Goal: Task Accomplishment & Management: Manage account settings

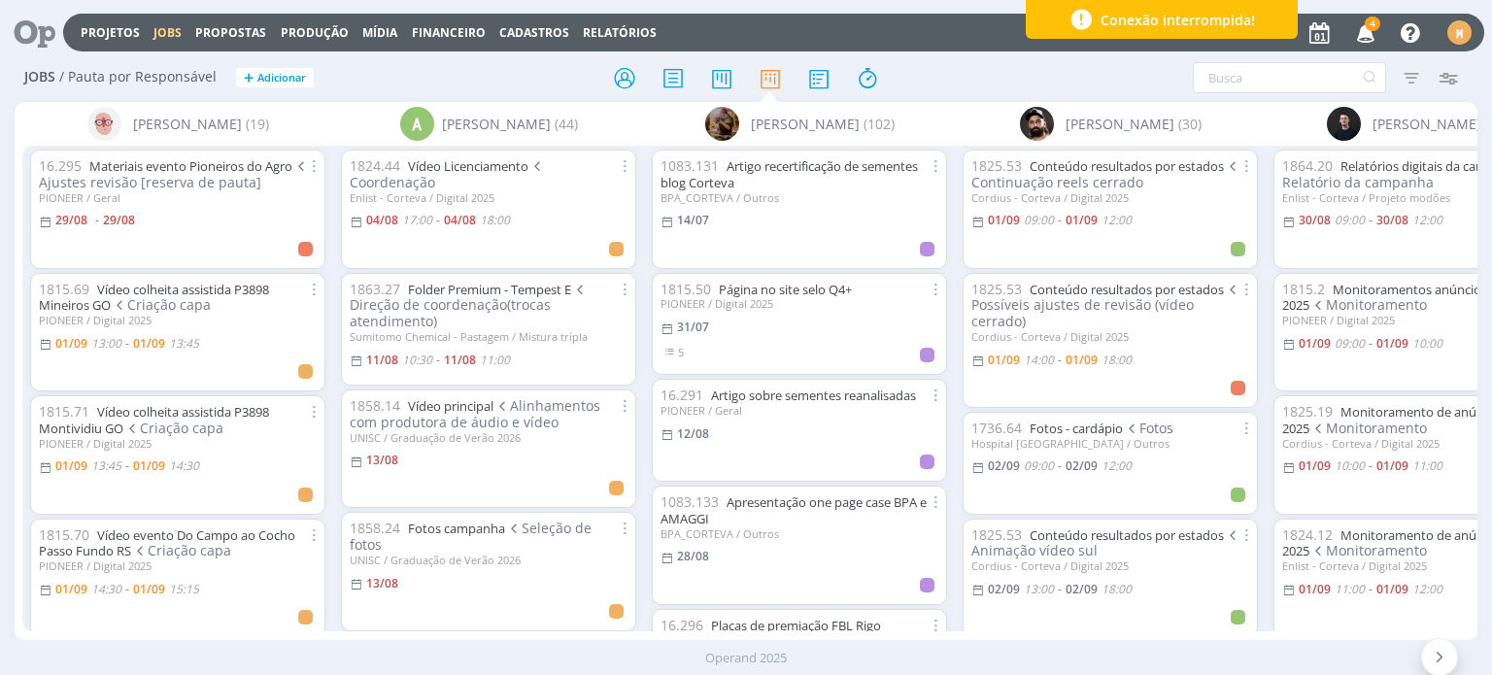
click at [48, 42] on icon at bounding box center [28, 33] width 40 height 38
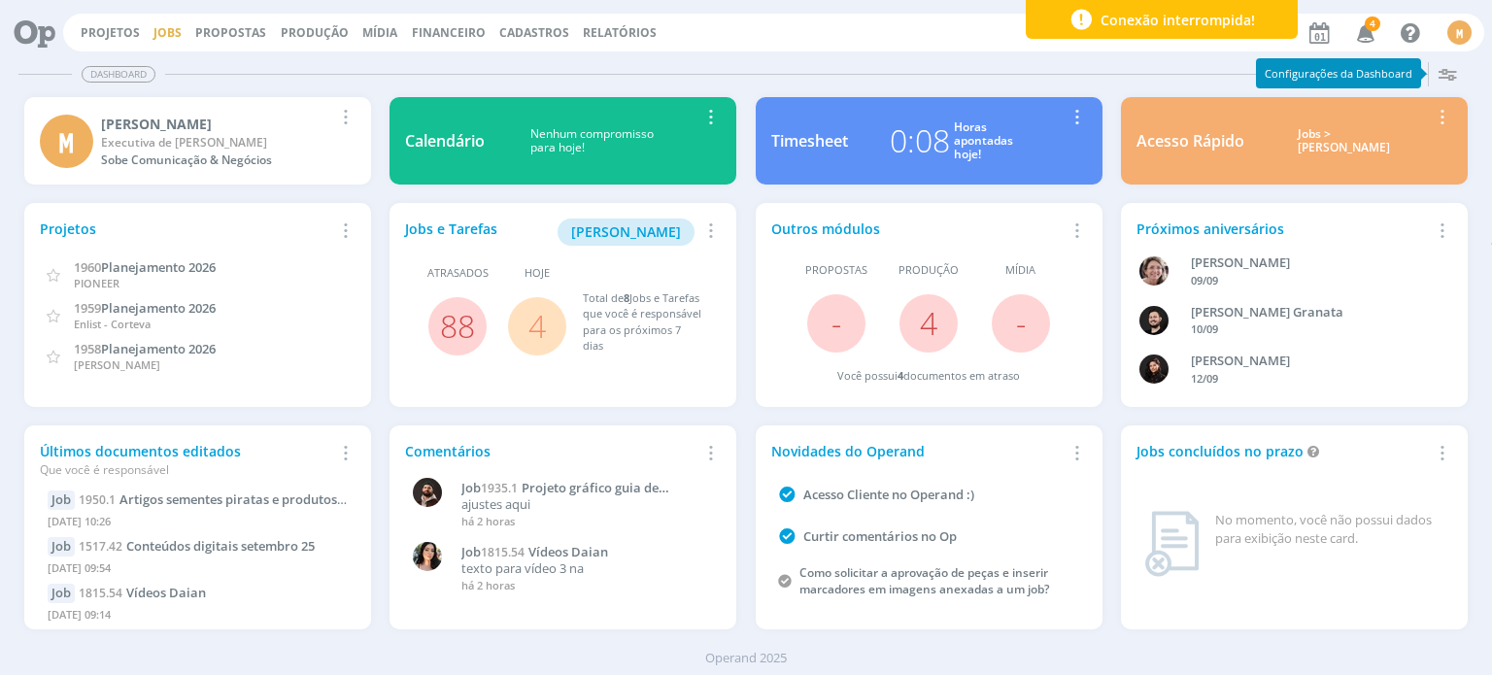
click at [153, 30] on link "Jobs" at bounding box center [167, 32] width 28 height 17
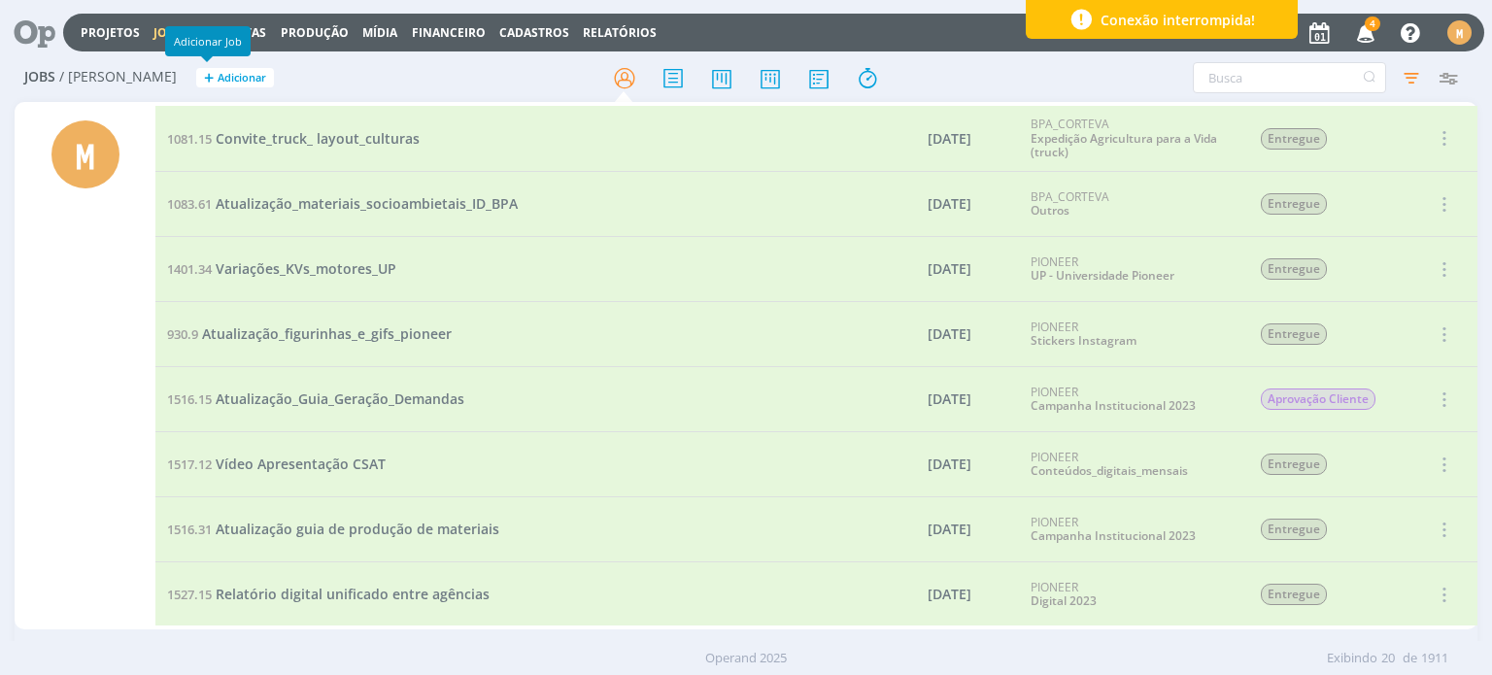
click at [218, 84] on span "Adicionar" at bounding box center [242, 78] width 49 height 13
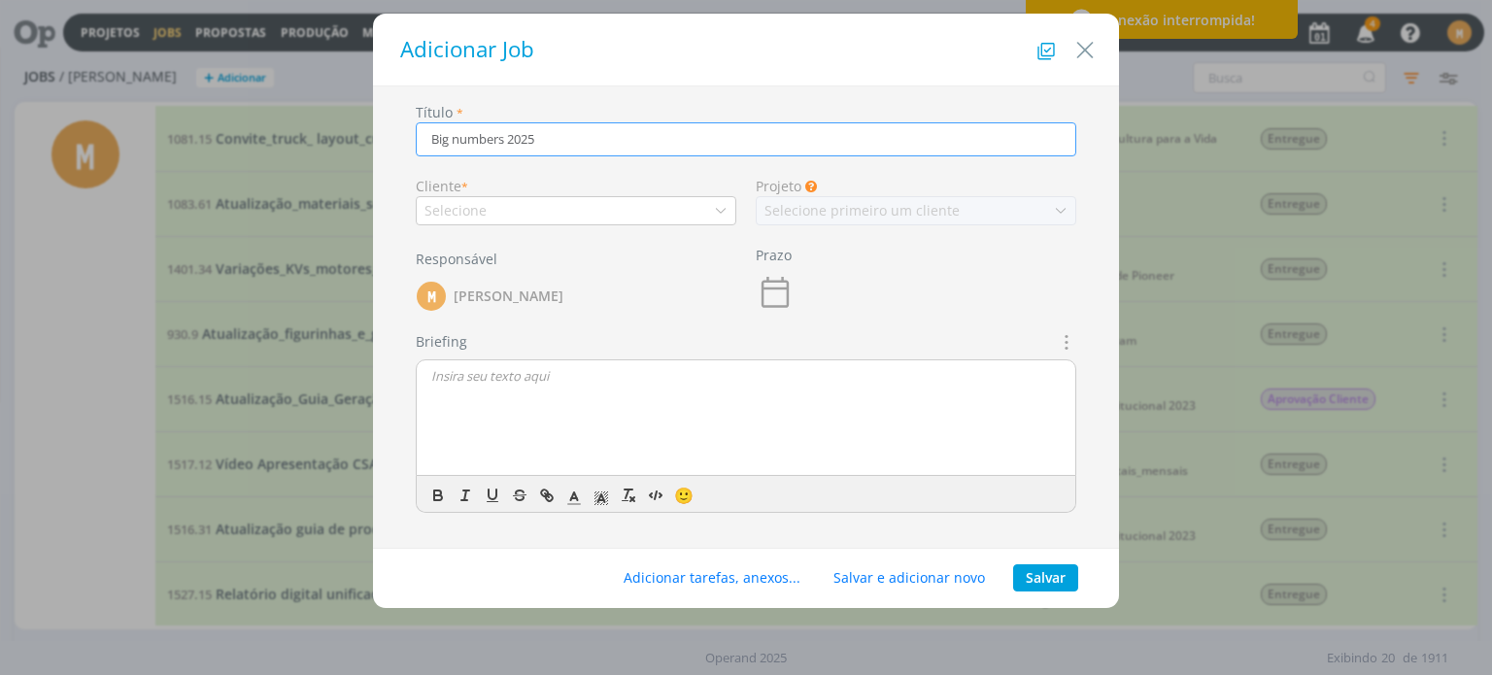
click at [460, 134] on input "Big numbers 2025" at bounding box center [746, 139] width 660 height 34
click at [634, 147] on input "Big Numbers 2025" at bounding box center [746, 139] width 660 height 34
click at [461, 131] on input "Big Numbers 2025" at bounding box center [746, 139] width 660 height 34
type input "Big numbers 2025"
click at [623, 212] on div "Selecione" at bounding box center [576, 210] width 320 height 29
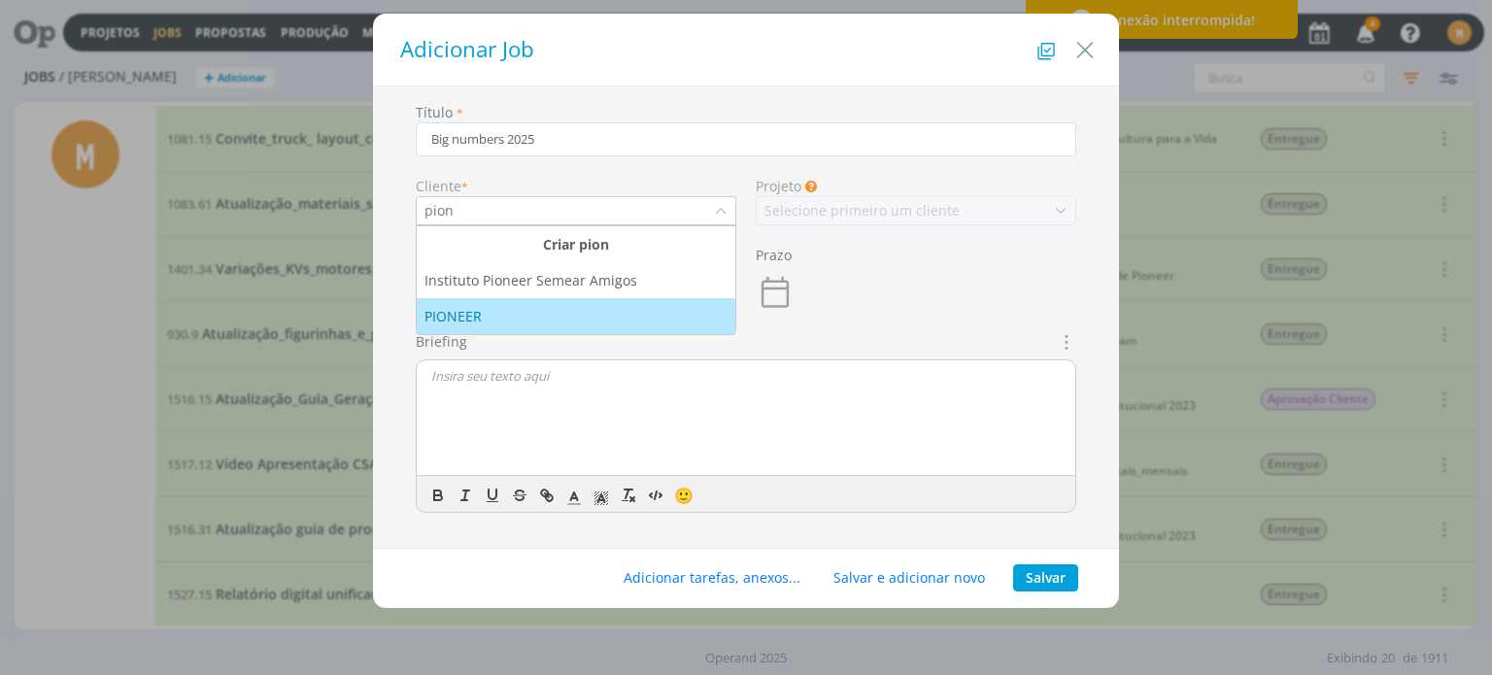
type input "pion"
click at [509, 325] on li "PIONEER" at bounding box center [576, 316] width 319 height 36
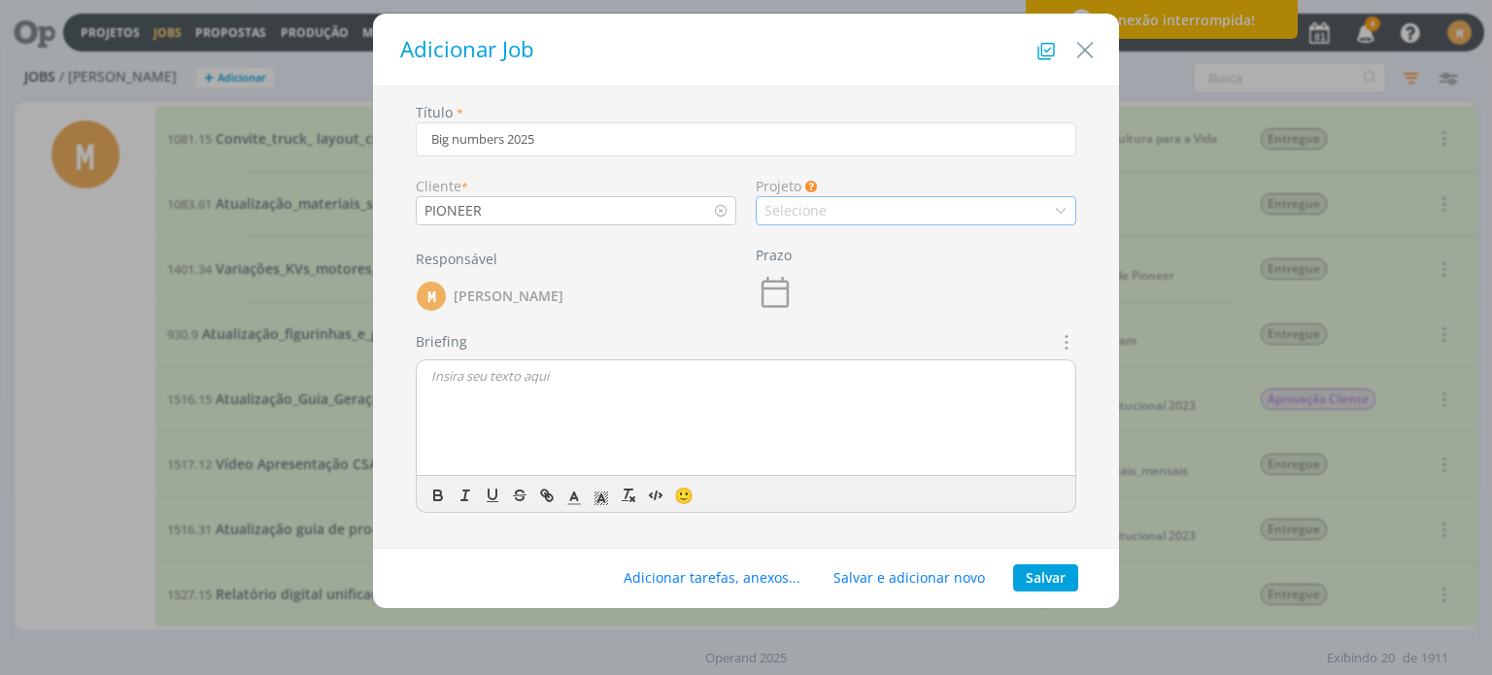
click at [839, 214] on div "Selecione" at bounding box center [916, 210] width 320 height 29
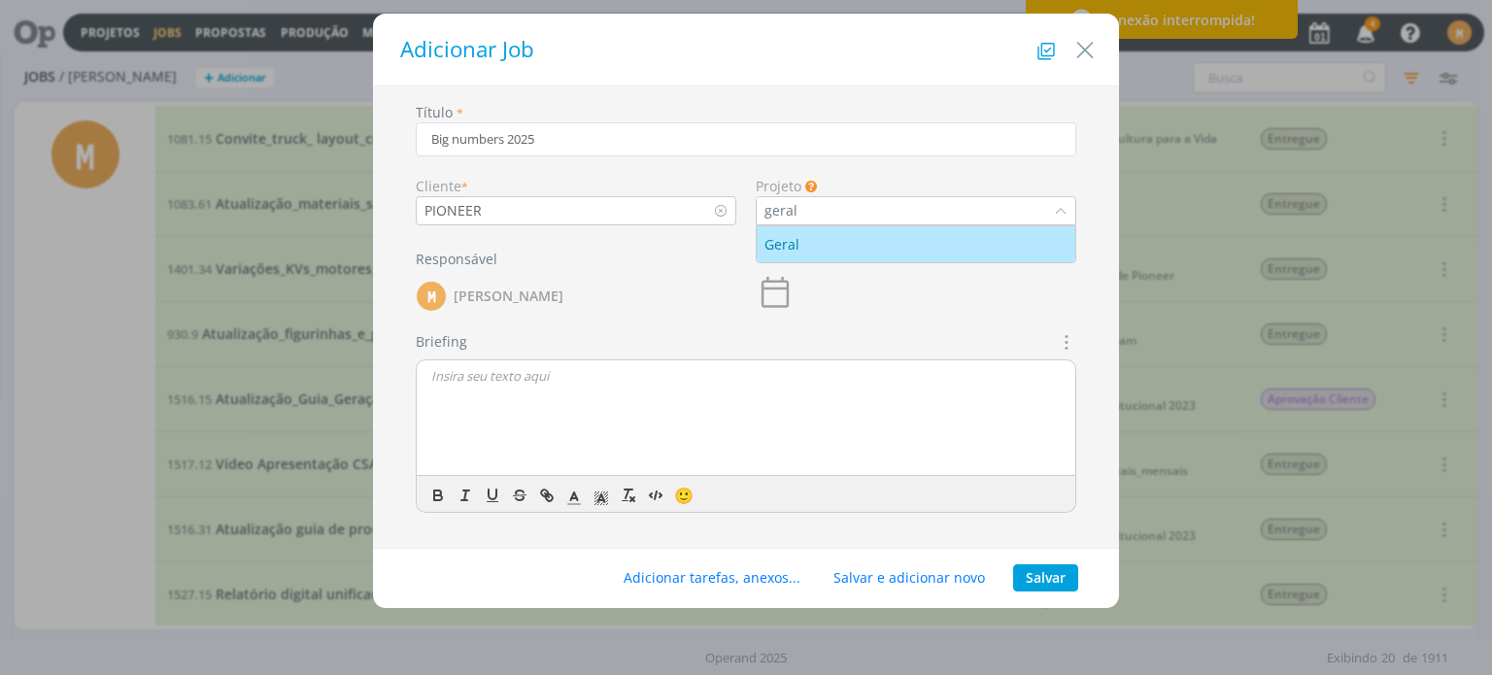
type input "geral"
click at [836, 244] on div "Geral" at bounding box center [915, 244] width 303 height 20
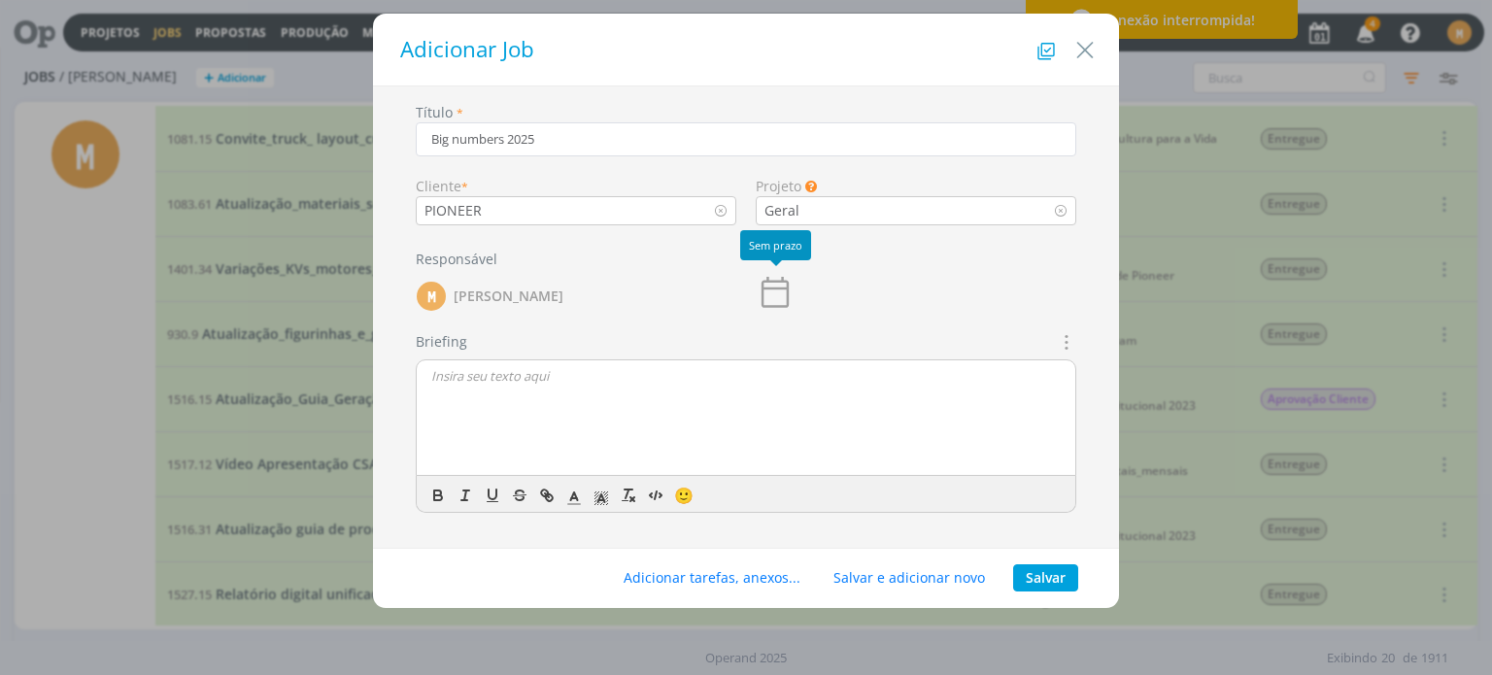
click at [787, 297] on icon "dialog" at bounding box center [774, 292] width 27 height 31
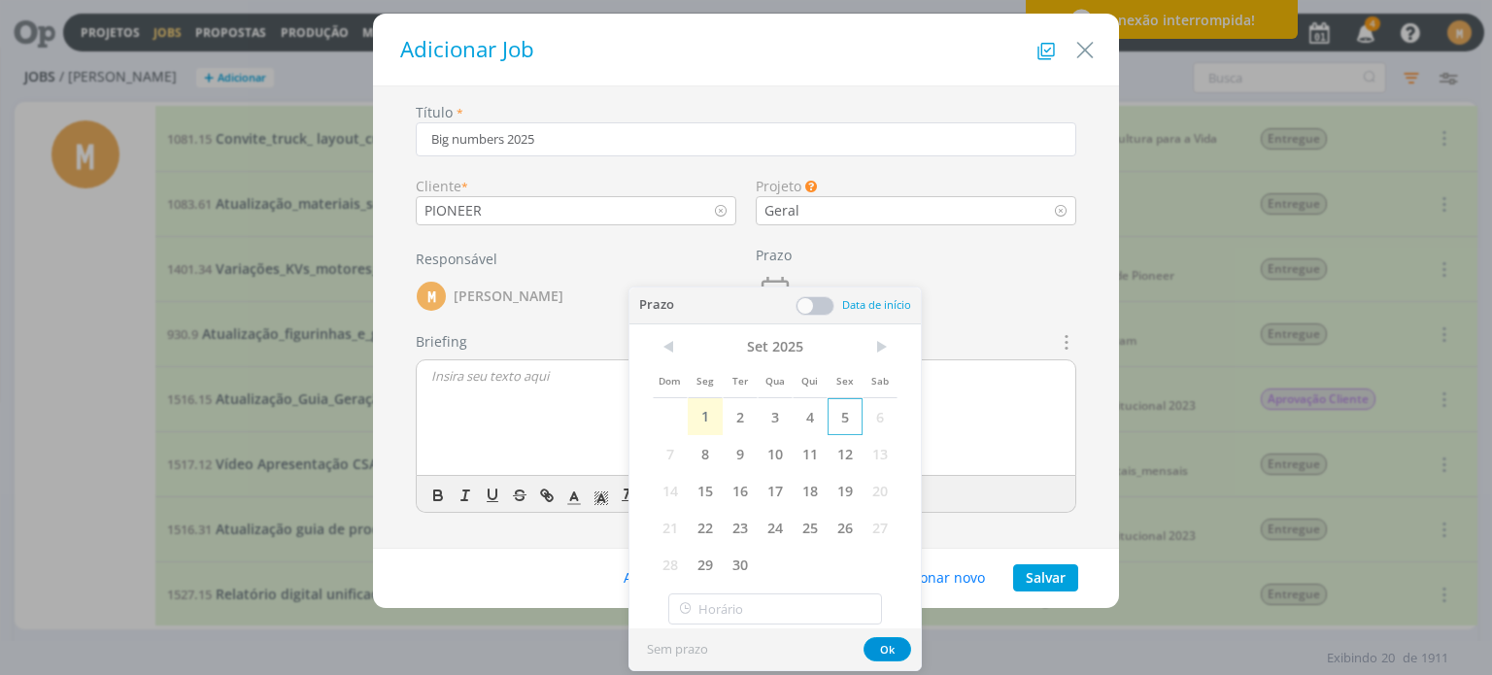
click at [843, 421] on span "5" at bounding box center [844, 416] width 35 height 37
click at [505, 403] on div "dialog" at bounding box center [746, 418] width 658 height 117
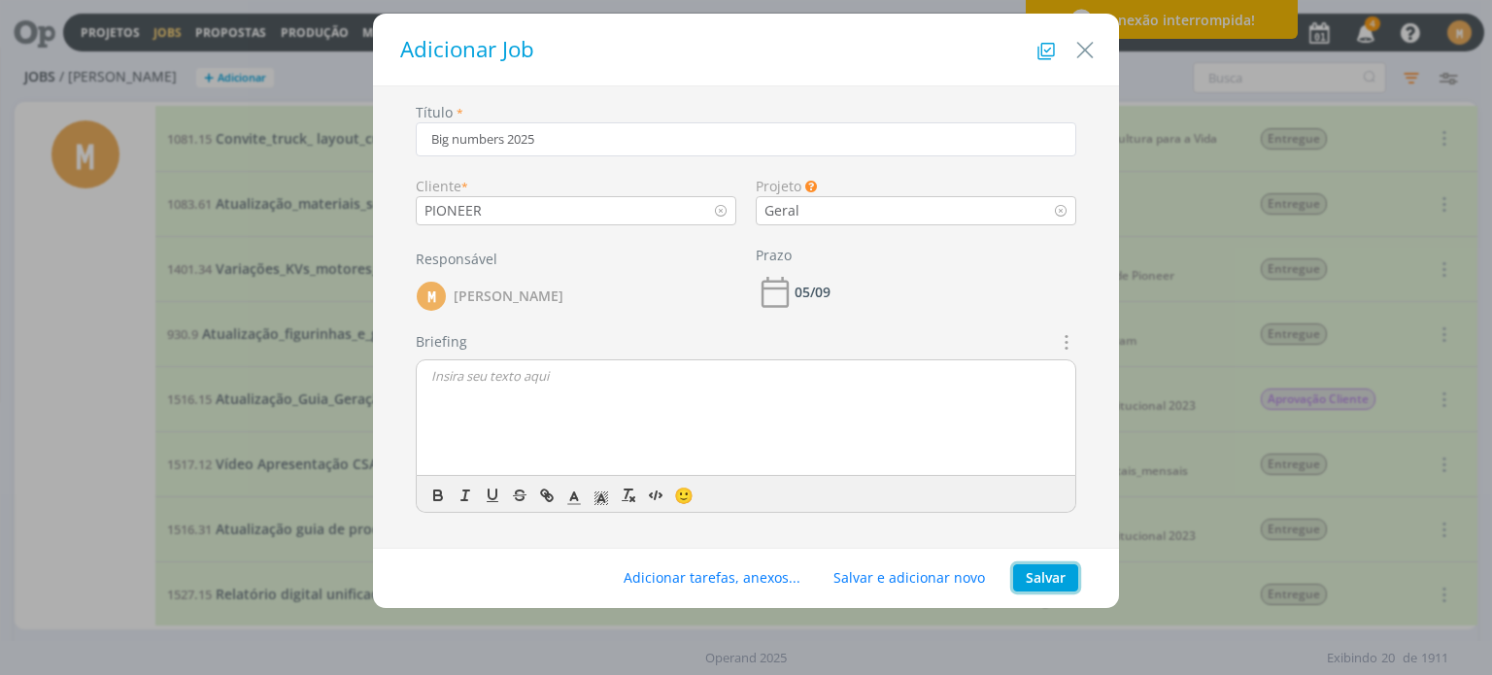
click at [1042, 582] on button "Salvar" at bounding box center [1045, 577] width 65 height 27
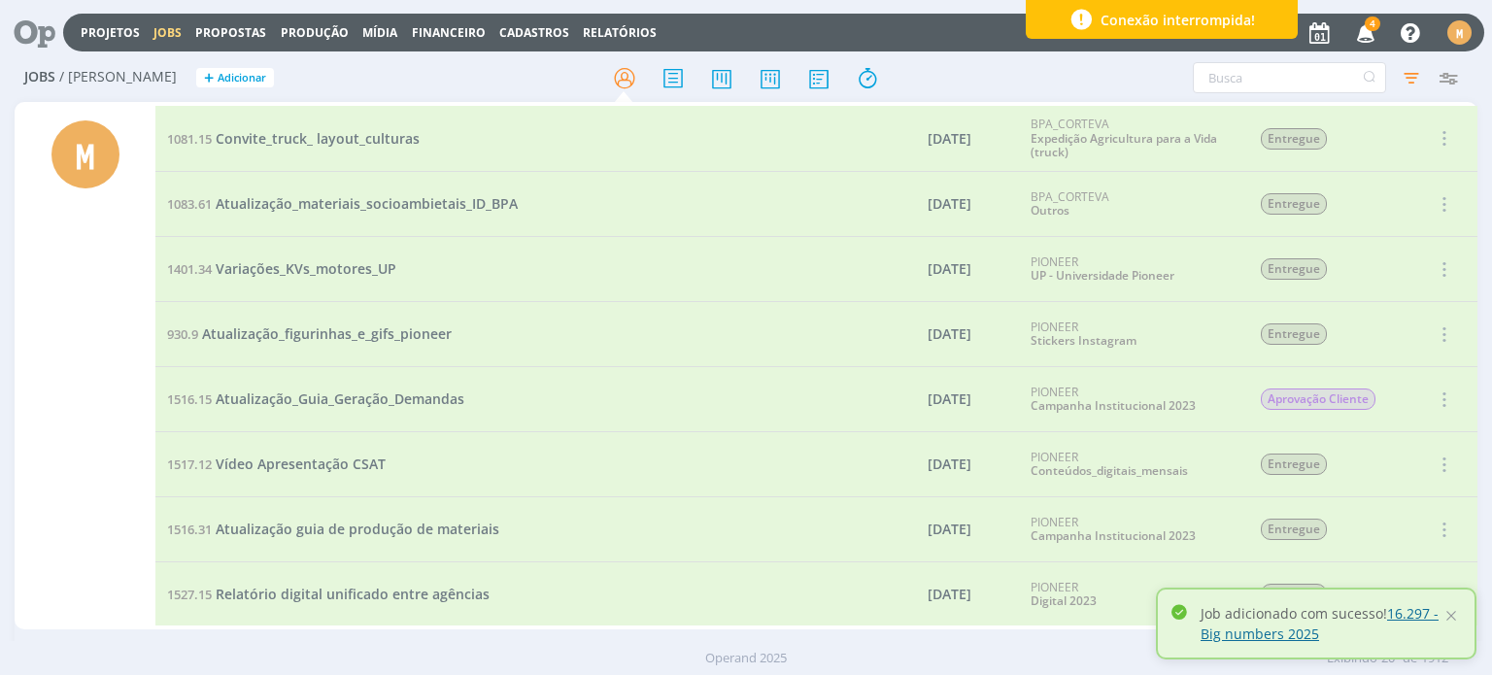
click at [1236, 639] on link "16.297 - Big numbers 2025" at bounding box center [1319, 623] width 238 height 39
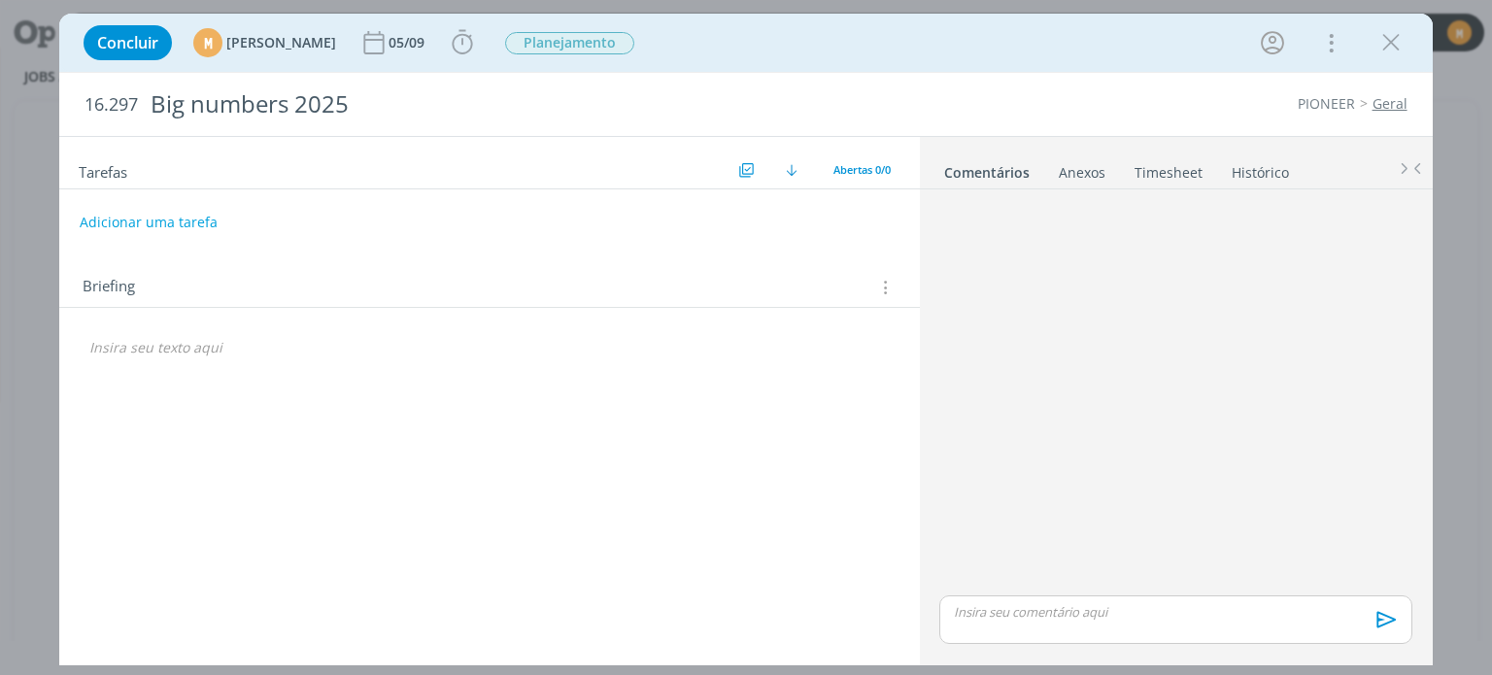
click at [882, 286] on icon "dialog" at bounding box center [883, 287] width 18 height 21
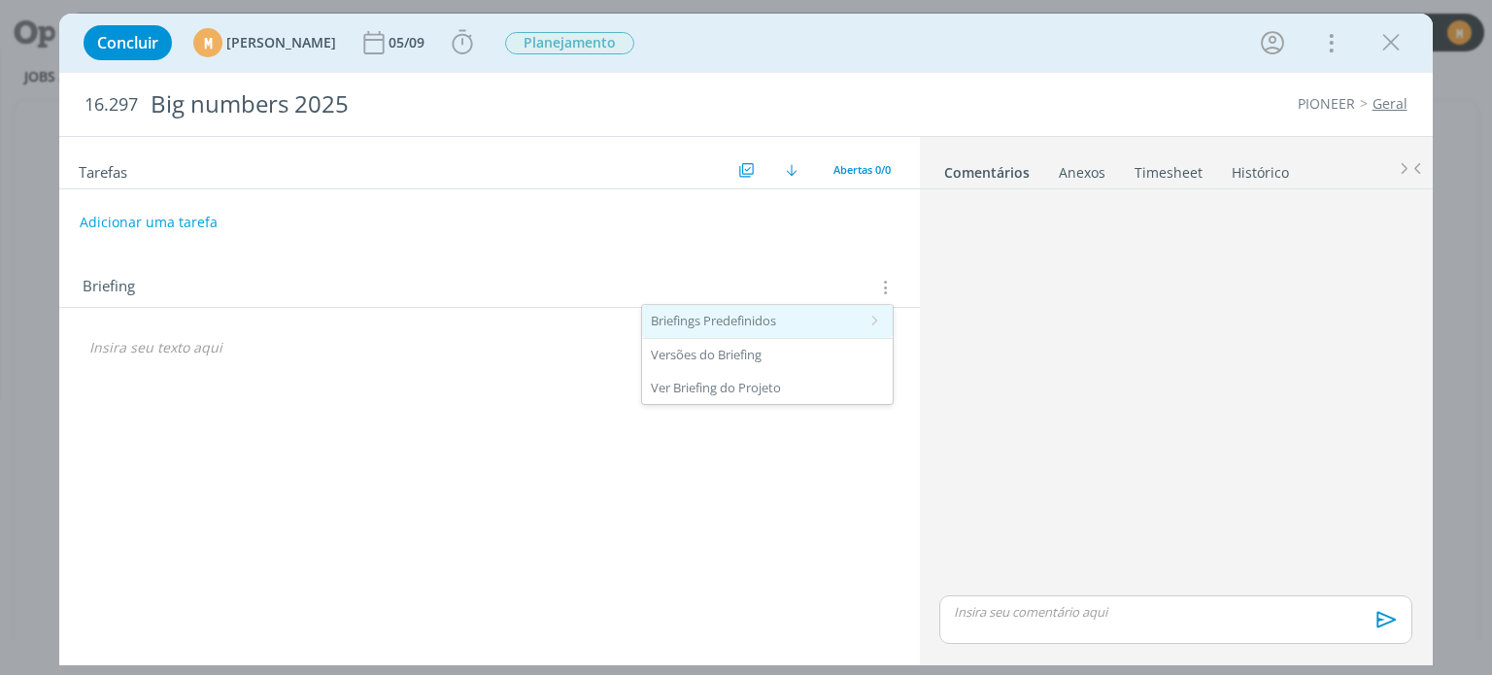
click at [850, 318] on div "Briefings Predefinidos" at bounding box center [767, 321] width 251 height 33
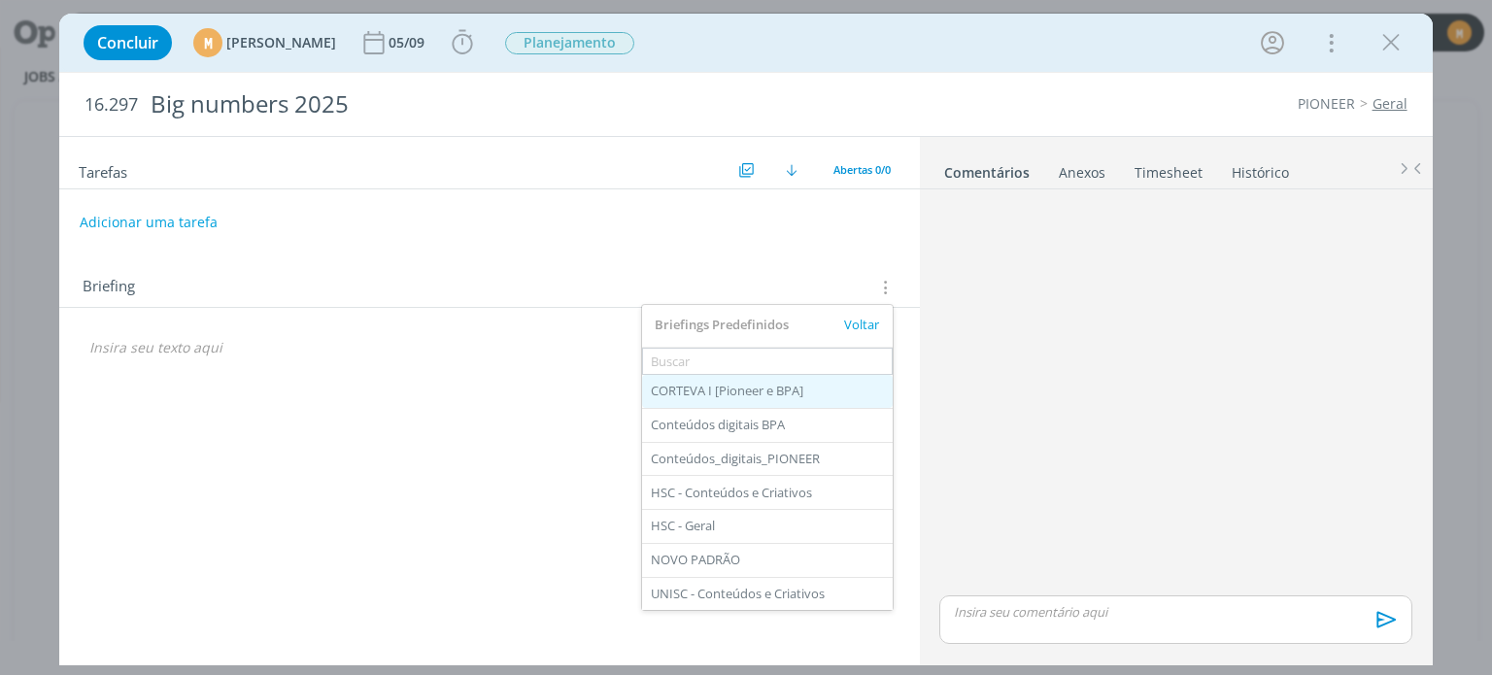
click at [737, 401] on div "CORTEVA I [Pioneer e BPA]" at bounding box center [767, 391] width 251 height 33
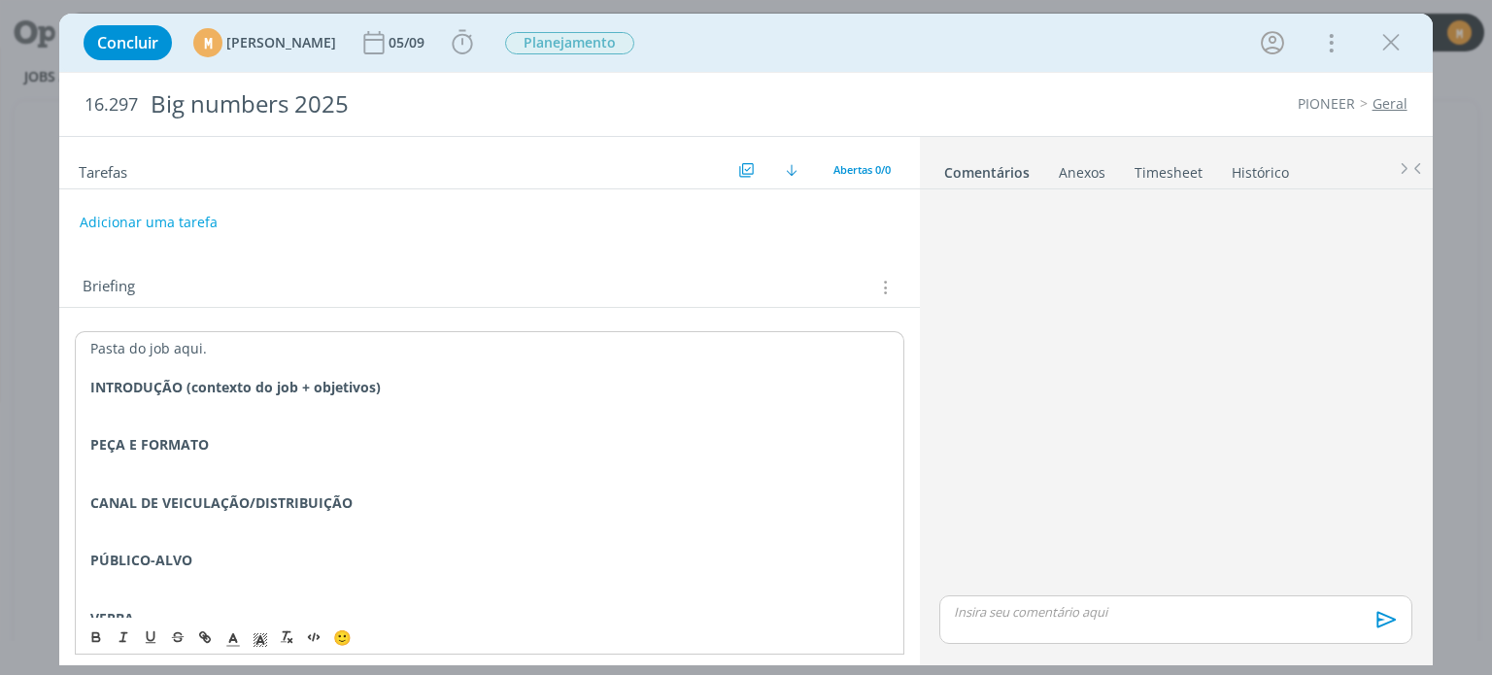
click at [412, 503] on p "CANAL DE VEICULAÇÃO/DISTRIBUIÇÃO" at bounding box center [488, 502] width 797 height 19
click at [416, 398] on p "dialog" at bounding box center [488, 405] width 797 height 19
click at [423, 384] on p "INTRODUÇÃO (contexto do job + objetivos)" at bounding box center [488, 387] width 797 height 19
click at [334, 422] on p "dialog" at bounding box center [488, 424] width 799 height 19
click at [324, 415] on p "dialog" at bounding box center [488, 424] width 799 height 19
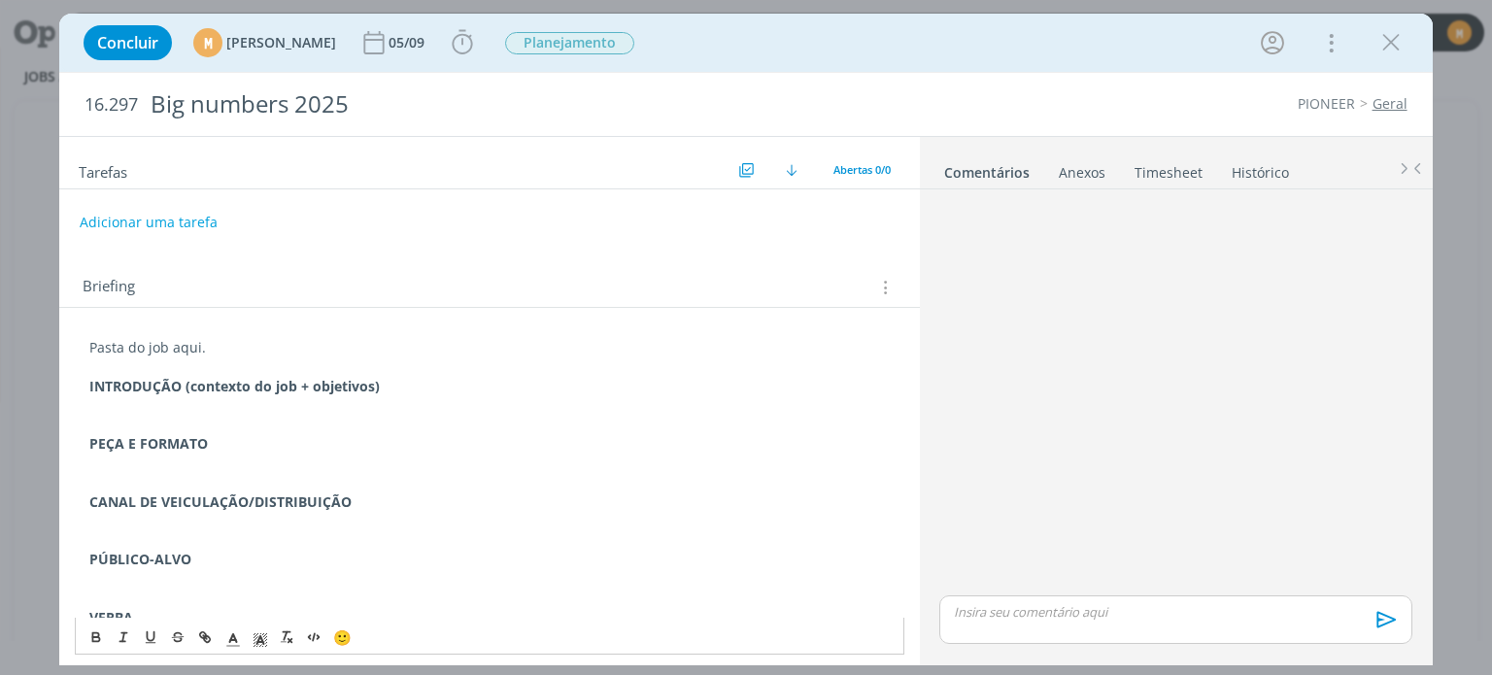
click at [393, 411] on p "dialog" at bounding box center [488, 404] width 799 height 19
click at [477, 31] on icon "dialog" at bounding box center [462, 42] width 29 height 29
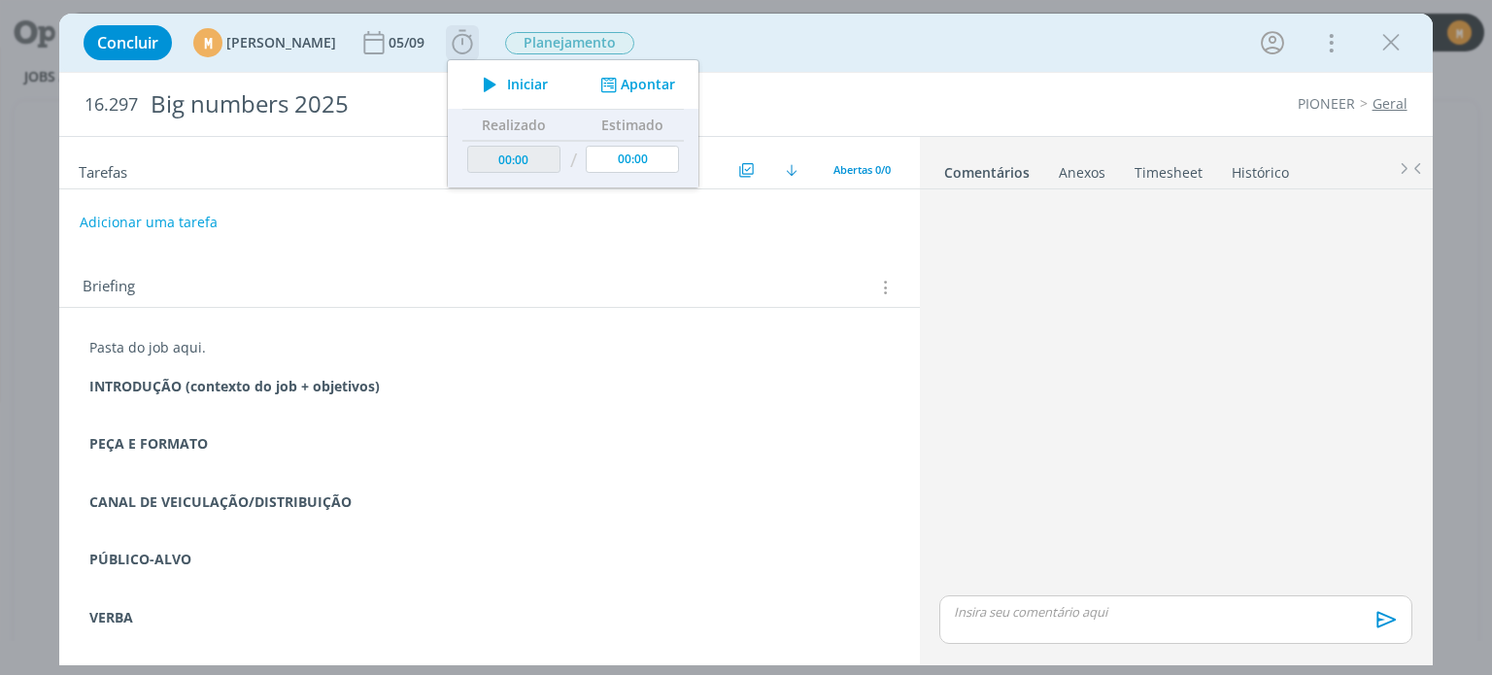
click at [548, 84] on span "Iniciar" at bounding box center [527, 85] width 41 height 14
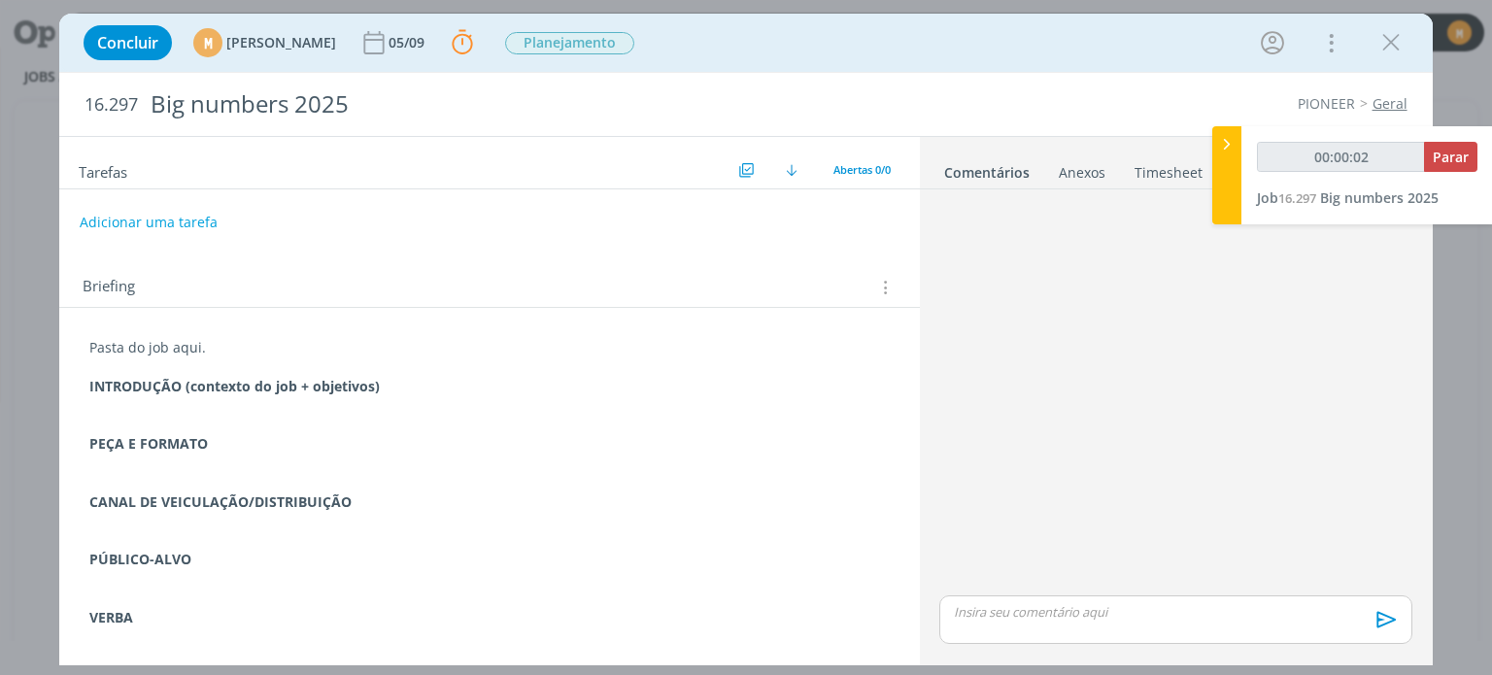
click at [414, 404] on p "dialog" at bounding box center [488, 404] width 799 height 19
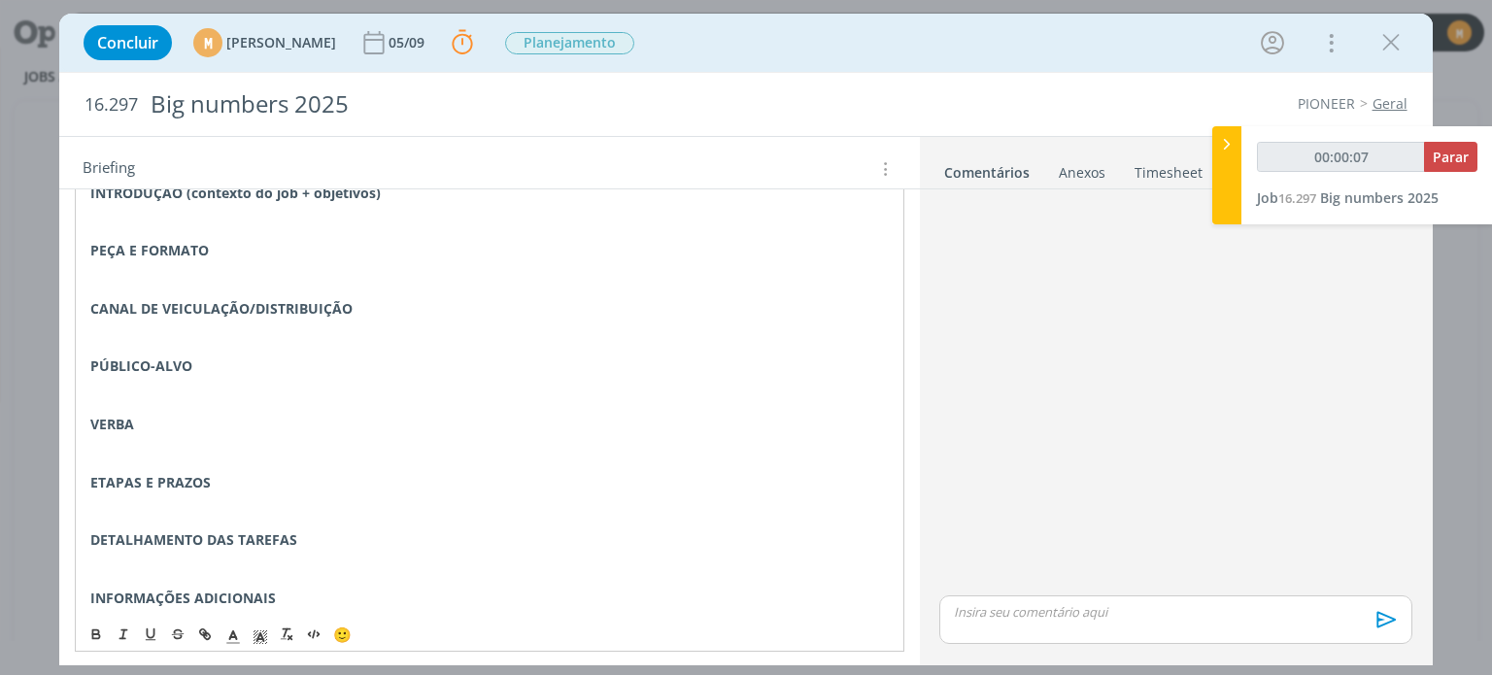
scroll to position [197, 0]
click at [273, 504] on p "dialog" at bounding box center [488, 498] width 797 height 19
click at [241, 479] on p "ETAPAS E PRAZOS" at bounding box center [488, 479] width 797 height 19
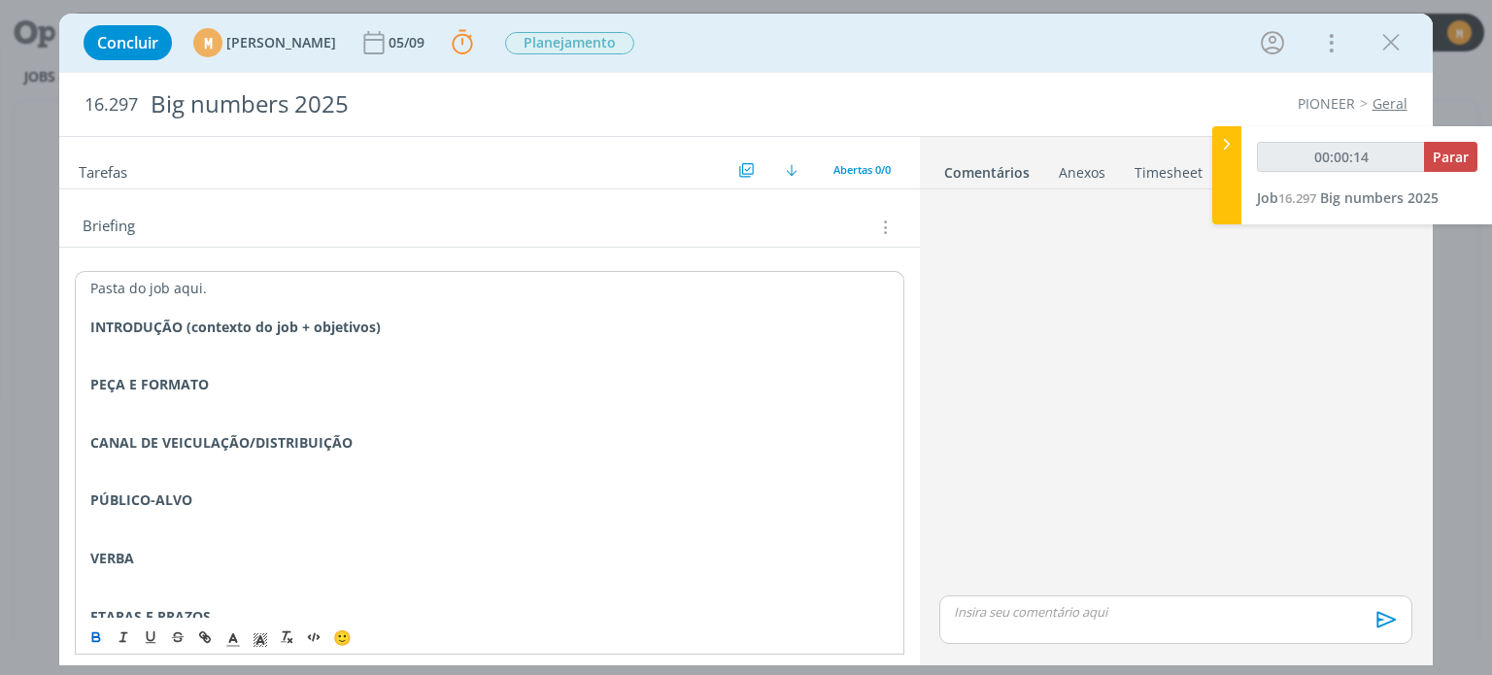
scroll to position [0, 0]
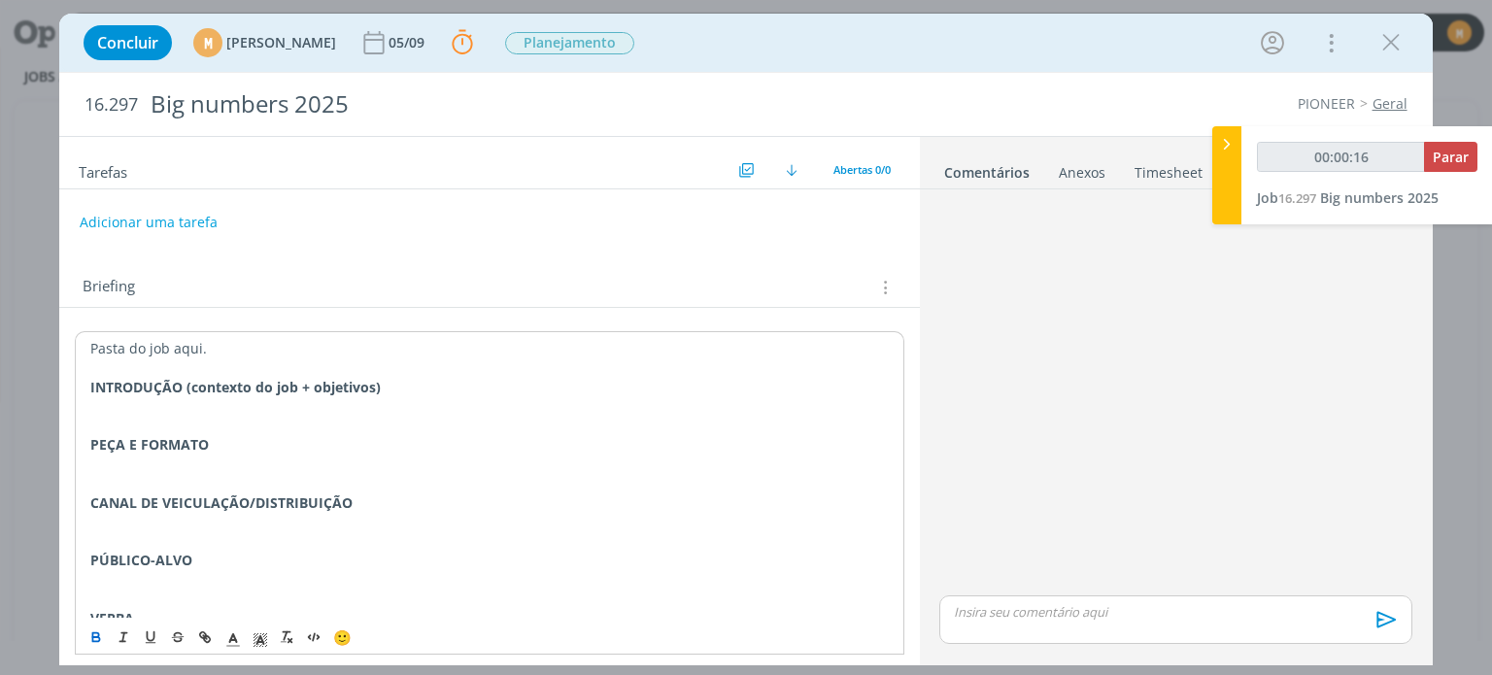
drag, startPoint x: 233, startPoint y: 475, endPoint x: 79, endPoint y: 438, distance: 158.8
click at [79, 438] on div "Pasta do job aqui. INTRODUÇÃO (contexto do job + objetivos) PEÇA E FORMATO CANA…" at bounding box center [489, 570] width 828 height 478
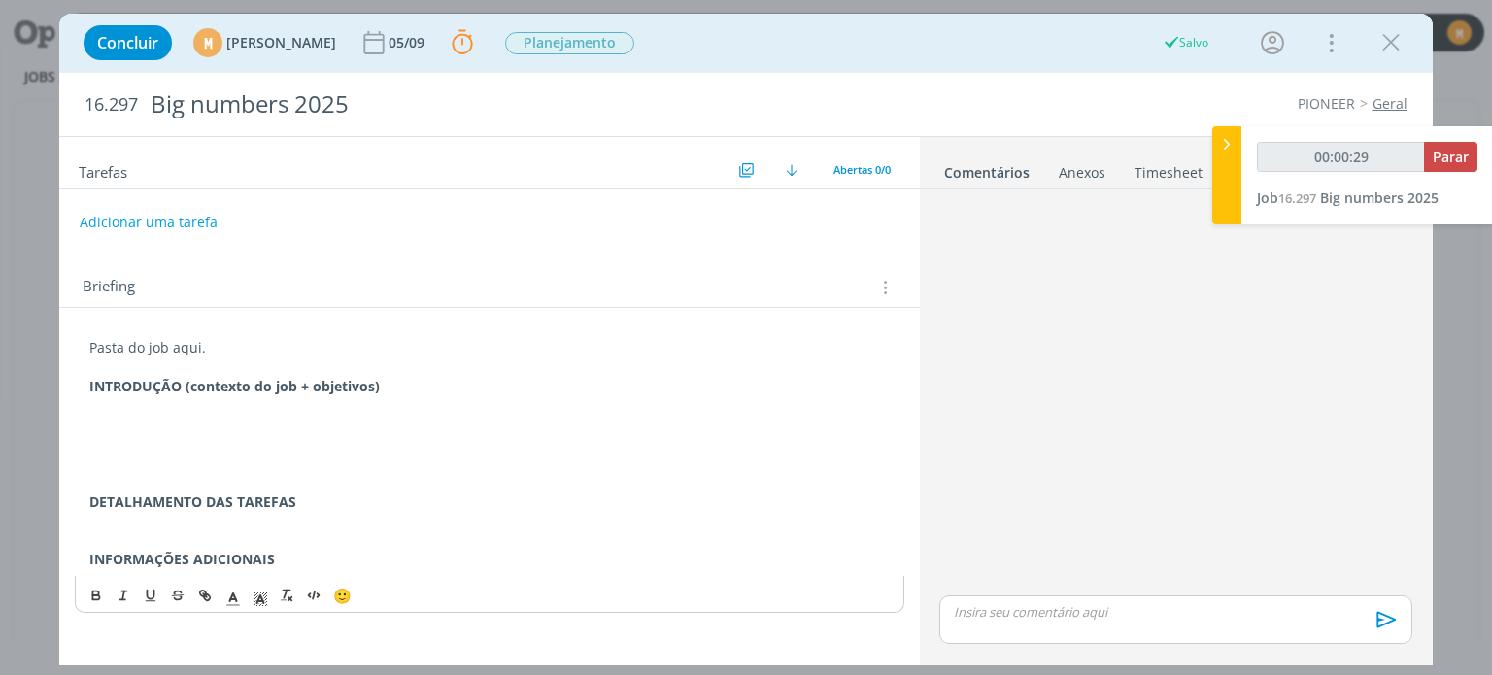
click at [199, 402] on p "dialog" at bounding box center [488, 404] width 799 height 19
type input "00:00:31"
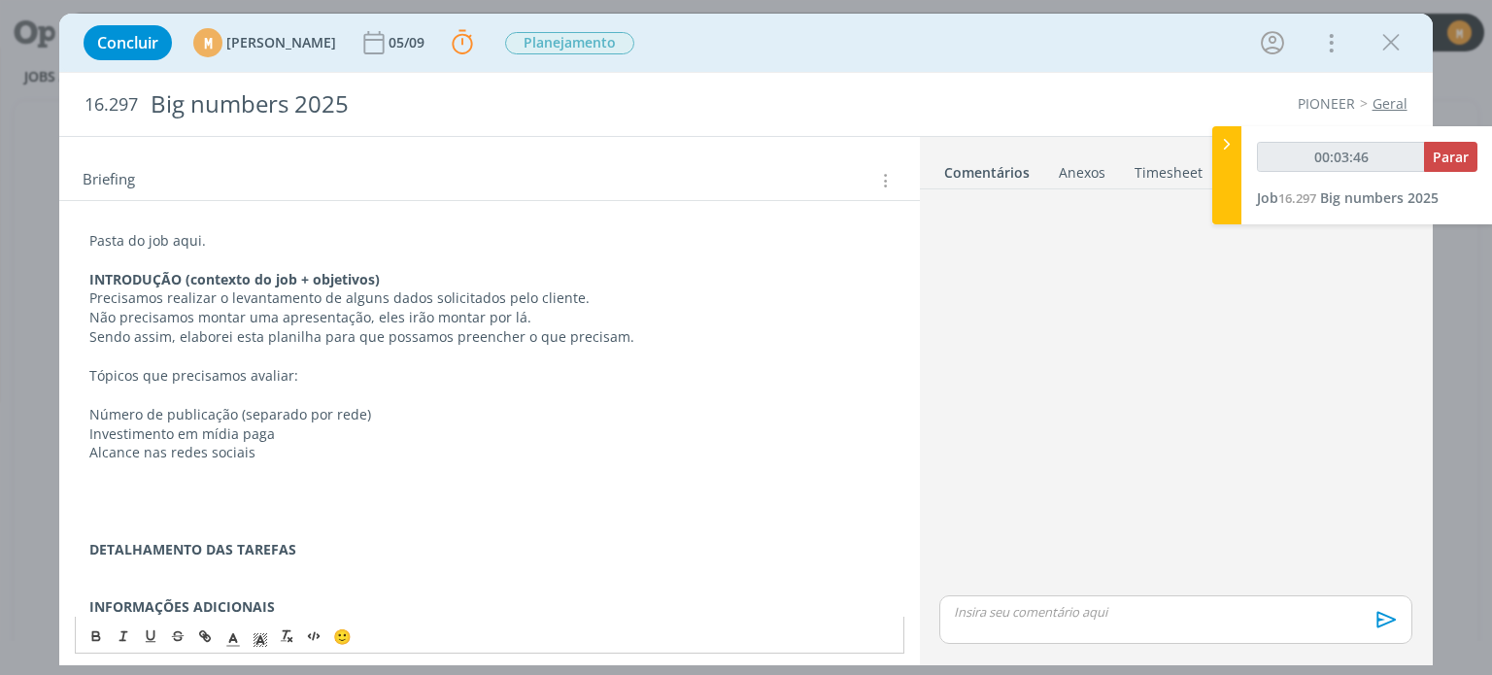
scroll to position [119, 0]
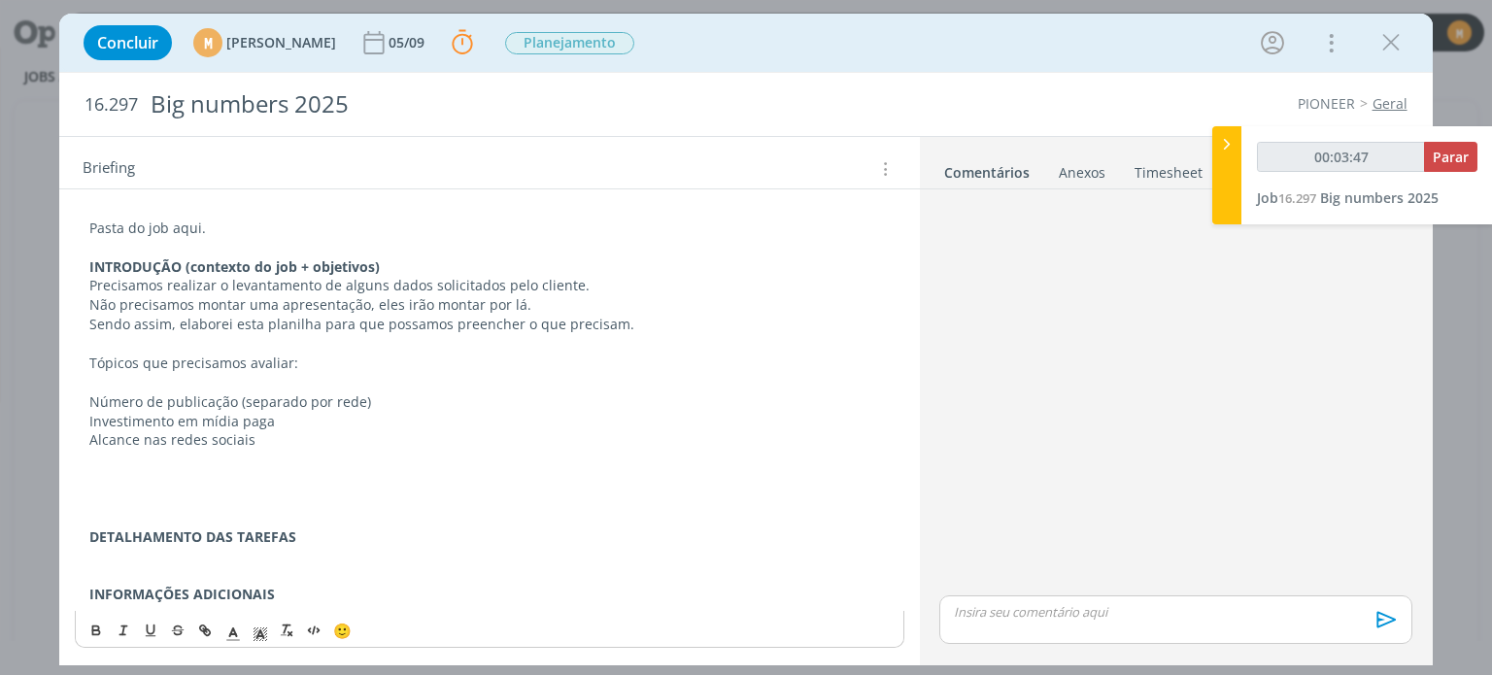
click at [128, 500] on p "dialog" at bounding box center [488, 497] width 799 height 19
click at [140, 461] on p "dialog" at bounding box center [488, 459] width 799 height 19
click at [135, 478] on p "dialog" at bounding box center [488, 478] width 799 height 19
drag, startPoint x: 85, startPoint y: 360, endPoint x: 352, endPoint y: 385, distance: 267.2
click at [352, 385] on div "Pasta do job aqui. INTRODUÇÃO (contexto do job + objetivos) Precisamos realizar…" at bounding box center [489, 412] width 828 height 400
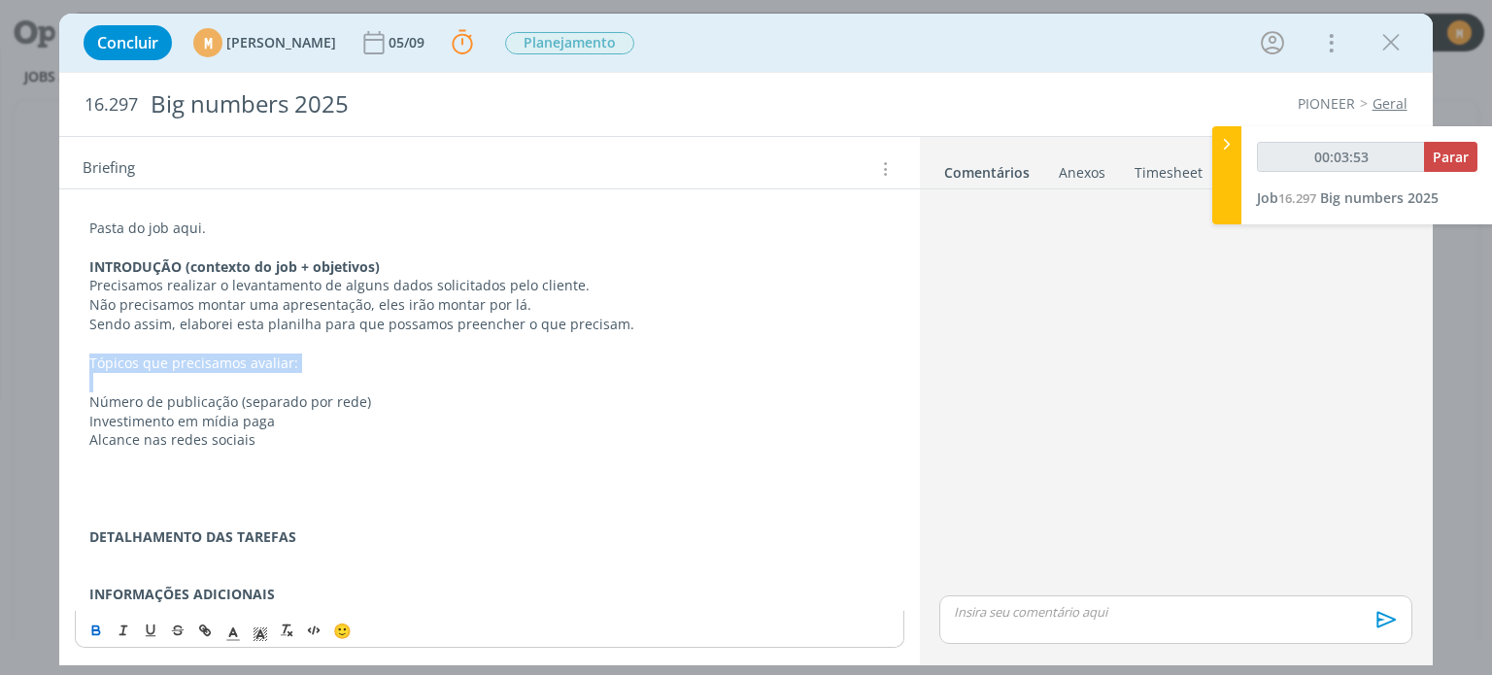
click at [99, 626] on icon "dialog" at bounding box center [96, 631] width 16 height 16
click at [215, 385] on p "dialog" at bounding box center [488, 382] width 799 height 19
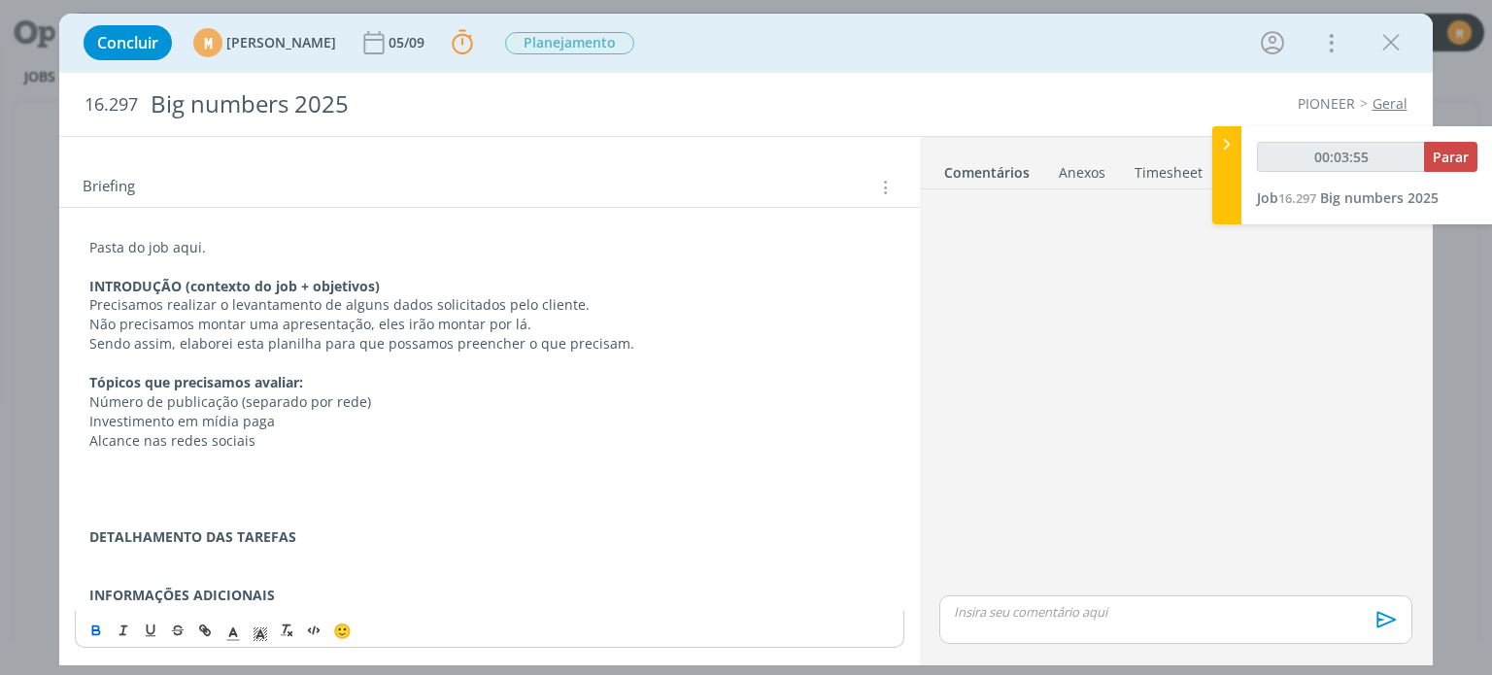
drag, startPoint x: 330, startPoint y: 448, endPoint x: 320, endPoint y: 453, distance: 11.7
click at [329, 447] on div "Pasta do job aqui. INTRODUÇÃO (contexto do job + objetivos) Precisamos realizar…" at bounding box center [489, 421] width 828 height 381
drag, startPoint x: 320, startPoint y: 382, endPoint x: 43, endPoint y: 384, distance: 276.8
click at [43, 384] on div "Concluir M Mariana Kochenborger 05/09 Parar Apontar Data * 01/09/2025 Horas * 0…" at bounding box center [746, 337] width 1492 height 675
click at [258, 630] on polyline "dialog" at bounding box center [260, 634] width 7 height 8
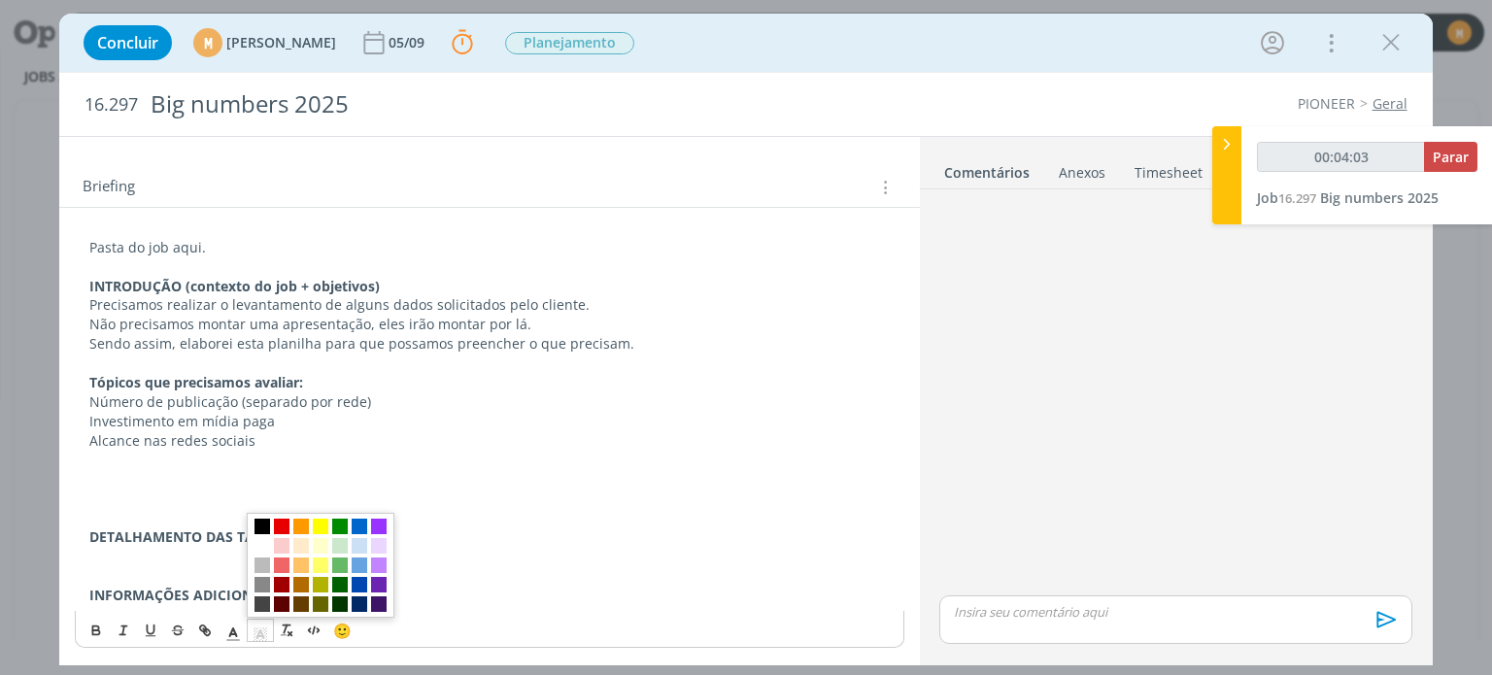
drag, startPoint x: 337, startPoint y: 541, endPoint x: 322, endPoint y: 513, distance: 31.7
click at [328, 537] on span "dialog" at bounding box center [321, 565] width 148 height 105
click at [342, 543] on span "dialog" at bounding box center [340, 546] width 16 height 16
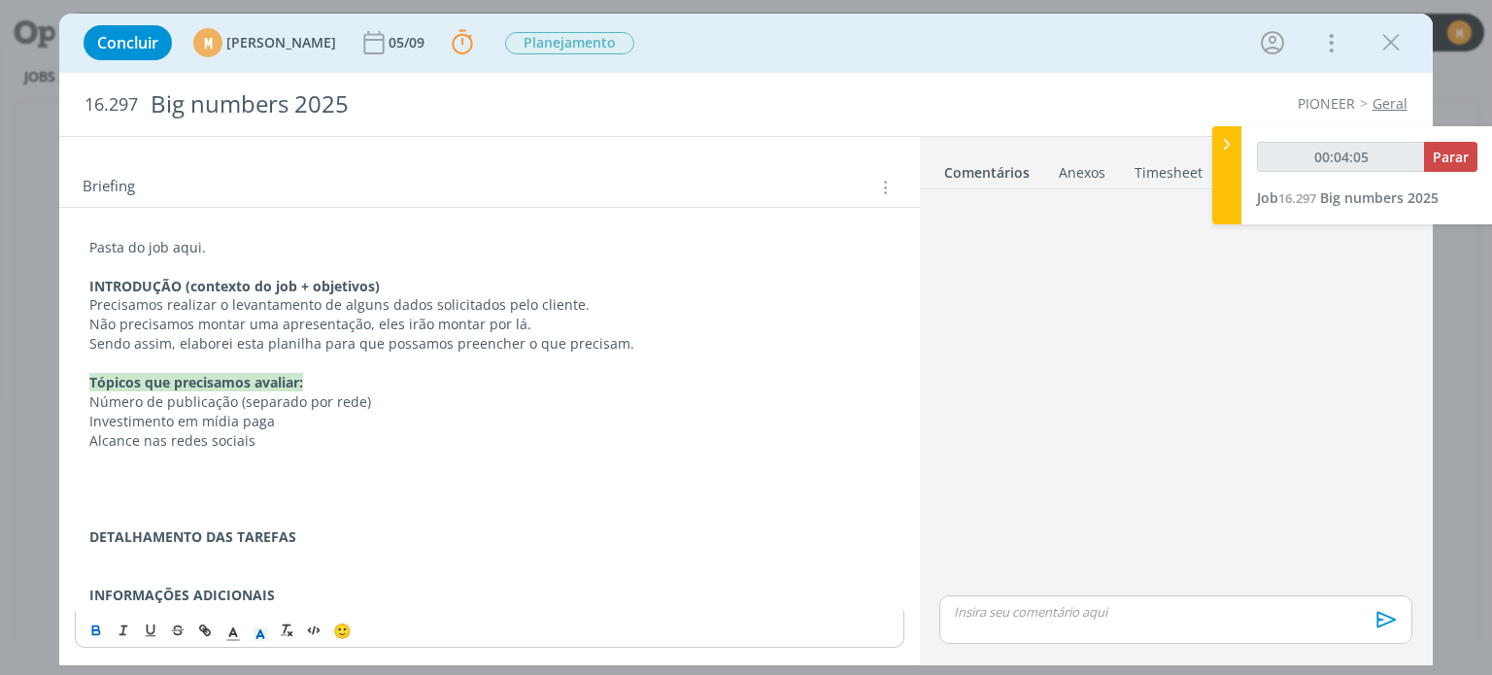
click at [314, 404] on p "Número de publicação (separado por rede)" at bounding box center [488, 401] width 799 height 19
click at [287, 444] on p "Alcance nas redes sociais" at bounding box center [488, 440] width 799 height 19
click at [278, 469] on p "dialog" at bounding box center [488, 478] width 799 height 19
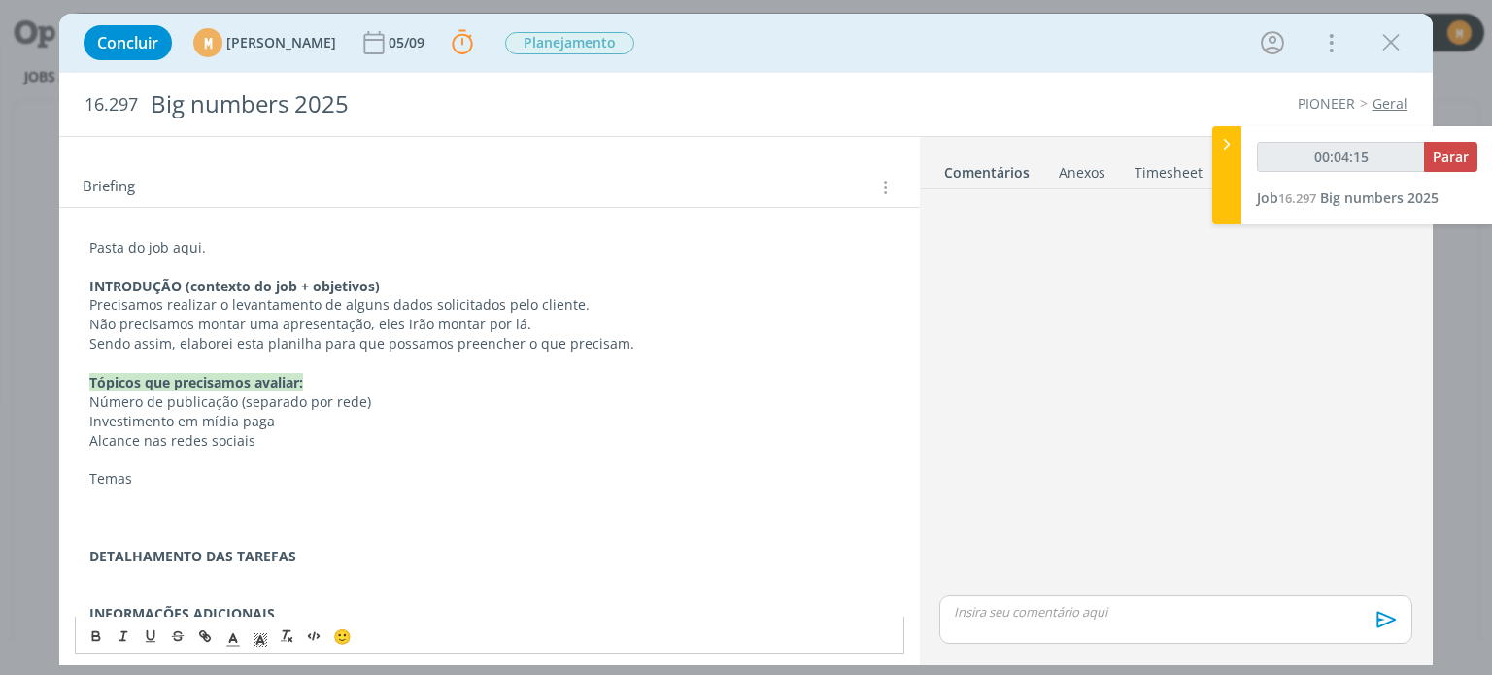
scroll to position [119, 0]
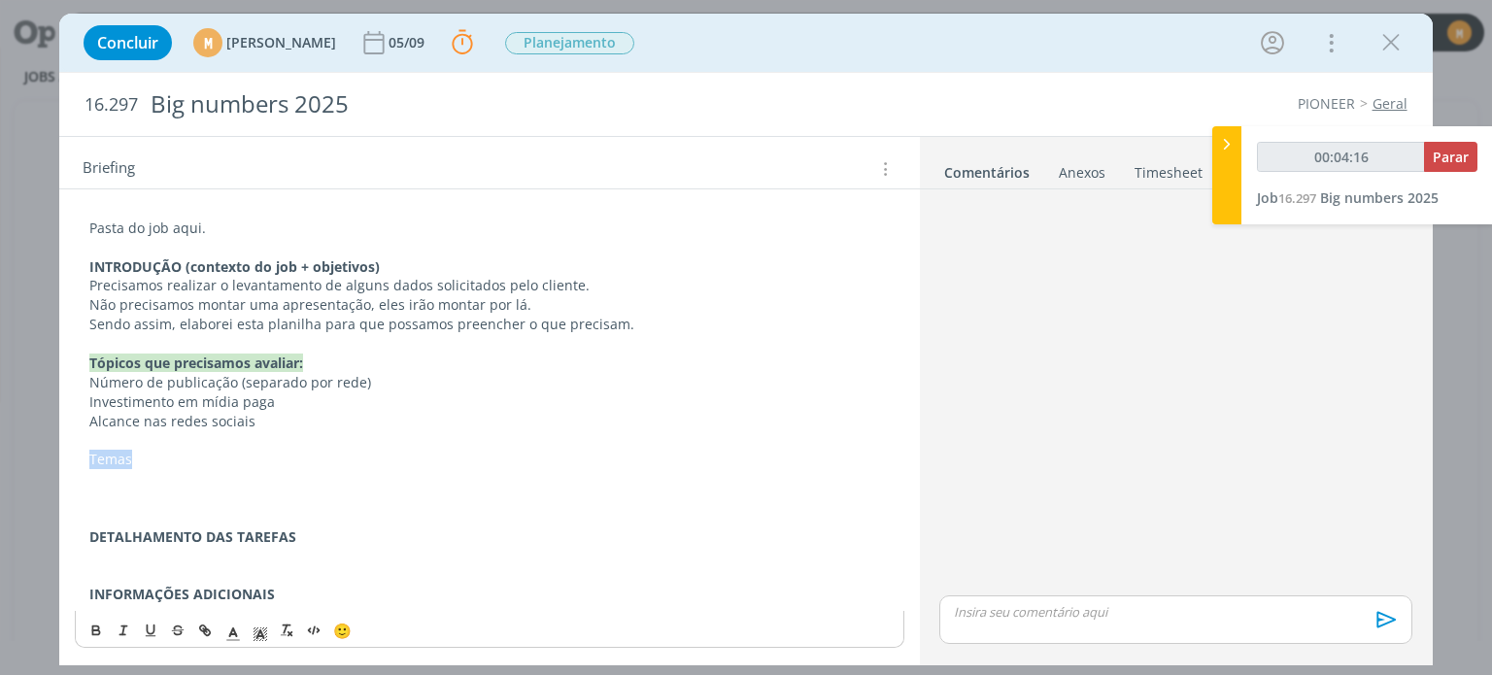
drag, startPoint x: 131, startPoint y: 465, endPoint x: 87, endPoint y: 458, distance: 44.2
click at [87, 458] on div "Pasta do job aqui. INTRODUÇÃO (contexto do job + objetivos) Precisamos realizar…" at bounding box center [489, 412] width 828 height 400
click at [101, 626] on icon "dialog" at bounding box center [96, 631] width 16 height 16
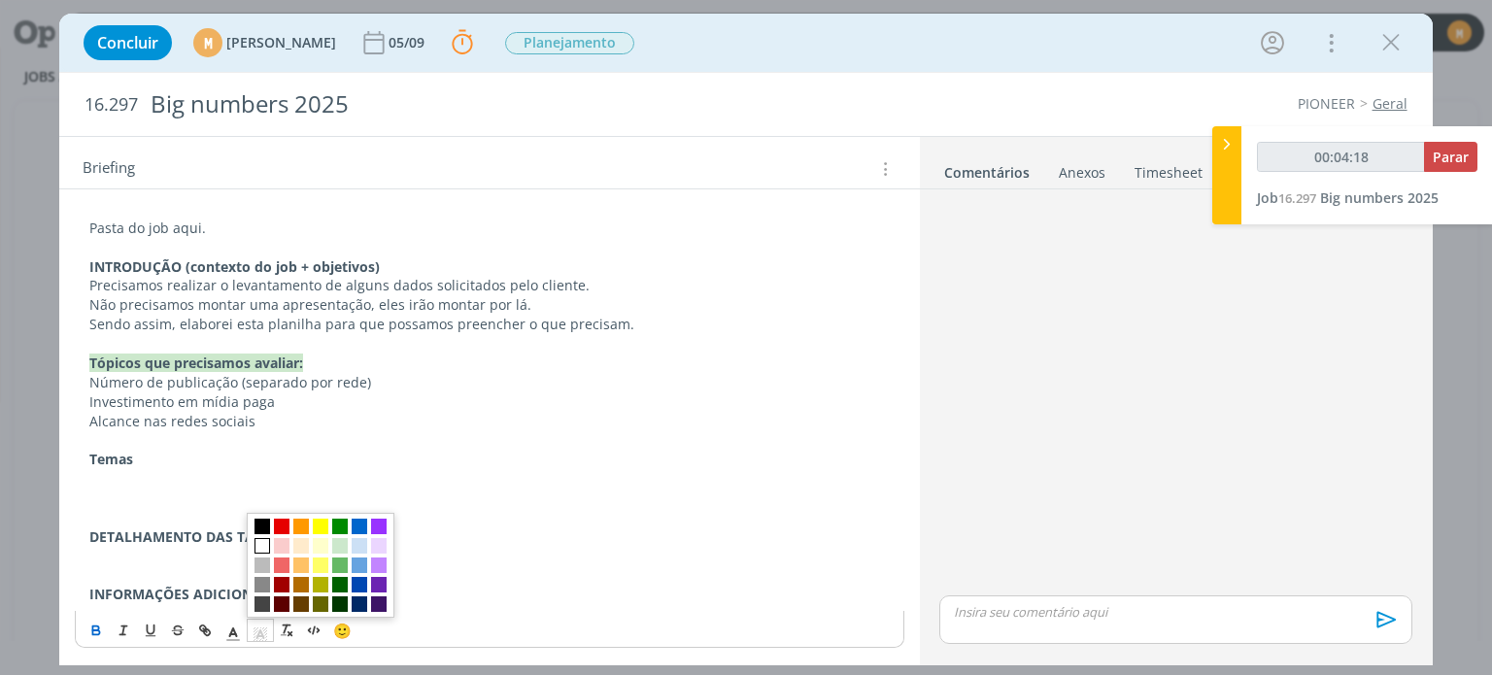
click at [257, 635] on polyline "dialog" at bounding box center [260, 634] width 7 height 8
click at [338, 543] on span "dialog" at bounding box center [340, 546] width 16 height 16
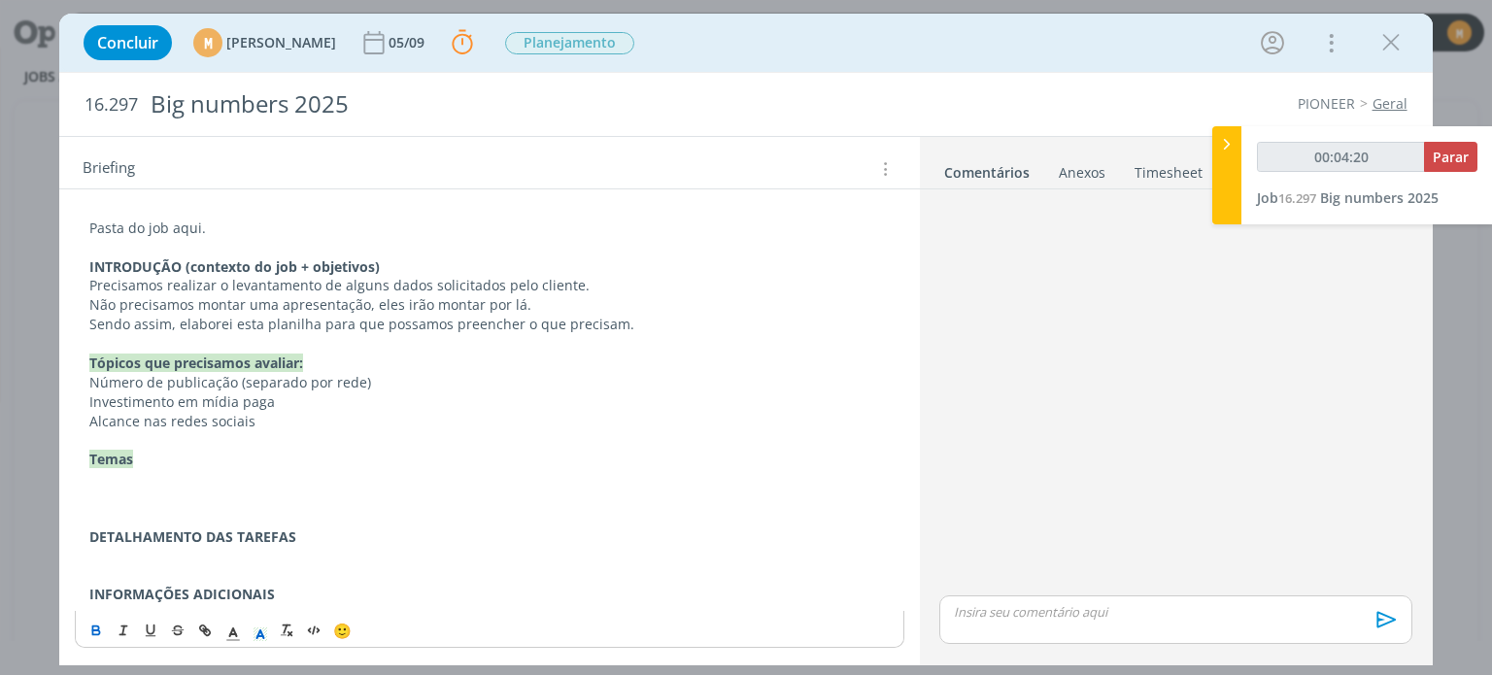
click at [174, 474] on p "dialog" at bounding box center [488, 478] width 799 height 19
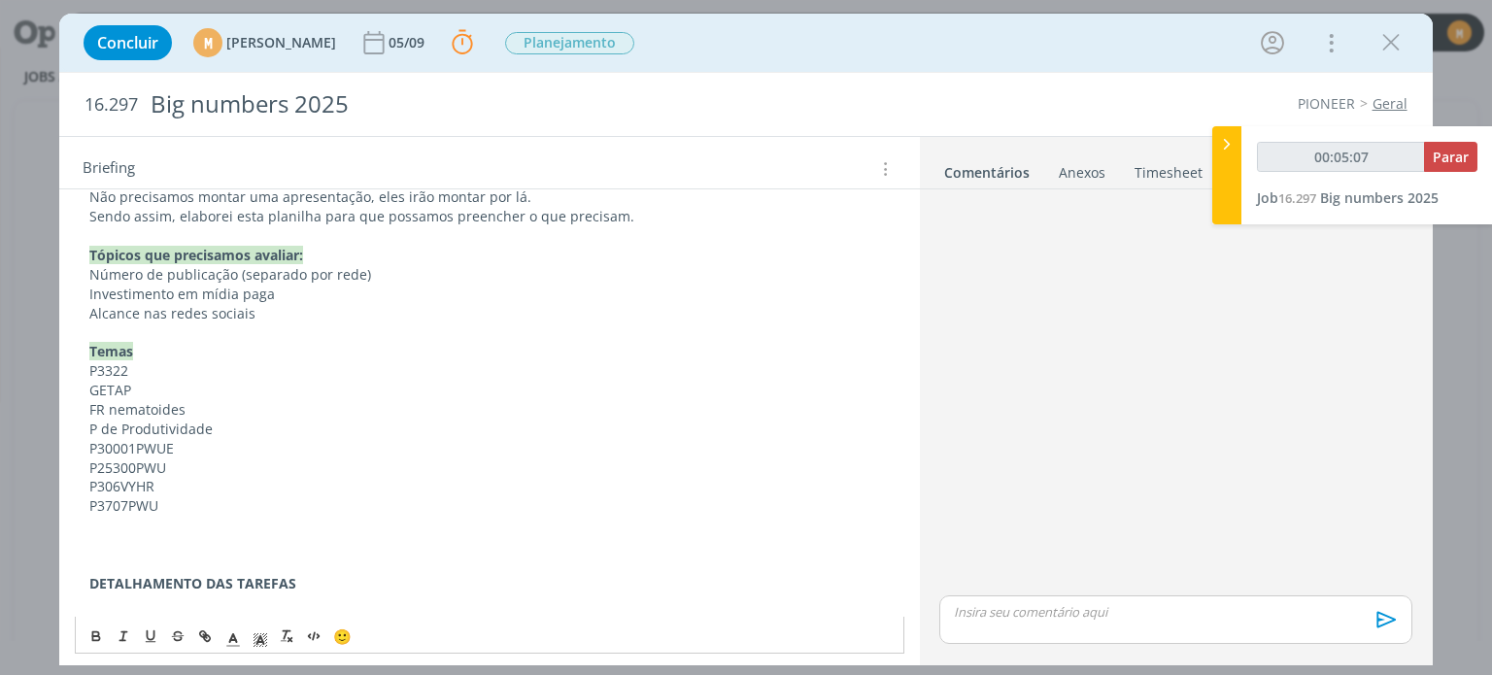
scroll to position [274, 0]
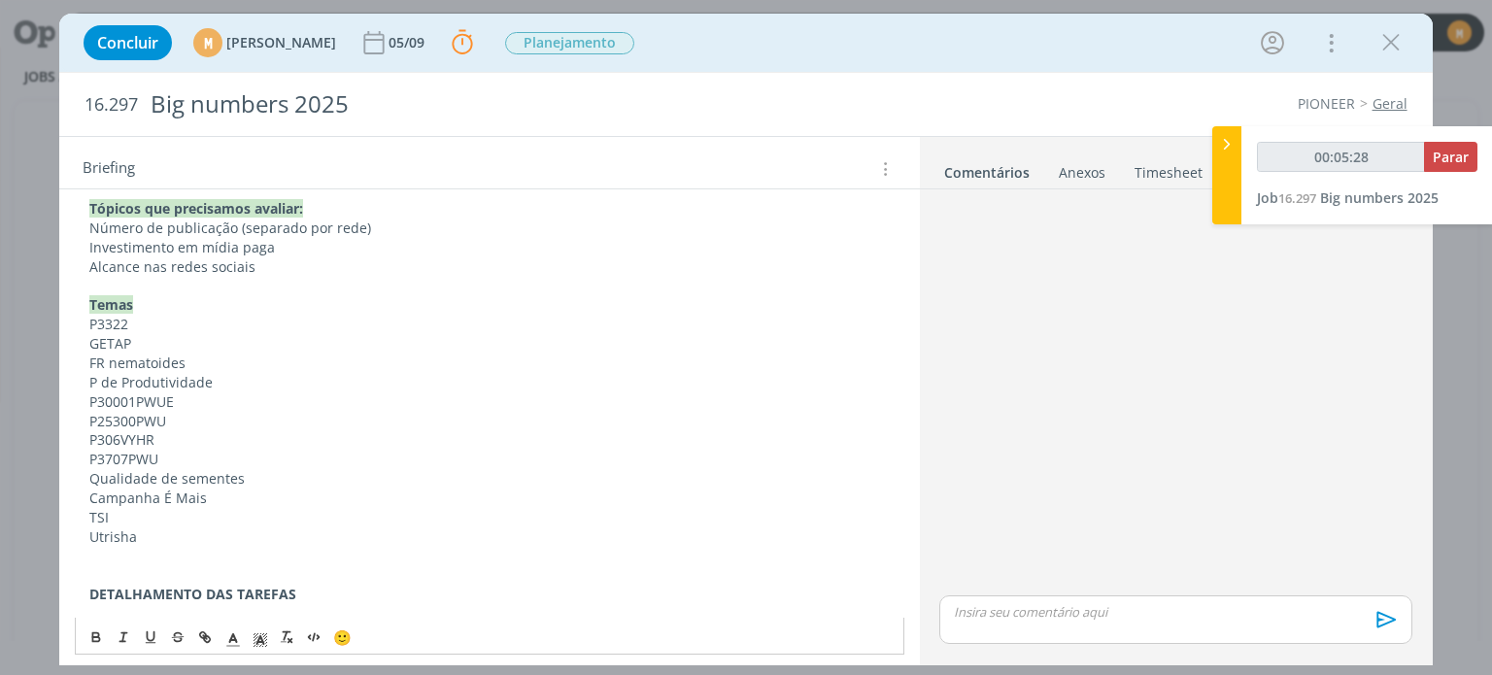
click at [179, 566] on p "dialog" at bounding box center [488, 575] width 799 height 19
click at [346, 590] on p "dialog" at bounding box center [488, 594] width 799 height 19
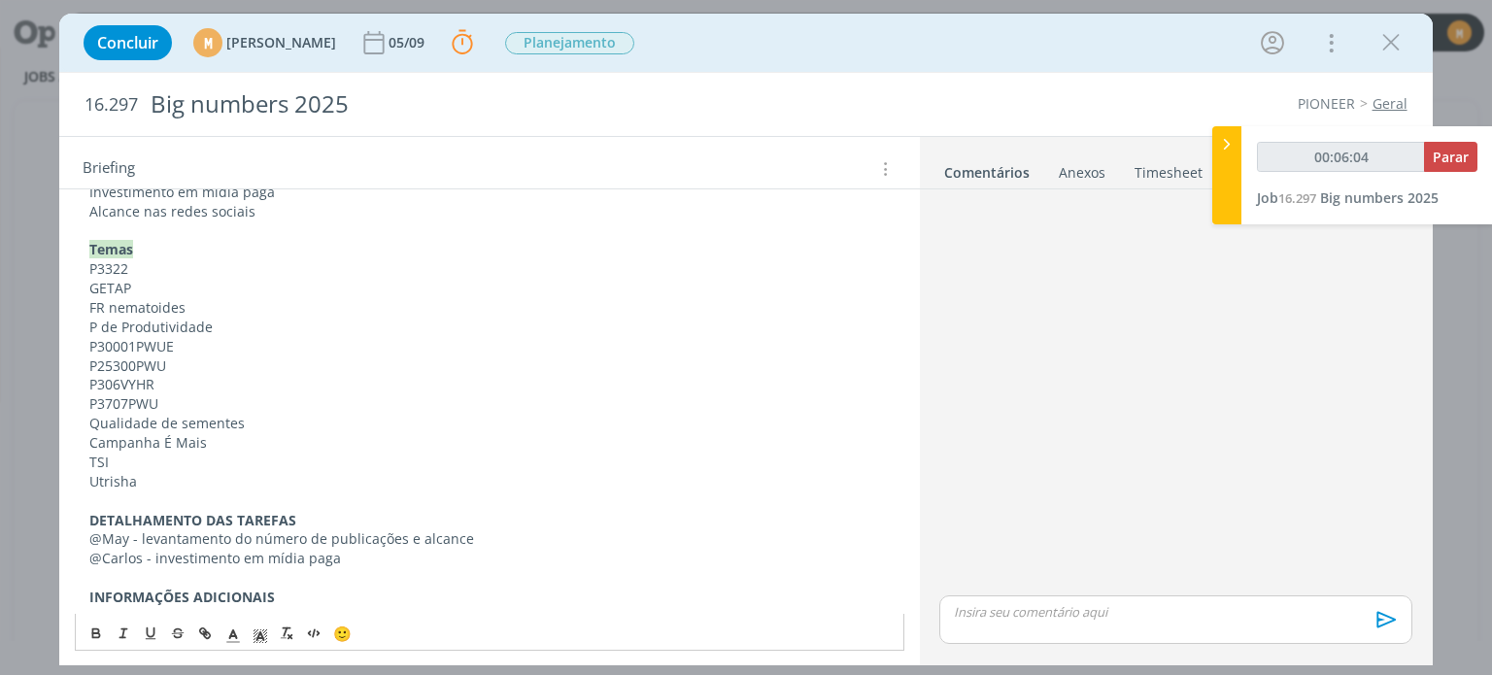
scroll to position [331, 0]
click at [421, 586] on p "INFORMAÇÕES ADICIONAIS" at bounding box center [488, 595] width 799 height 19
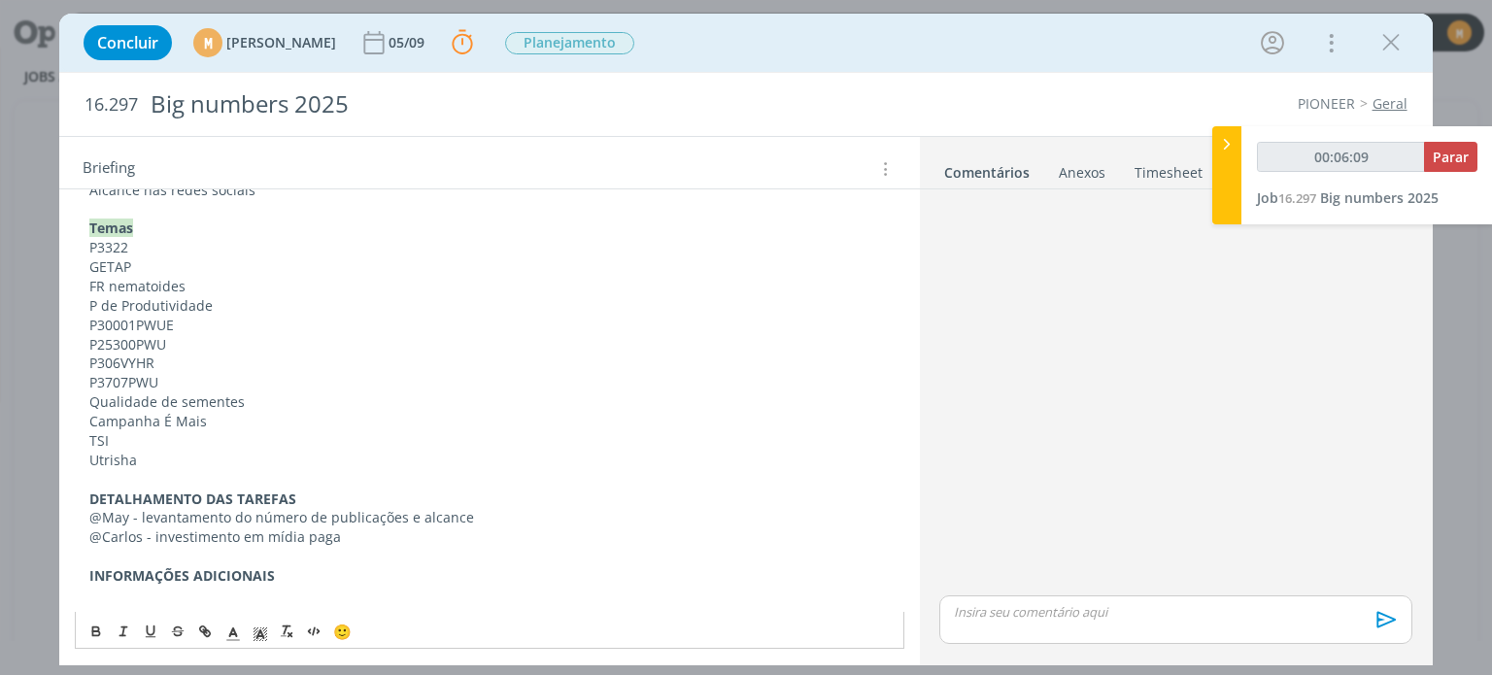
click at [409, 601] on p "dialog" at bounding box center [488, 595] width 799 height 19
click at [179, 593] on p "dialog" at bounding box center [488, 595] width 799 height 19
click at [246, 594] on p "Notion aqui" at bounding box center [488, 595] width 799 height 19
click at [148, 593] on p "Notion aqui" at bounding box center [488, 595] width 799 height 19
type input "00:06:50"
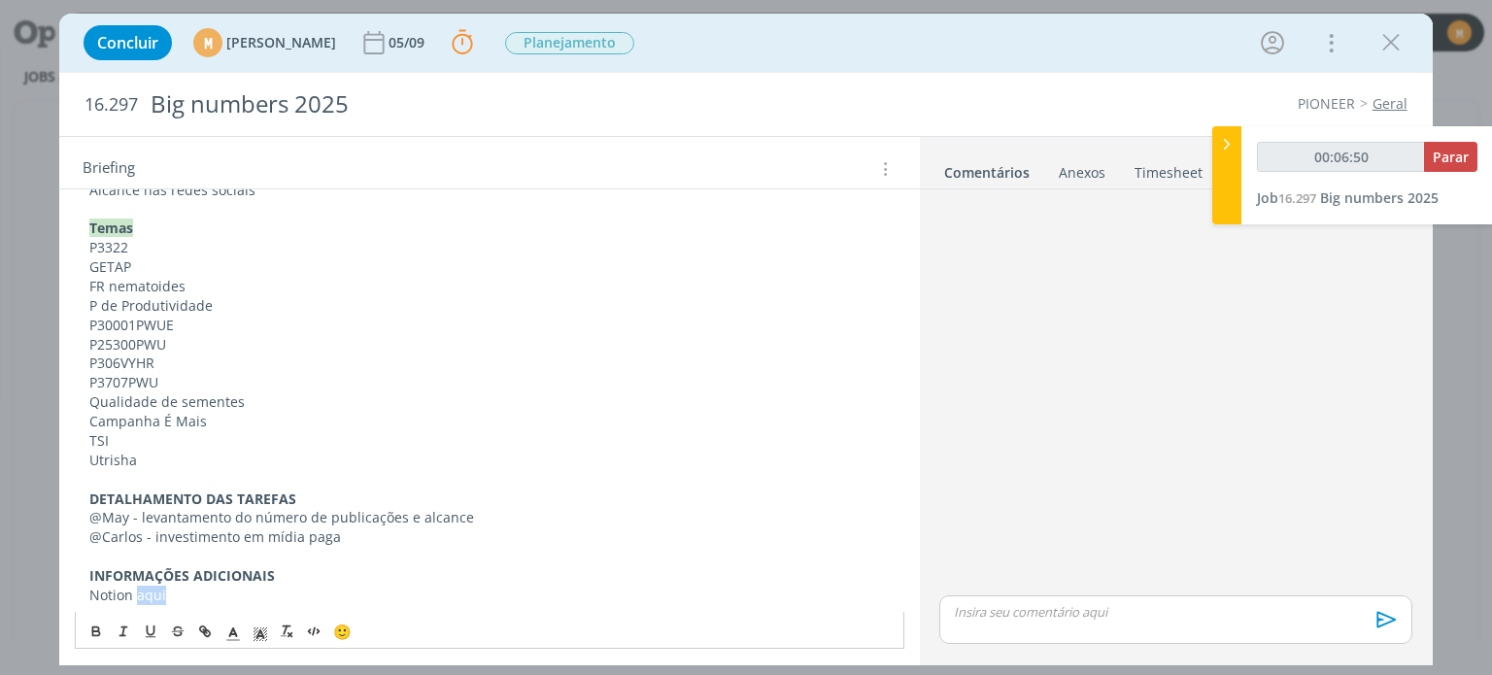
click at [148, 593] on p "Notion aqui" at bounding box center [488, 595] width 799 height 19
click at [211, 636] on icon "dialog" at bounding box center [205, 631] width 16 height 16
type input "aqui"
type input "00:06:51"
paste input "https://sobe-ae.notion.site/PIONEER-SEMENTES-cd3f958f69604ffeb1e9fe63cd360ea9"
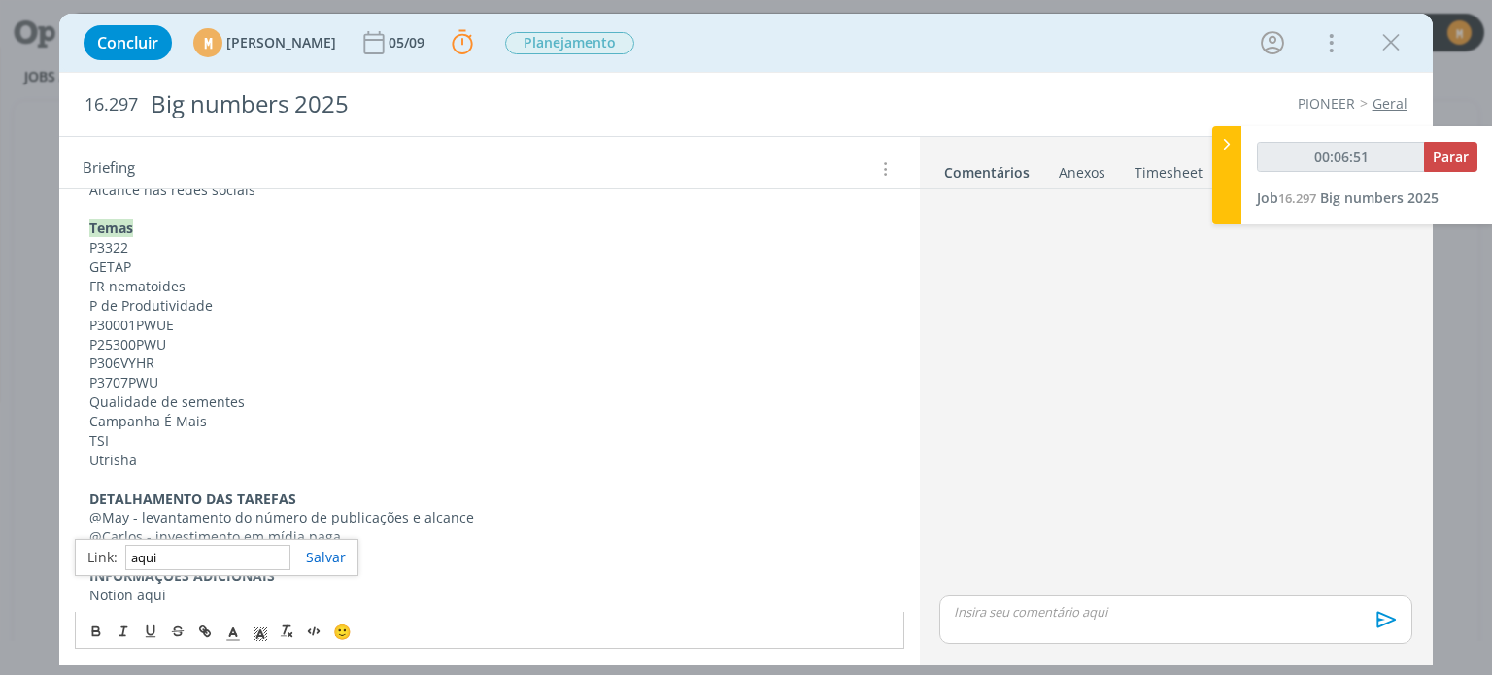
type input "https://sobe-ae.notion.site/PIONEER-SEMENTES-cd3f958f69604ffeb1e9fe63cd360ea9"
type input "00:06:52"
type input "https://sobe-ae.notion.site/PIONEER-SEMENTES-cd3f958f69604ffeb1e9fe63cd360ea9"
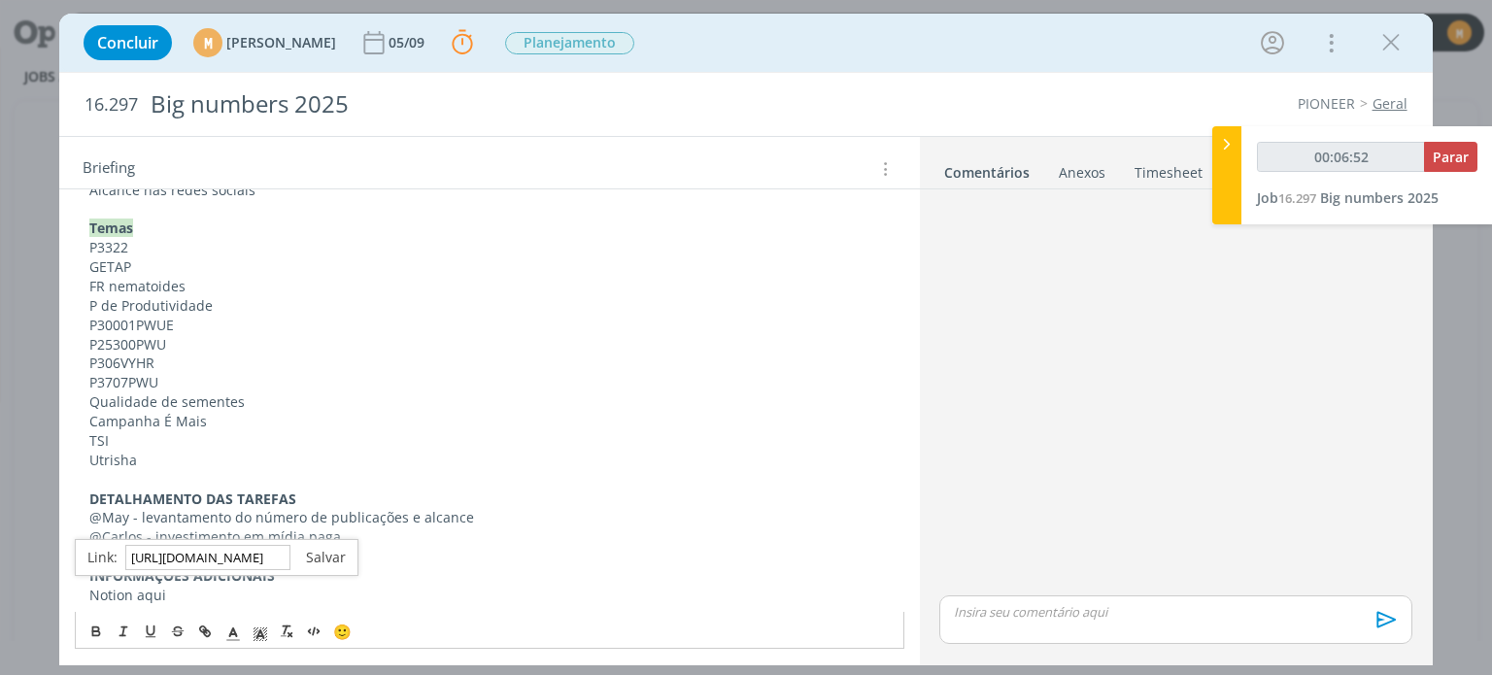
click at [330, 561] on link "dialog" at bounding box center [317, 557] width 55 height 18
click at [316, 599] on p "Notion aqui" at bounding box center [488, 595] width 799 height 19
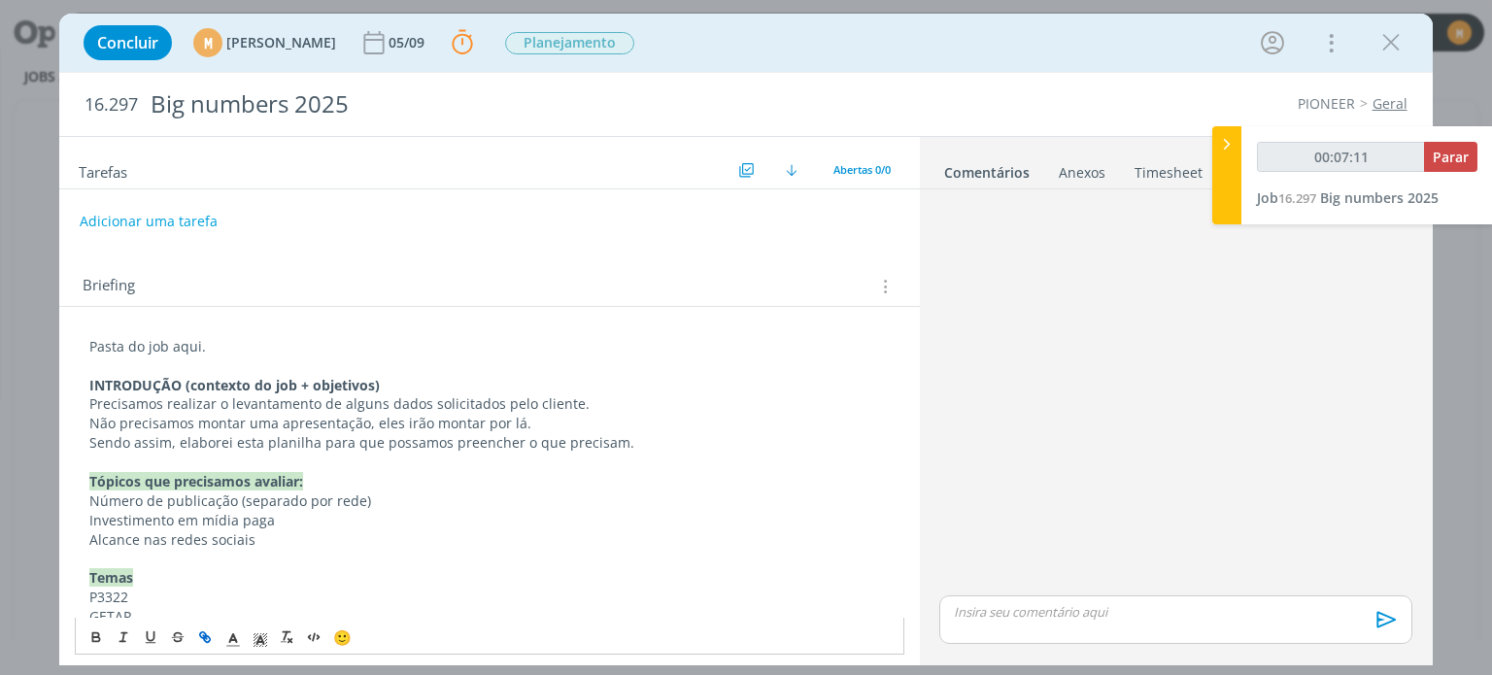
scroll to position [0, 0]
click at [206, 340] on p "Pasta do job aqui." at bounding box center [488, 347] width 799 height 19
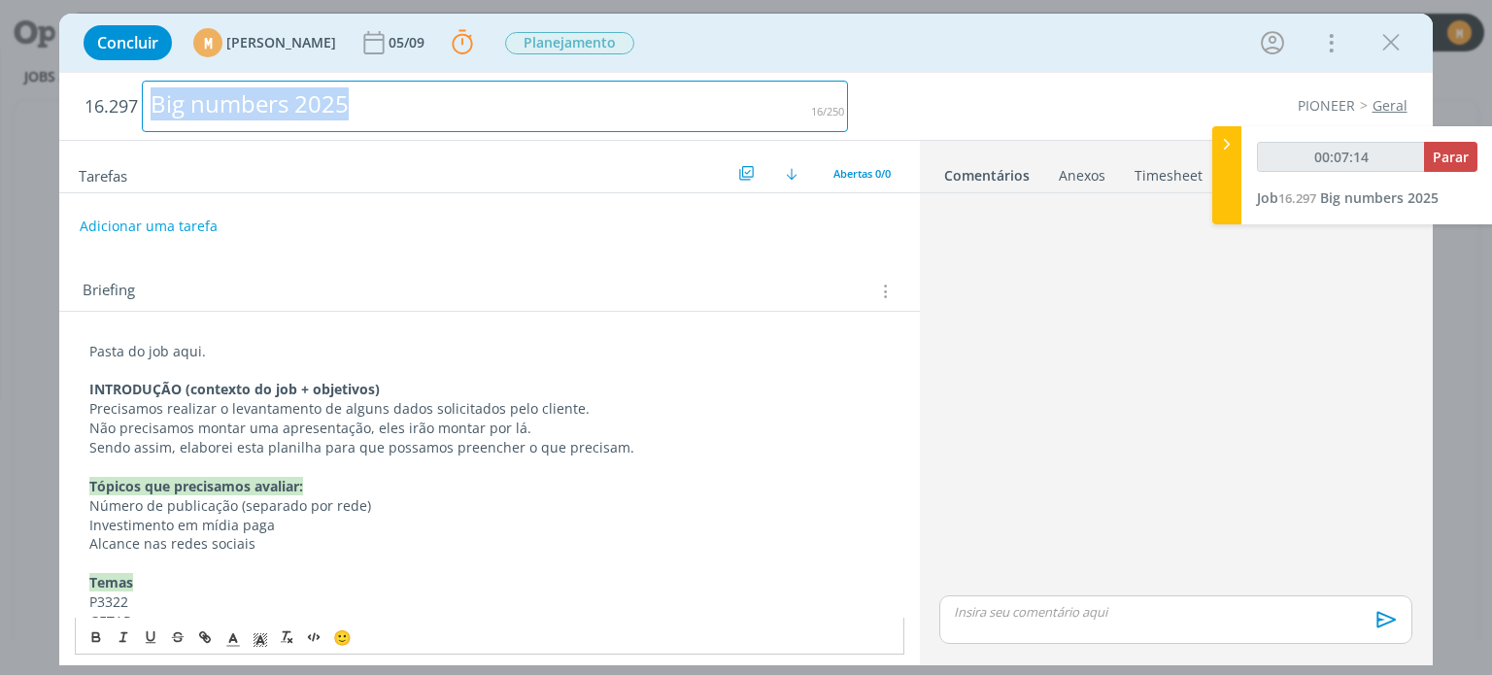
drag, startPoint x: 150, startPoint y: 104, endPoint x: 416, endPoint y: 115, distance: 266.3
click at [416, 115] on div "Big numbers 2025" at bounding box center [495, 106] width 706 height 51
copy div "Big numbers 2025"
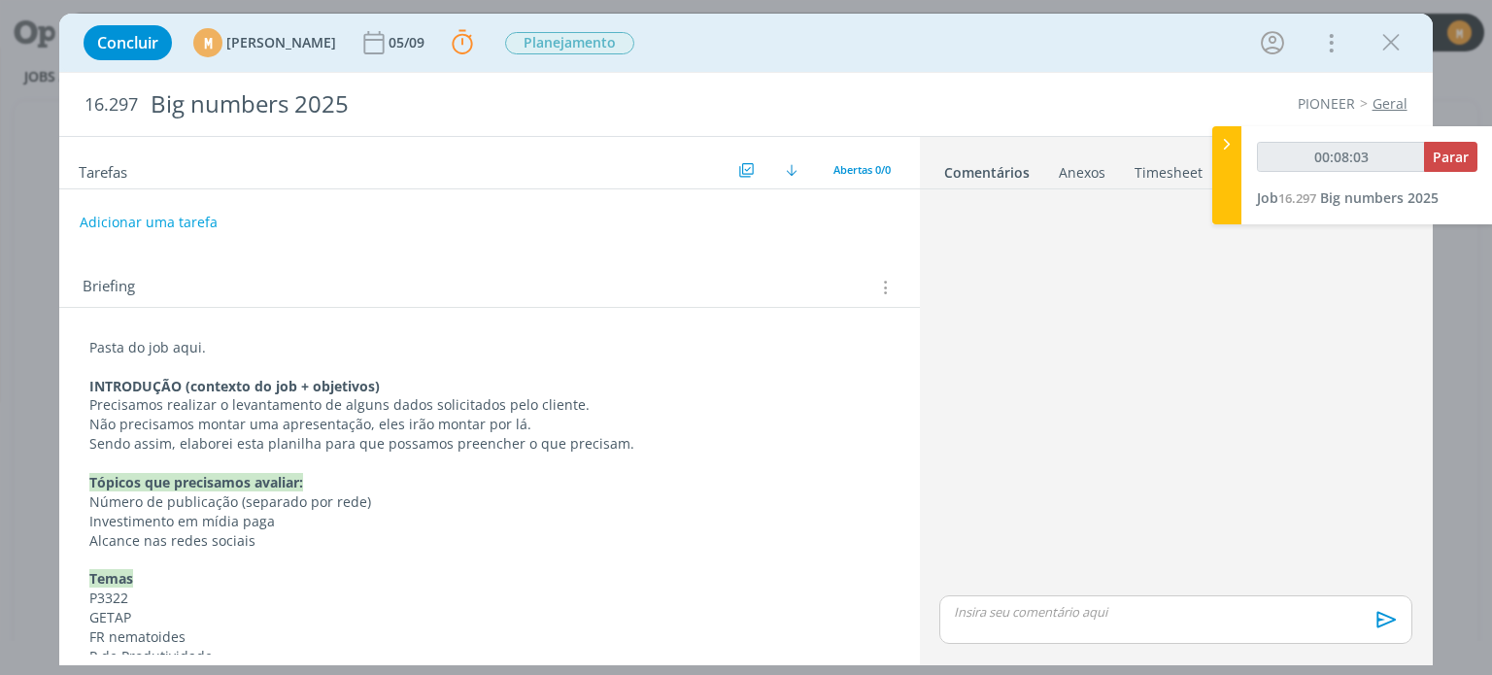
click at [185, 349] on p "Pasta do job aqui." at bounding box center [488, 347] width 799 height 19
click at [185, 349] on p "Pasta do job aqui." at bounding box center [488, 348] width 797 height 19
type input "00:08:04"
click at [207, 638] on icon "dialog" at bounding box center [205, 637] width 16 height 16
type input "aqui"
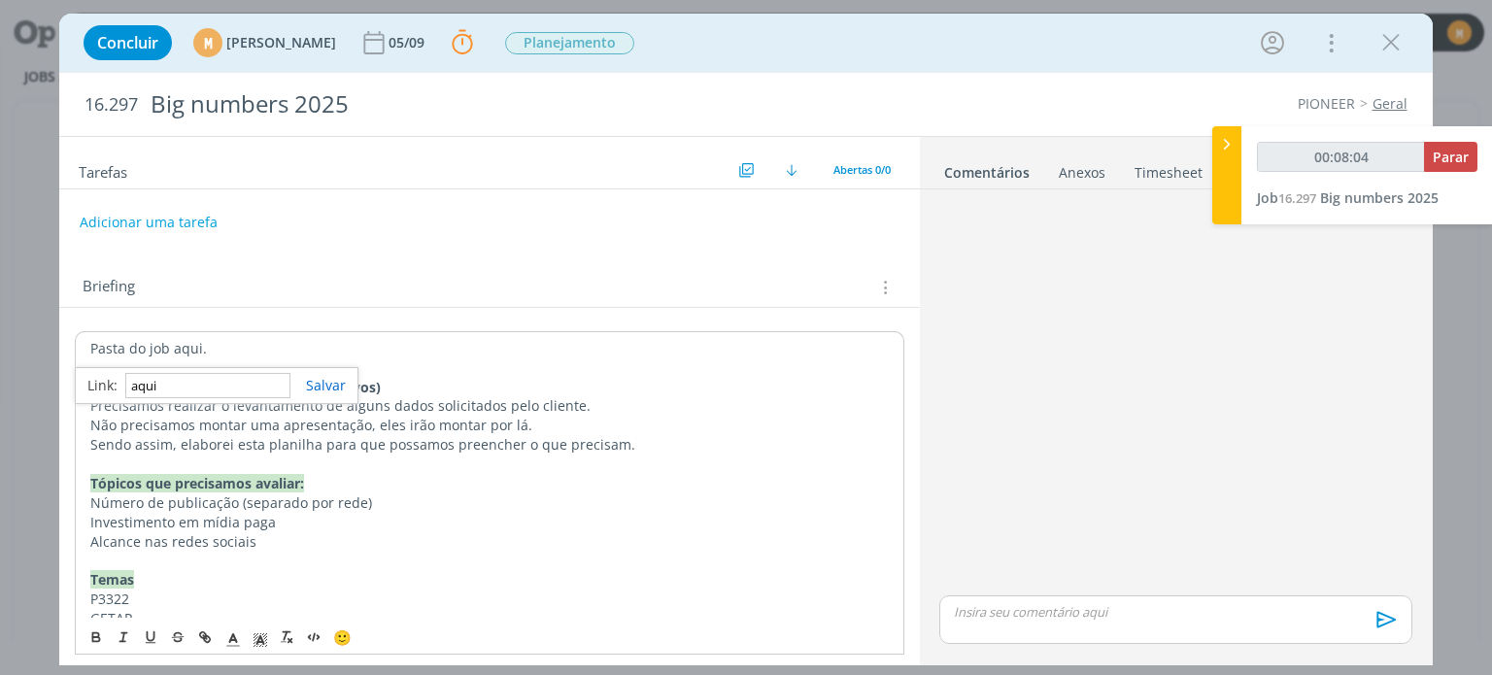
type input "00:08:05"
paste input "https://sobeae.sharepoint.com/:f:/s/SOBEAE/Eqzq1CR8p0dAoyI9efBrUJgBxVpQMtaxwxeE…"
type input "https://sobeae.sharepoint.com/:f:/s/SOBEAE/Eqzq1CR8p0dAoyI9efBrUJgBxVpQMtaxwxeE…"
type input "00:08:06"
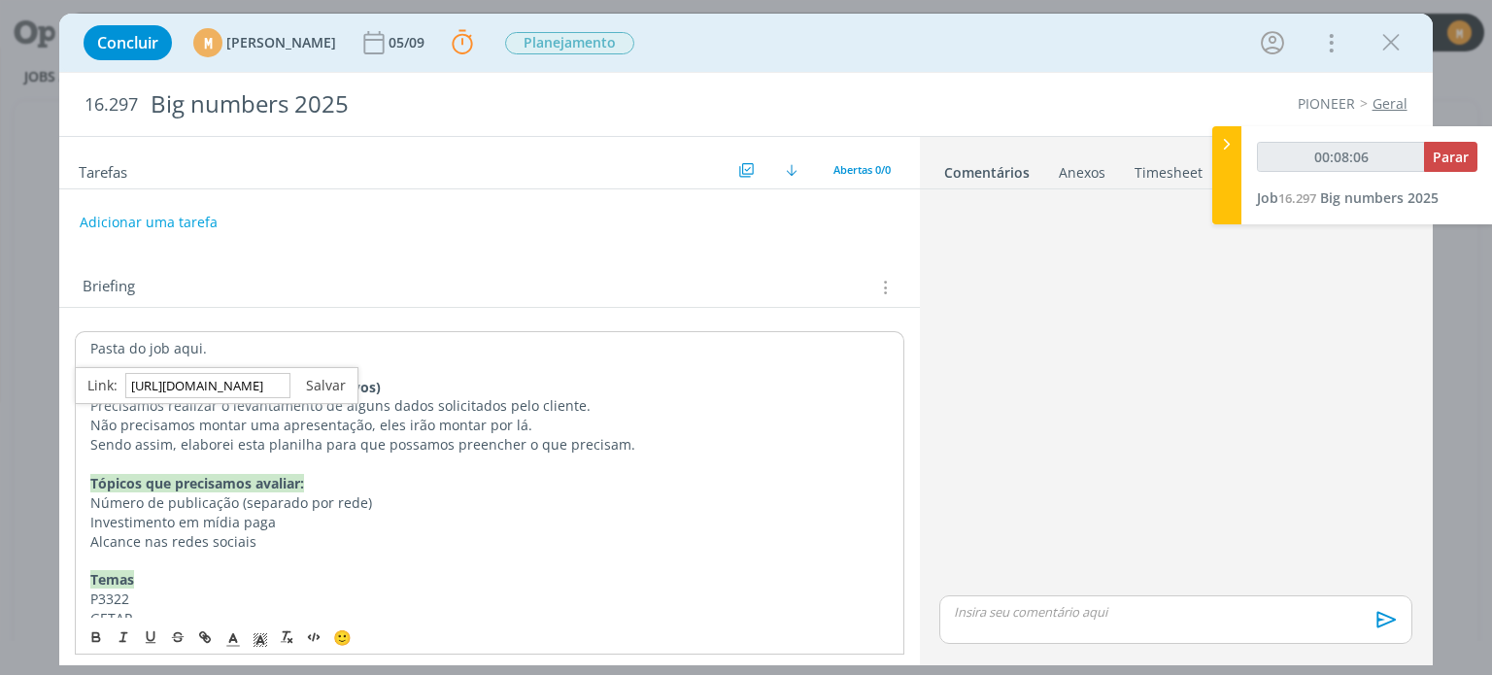
type input "https://sobeae.sharepoint.com/:f:/s/SOBEAE/Eqzq1CR8p0dAoyI9efBrUJgBxVpQMtaxwxeE…"
click at [330, 384] on link "dialog" at bounding box center [317, 385] width 55 height 18
click at [291, 349] on p "Pasta do job aqui ." at bounding box center [488, 348] width 797 height 19
click at [384, 486] on p "Tópicos que precisamos avaliar:" at bounding box center [488, 483] width 797 height 19
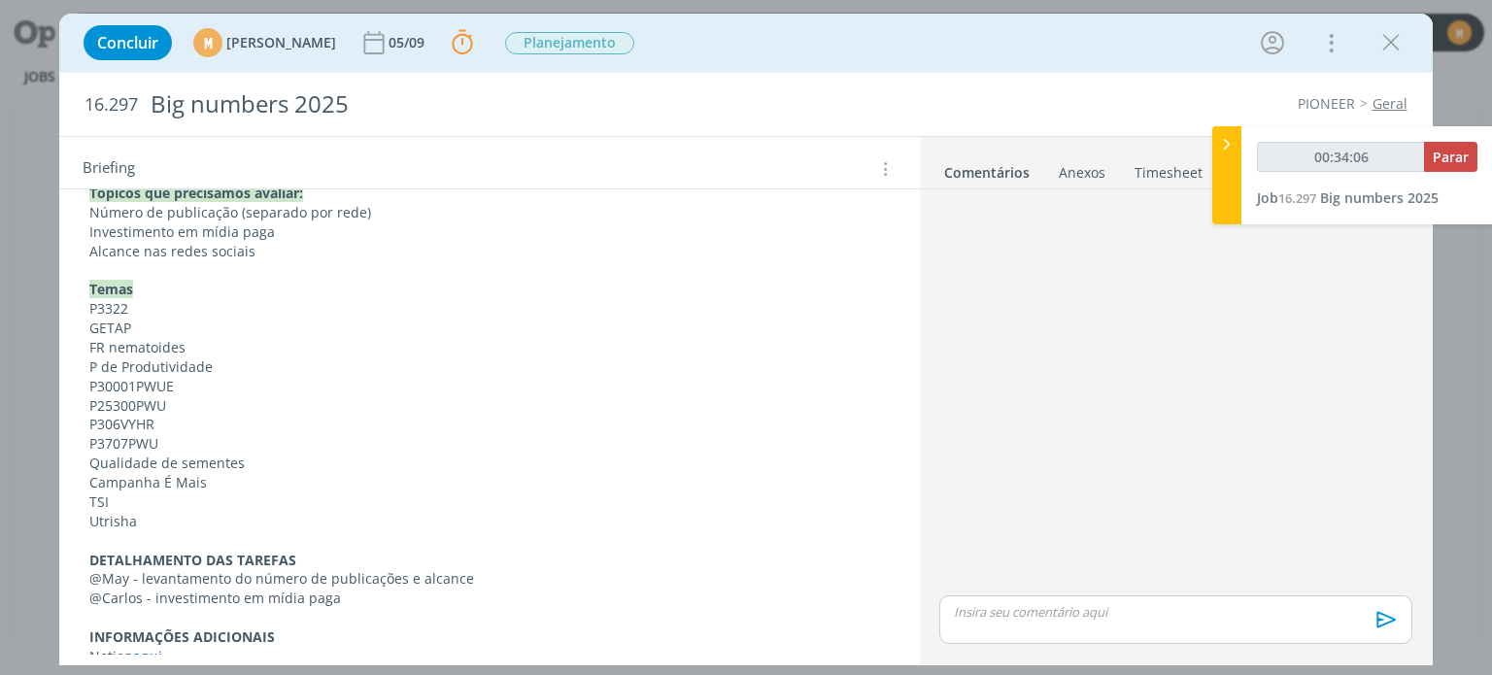
scroll to position [291, 0]
click at [209, 320] on p "GETAP" at bounding box center [488, 326] width 799 height 19
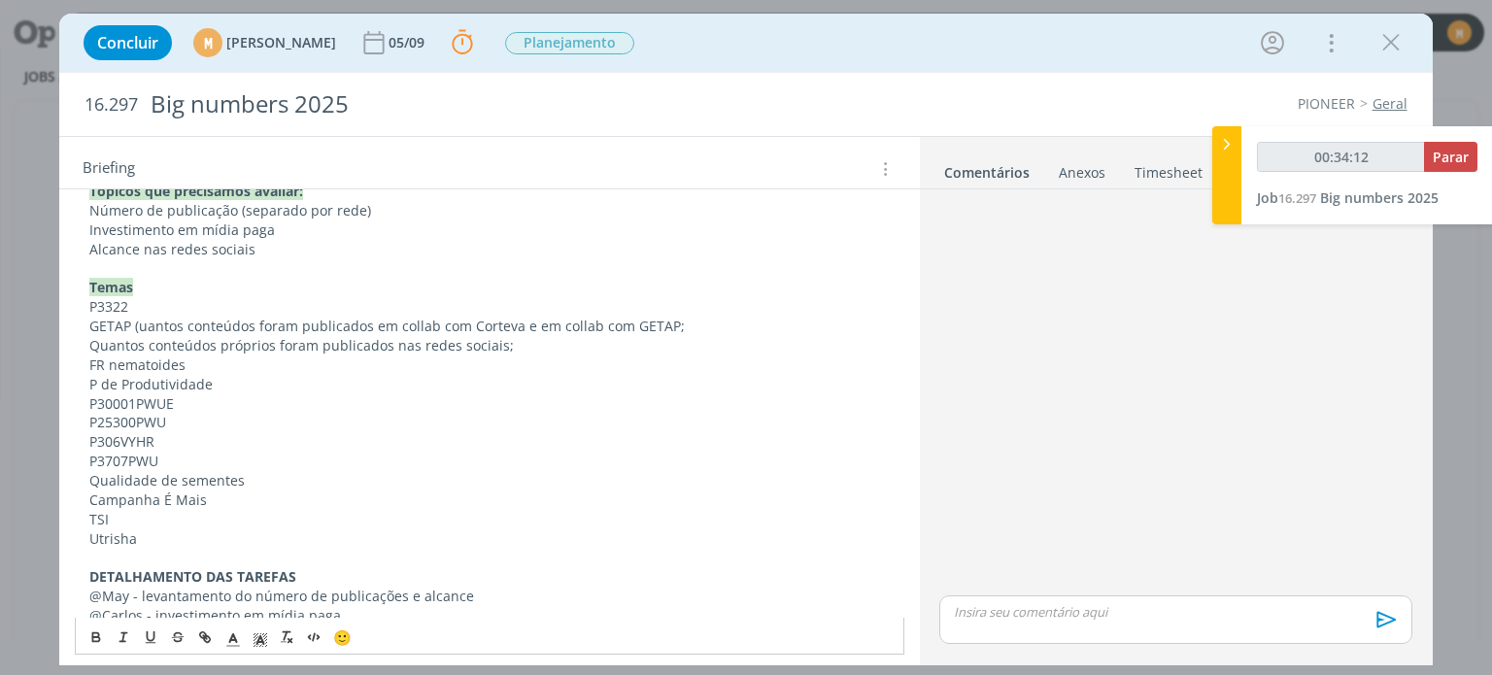
click at [140, 332] on p "GETAP (uantos conteúdos foram publicados em collab com Corteva e em collab com …" at bounding box center [488, 326] width 799 height 19
click at [91, 350] on p "Quantos conteúdos próprios foram publicados nas redes sociais;" at bounding box center [488, 345] width 799 height 19
click at [344, 349] on p "GETAP (quantos conteúdos foram publicados em collab com Corteva e em collab com…" at bounding box center [488, 336] width 799 height 39
click at [266, 375] on p "P de Produtividade" at bounding box center [488, 384] width 799 height 19
click at [213, 297] on p "P3322" at bounding box center [488, 306] width 799 height 19
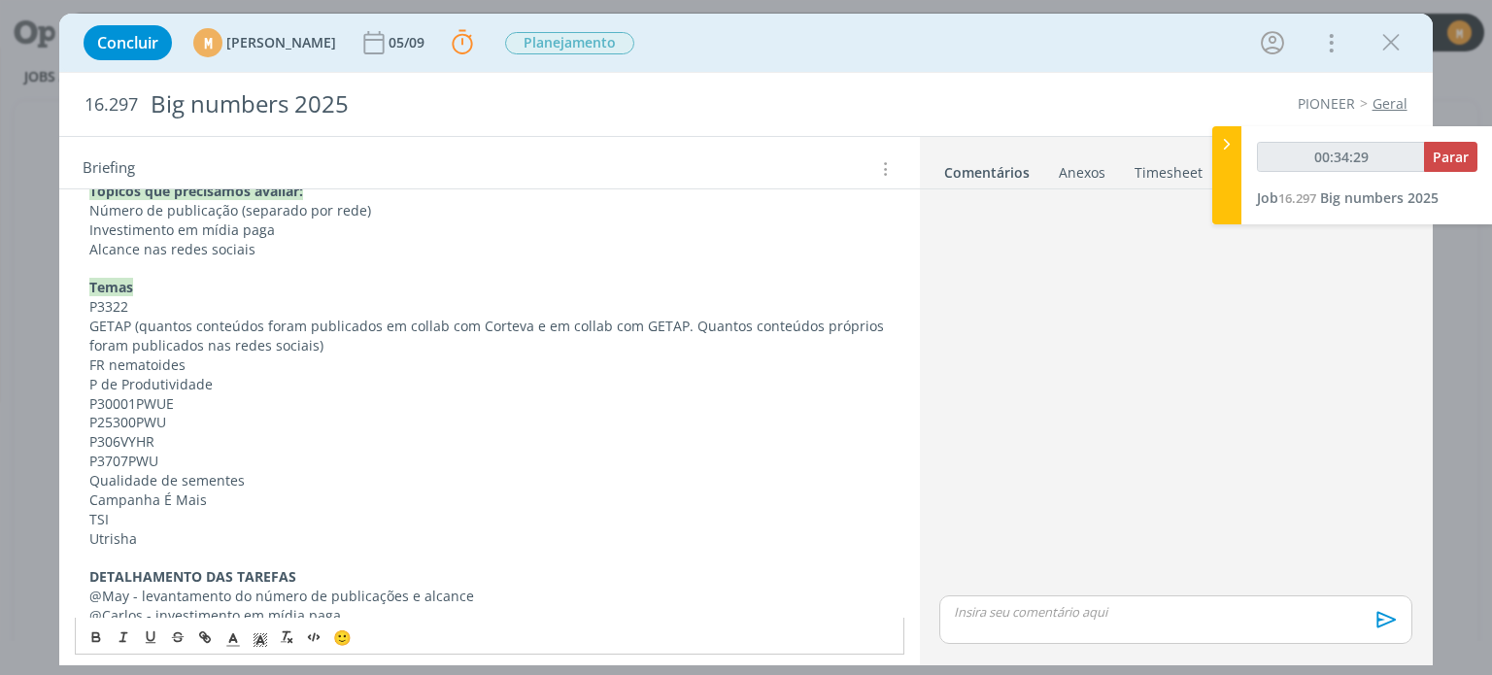
click at [266, 365] on p "FR nematoides" at bounding box center [488, 364] width 799 height 19
click at [113, 438] on p "P306VYHR" at bounding box center [488, 441] width 799 height 19
click at [190, 437] on p "P3016VYHR" at bounding box center [488, 441] width 799 height 19
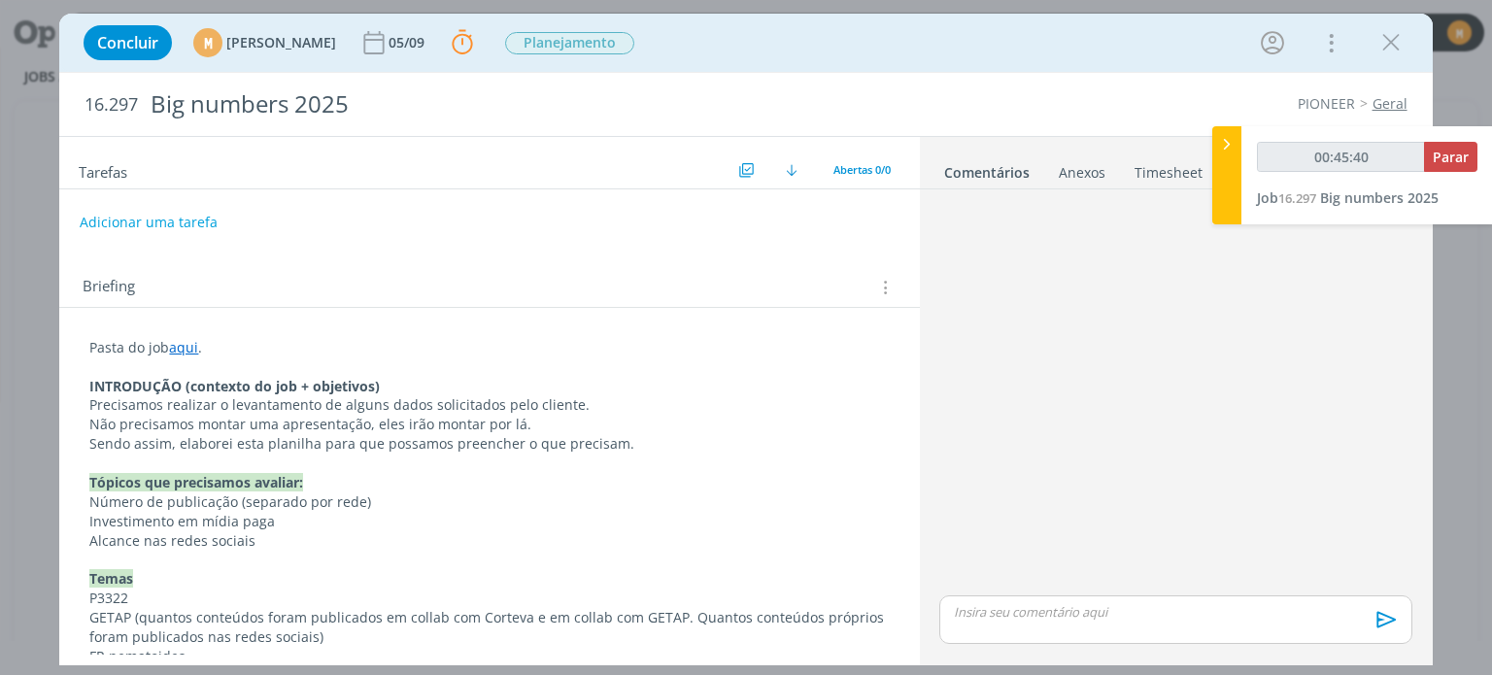
click at [316, 434] on p "Sendo assim, elaborei esta planilha para que possamos preencher o que precisam." at bounding box center [488, 443] width 799 height 19
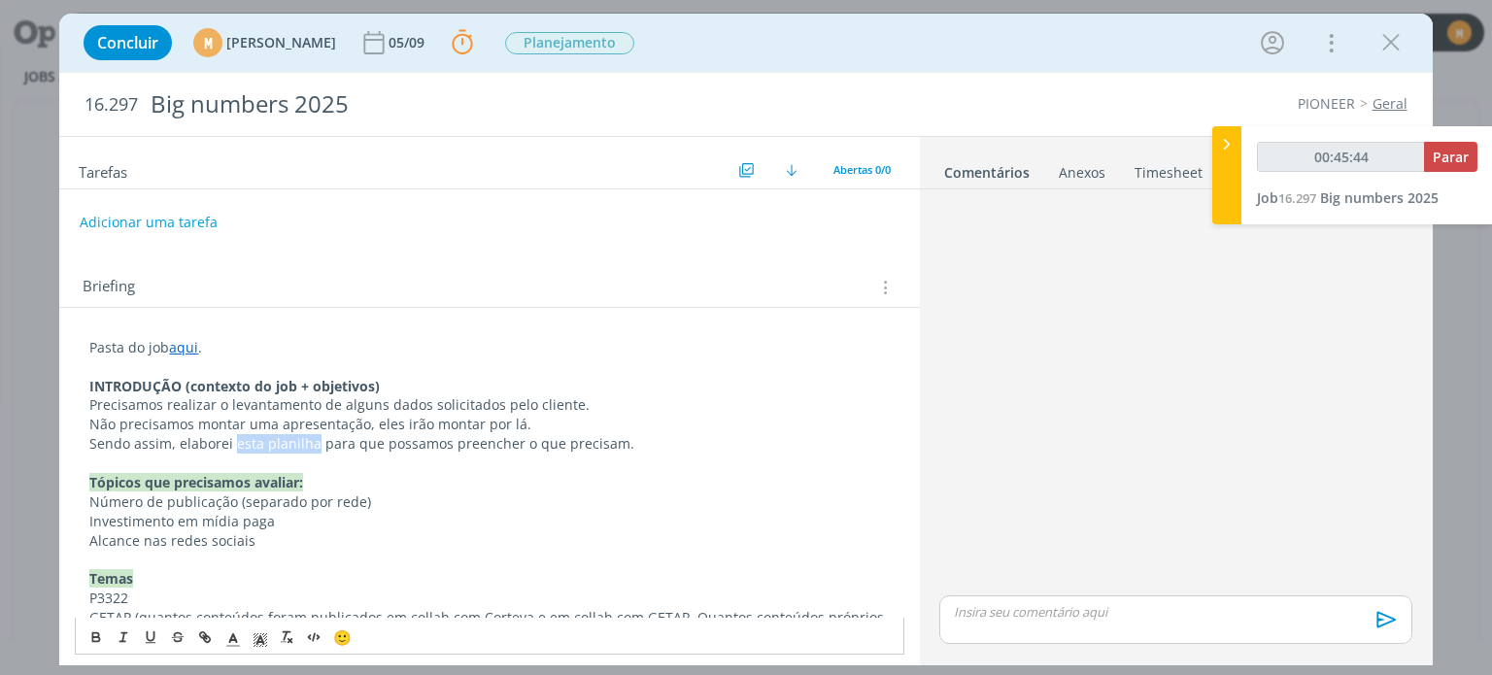
drag, startPoint x: 234, startPoint y: 443, endPoint x: 311, endPoint y: 440, distance: 76.8
click at [311, 440] on p "Sendo assim, elaborei esta planilha para que possamos preencher o que precisam." at bounding box center [488, 443] width 799 height 19
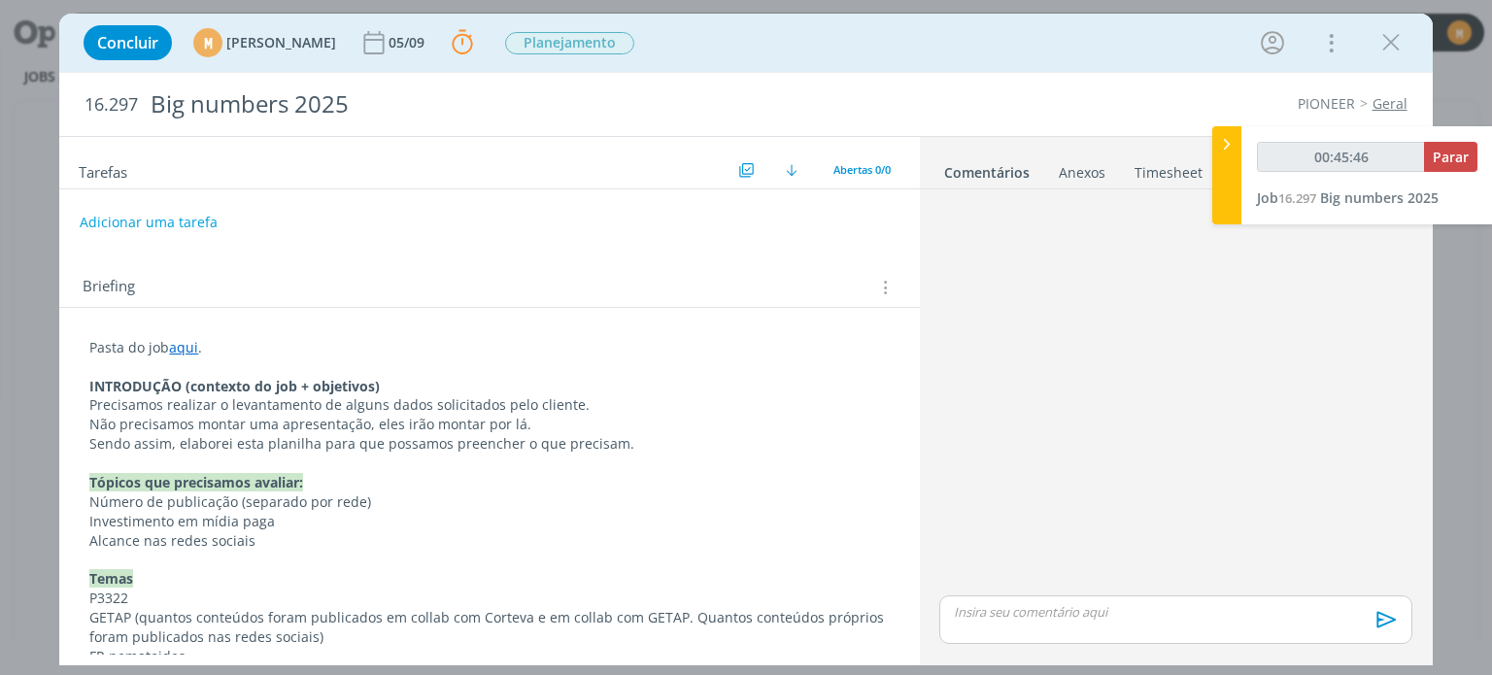
click at [181, 340] on link "aqui" at bounding box center [183, 347] width 29 height 18
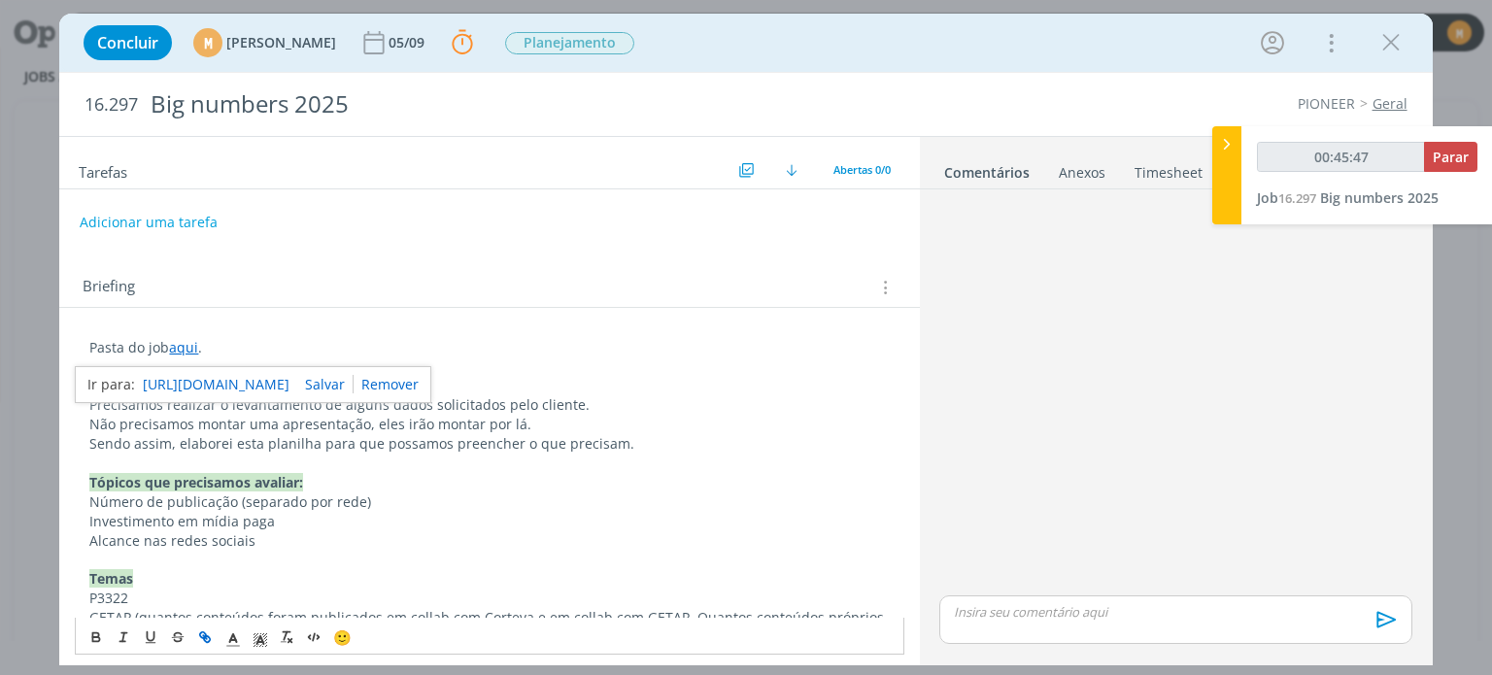
click at [193, 376] on link "https://sobeae.sharepoint.com/:f:/s/SOBEAE/Eqzq1CR8p0dAoyI9efBrUJgBxVpQMtaxwxeE…" at bounding box center [216, 384] width 147 height 25
click at [188, 434] on p "Sendo assim, elaborei esta planilha para que possamos preencher o que precisam." at bounding box center [488, 443] width 799 height 19
drag, startPoint x: 234, startPoint y: 448, endPoint x: 311, endPoint y: 433, distance: 78.1
click at [311, 434] on p "Sendo assim, elaborei esta planilha para que possamos preencher o que precisam." at bounding box center [488, 443] width 799 height 19
type input "00:46:50"
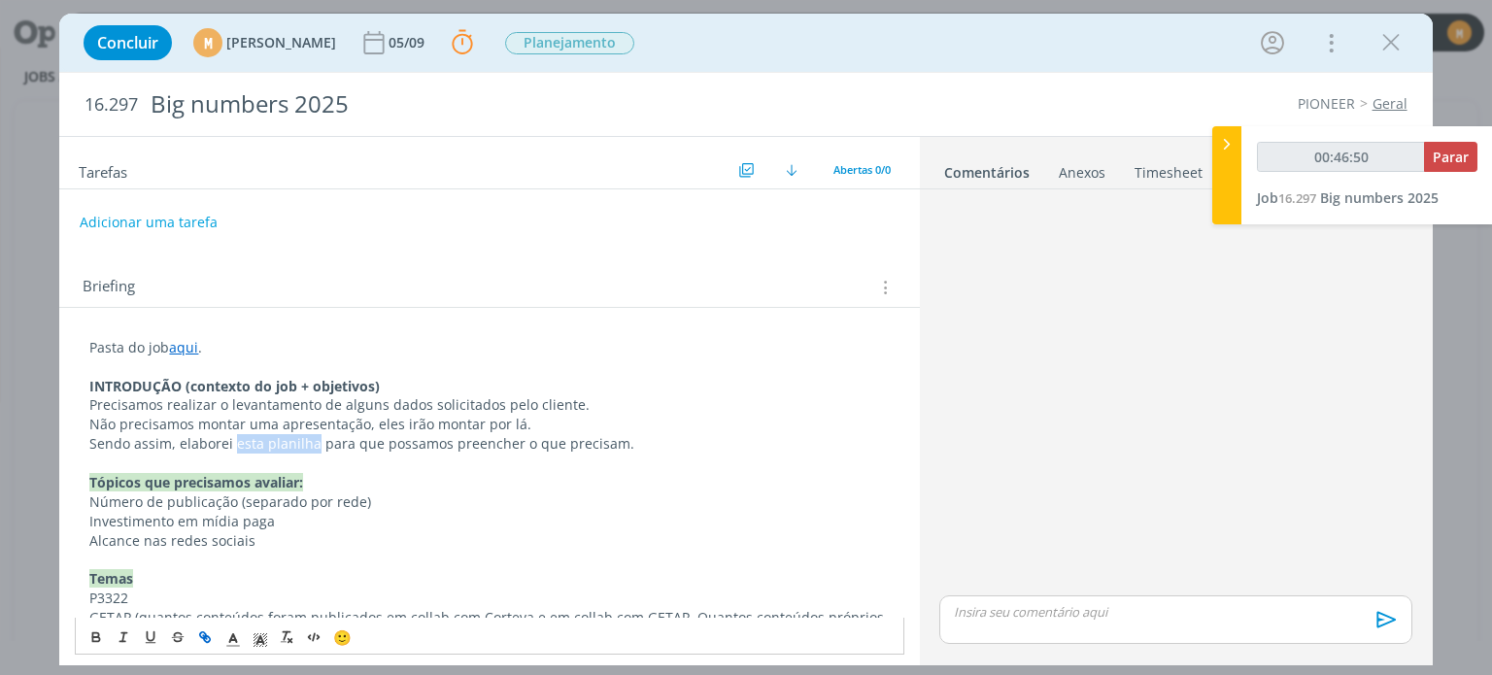
click at [205, 629] on icon "dialog" at bounding box center [205, 637] width 16 height 16
type input "esta planilha"
type input "00:46:51"
paste input "https://sobeae.sharepoint.com/:x:/s/SOBEAE/EcTe8ij3HhxHhqQz1YG-dVMBx_aPRXecaGlo…"
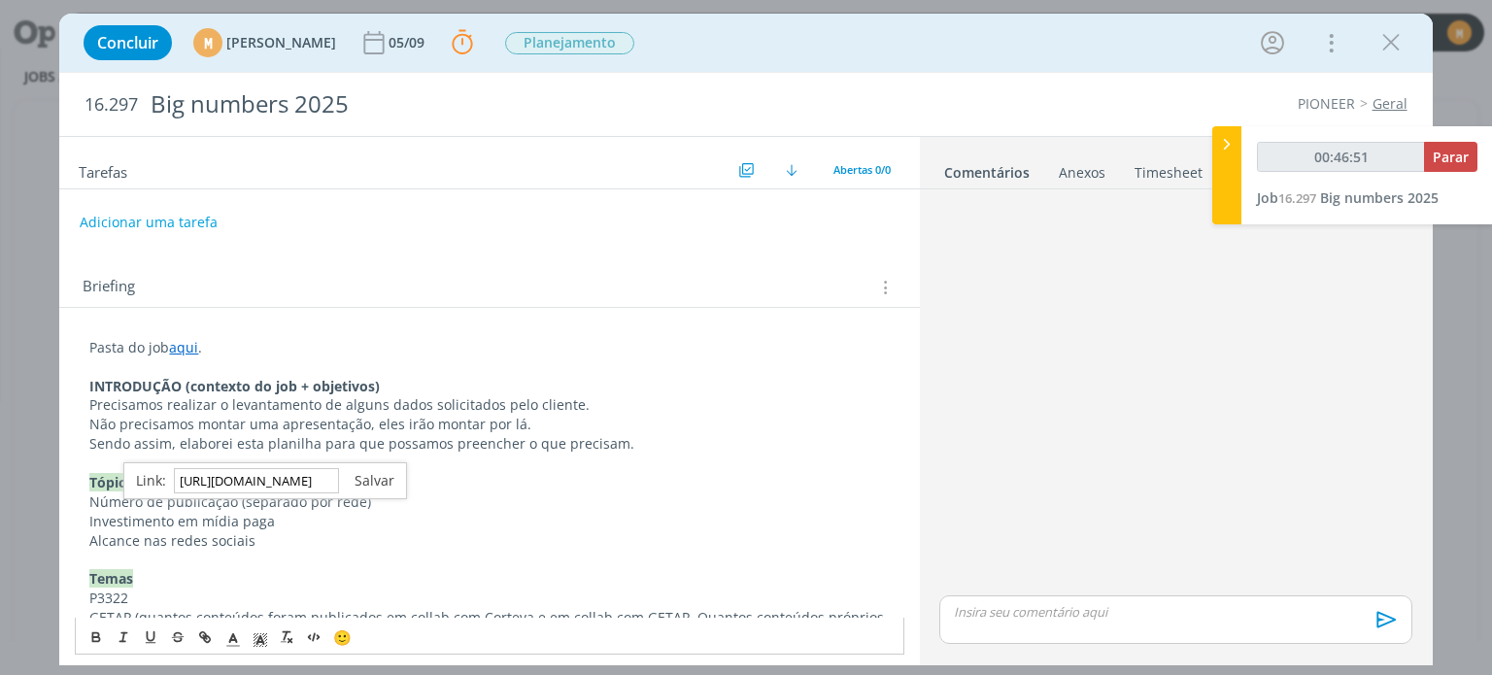
type input "https://sobeae.sharepoint.com/:x:/s/SOBEAE/EcTe8ij3HhxHhqQz1YG-dVMBx_aPRXecaGlo…"
click at [369, 477] on link "dialog" at bounding box center [366, 480] width 55 height 18
click at [439, 447] on p "Sendo assim, elaborei esta planilha para que possamos preencher o que precisam." at bounding box center [488, 443] width 799 height 19
click at [622, 454] on p "dialog" at bounding box center [488, 463] width 799 height 19
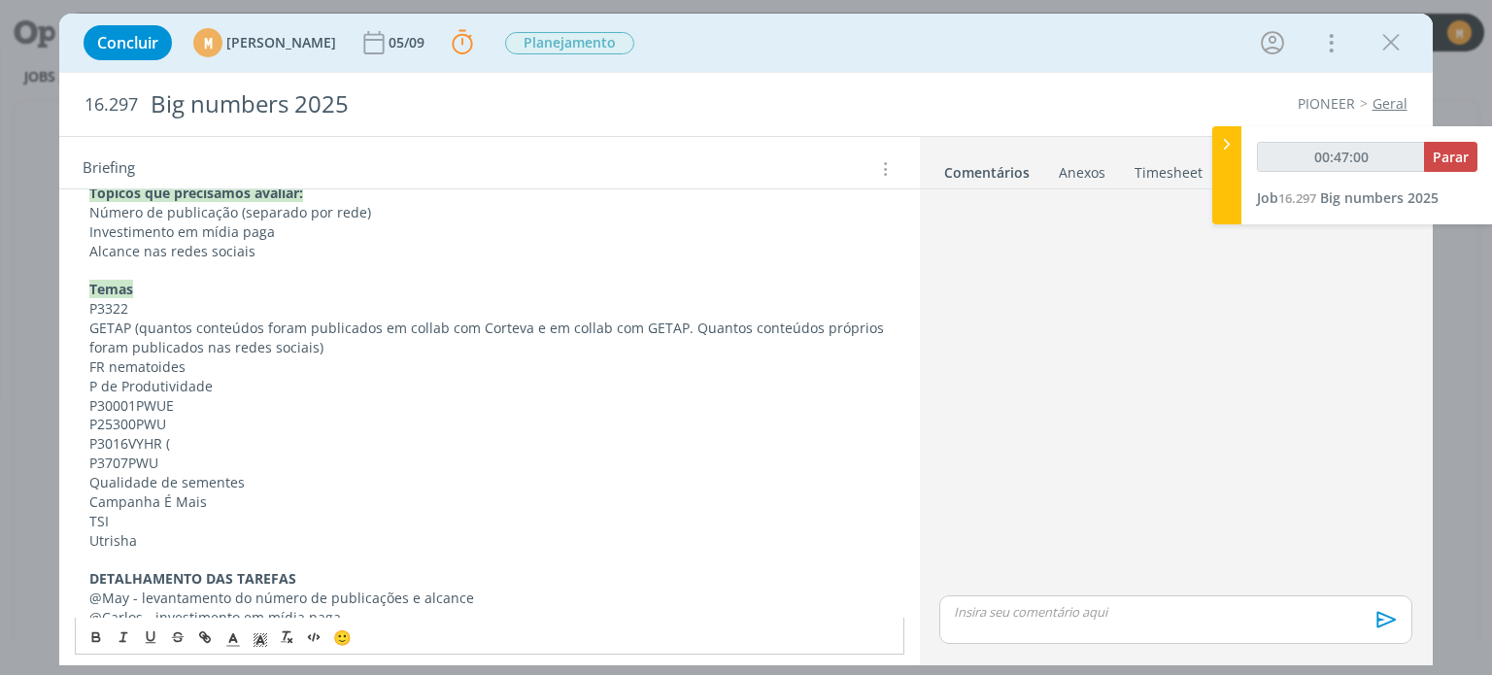
scroll to position [291, 0]
click at [201, 442] on p "P3016VYHR (" at bounding box center [488, 441] width 799 height 19
click at [248, 430] on p "P25300PWU" at bounding box center [488, 422] width 799 height 19
click at [206, 438] on p "P3016VYHR (" at bounding box center [488, 441] width 799 height 19
click at [180, 436] on p "P3016VYHR (Parceria com influenciador Vitor Finger: alcance;" at bounding box center [488, 441] width 799 height 19
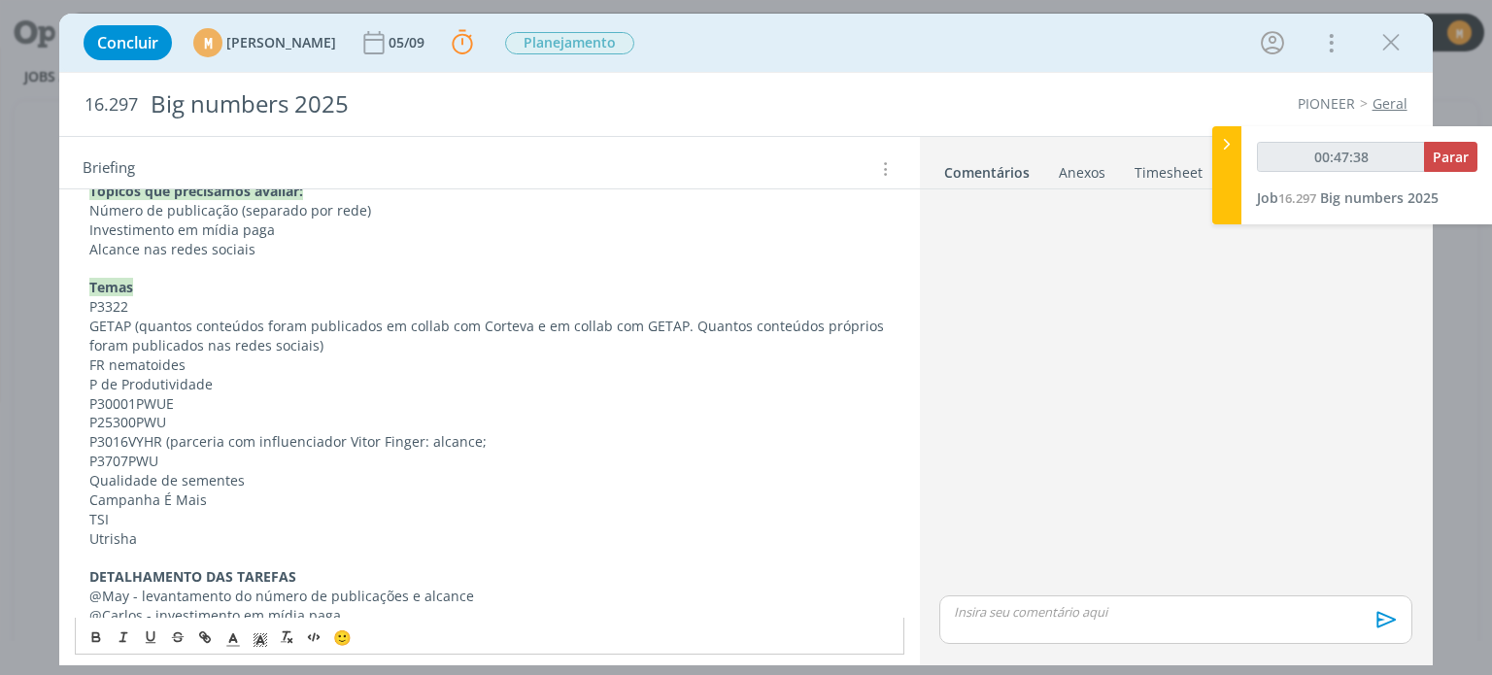
click at [420, 441] on p "P3016VYHR (parceria com influenciador Vitor Finger: alcance;" at bounding box center [488, 441] width 799 height 19
click at [503, 436] on p "P3016VYHR (parceria com influenciador Vitor Finger - alcance;" at bounding box center [488, 441] width 799 height 19
click at [475, 476] on p "Qualidade de sementes" at bounding box center [488, 480] width 799 height 19
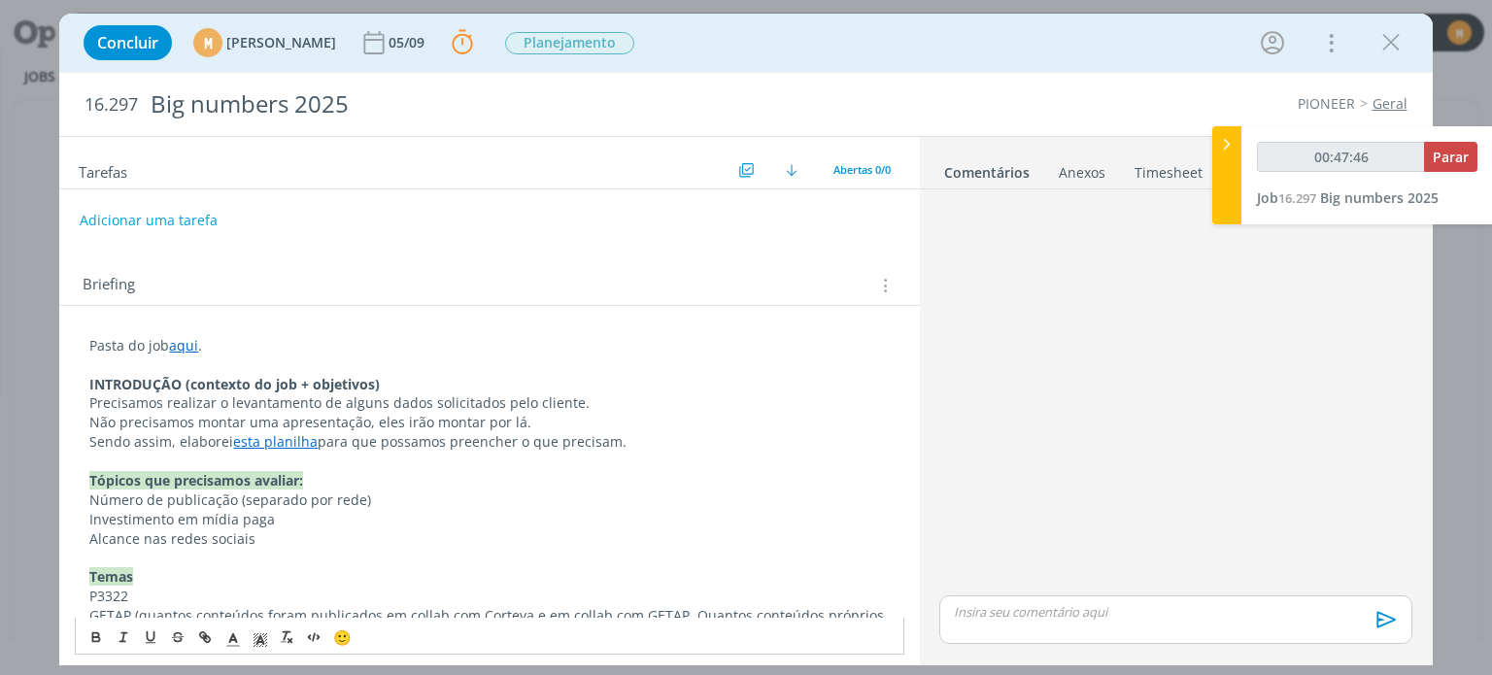
scroll to position [0, 0]
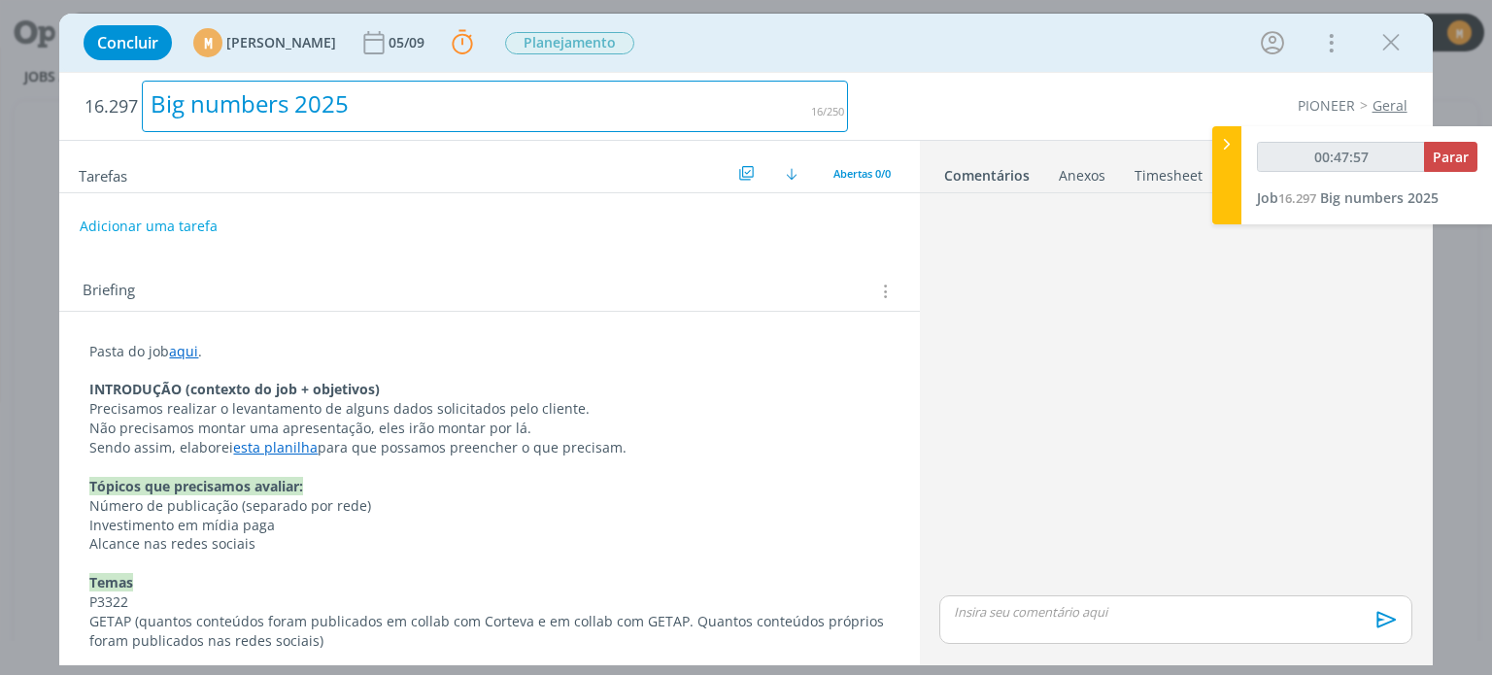
click at [748, 102] on div "Big numbers 2025" at bounding box center [495, 106] width 706 height 51
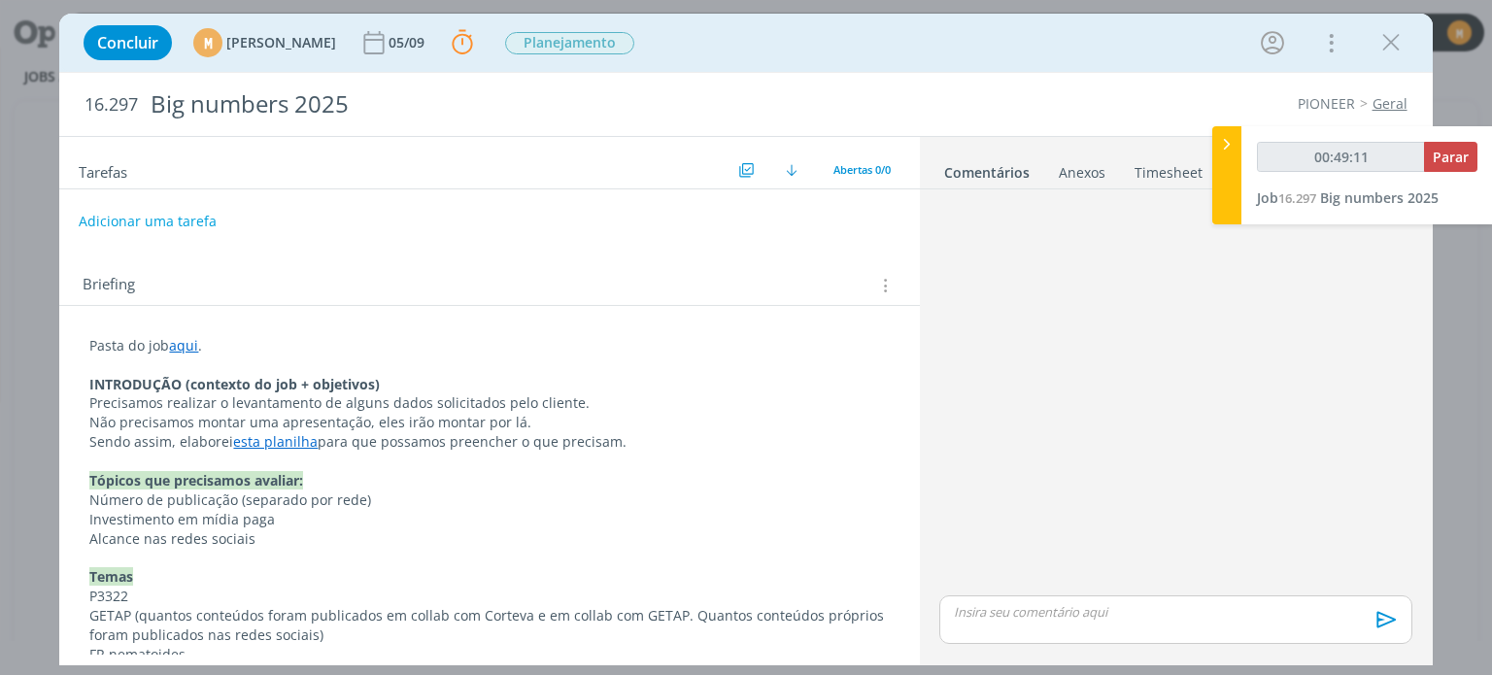
click at [188, 219] on button "Adicionar uma tarefa" at bounding box center [148, 221] width 138 height 33
type input "00:49:15"
type input "C"
type input "00:49:16"
type input "Compi"
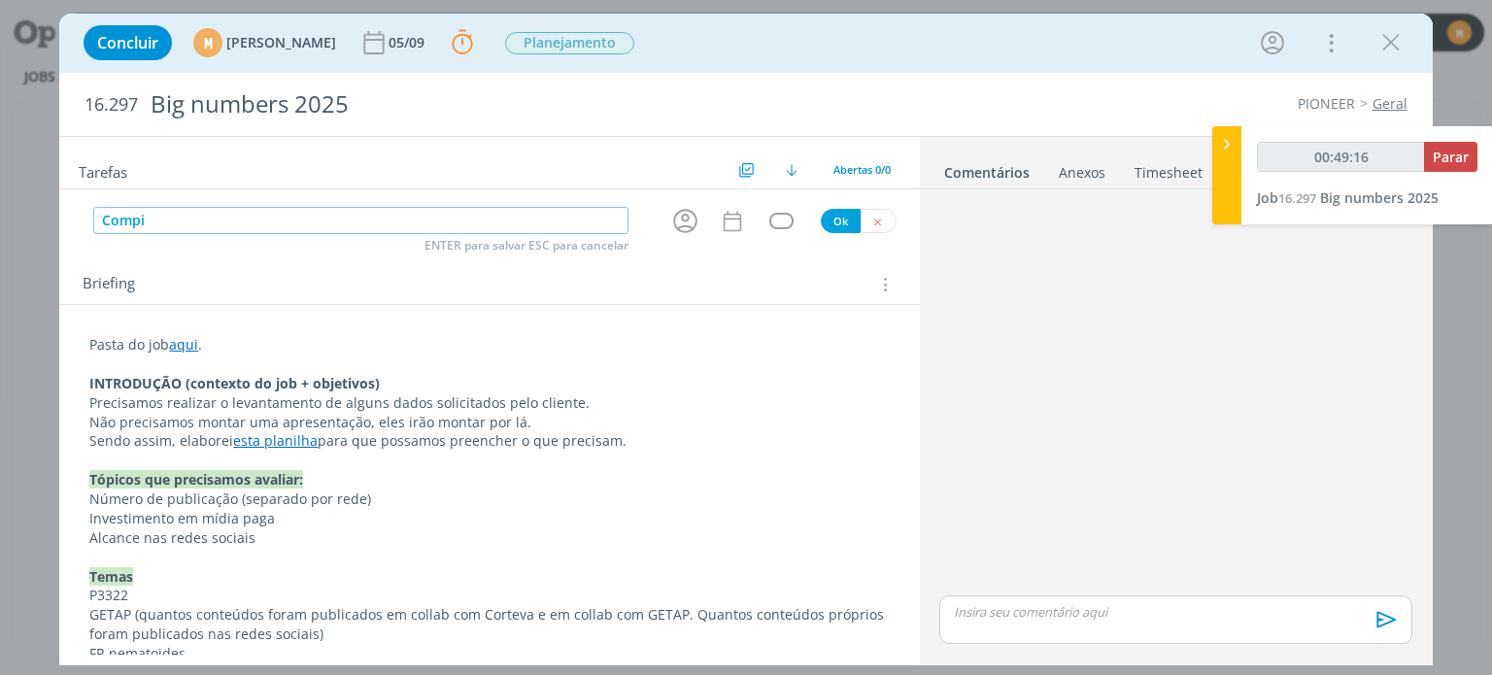
type input "00:49:17"
type input "Compilad"
type input "00:49:18"
type input "Compilado da"
type input "00:49:19"
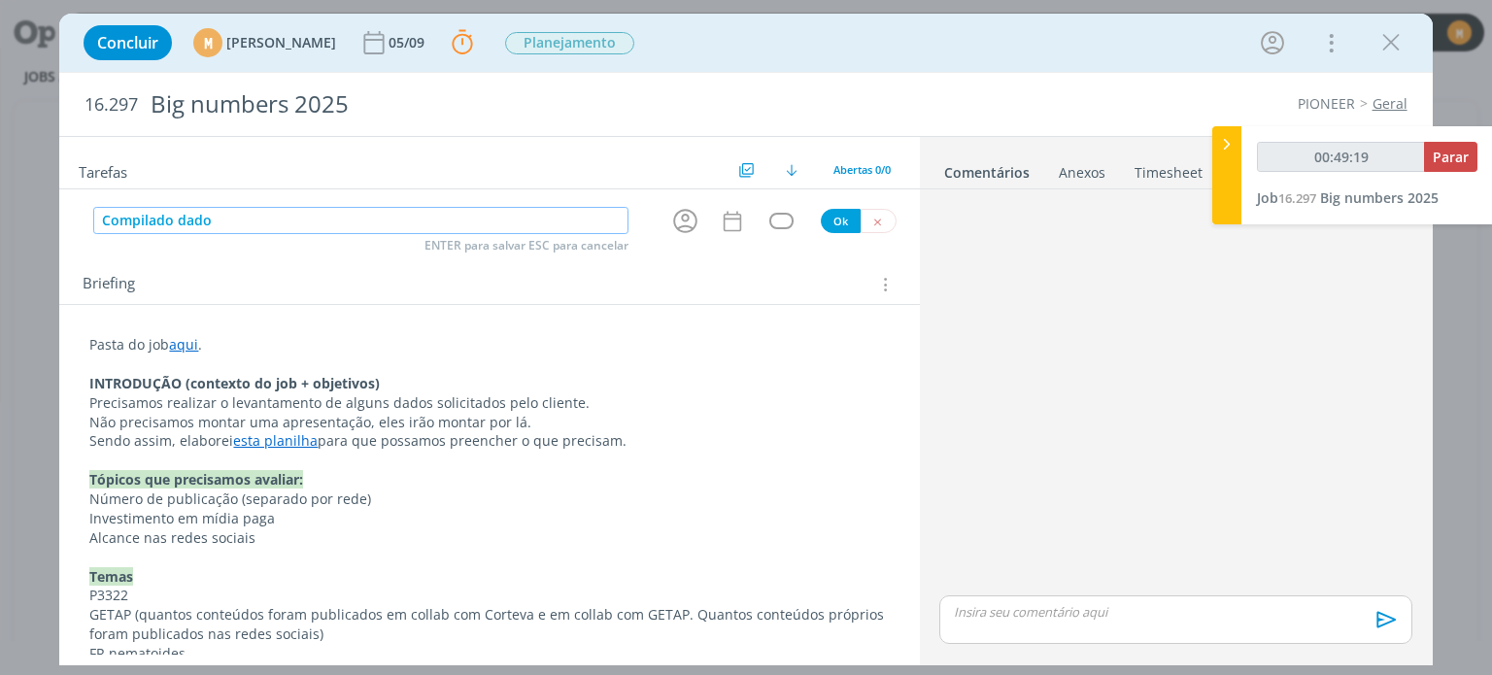
type input "Compilado dados"
type input "00:49:22"
click at [680, 213] on icon "dialog" at bounding box center [685, 221] width 30 height 30
type input "Compilado dados"
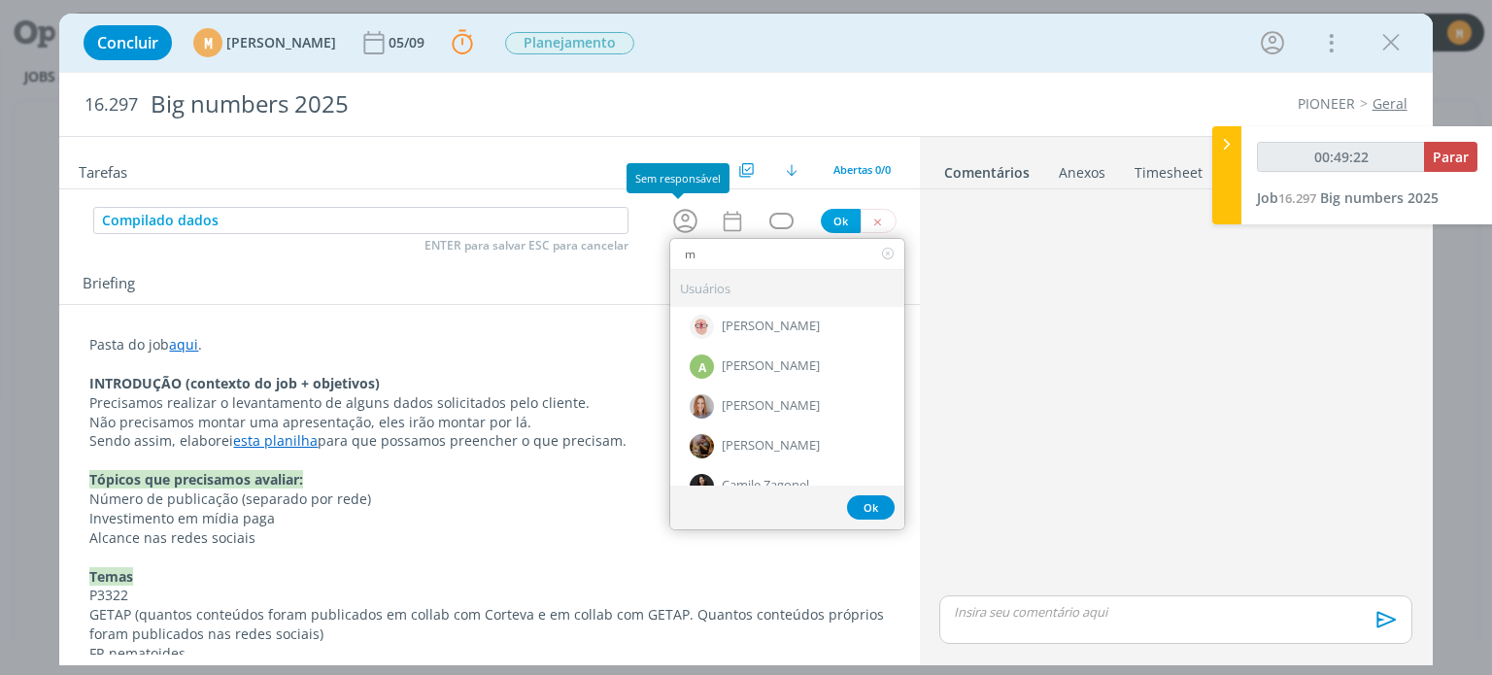
type input "ma"
type input "00:49:23"
type input "may"
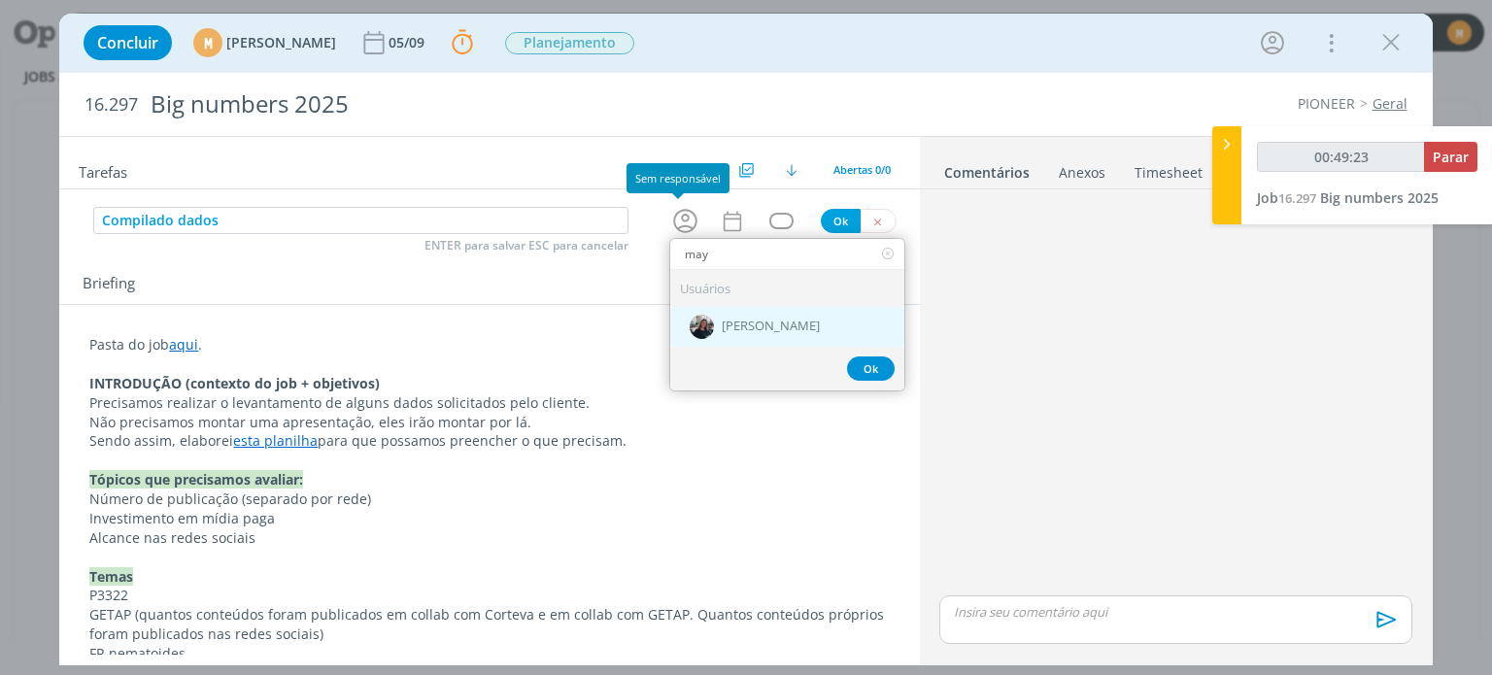
type input "00:49:24"
type input "may"
click at [741, 325] on span "[PERSON_NAME]" at bounding box center [771, 328] width 98 height 16
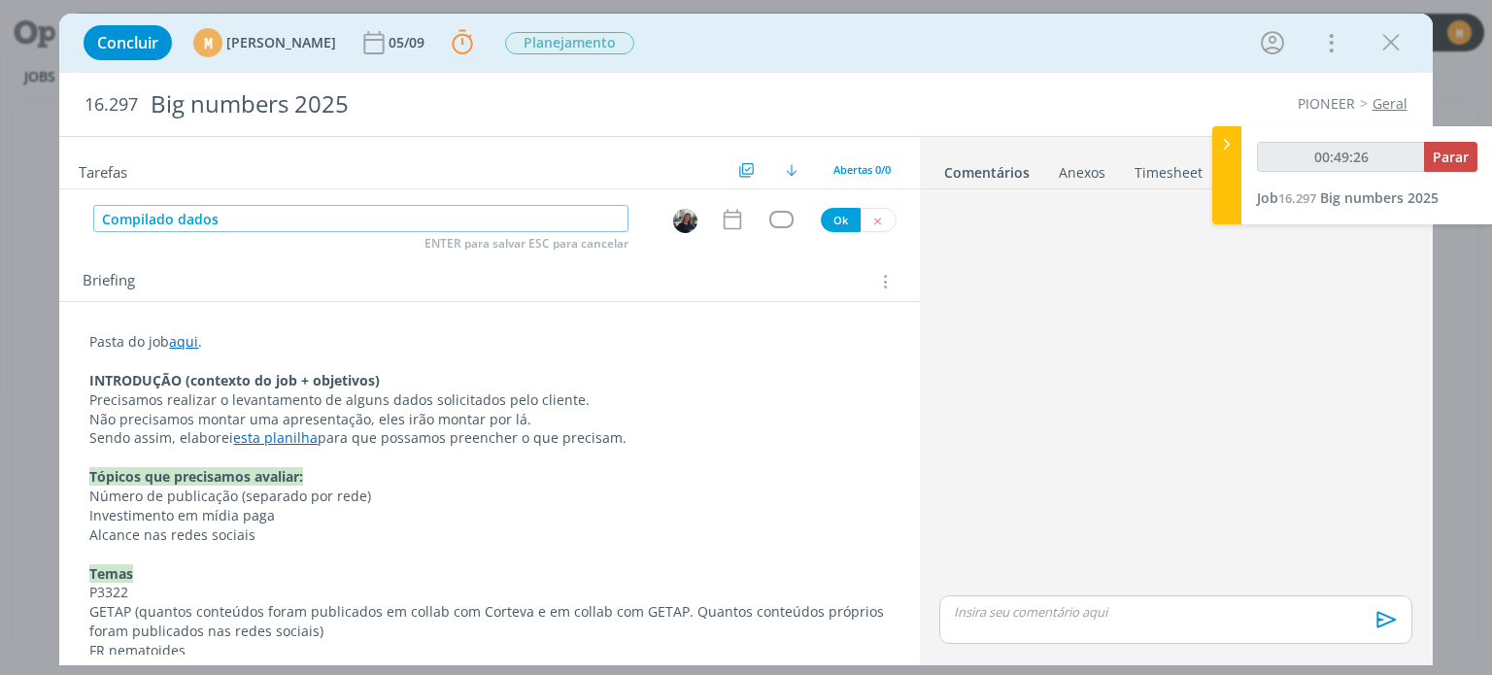
drag, startPoint x: 281, startPoint y: 218, endPoint x: 154, endPoint y: 215, distance: 126.3
click at [154, 215] on input "Compilado dados" at bounding box center [360, 218] width 535 height 27
type input "00:49:27"
type input "Compilar da"
type input "00:49:28"
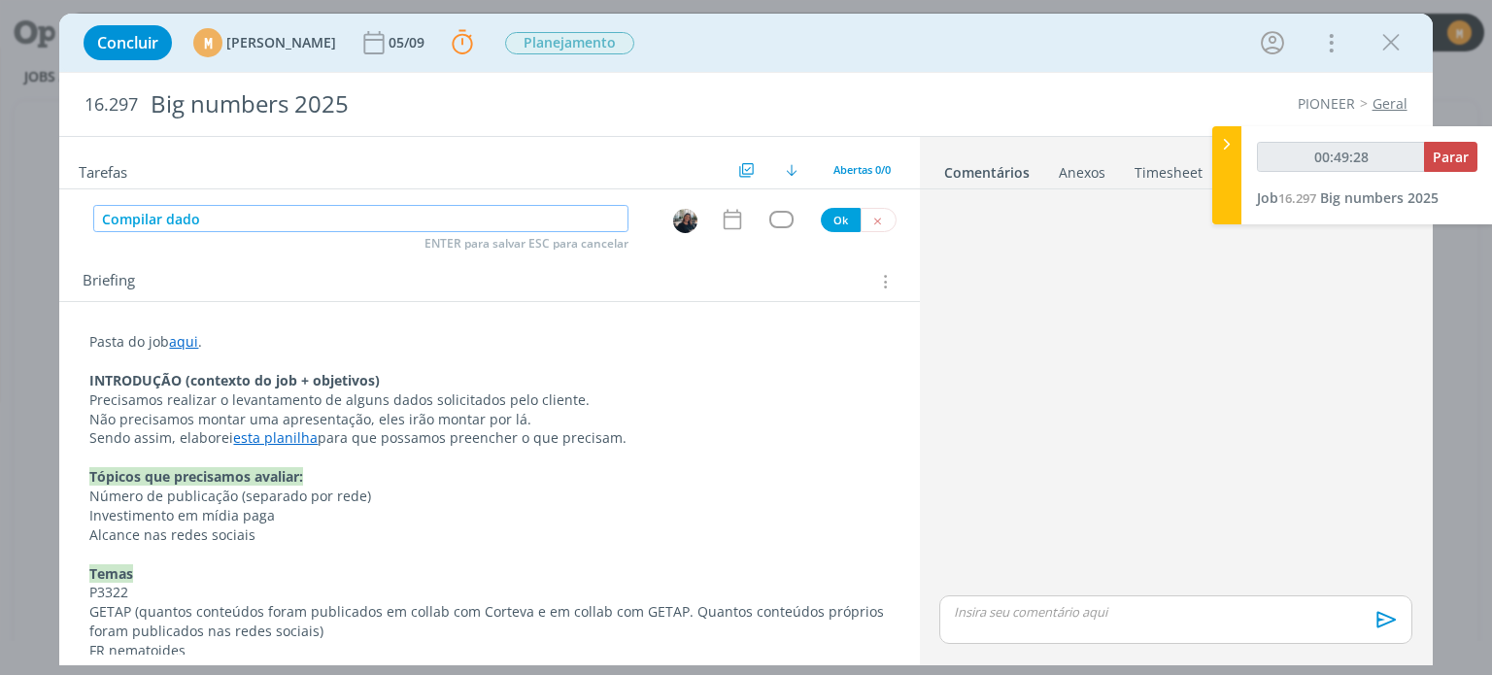
type input "Compilar dados"
type input "00:49:30"
type input "Compilar dados"
click at [720, 208] on icon "dialog" at bounding box center [732, 219] width 25 height 25
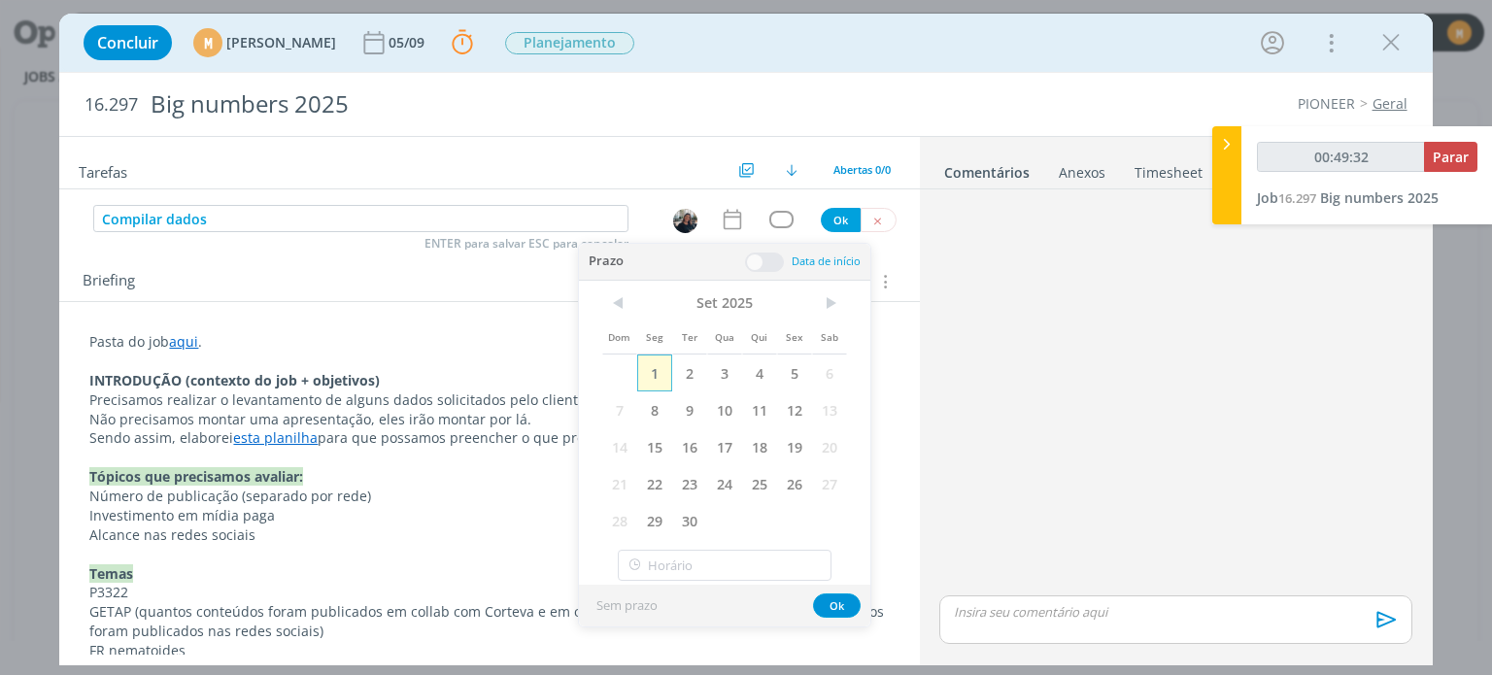
click at [659, 371] on span "1" at bounding box center [654, 372] width 35 height 37
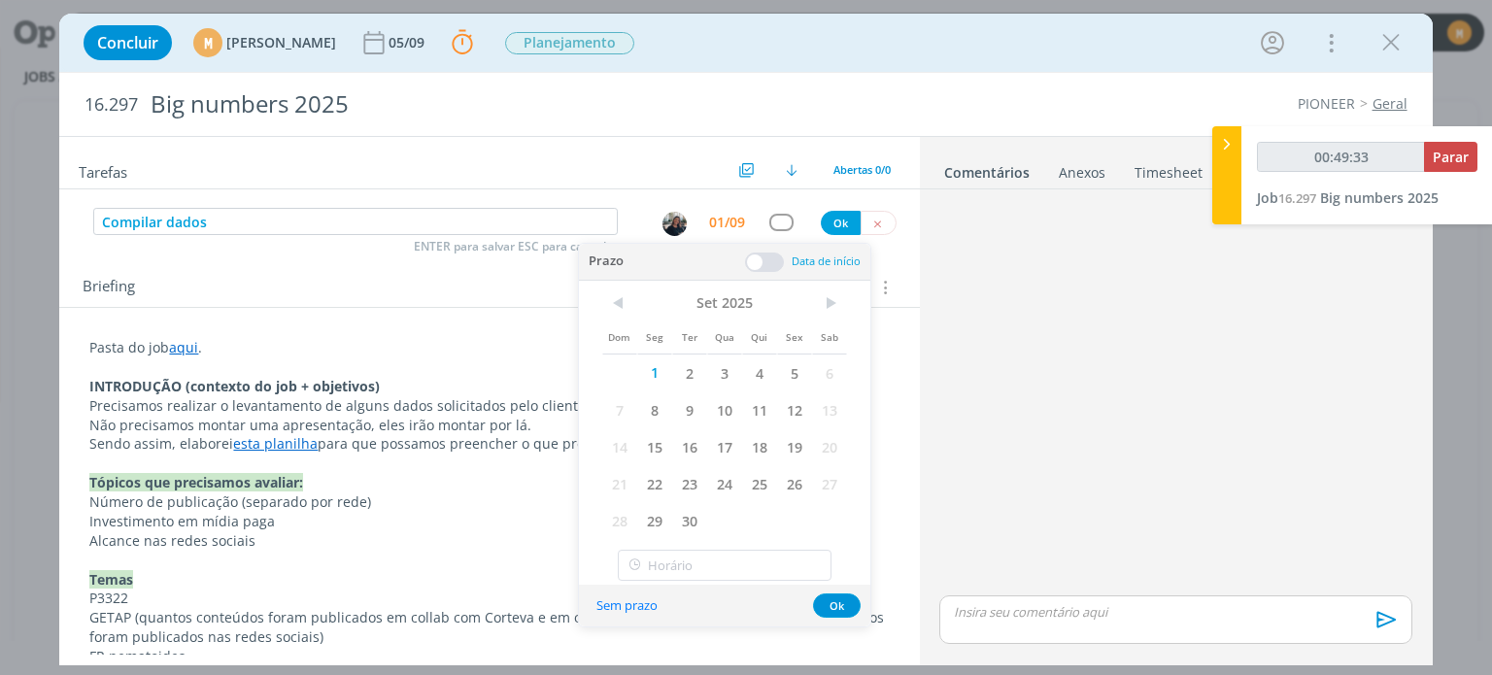
click at [761, 271] on div "Prazo Data de início" at bounding box center [724, 262] width 291 height 37
click at [750, 257] on span at bounding box center [764, 262] width 39 height 19
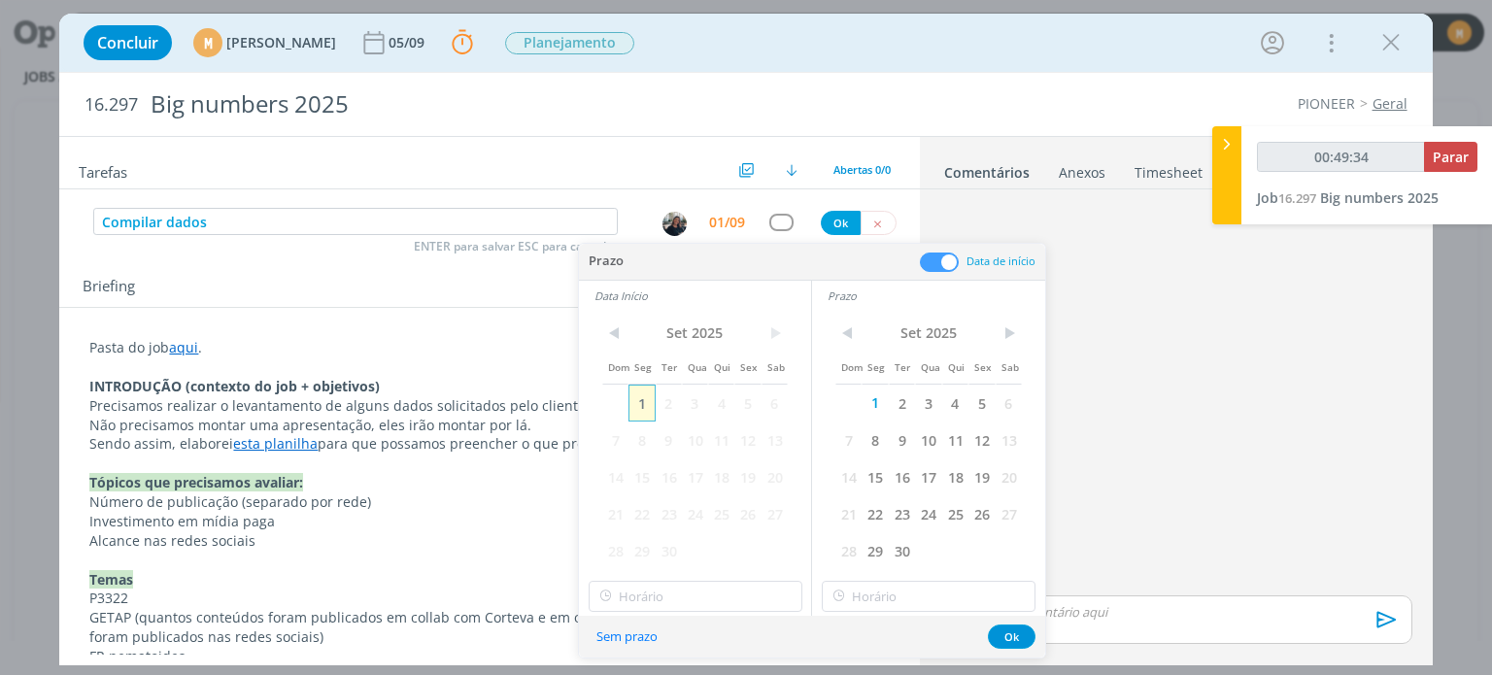
click at [649, 397] on span "1" at bounding box center [641, 403] width 26 height 37
type input "00:49:35"
type input "15:00"
click at [699, 590] on input "15:00" at bounding box center [696, 596] width 214 height 31
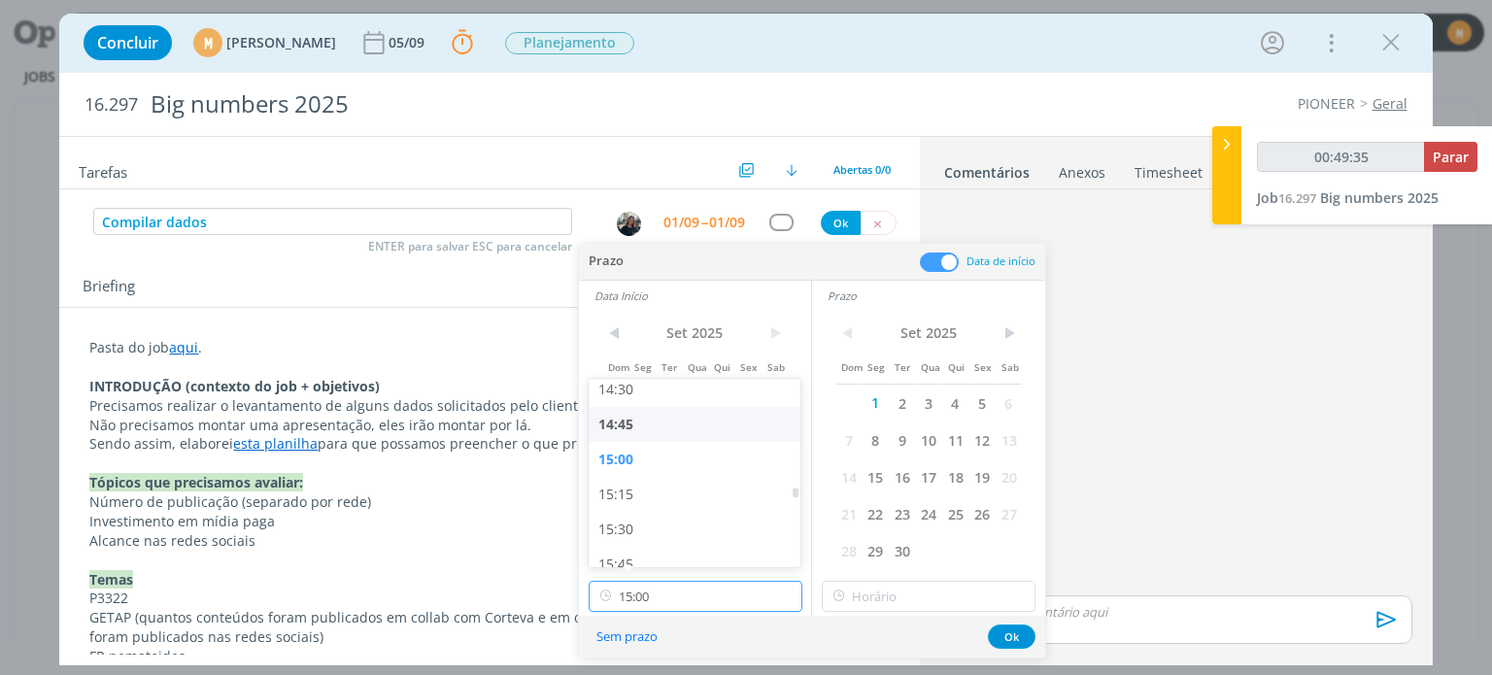
type input "00:49:36"
click at [671, 479] on div "15:15" at bounding box center [698, 481] width 218 height 35
type input "15:15"
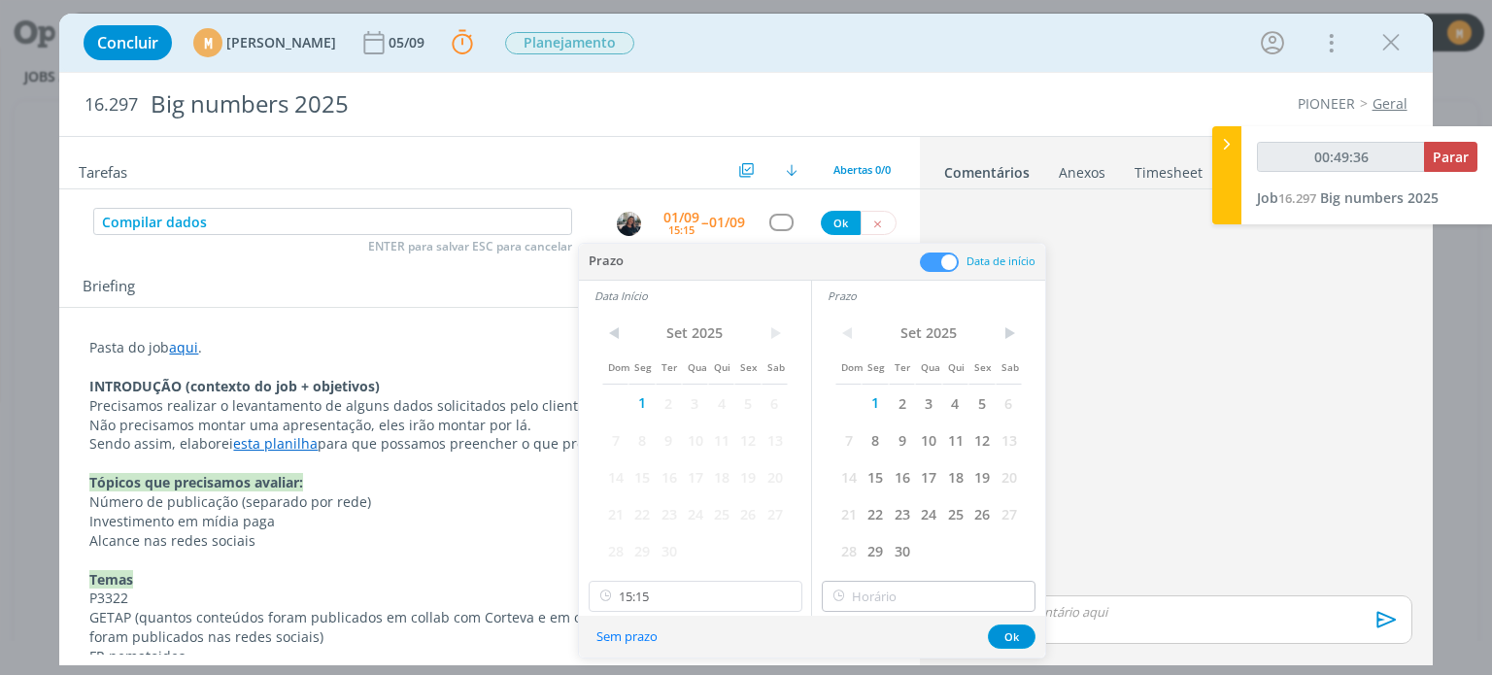
type input "00:49:37"
type input "15:15"
click at [917, 607] on input "15:15" at bounding box center [929, 596] width 214 height 31
type input "00:49:40"
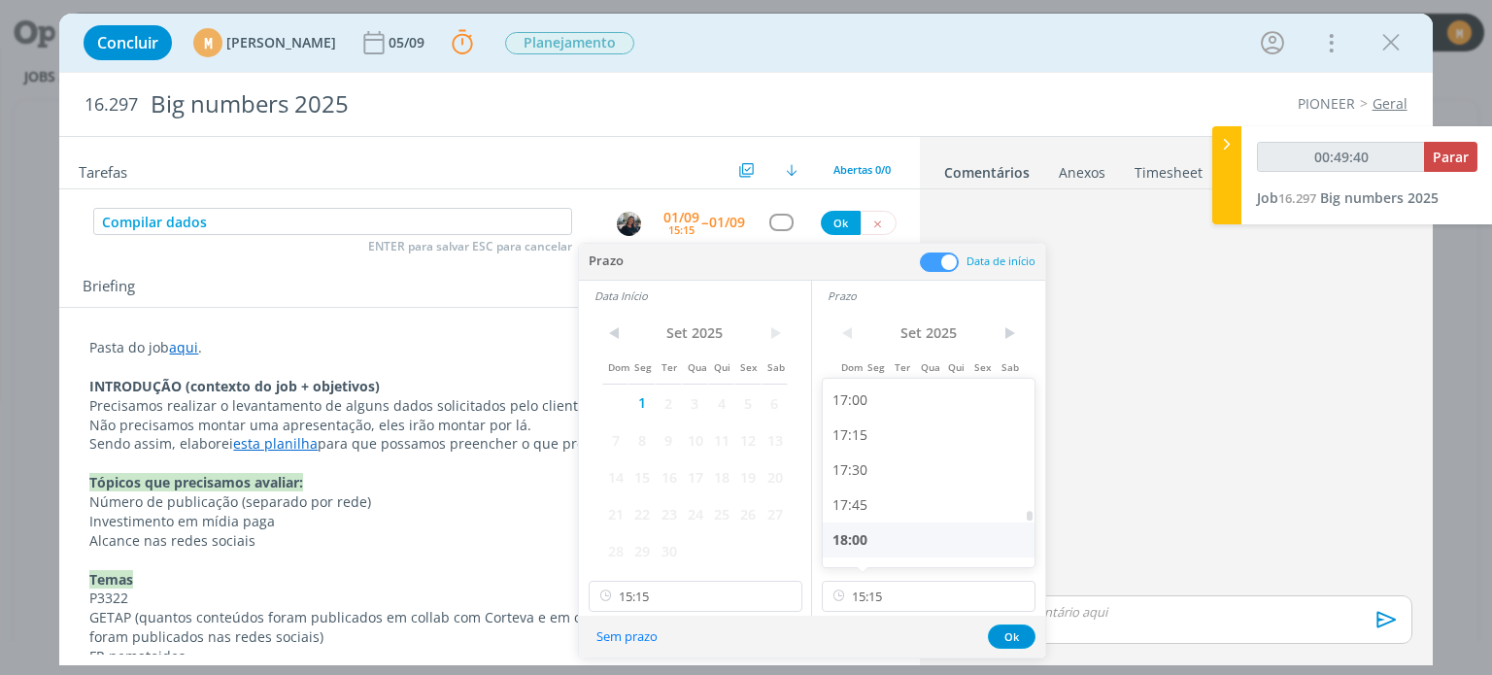
click at [895, 524] on div "18:00" at bounding box center [932, 539] width 218 height 35
type input "18:00"
drag, startPoint x: 1009, startPoint y: 628, endPoint x: 995, endPoint y: 624, distance: 14.1
click at [1005, 628] on button "Ok" at bounding box center [1012, 636] width 48 height 24
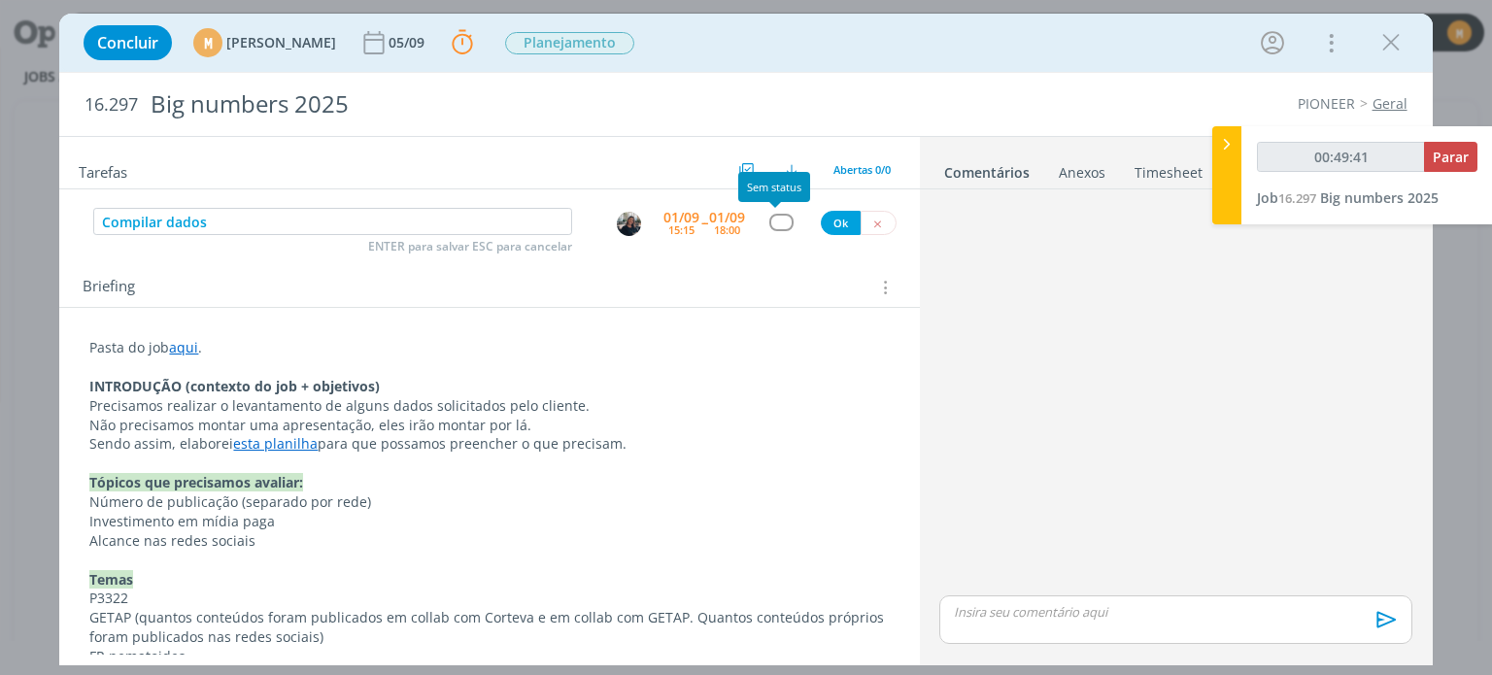
click at [771, 220] on div "dialog" at bounding box center [781, 222] width 24 height 17
type input "00:49:42"
type input "pla"
type input "00:49:43"
type input "plane"
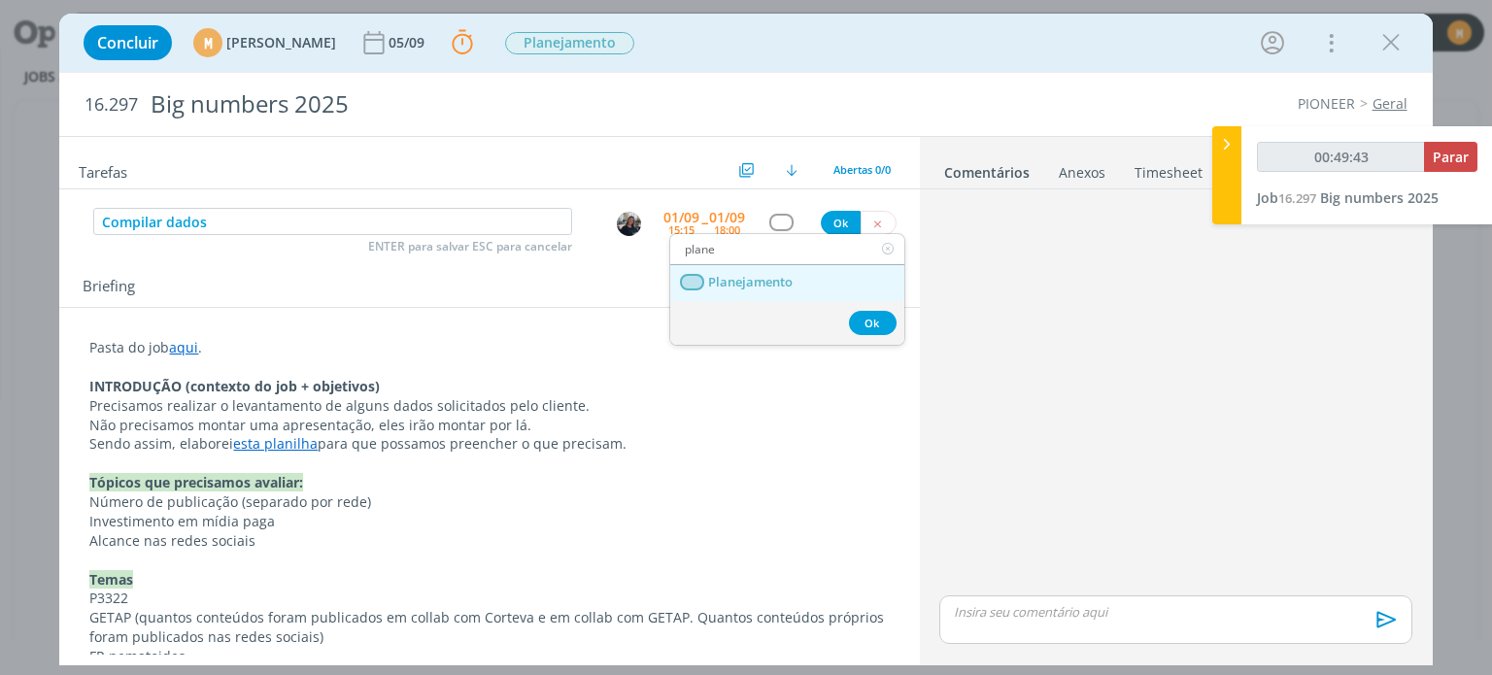
type input "00:49:44"
type input "plane"
click at [771, 279] on span "Planejamento" at bounding box center [751, 283] width 84 height 16
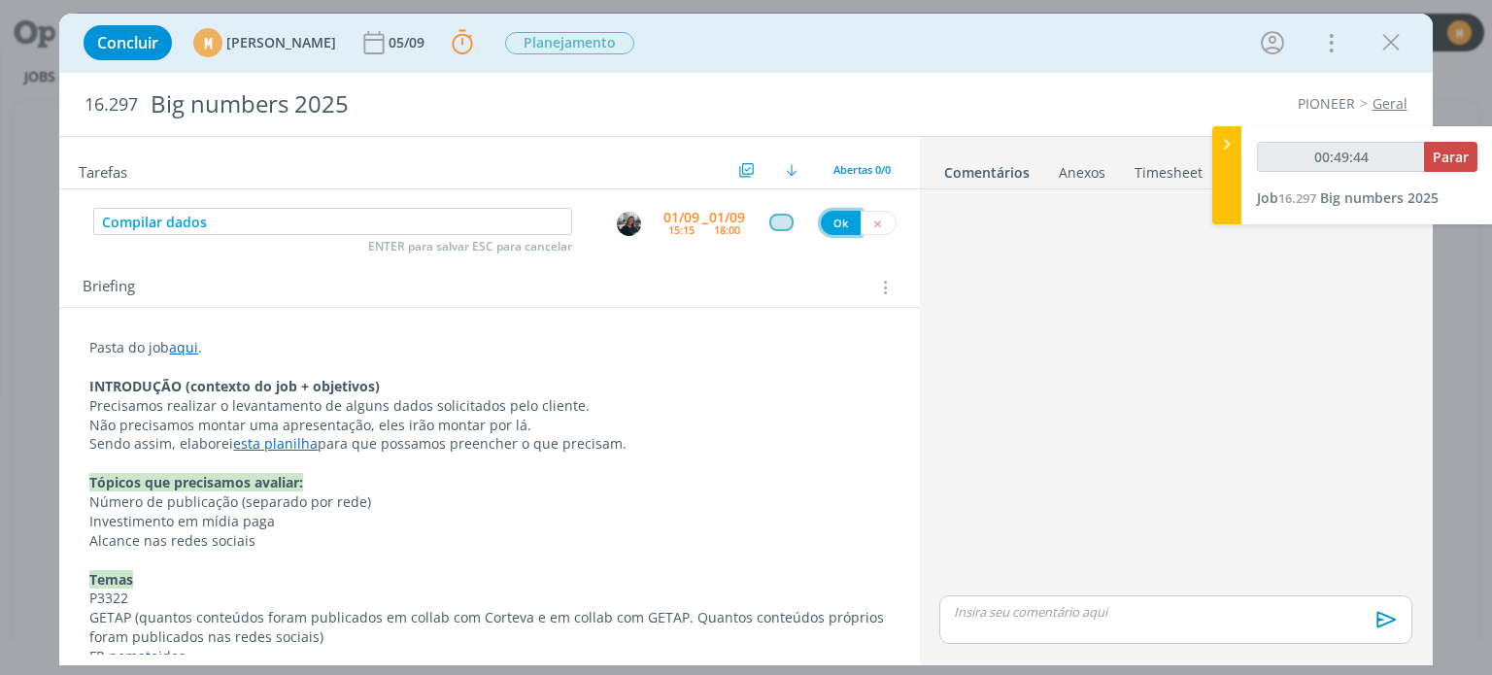
click at [821, 218] on button "Ok" at bounding box center [841, 223] width 40 height 24
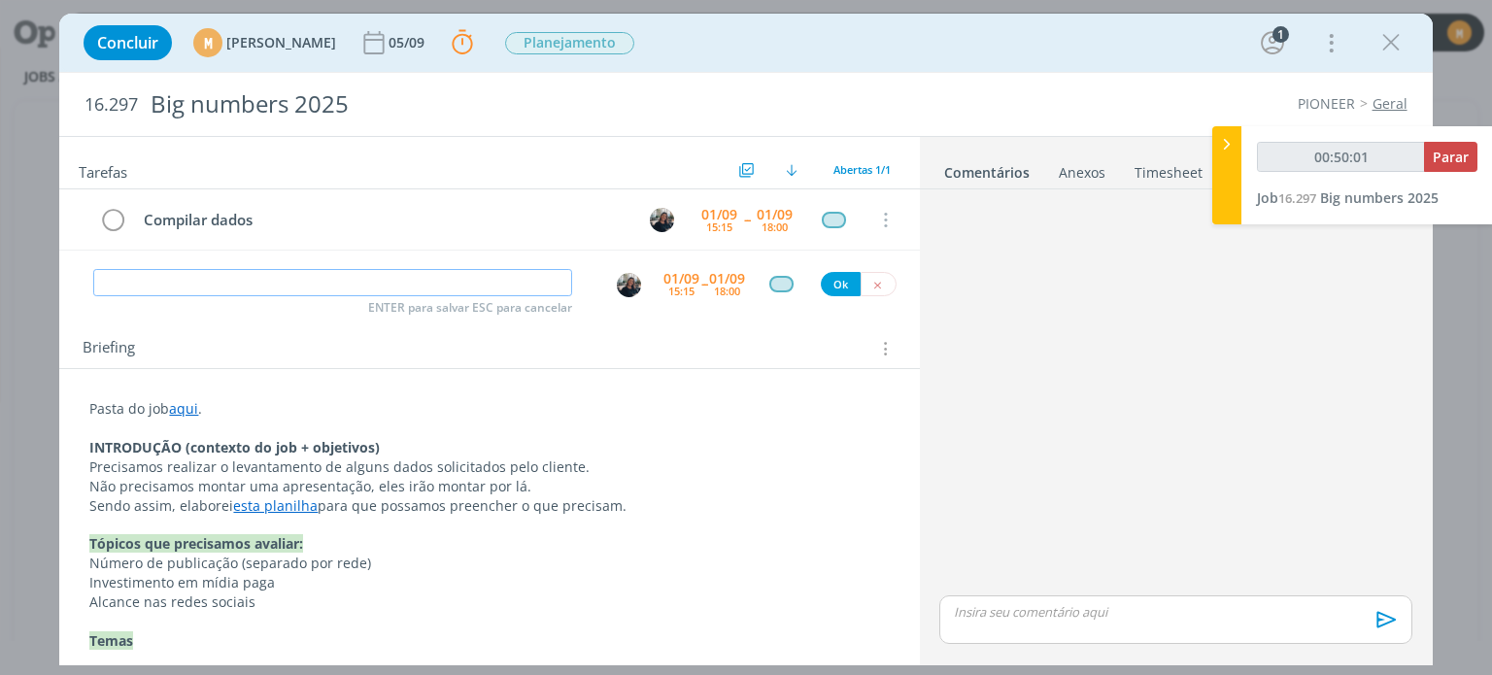
type input "00:50:02"
type input "C"
type input "00:50:03"
type input "Compila"
type input "00:50:04"
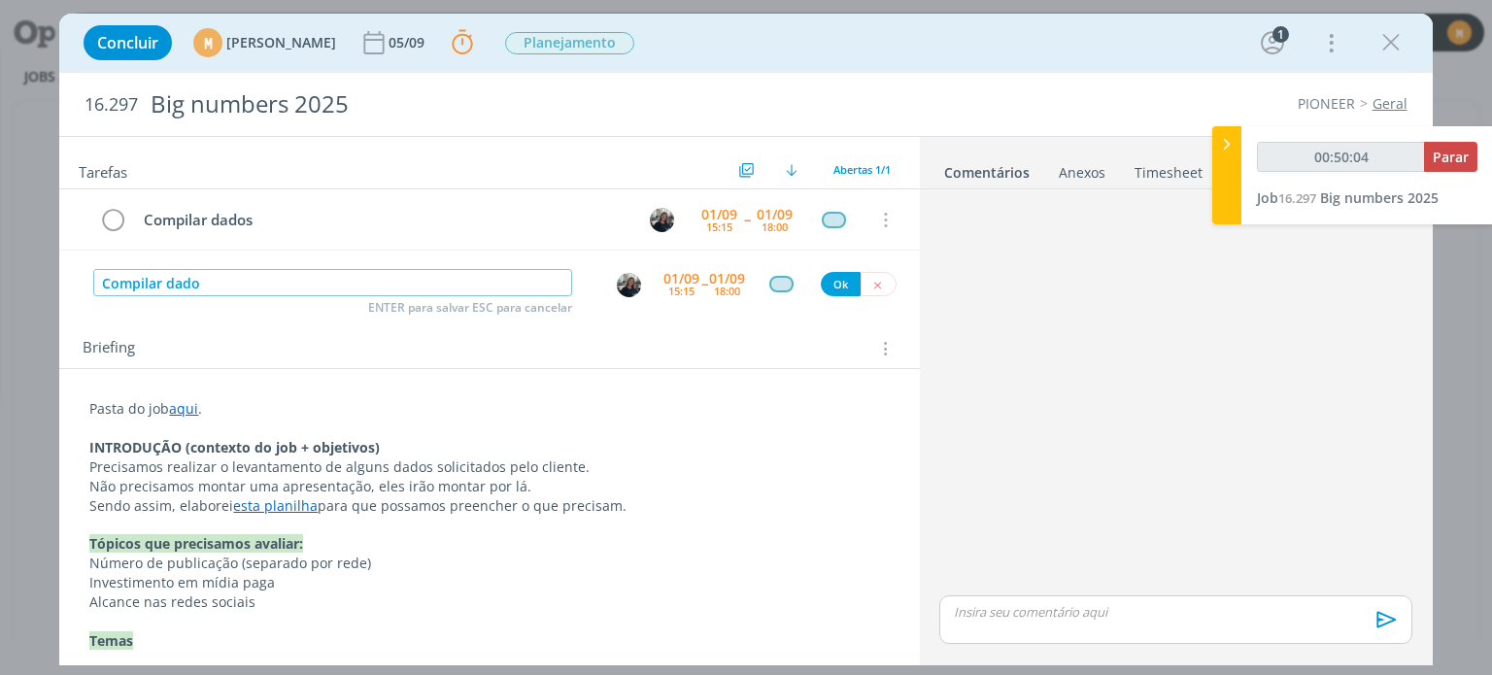
type input "Compilar dados"
type input "00:50:05"
type input "Compilar dados ("
type input "00:50:06"
type input "Compilar dados (contin"
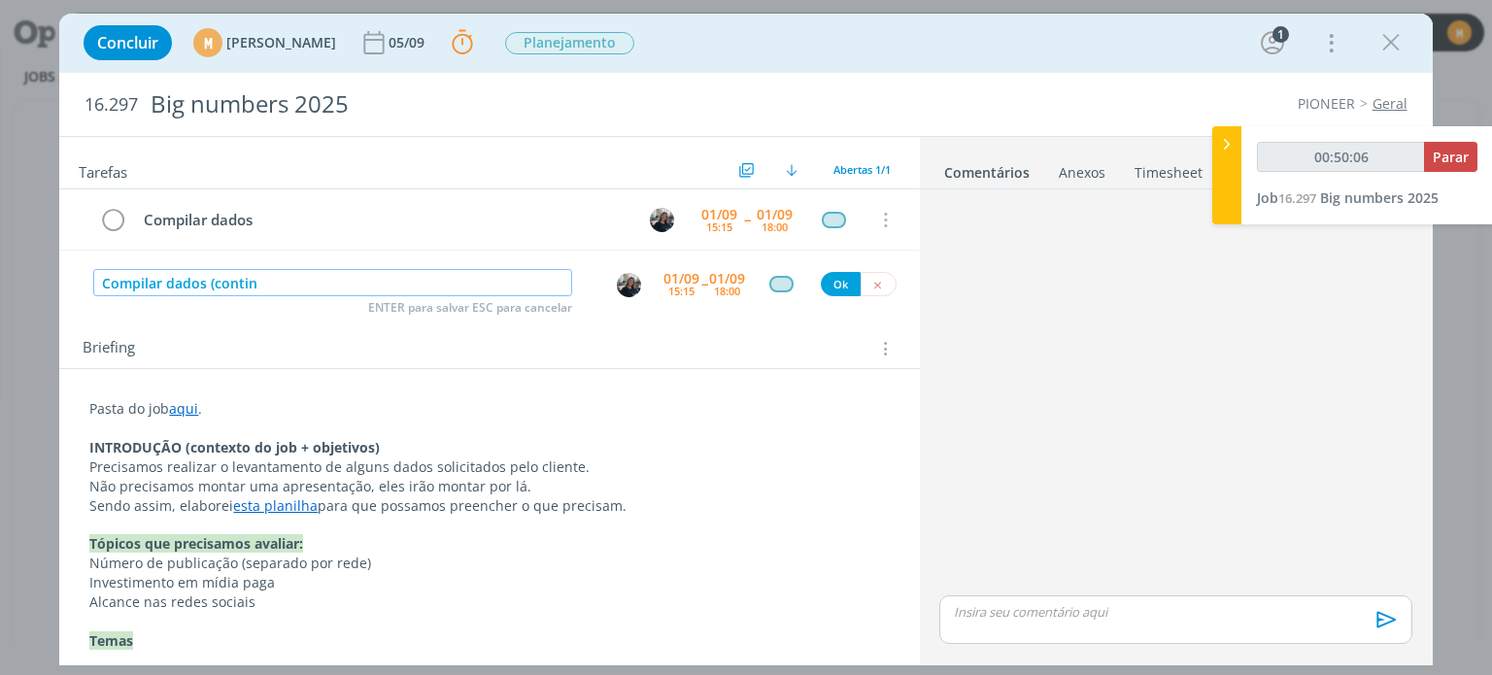
type input "00:50:07"
type input "Compilar dados (continuação"
type input "00:50:08"
type input "Compilar dados (continuação)"
type input "00:50:10"
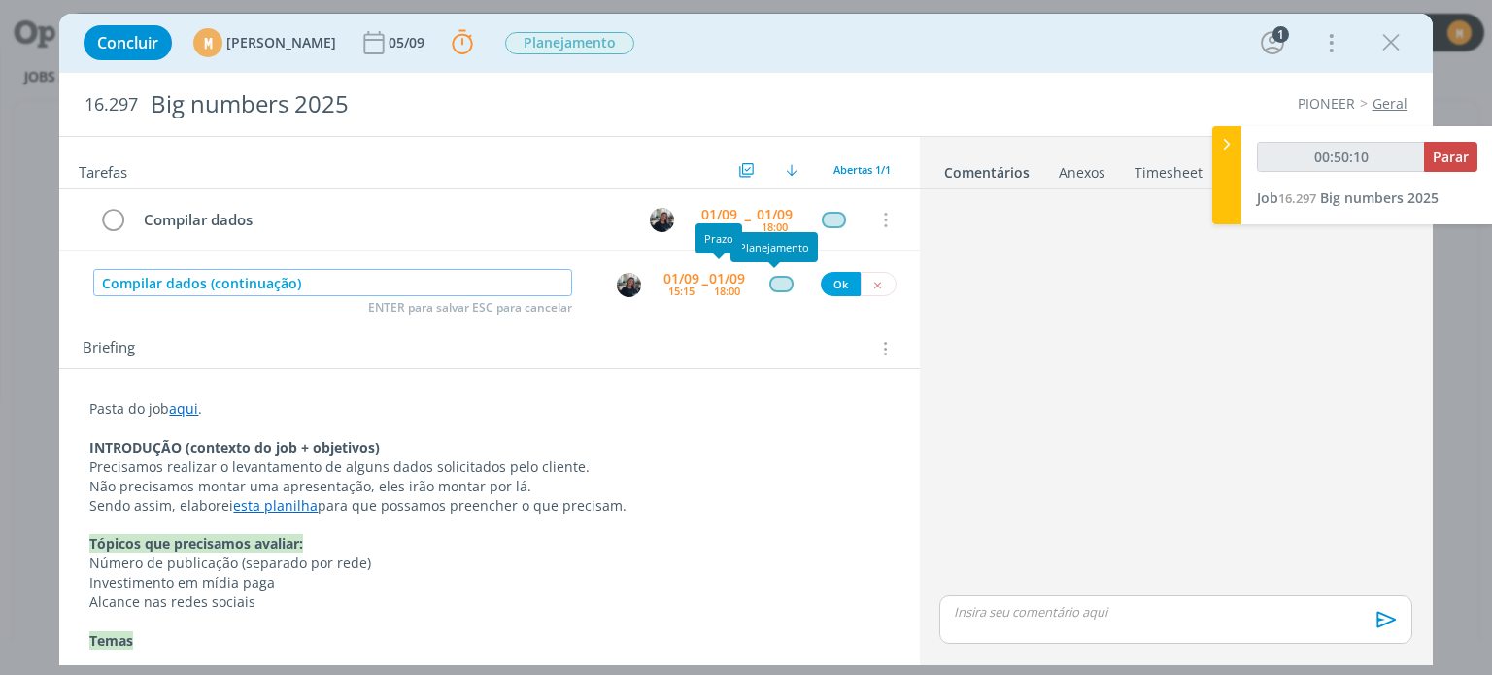
type input "Compilar dados (continuação)"
click at [730, 286] on div "18:00" at bounding box center [727, 291] width 26 height 11
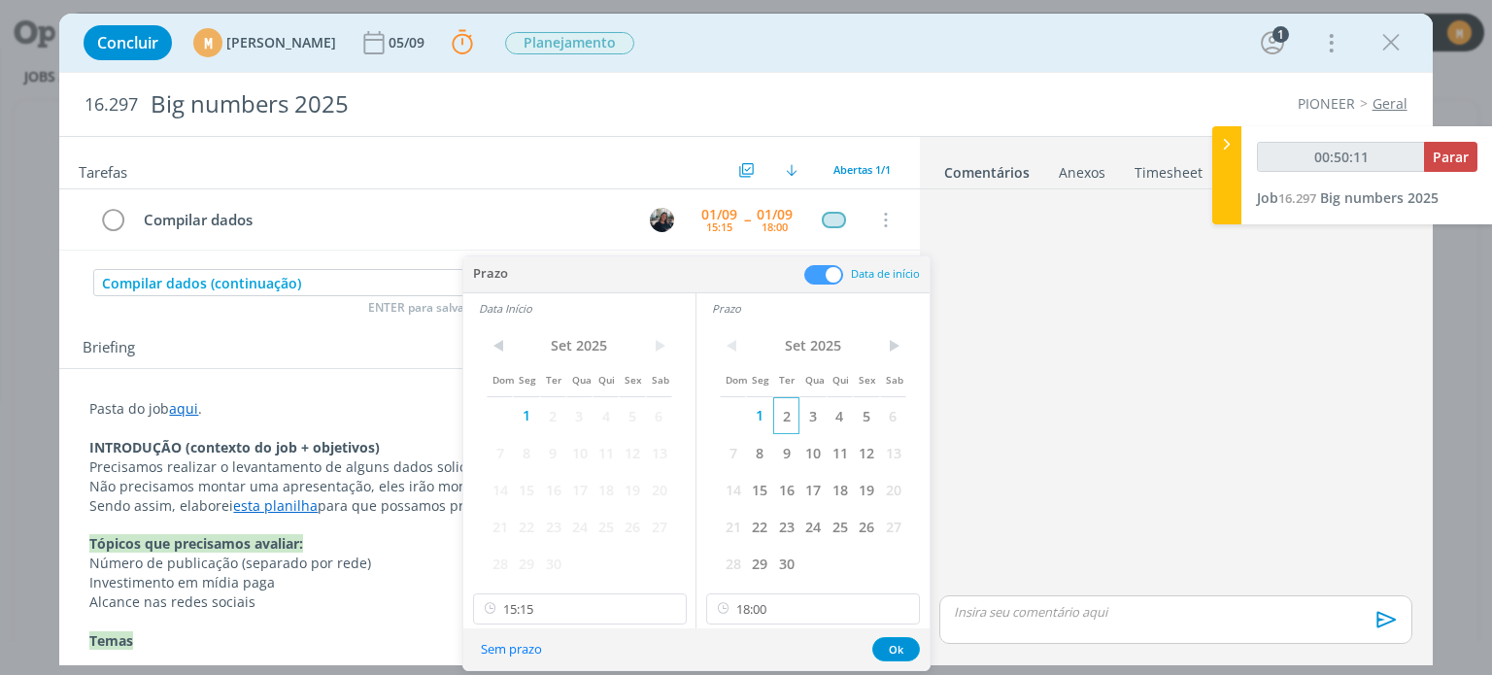
click at [776, 422] on span "2" at bounding box center [786, 415] width 26 height 37
click at [541, 412] on span "2" at bounding box center [553, 415] width 26 height 37
click at [565, 605] on input "15:15" at bounding box center [580, 608] width 214 height 31
type input "00:50:18"
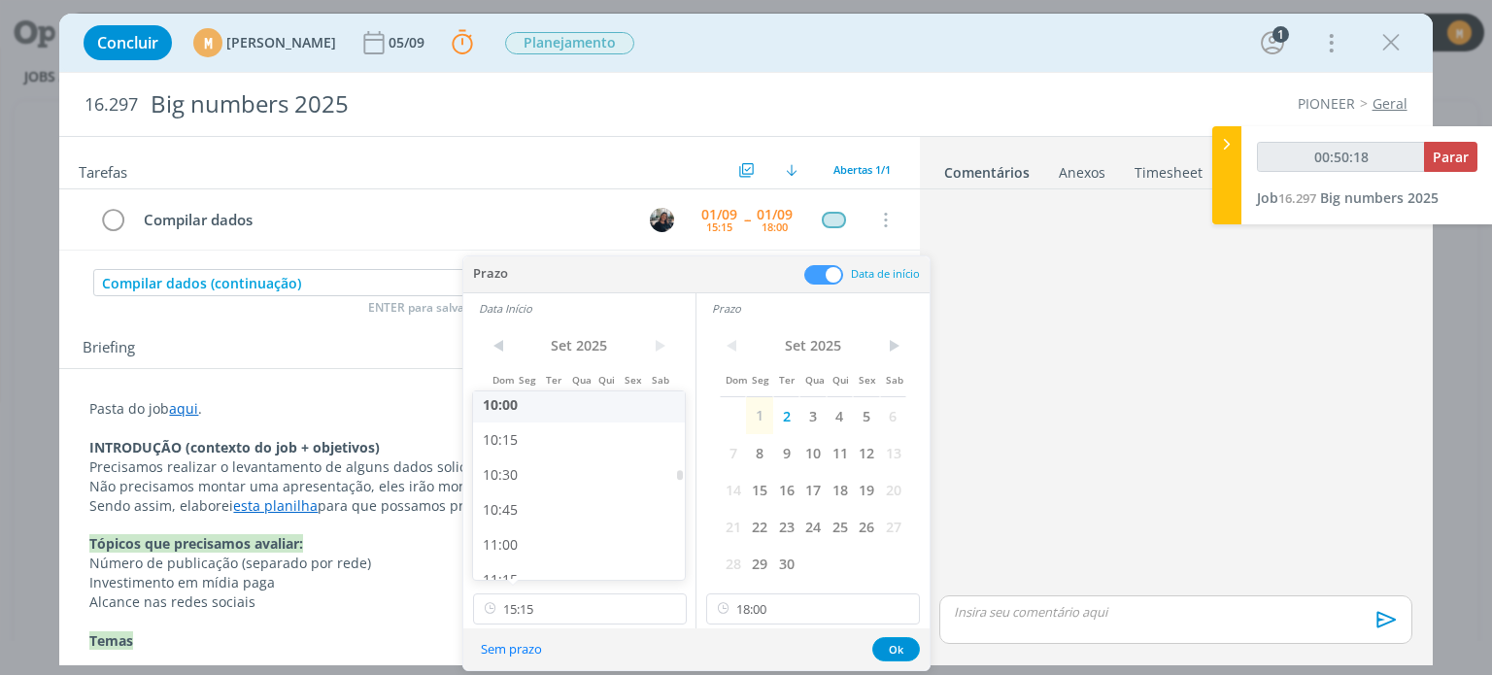
click at [544, 408] on div "10:00" at bounding box center [582, 404] width 218 height 35
type input "10:00"
click at [806, 611] on input "18:00" at bounding box center [813, 608] width 214 height 31
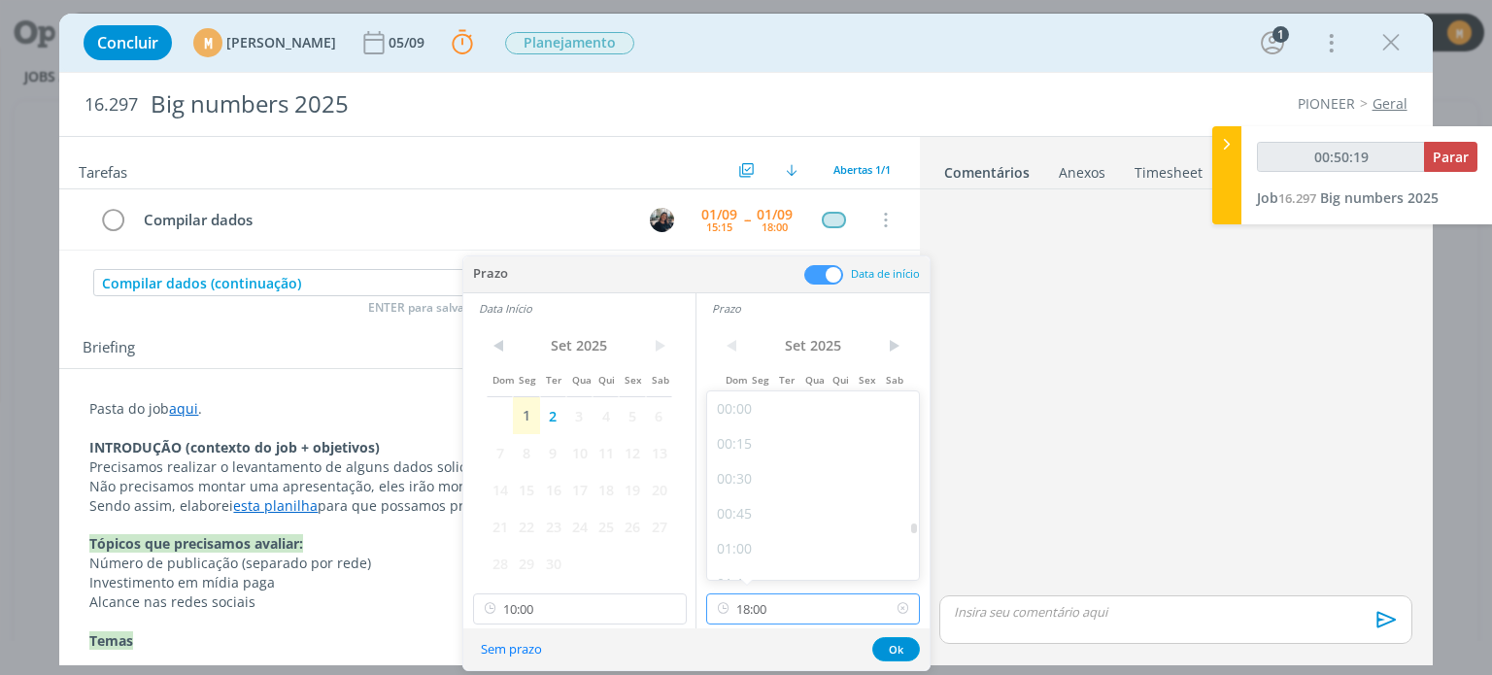
scroll to position [2370, 0]
type input "00:50:20"
click at [742, 422] on div "17:00" at bounding box center [816, 416] width 218 height 35
type input "17:00"
click at [894, 652] on button "Ok" at bounding box center [896, 649] width 48 height 24
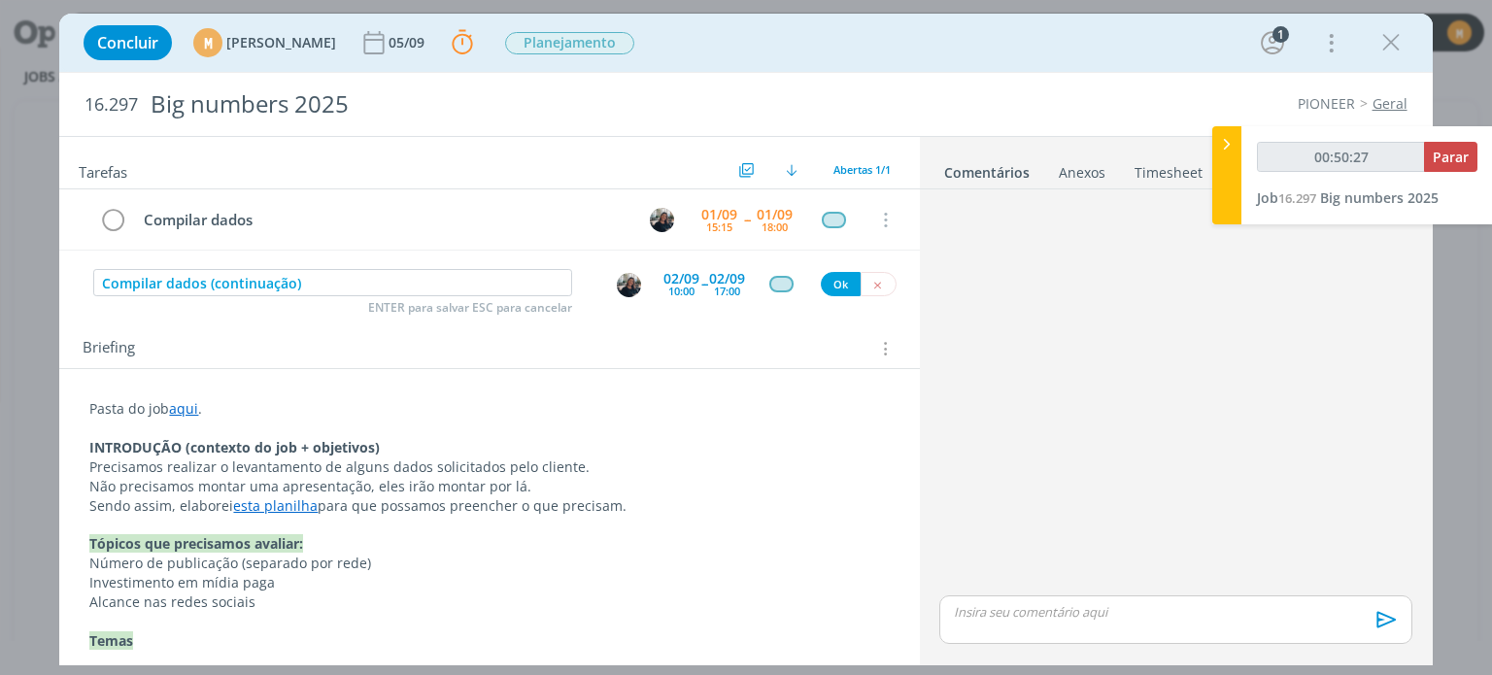
type input "00:50:28"
click at [833, 278] on button "Ok" at bounding box center [841, 284] width 40 height 24
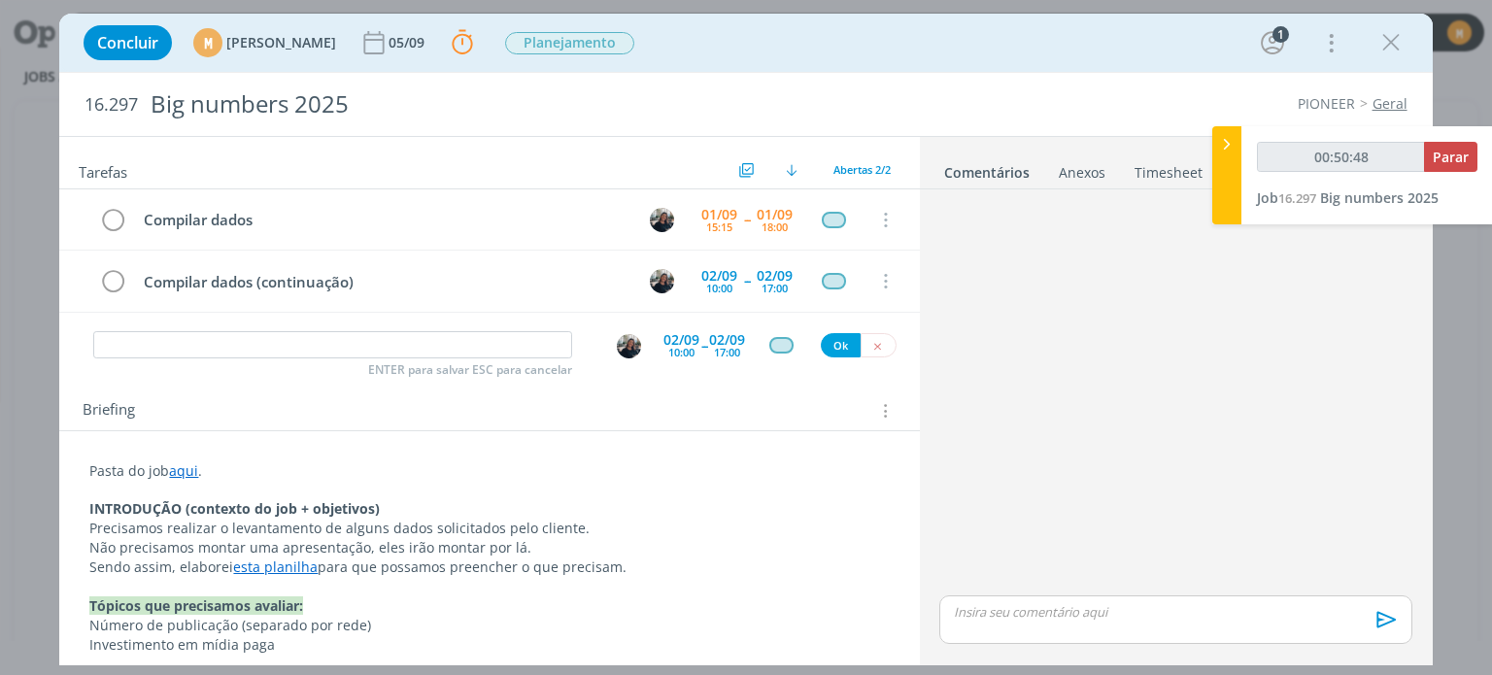
click at [873, 357] on div "ENTER para salvar ESC para cancelar 02/09 10:00 -- 02/09 17:00 Ok" at bounding box center [488, 345] width 859 height 35
click at [871, 346] on icon "dialog" at bounding box center [877, 346] width 13 height 13
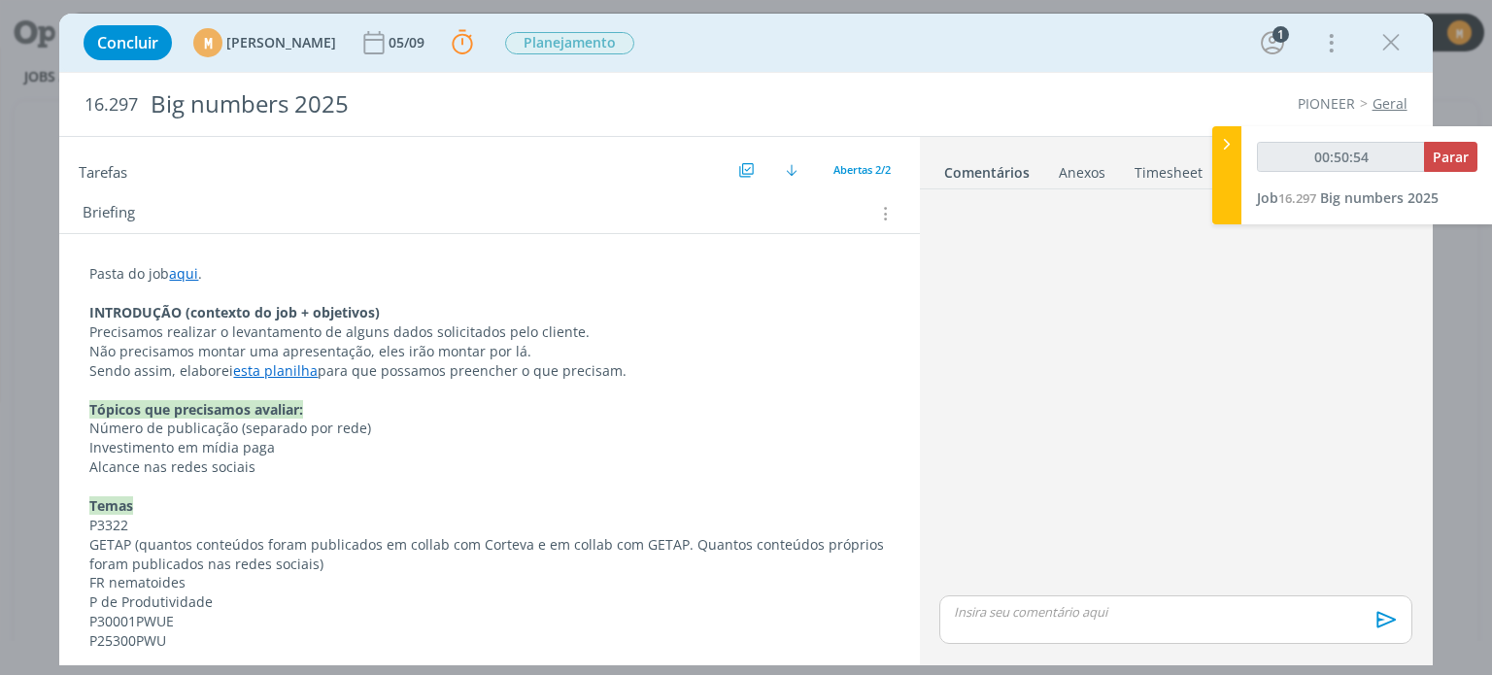
scroll to position [162, 0]
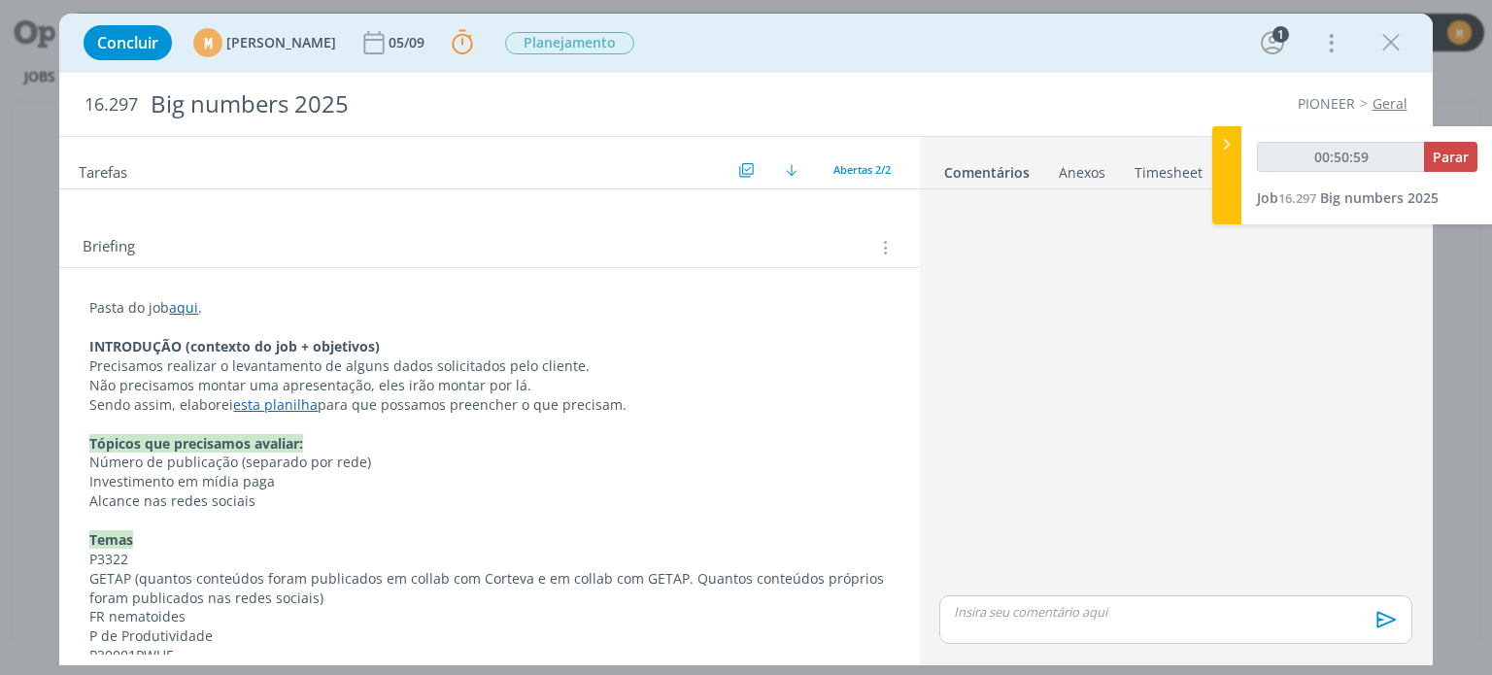
click at [654, 408] on p "Sendo assim, elaborei esta planilha para que possamos preencher o que precisam." at bounding box center [488, 404] width 799 height 19
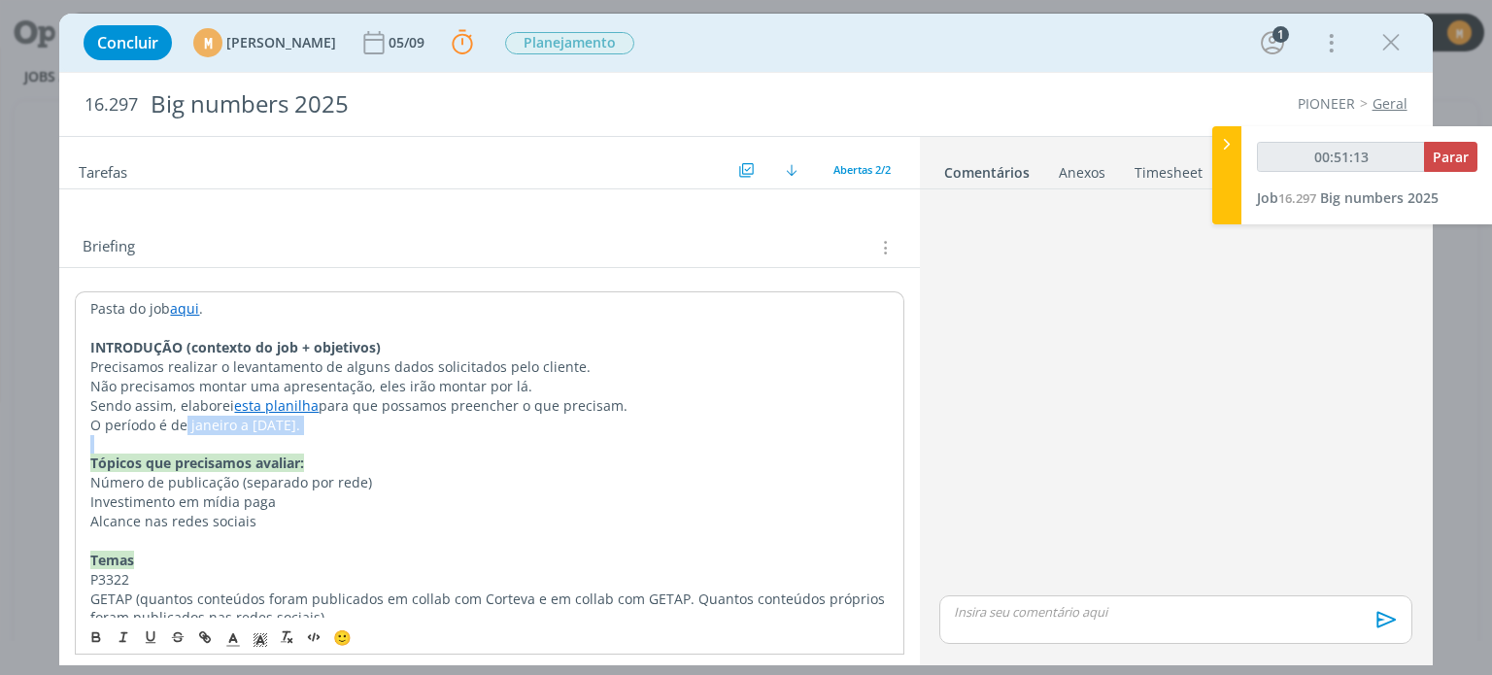
drag, startPoint x: 185, startPoint y: 424, endPoint x: 298, endPoint y: 434, distance: 113.1
click at [298, 434] on div "Pasta do job aqui . INTRODUÇÃO (contexto do job + objetivos) Precisamos realiza…" at bounding box center [489, 626] width 828 height 671
click at [212, 426] on p "O período é de janeiro a agosto 25." at bounding box center [488, 425] width 797 height 19
drag, startPoint x: 186, startPoint y: 421, endPoint x: 305, endPoint y: 419, distance: 118.5
click at [305, 419] on p "O período é de janeiro a agosto 25." at bounding box center [488, 425] width 797 height 19
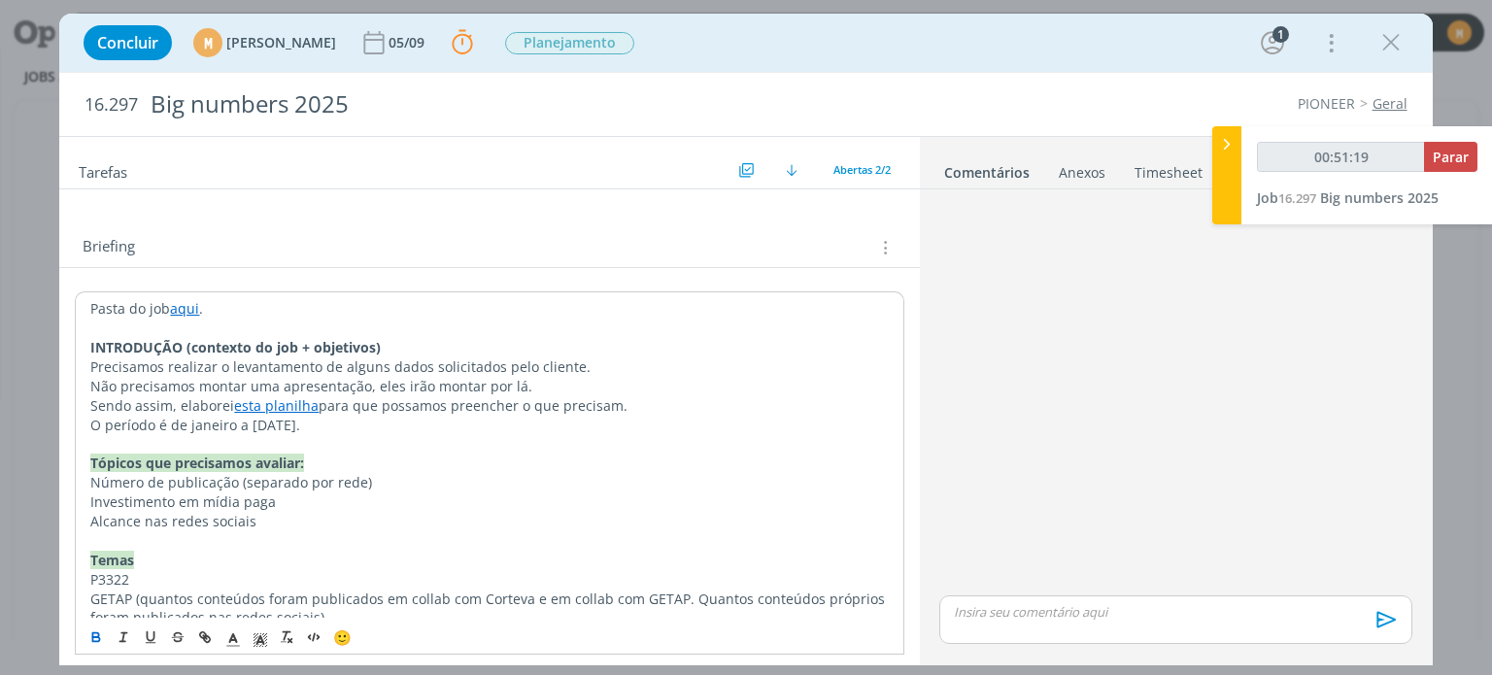
click at [99, 631] on icon "dialog" at bounding box center [96, 637] width 16 height 16
click at [426, 419] on p "O período é de janeiro a agosto 25 ." at bounding box center [488, 425] width 797 height 19
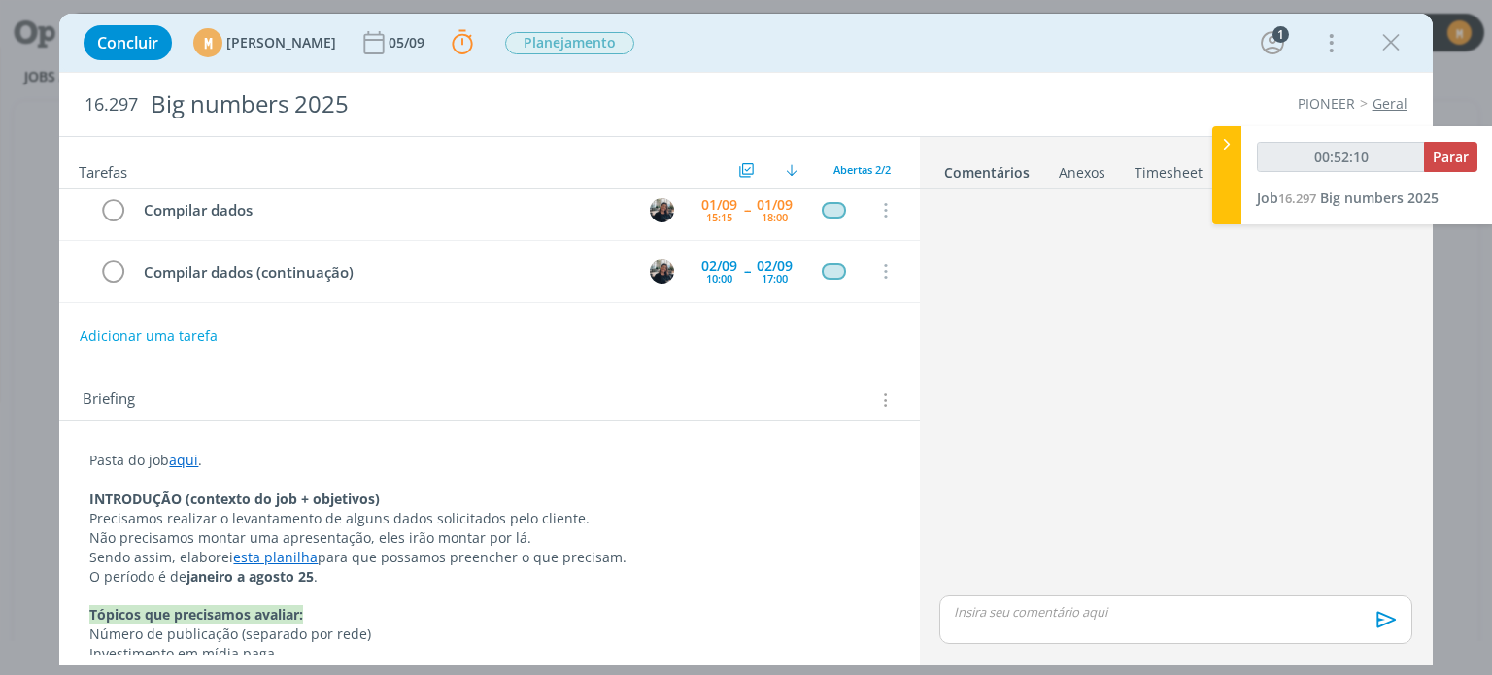
scroll to position [0, 0]
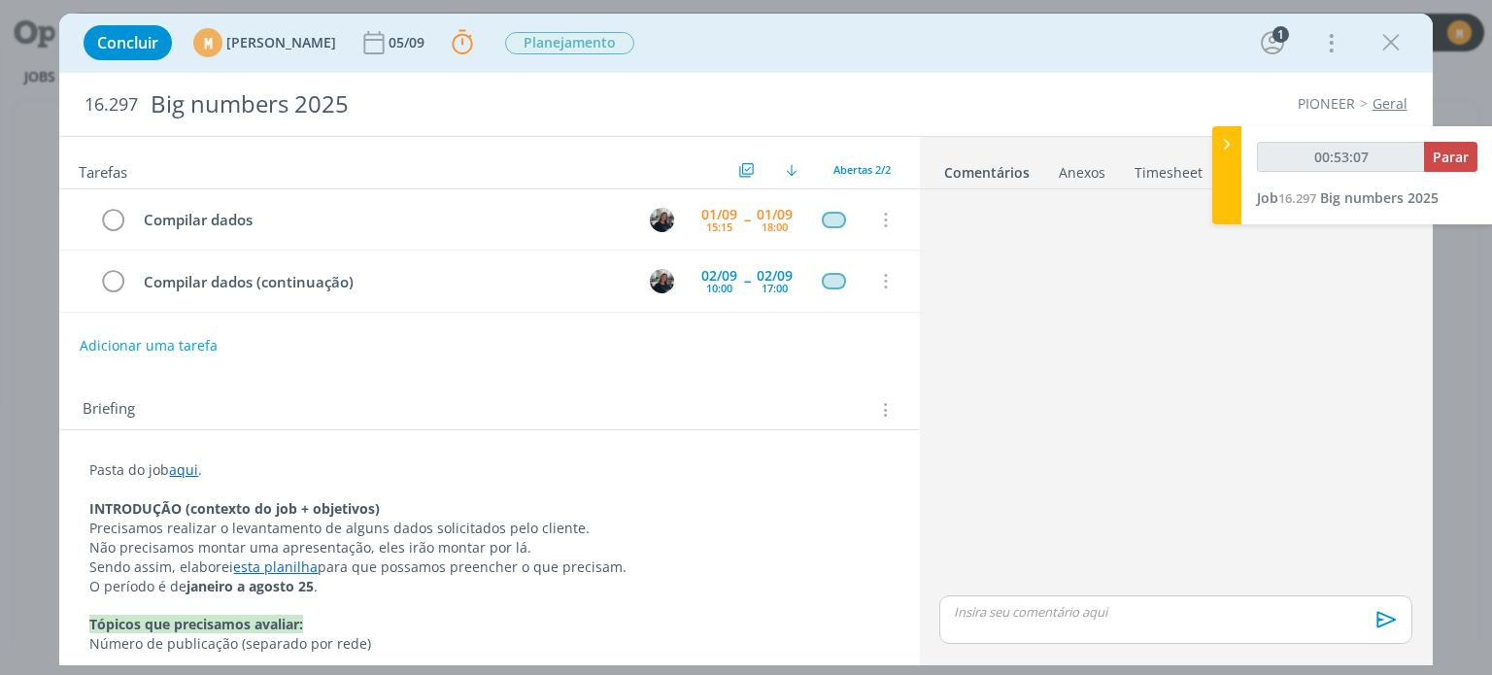
type input "00:53:08"
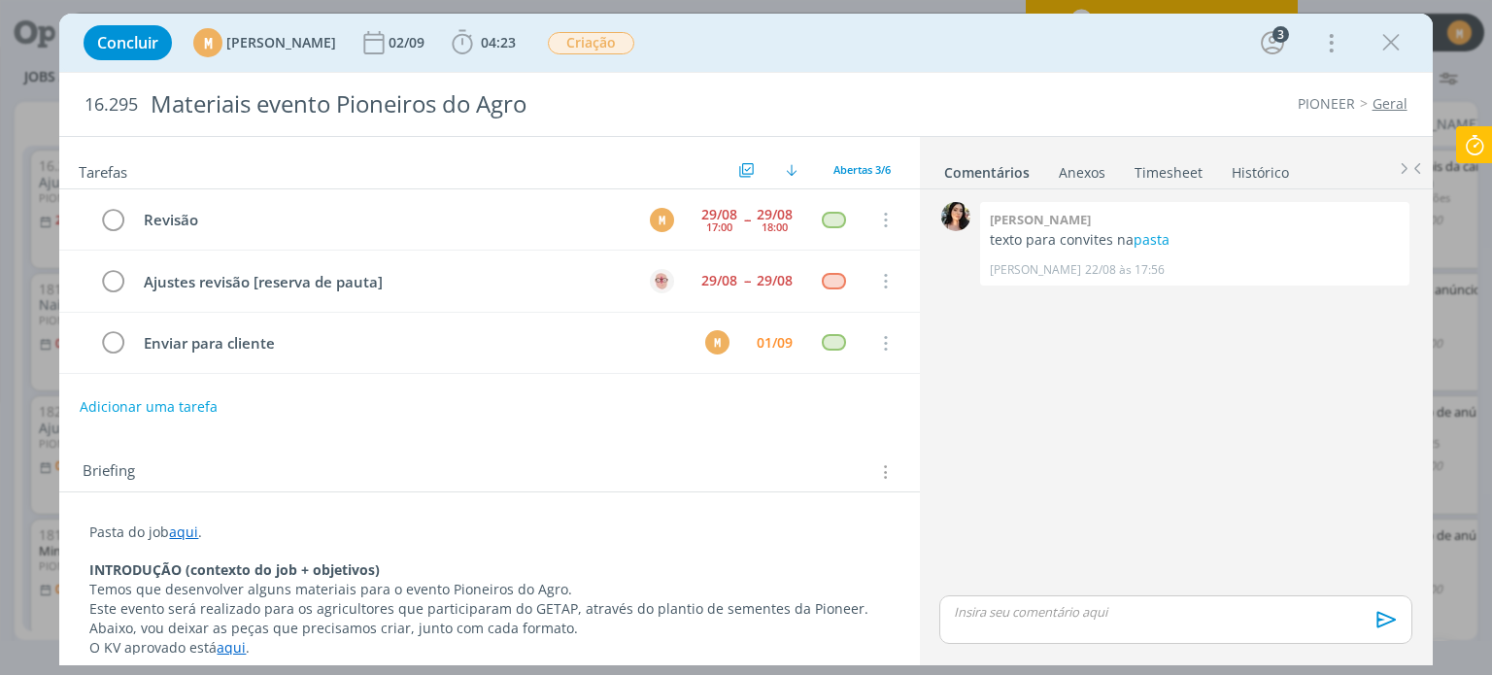
scroll to position [2622, 0]
click at [186, 527] on link "aqui" at bounding box center [183, 531] width 29 height 18
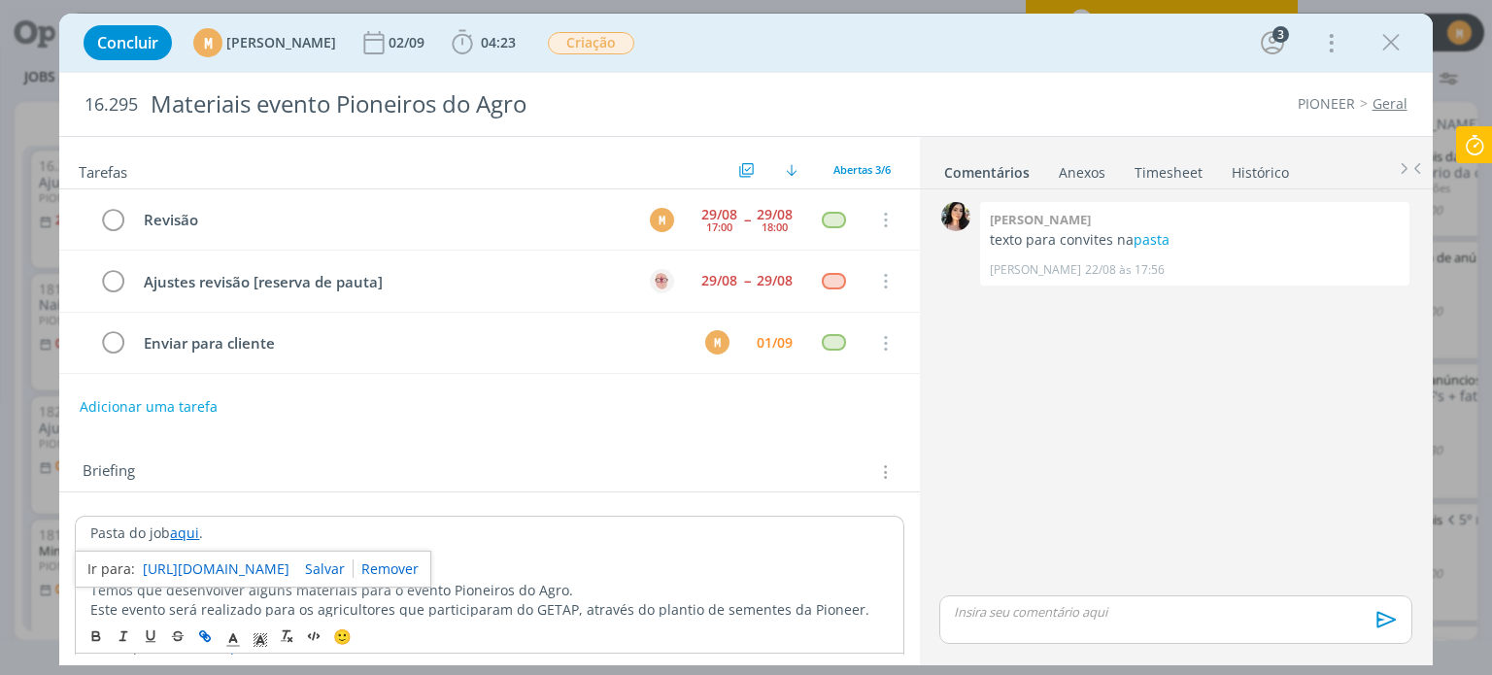
click at [208, 562] on link "https://sobeae.sharepoint.com/:f:/s/SOBEAE/ErYrECZmwChPlIgD5ve3we8BDRKTp0Yz7Gpb…" at bounding box center [216, 568] width 147 height 25
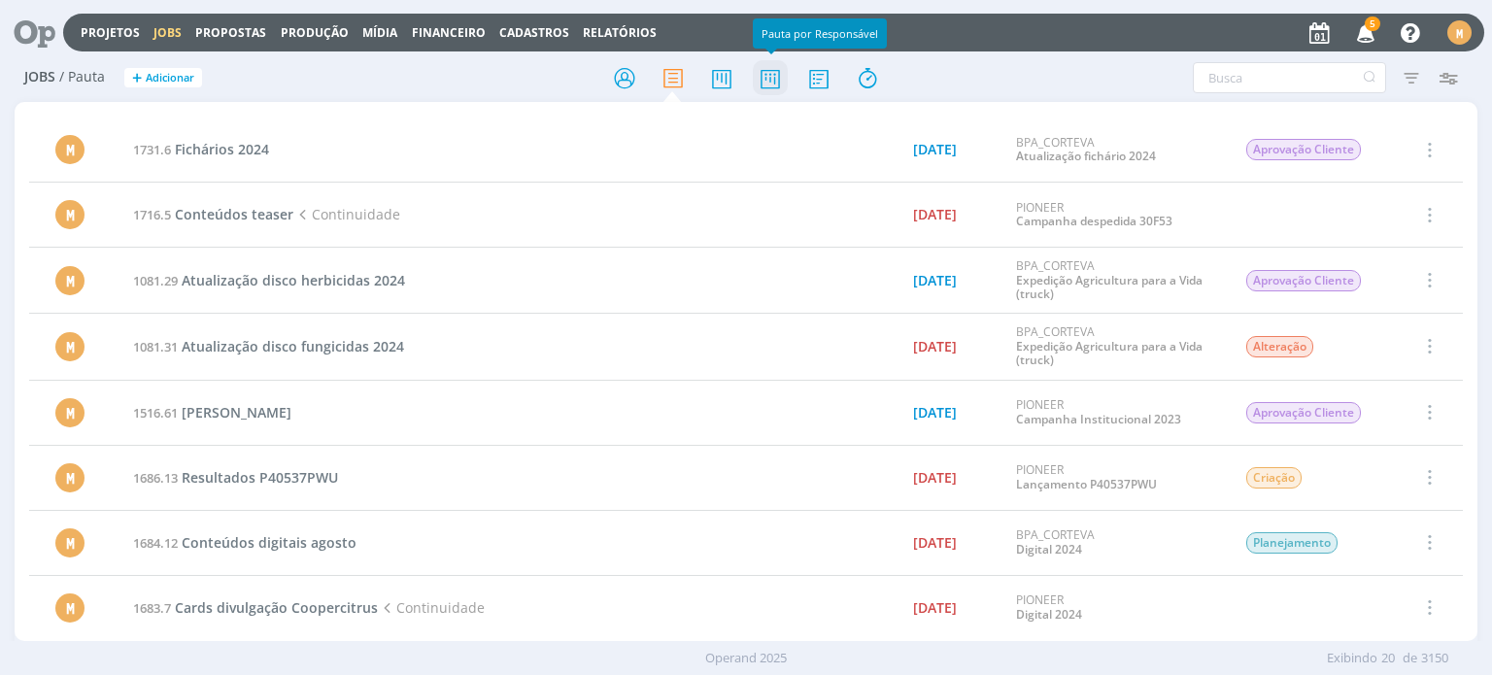
click at [777, 77] on icon at bounding box center [770, 78] width 35 height 38
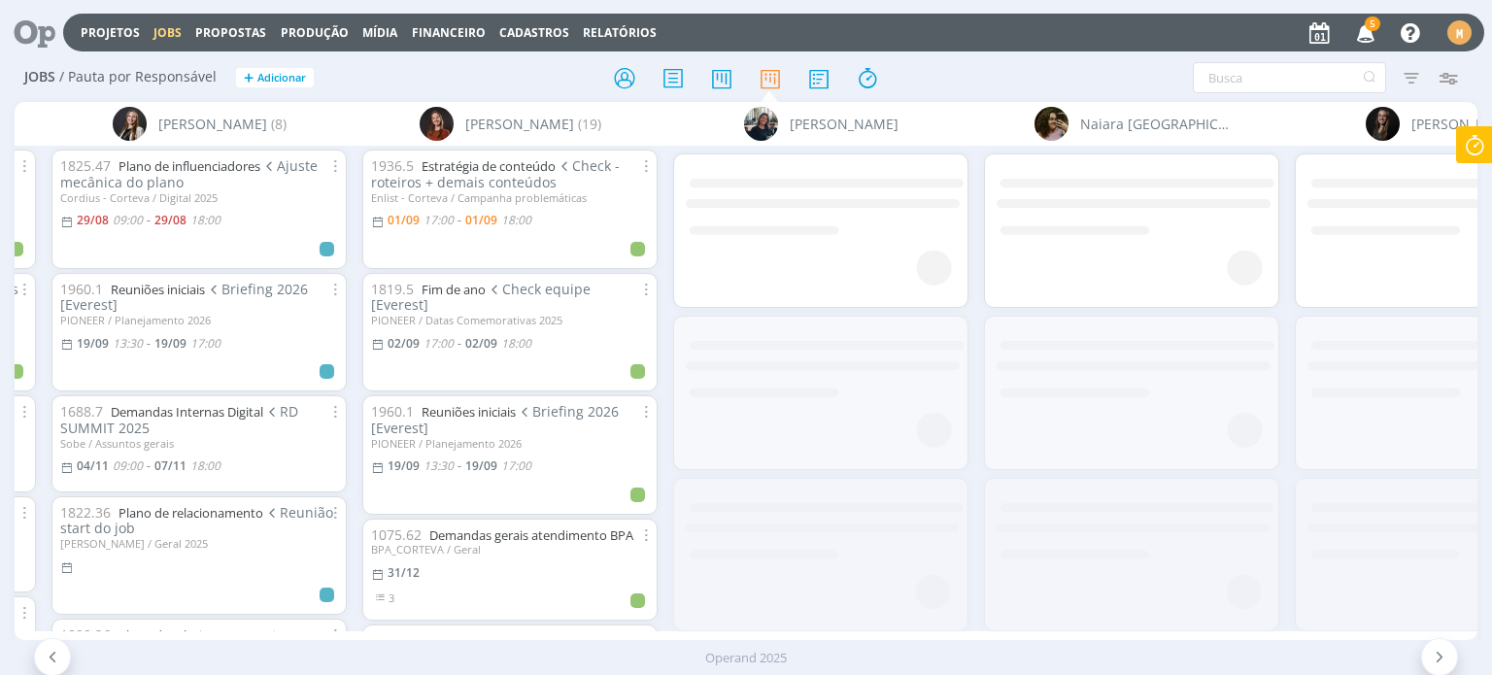
scroll to position [0, 3066]
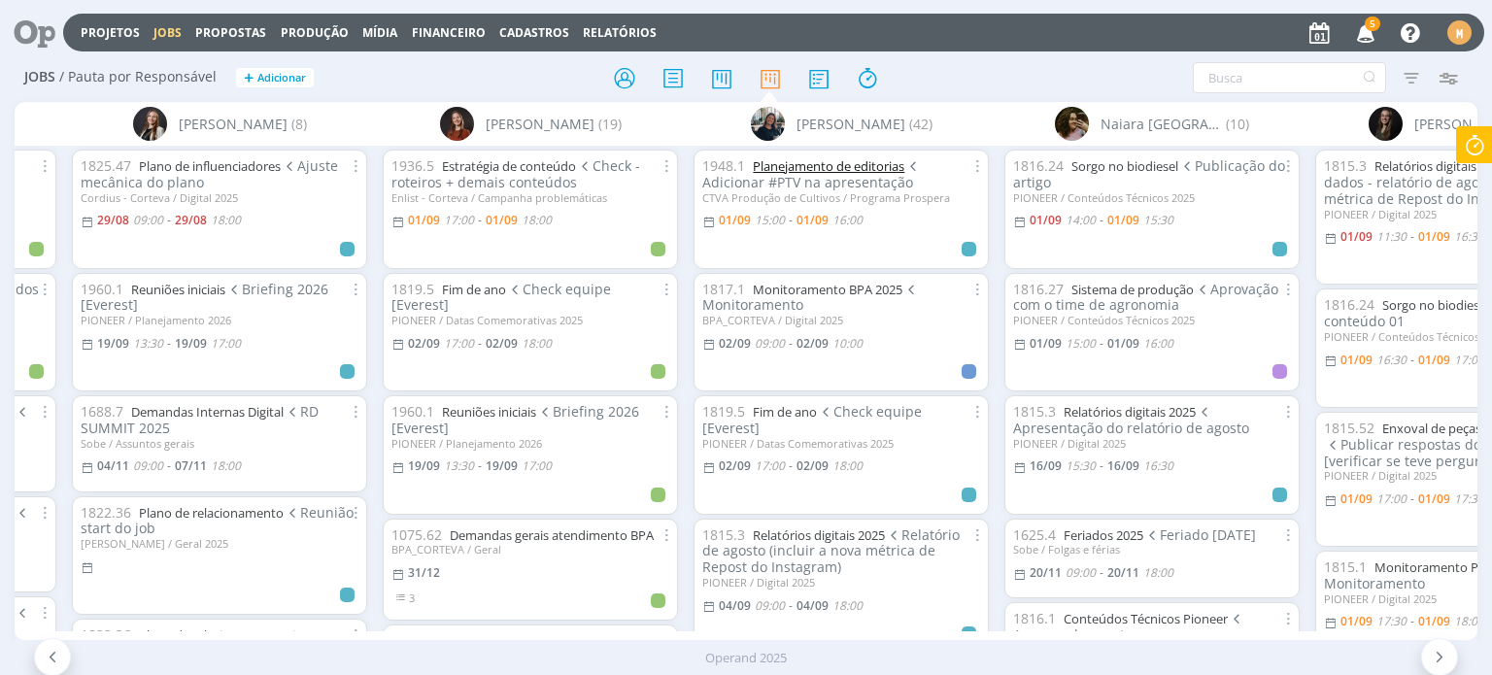
click at [820, 166] on link "Planejamento de editorias" at bounding box center [829, 165] width 152 height 17
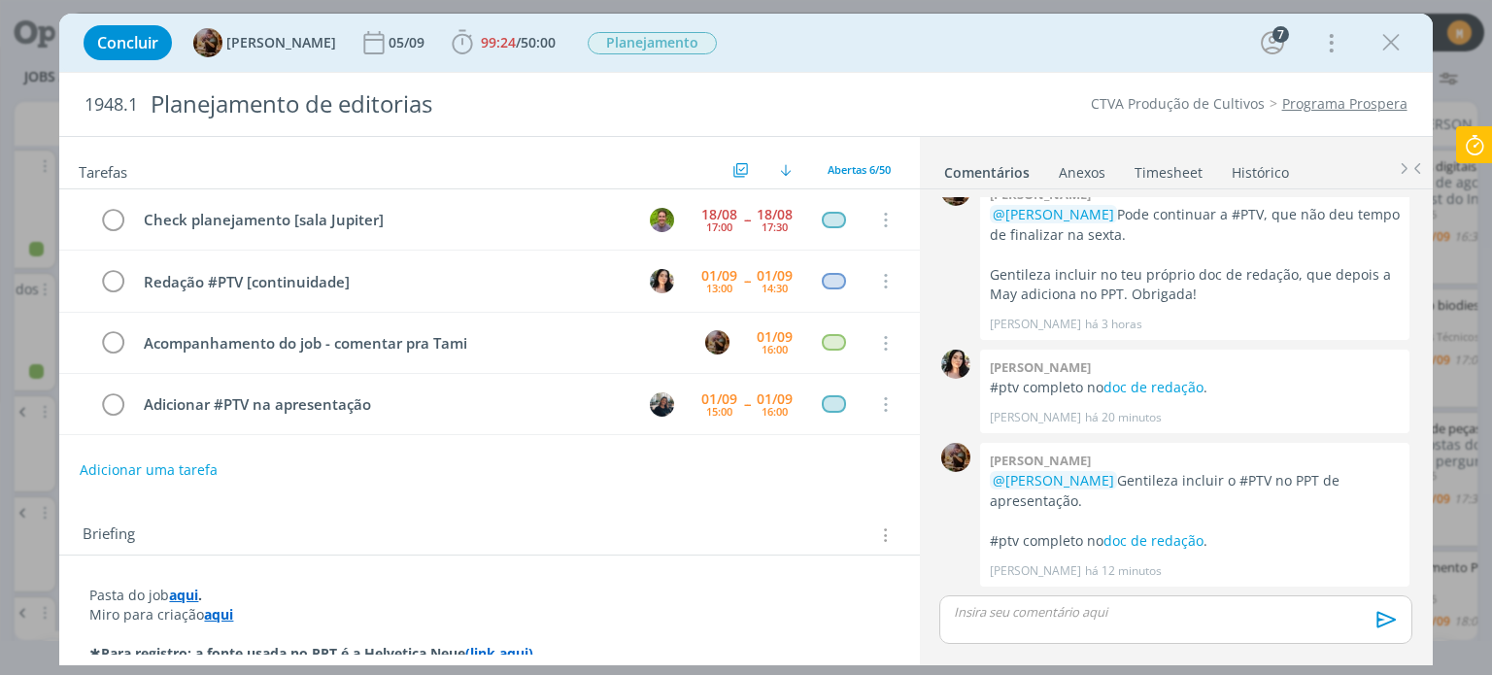
scroll to position [117, 0]
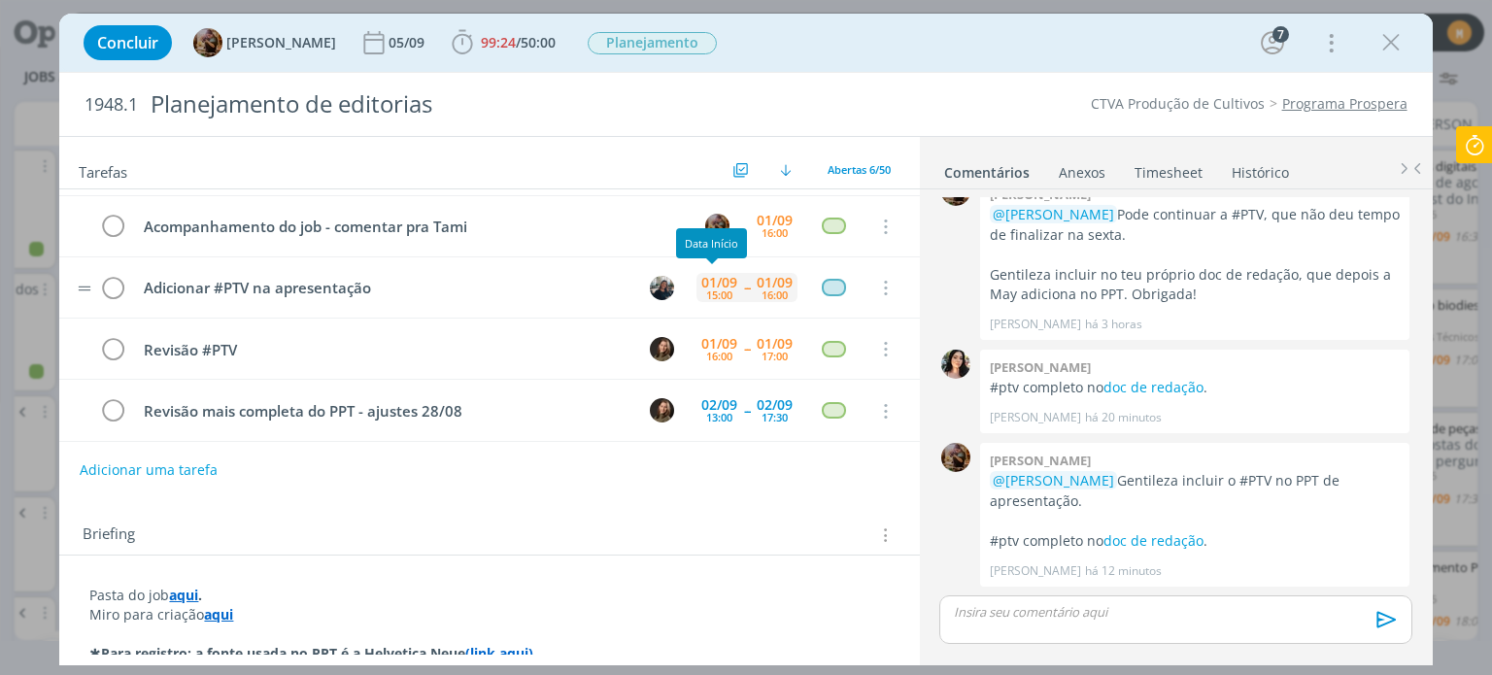
click at [724, 286] on div "01/09" at bounding box center [719, 283] width 36 height 14
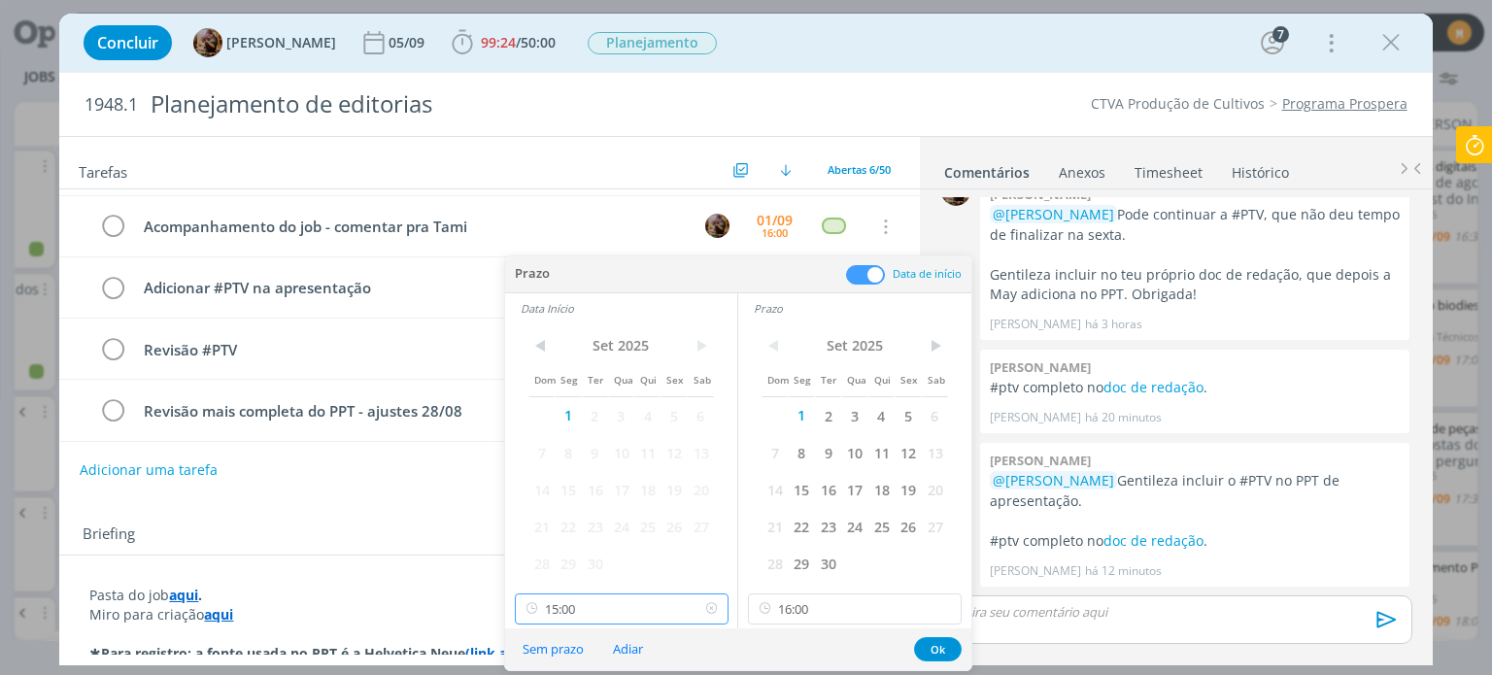
click at [651, 610] on input "15:00" at bounding box center [622, 608] width 214 height 31
click at [602, 444] on div "14:15" at bounding box center [624, 451] width 218 height 35
type input "14:15"
click at [827, 605] on input "16:00" at bounding box center [855, 608] width 214 height 31
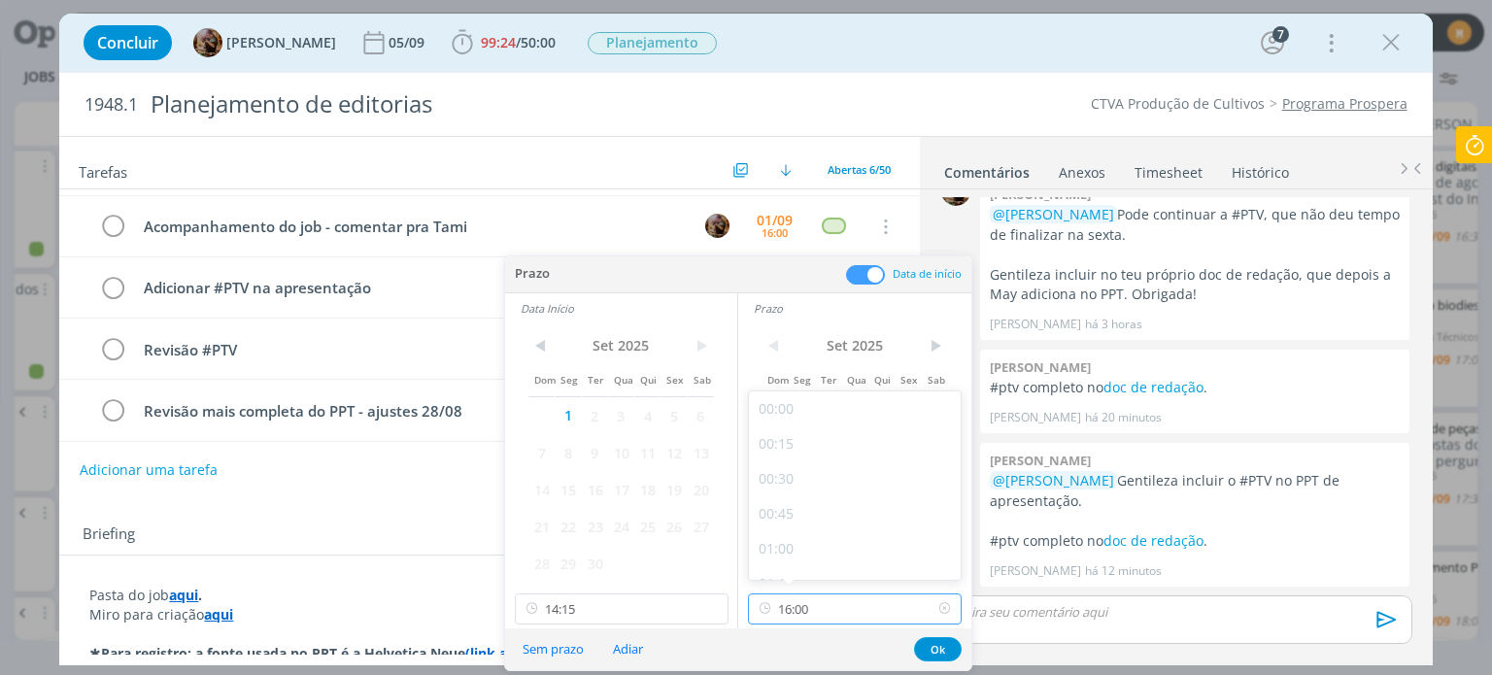
scroll to position [2090, 0]
click at [791, 455] on div "15:15" at bounding box center [858, 451] width 218 height 35
type input "15:15"
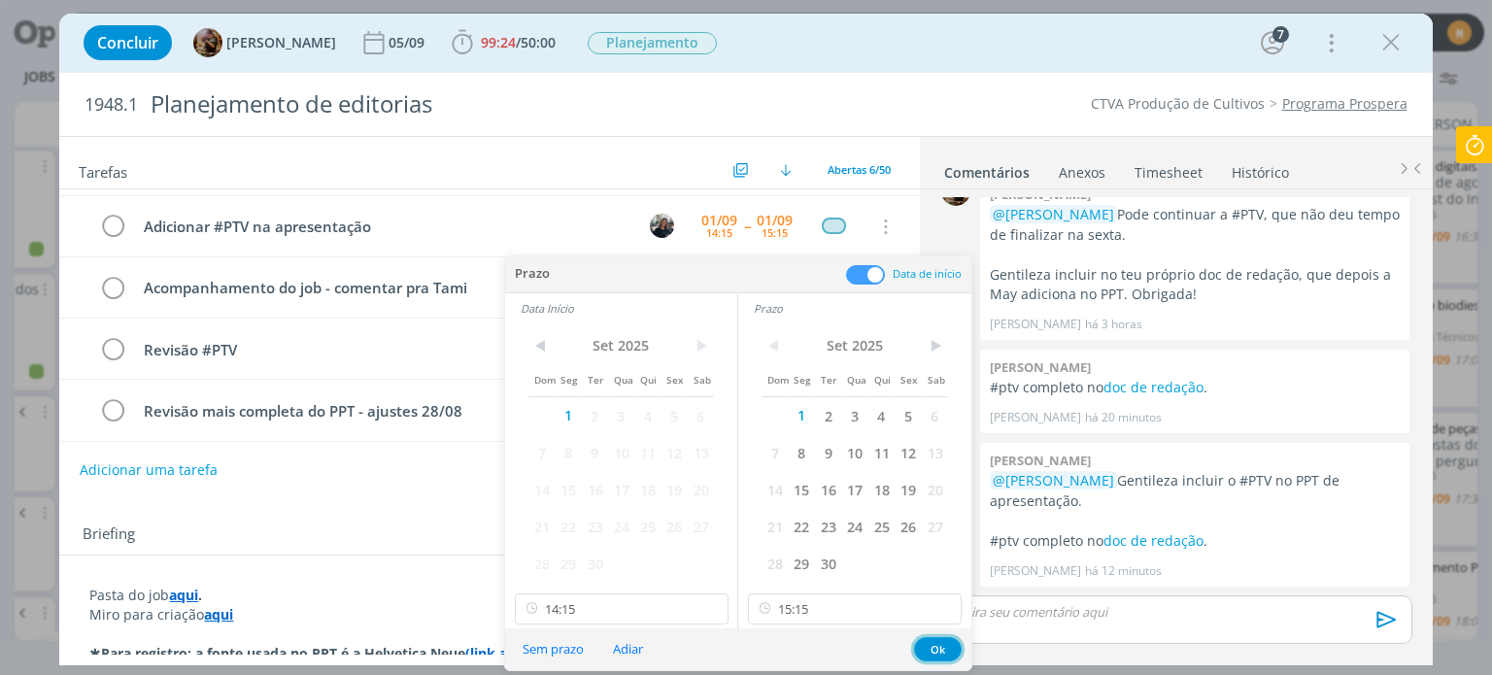
click at [925, 650] on button "Ok" at bounding box center [938, 649] width 48 height 24
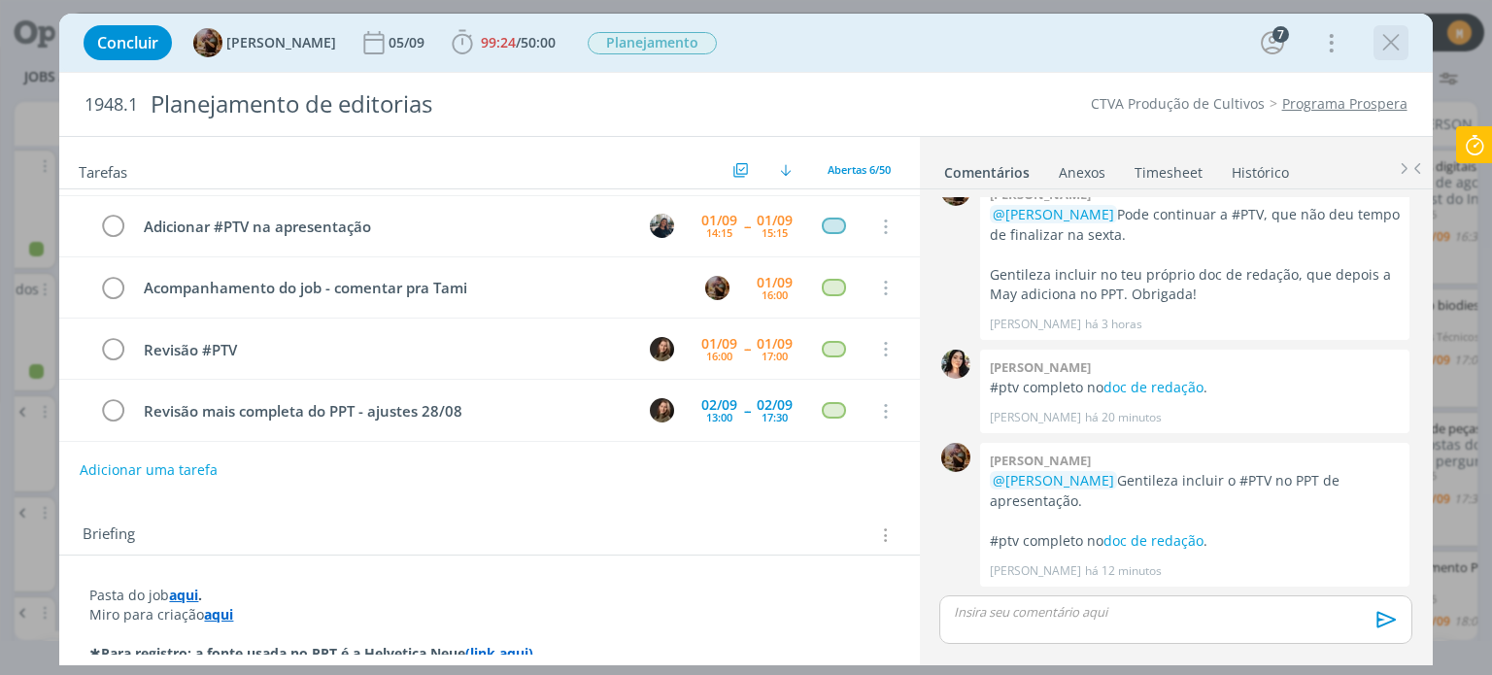
click at [1388, 56] on icon "dialog" at bounding box center [1390, 42] width 29 height 29
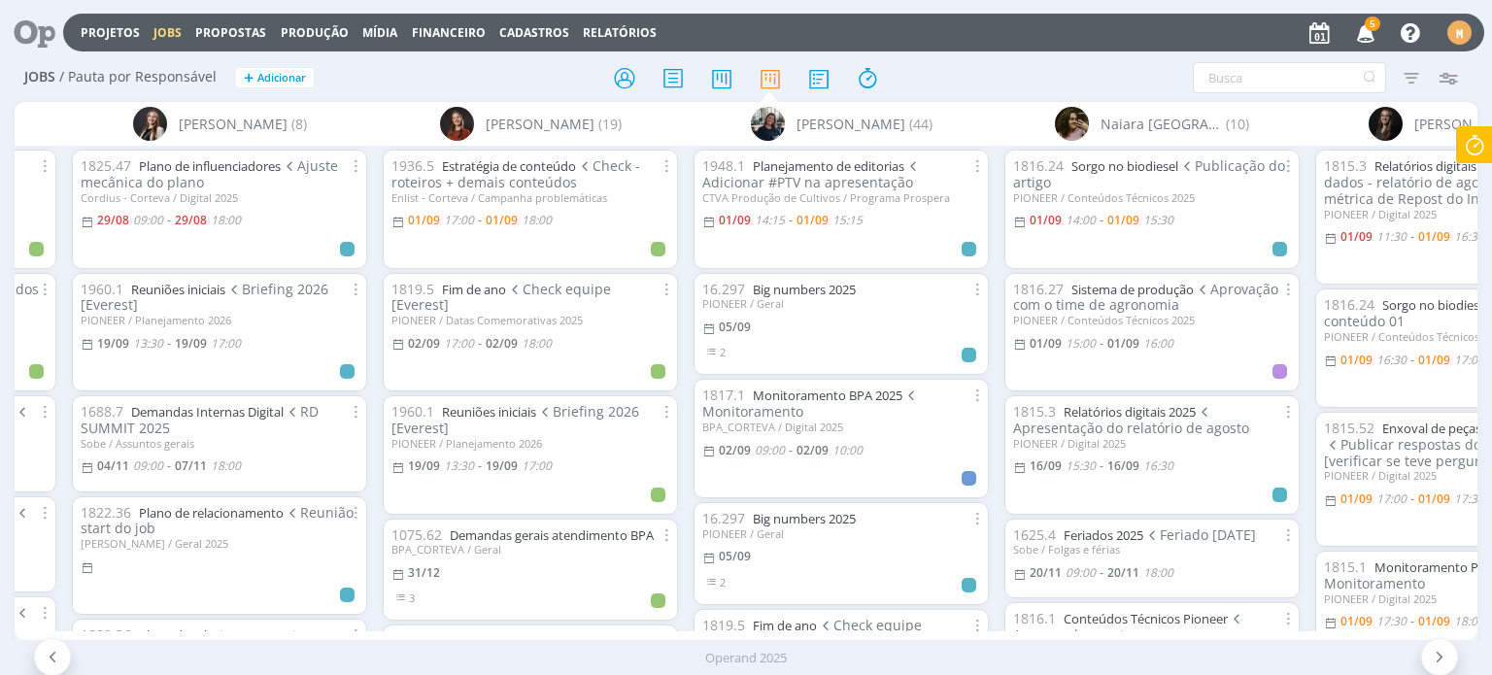
click at [1480, 146] on icon at bounding box center [1474, 145] width 35 height 38
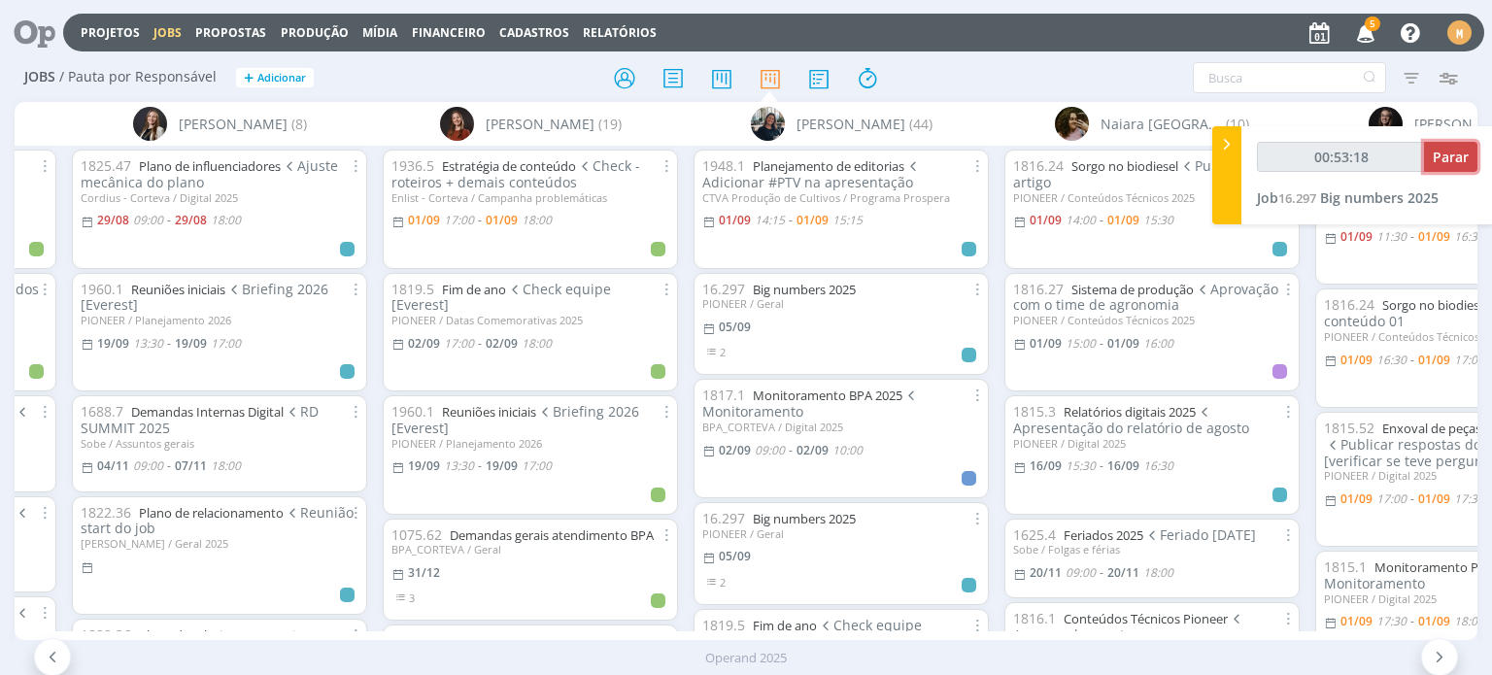
type input "00:53:19"
click at [1465, 149] on span "Parar" at bounding box center [1450, 157] width 36 height 18
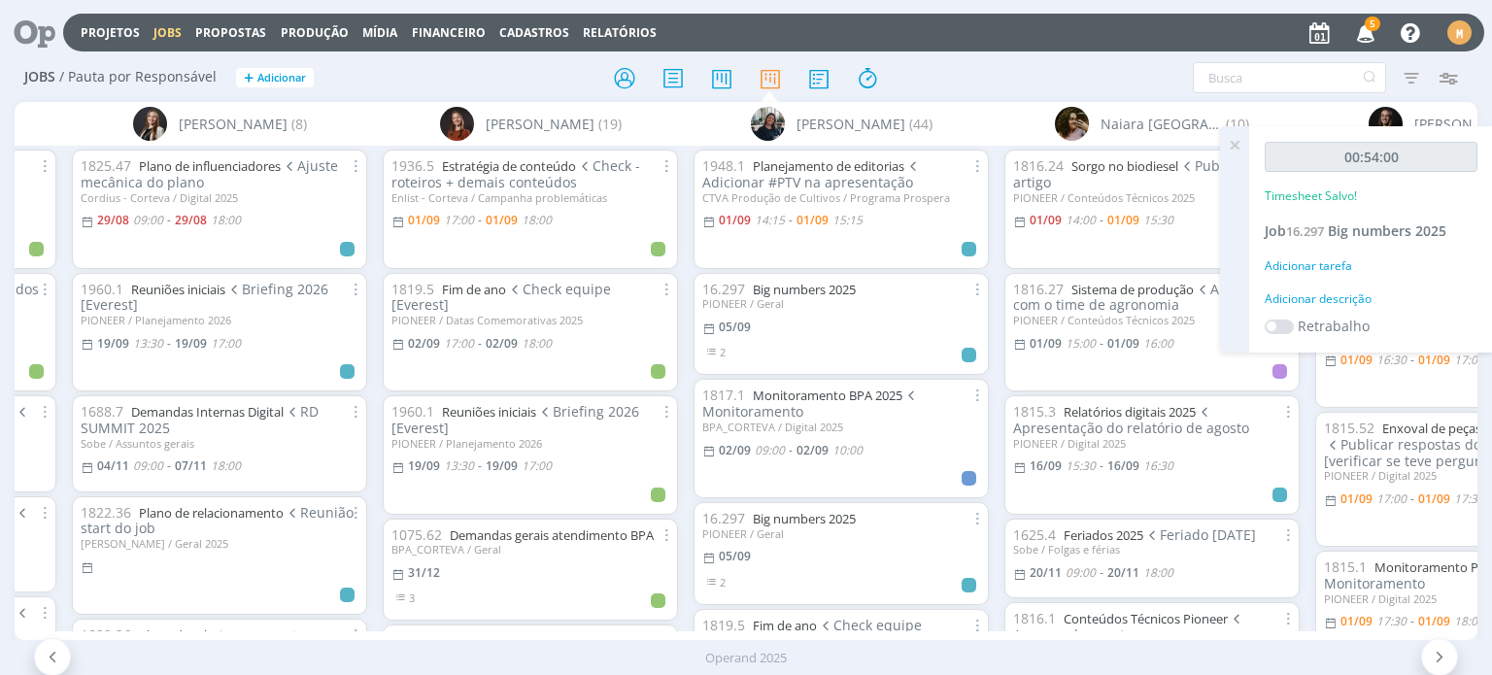
click at [1299, 296] on div "Adicionar descrição" at bounding box center [1370, 298] width 213 height 17
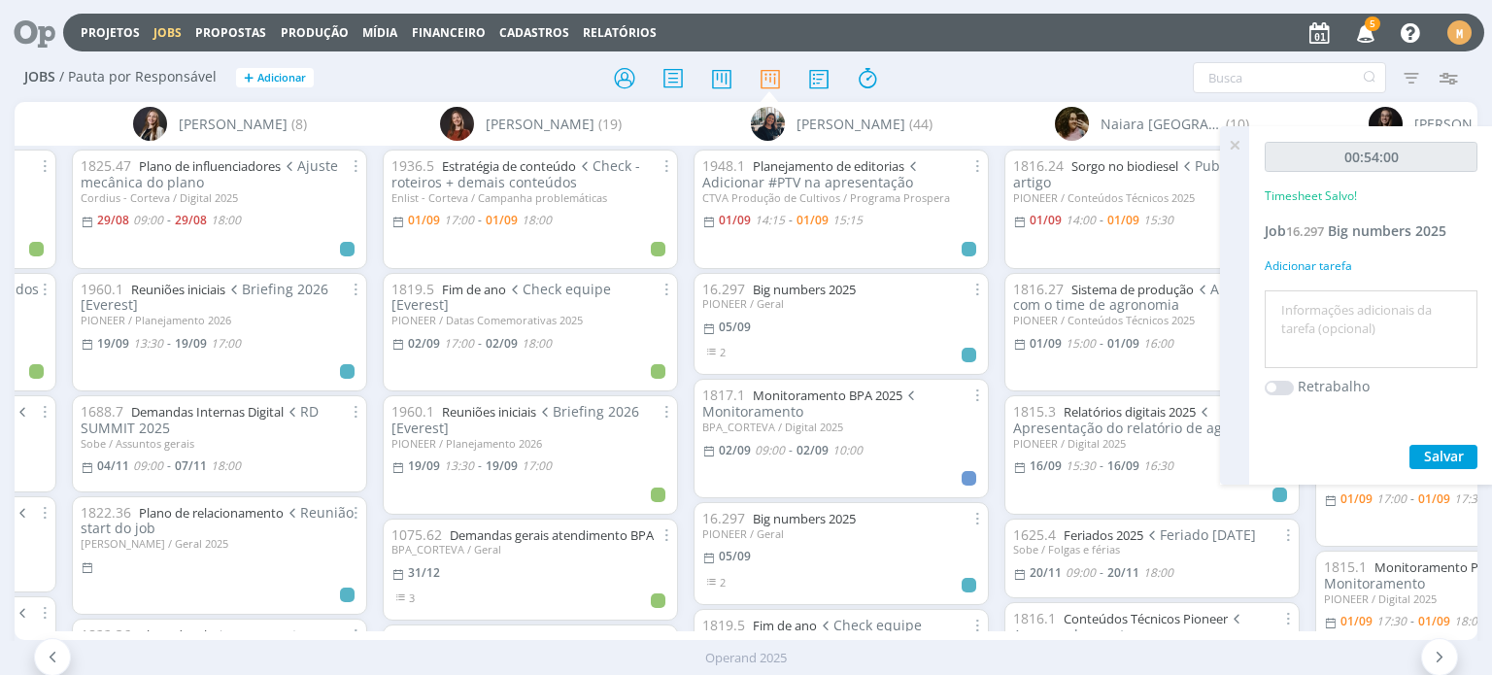
click at [1304, 313] on textarea at bounding box center [1370, 329] width 203 height 69
click at [1308, 309] on textarea "Brieifng + modelo planilha" at bounding box center [1370, 329] width 203 height 69
click at [1308, 310] on textarea "Briefng + modelo planilha" at bounding box center [1370, 329] width 203 height 69
type textarea "Briefing + modelo planilha"
click at [1441, 452] on span "Salvar" at bounding box center [1444, 456] width 40 height 18
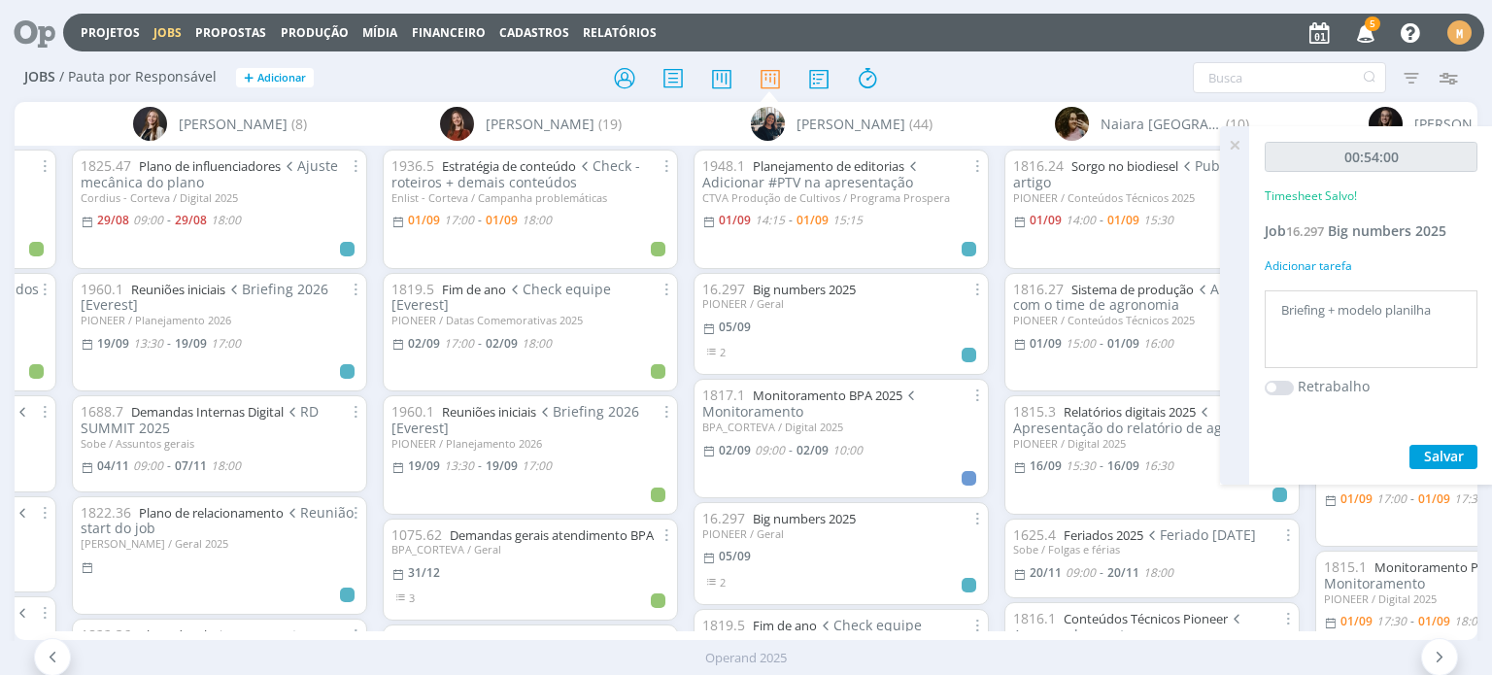
click at [35, 45] on icon at bounding box center [28, 33] width 40 height 38
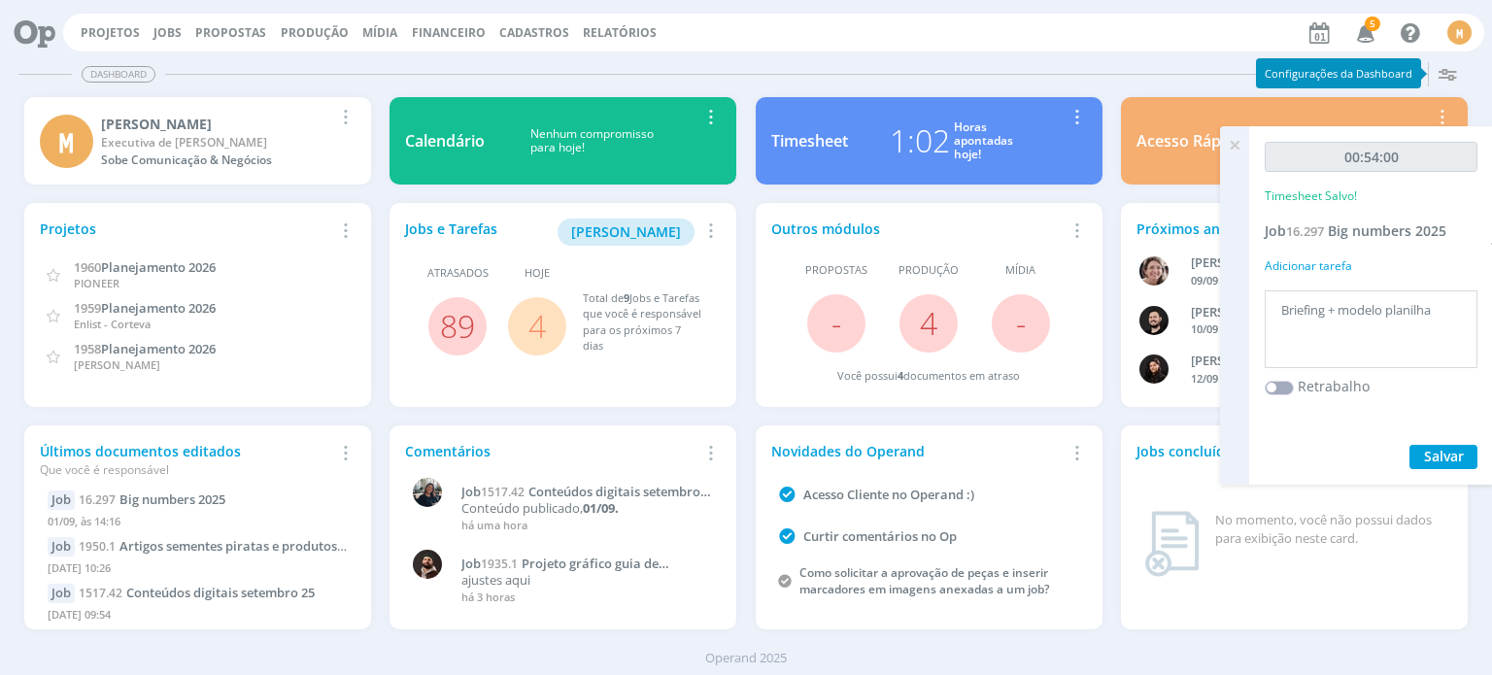
click at [1239, 146] on icon at bounding box center [1234, 145] width 35 height 38
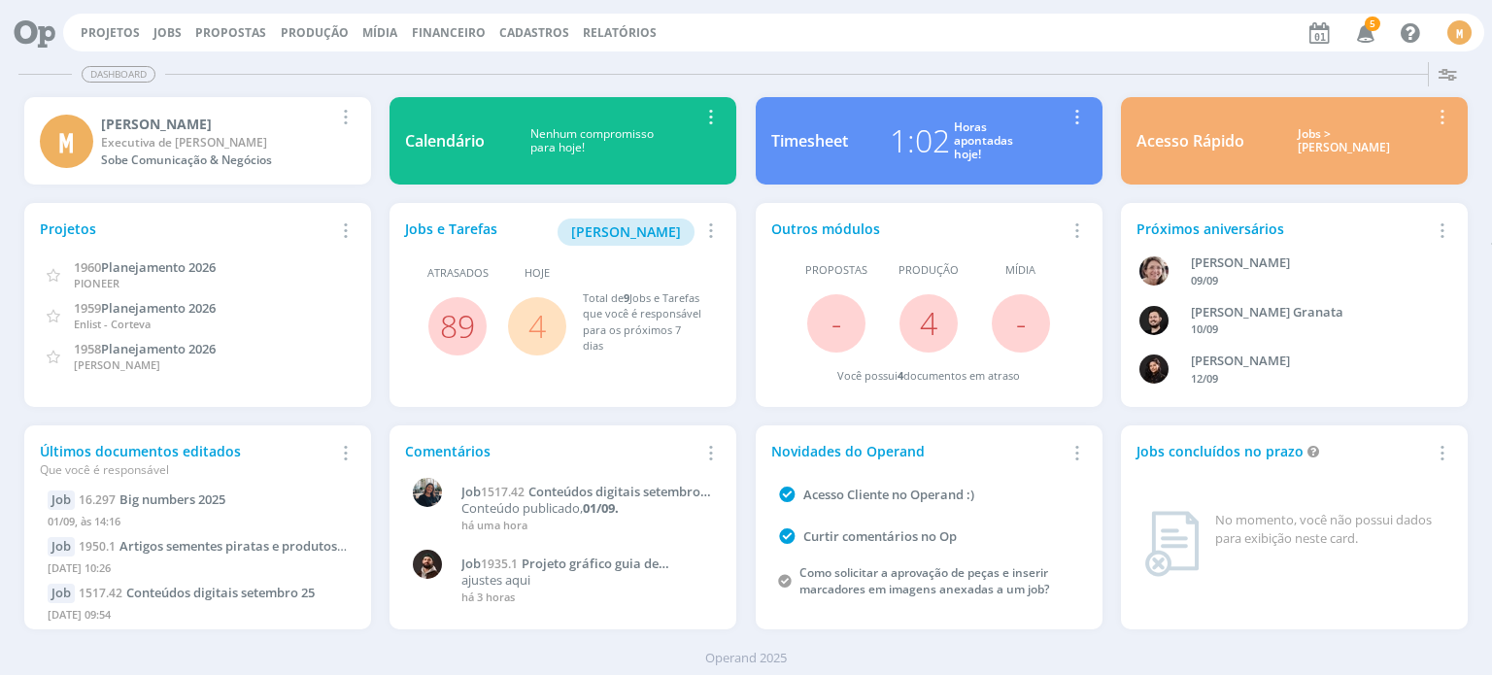
click at [533, 334] on link "4" at bounding box center [536, 326] width 17 height 42
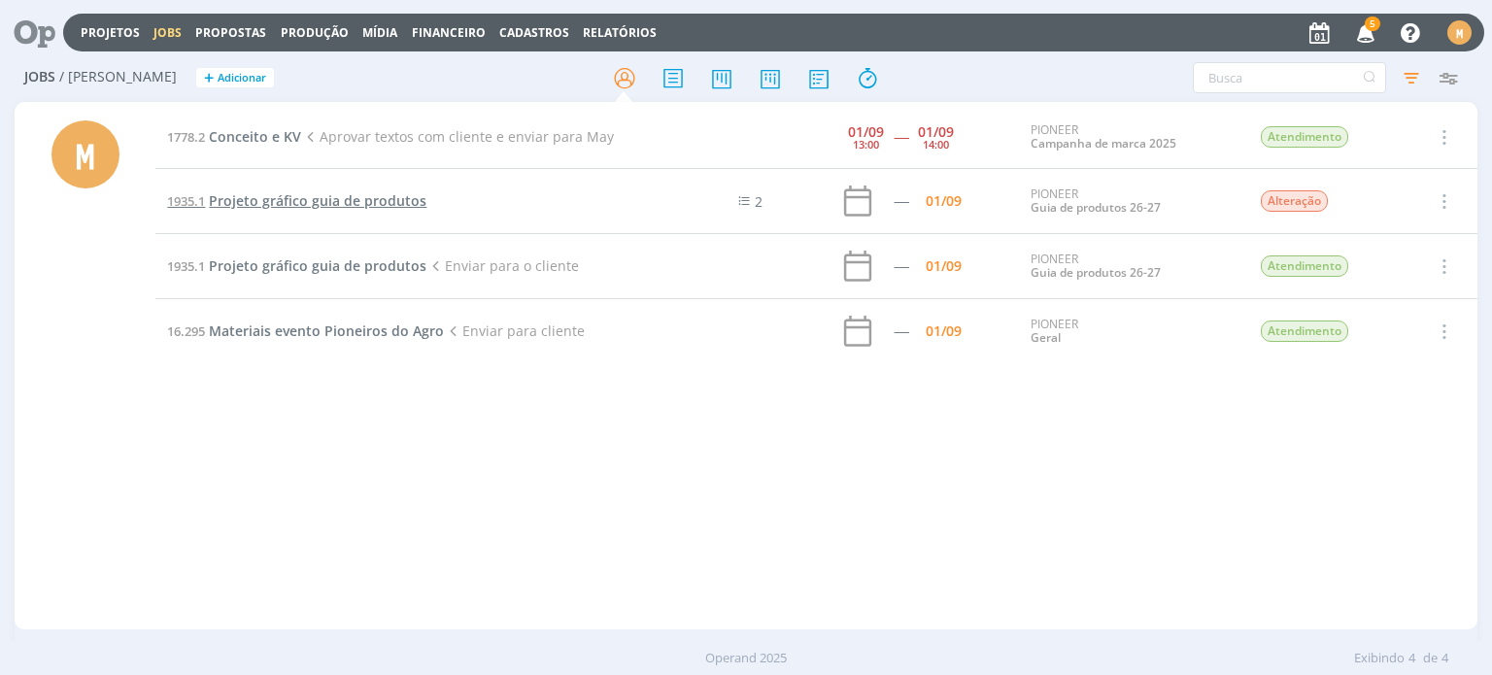
click at [291, 203] on span "Projeto gráfico guia de produtos" at bounding box center [318, 200] width 218 height 18
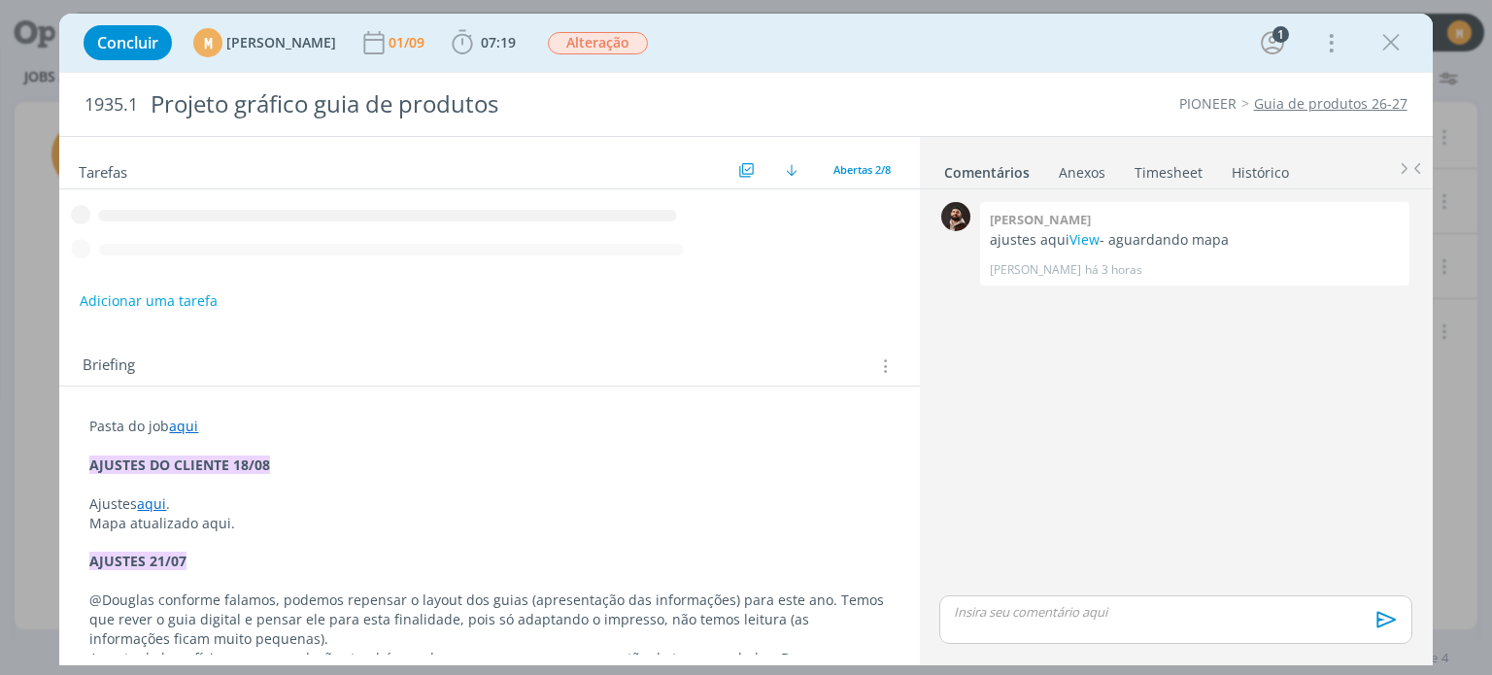
scroll to position [130, 0]
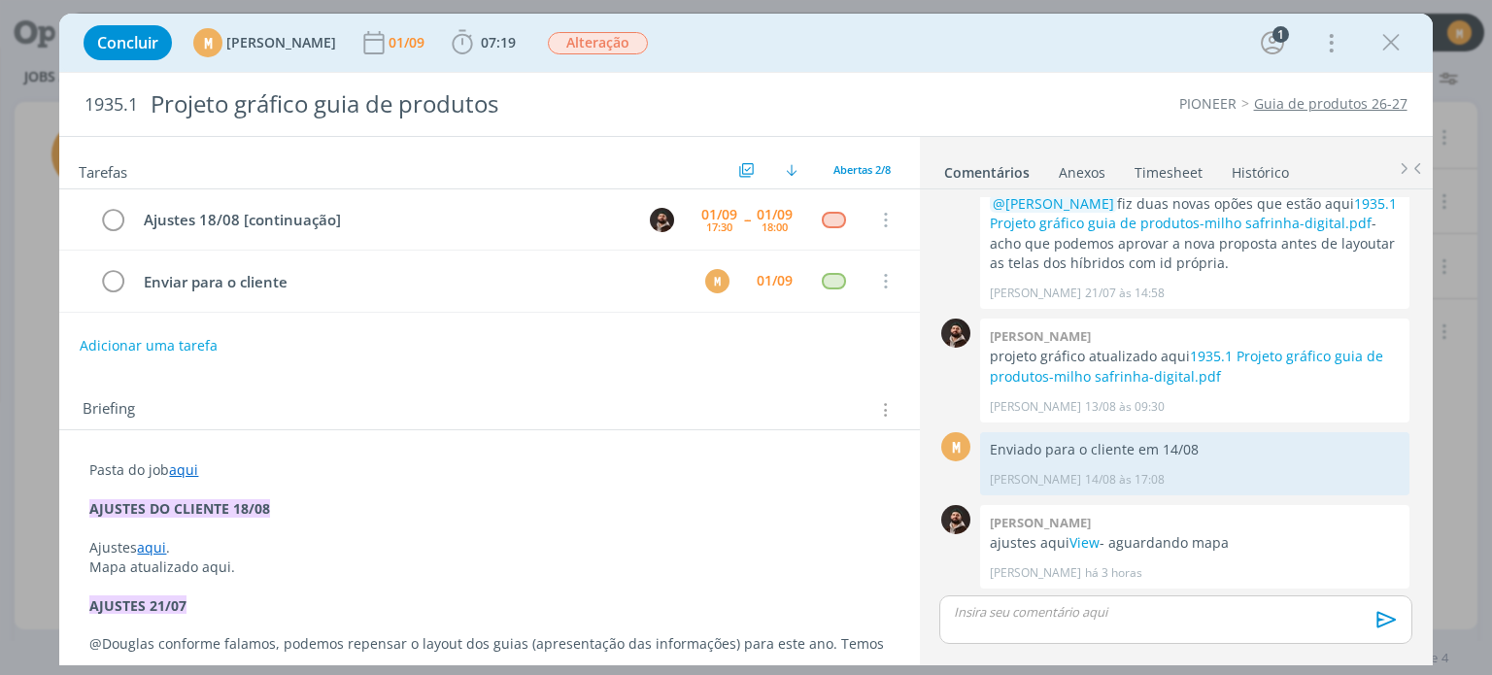
click at [189, 469] on link "aqui" at bounding box center [183, 469] width 29 height 18
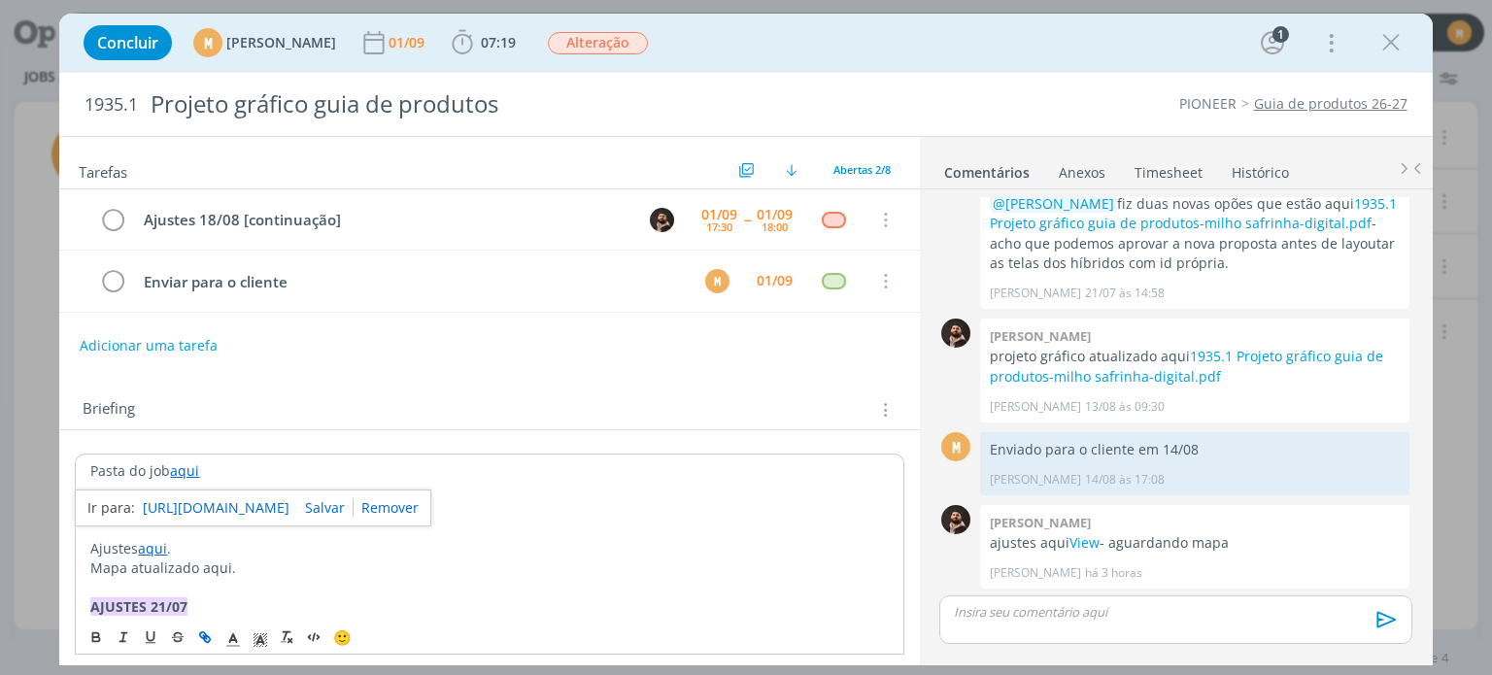
click at [188, 500] on link "https://sobeae.sharepoint.com/:f:/s/SOBEAE/EmqLPgctBXtDtaCDRjuwxNEBN69VK263Ki94…" at bounding box center [216, 507] width 147 height 25
click at [1229, 356] on link "1935.1 Projeto gráfico guia de produtos-milho safrinha-digital.pdf" at bounding box center [1186, 366] width 393 height 38
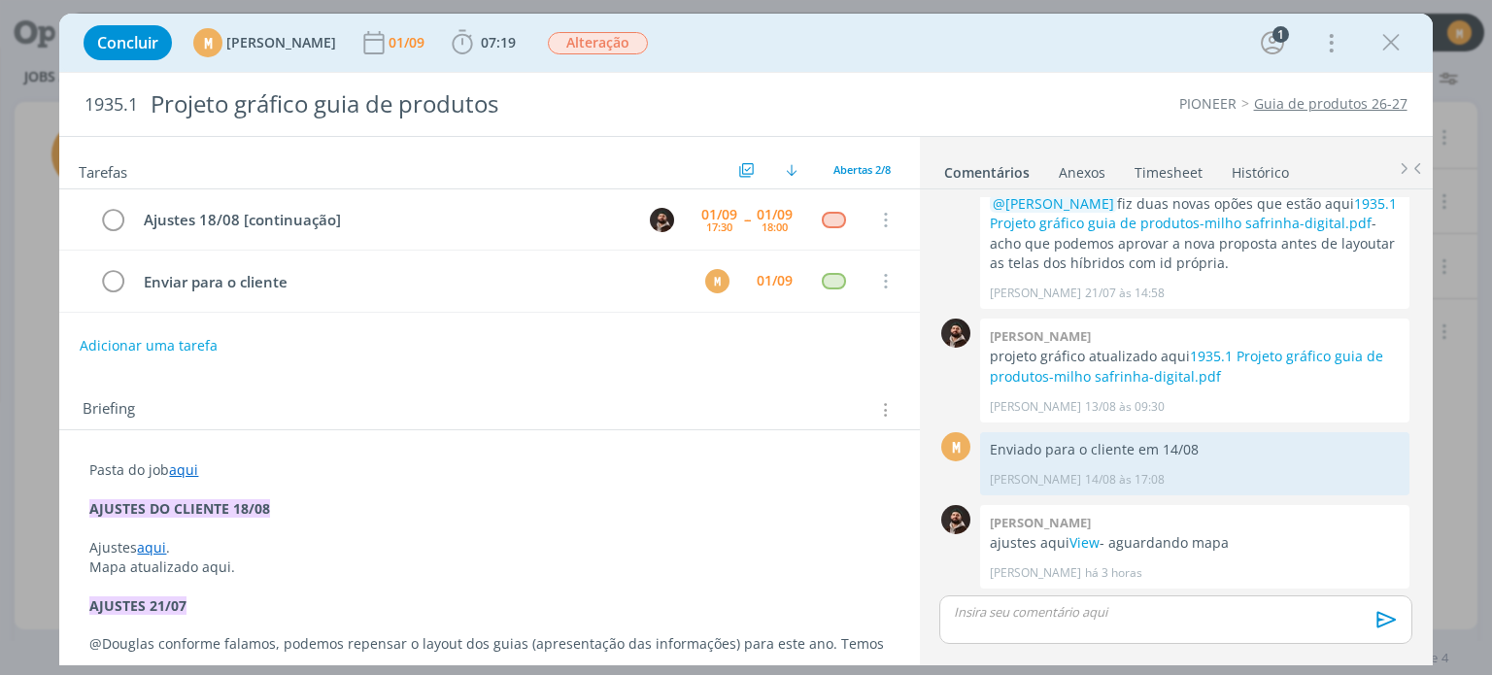
click at [1378, 60] on div "Concluir M Mariana Kochenborger 01/09 07:19 Iniciar Apontar Data * 01/09/2025 H…" at bounding box center [745, 42] width 1343 height 47
click at [1395, 49] on icon "dialog" at bounding box center [1390, 42] width 29 height 29
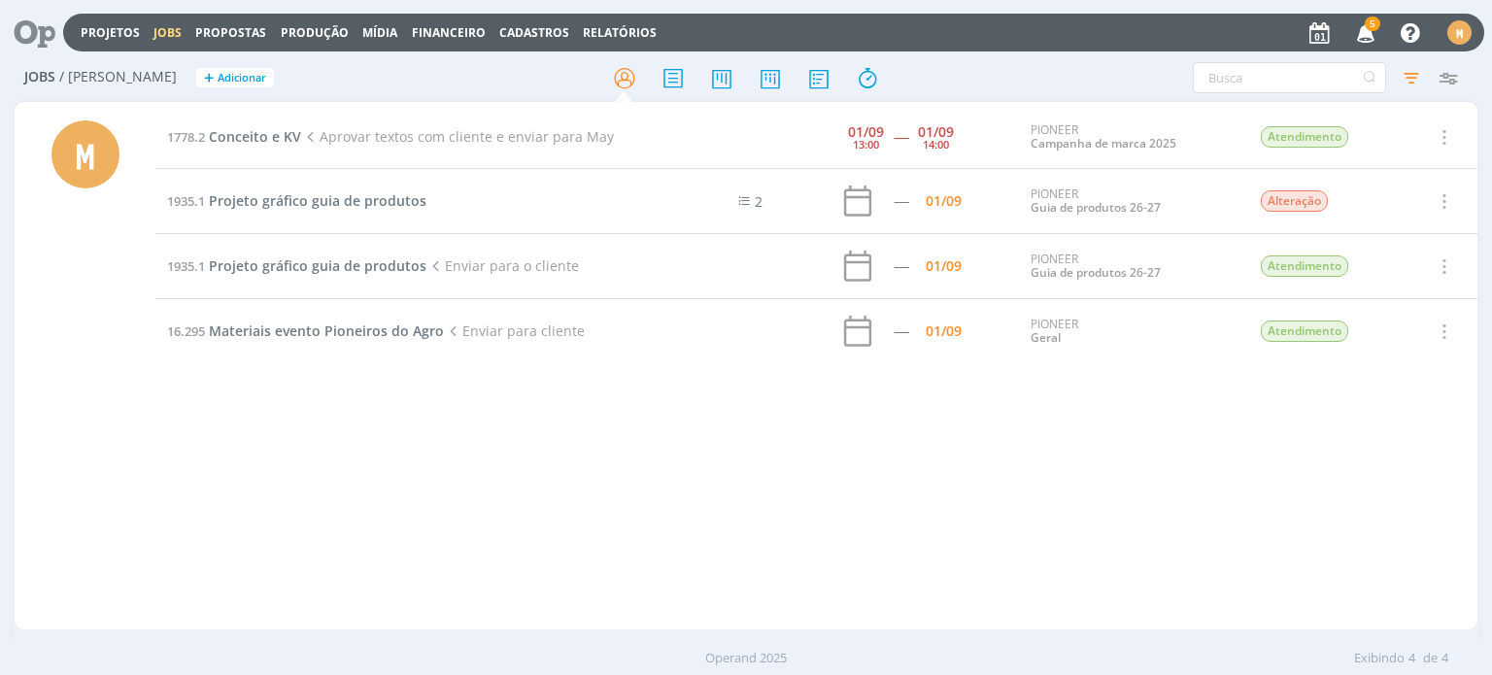
click at [668, 512] on div "1778.2 Conceito e KV Aprovar textos com cliente e enviar para May 01/09 13:00 -…" at bounding box center [815, 366] width 1321 height 520
click at [285, 130] on span "Conceito e KV" at bounding box center [255, 136] width 92 height 18
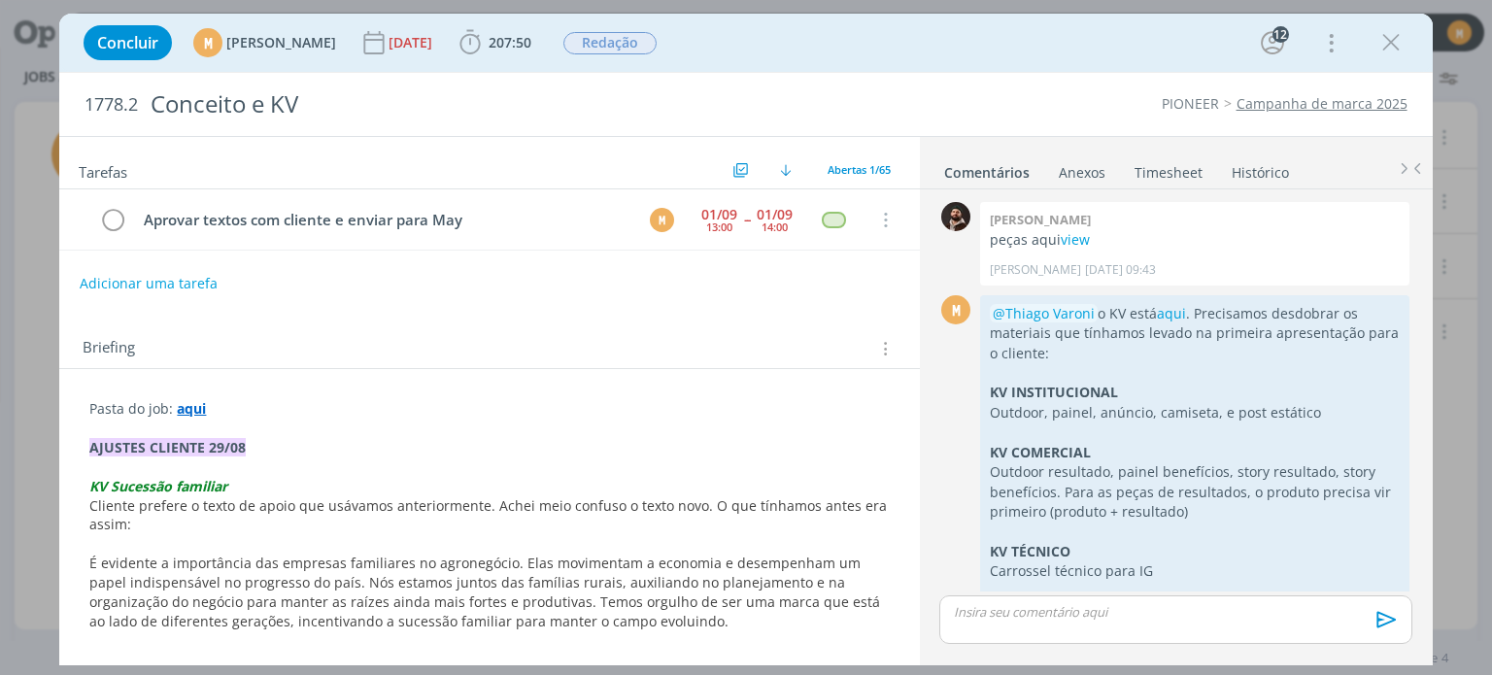
scroll to position [2071, 0]
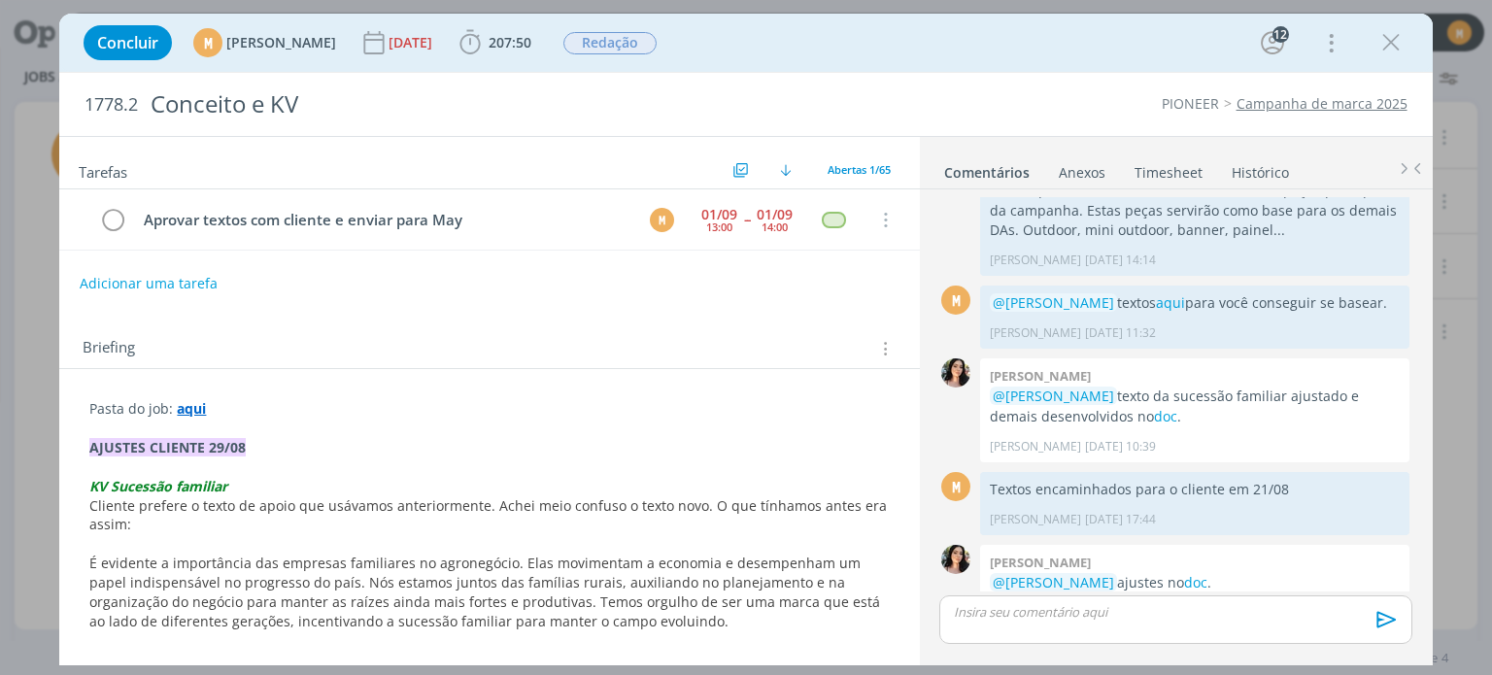
click at [518, 509] on span "Cliente prefere o texto de apoio que usávamos anteriormente. Achei meio confuso…" at bounding box center [489, 515] width 801 height 38
click at [595, 527] on p "Cliente prefere o texto de apoio que usávamos anteriormente. Achou meio confuso…" at bounding box center [488, 516] width 797 height 39
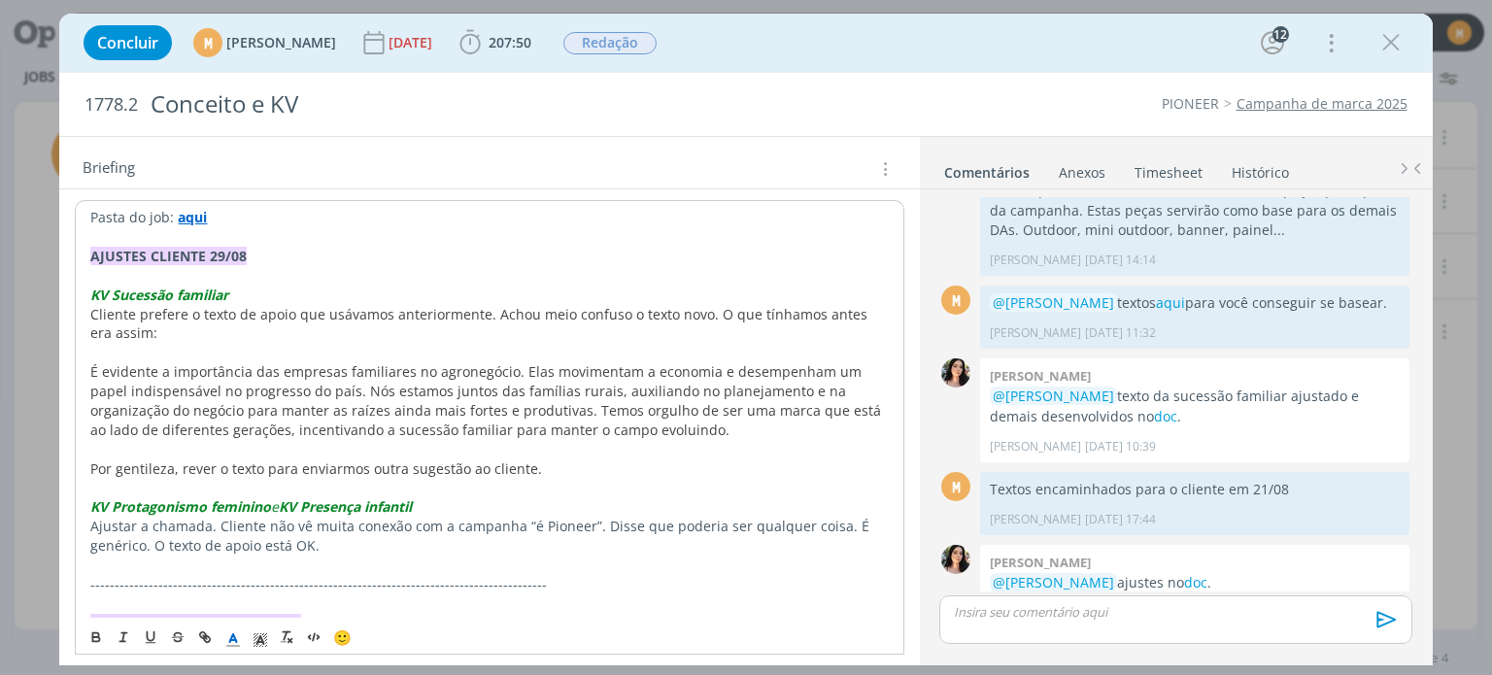
scroll to position [194, 0]
click at [1207, 573] on link "doc" at bounding box center [1195, 582] width 23 height 18
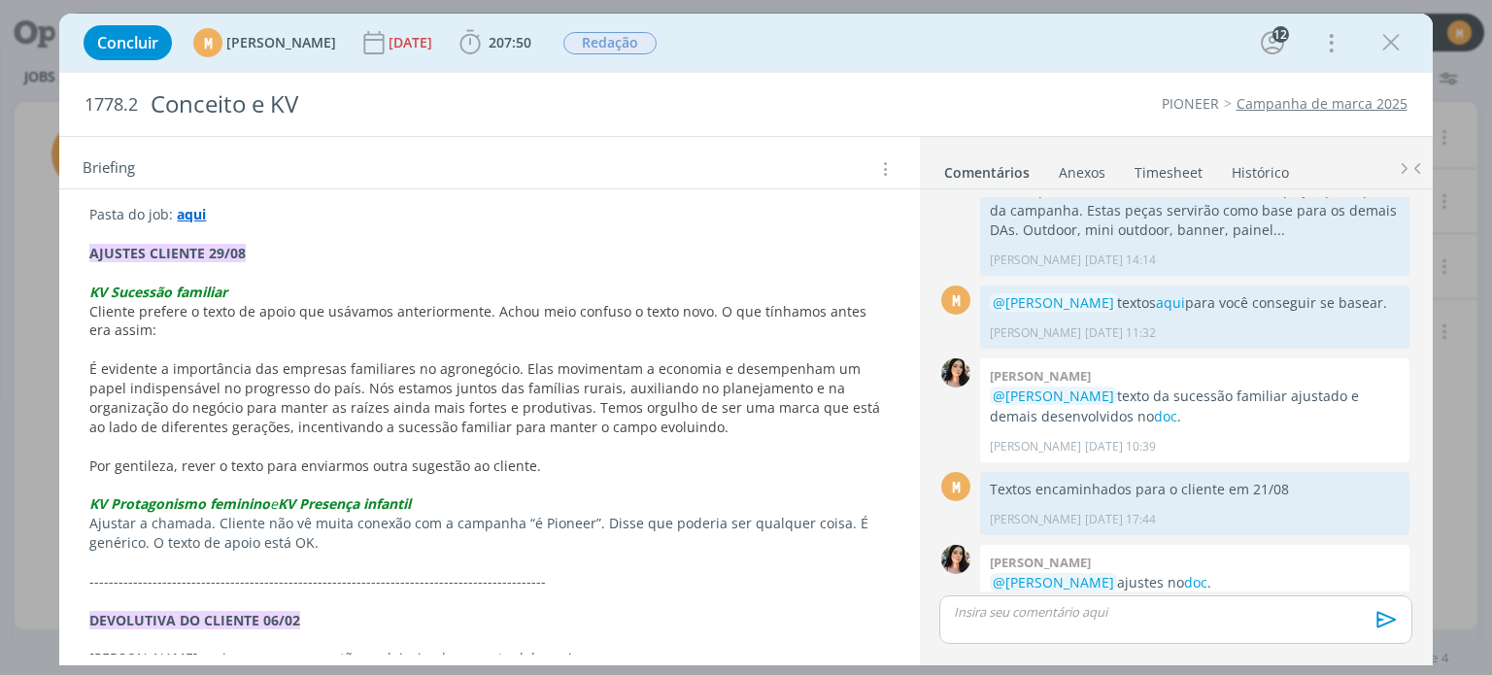
click at [1017, 612] on p "dialog" at bounding box center [1175, 611] width 441 height 17
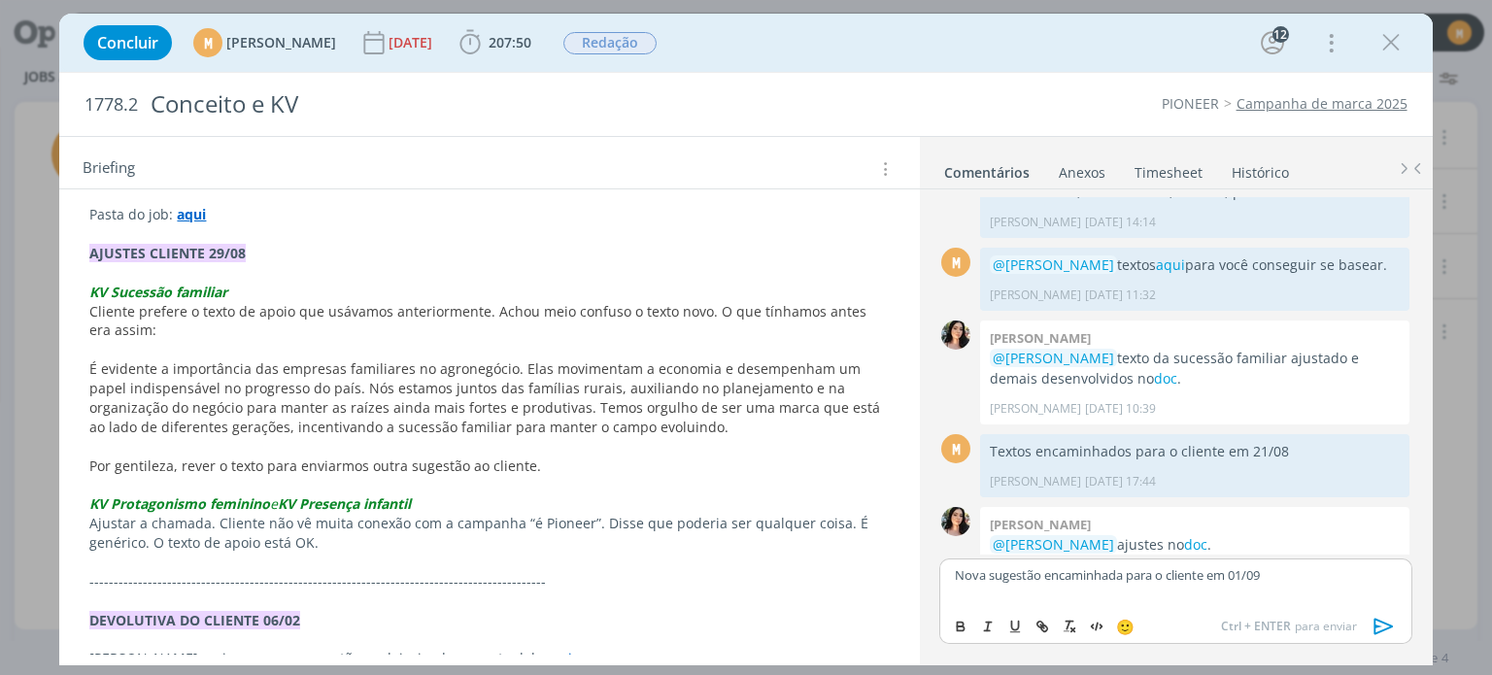
click at [1379, 623] on icon "dialog" at bounding box center [1383, 626] width 29 height 29
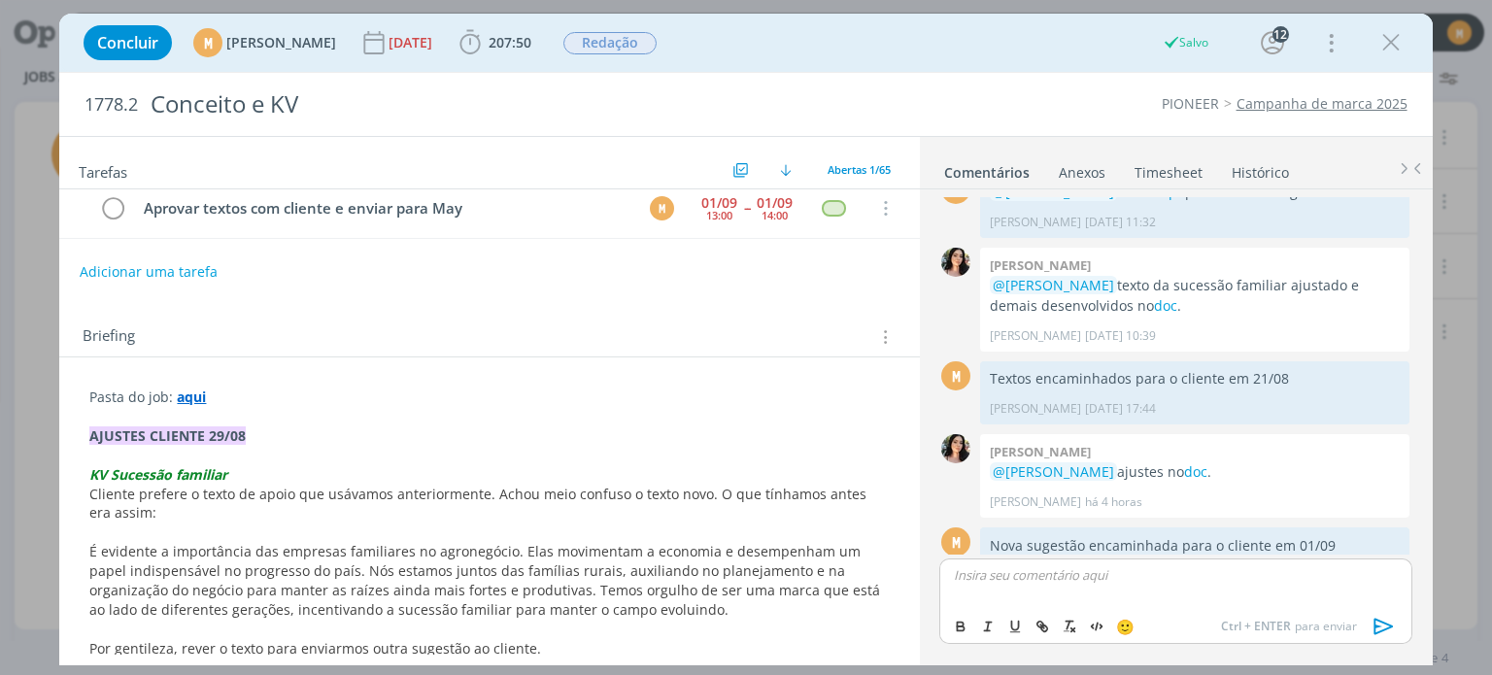
scroll to position [0, 0]
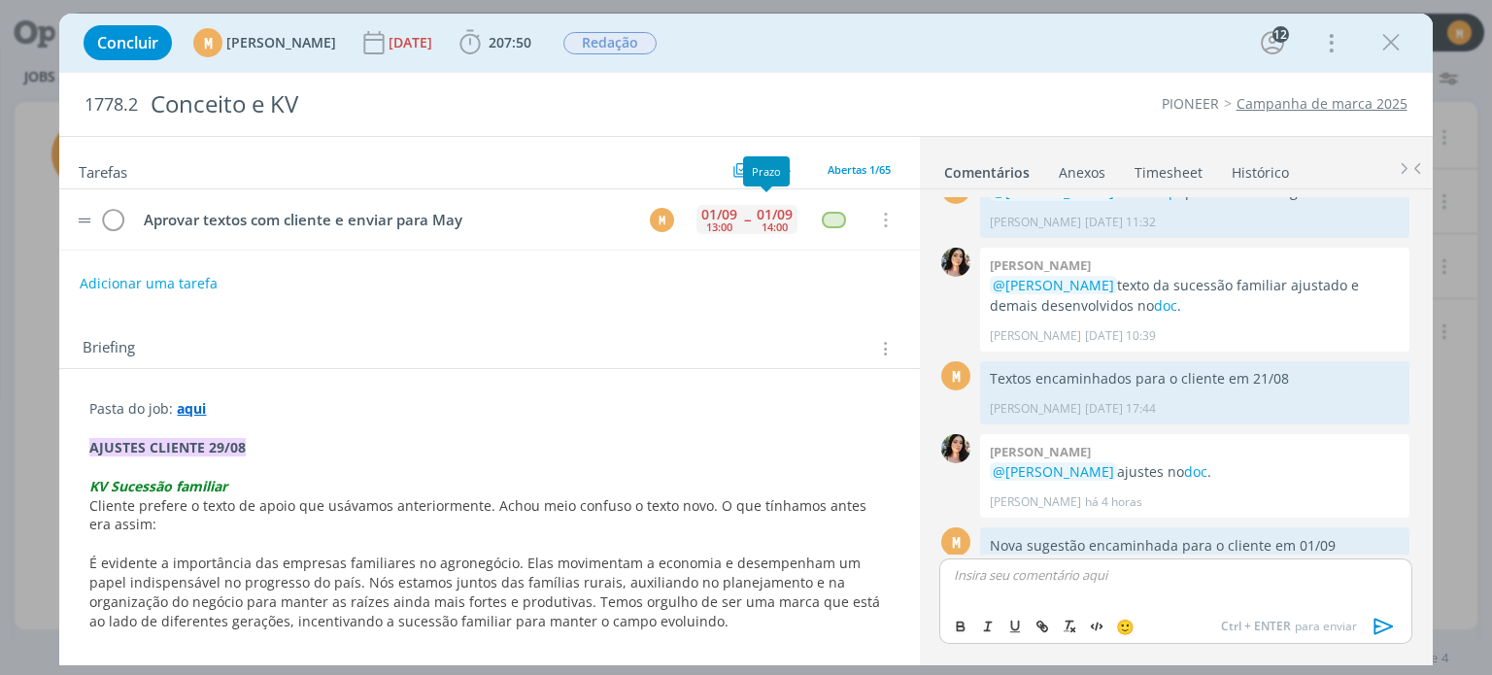
click at [757, 208] on div "01/09" at bounding box center [775, 215] width 36 height 14
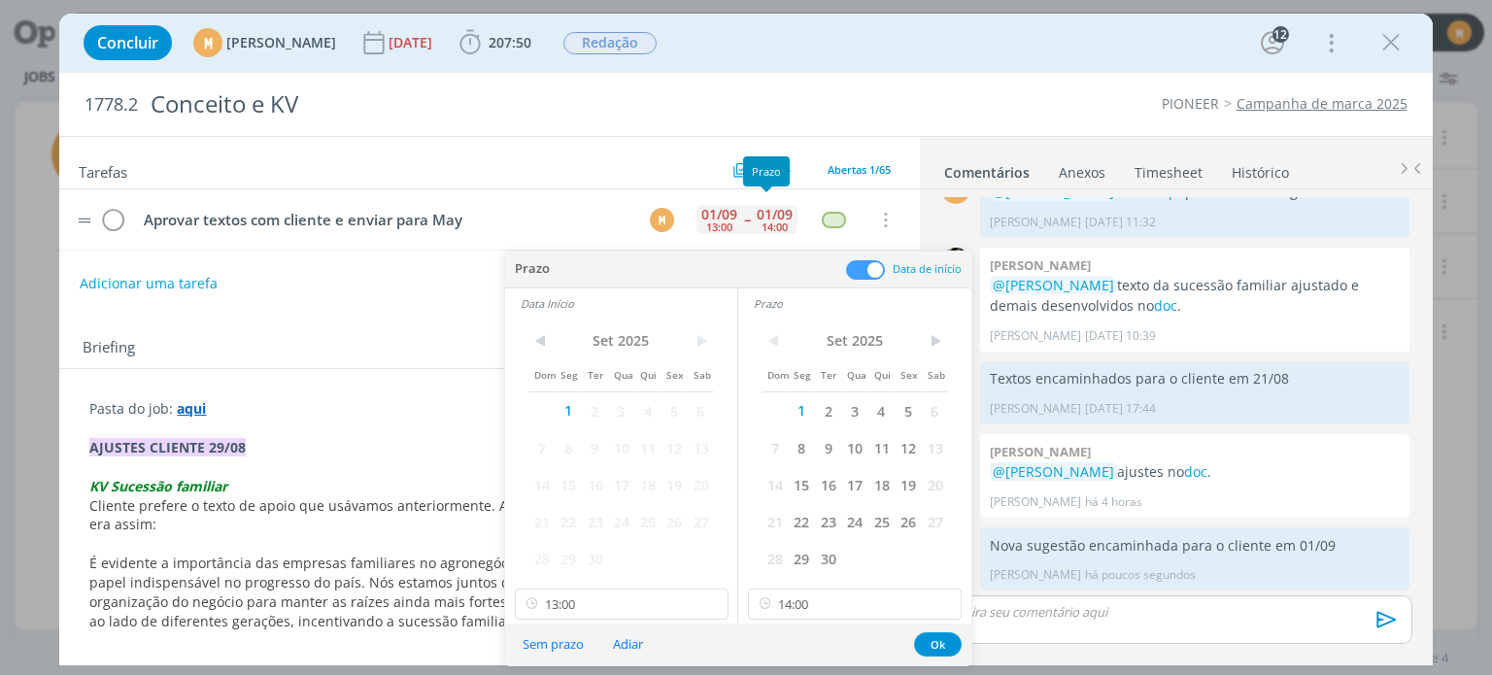
scroll to position [2144, 0]
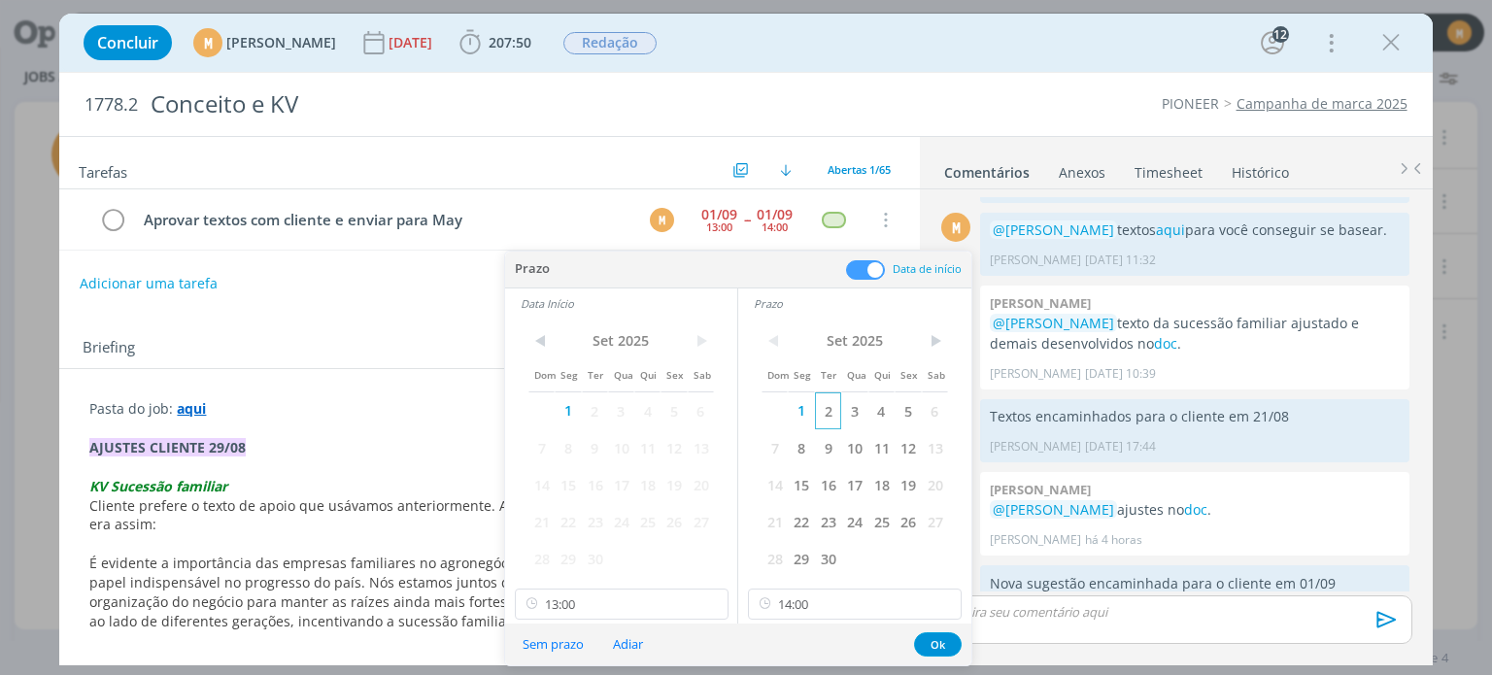
click at [824, 411] on span "2" at bounding box center [828, 410] width 26 height 37
drag, startPoint x: 590, startPoint y: 414, endPoint x: 600, endPoint y: 417, distance: 10.1
click at [590, 413] on span "2" at bounding box center [595, 410] width 26 height 37
click at [944, 645] on button "Ok" at bounding box center [938, 644] width 48 height 24
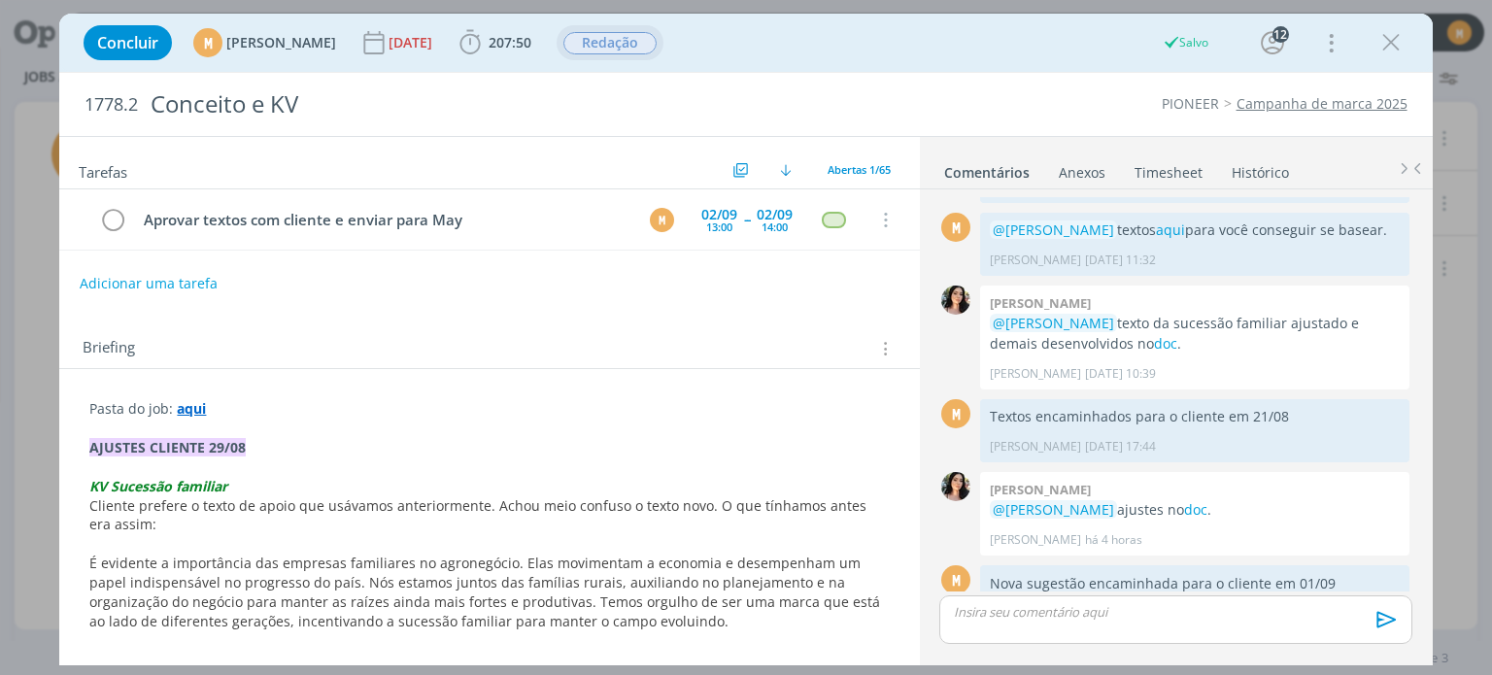
click at [654, 47] on span "Redação" at bounding box center [609, 43] width 93 height 22
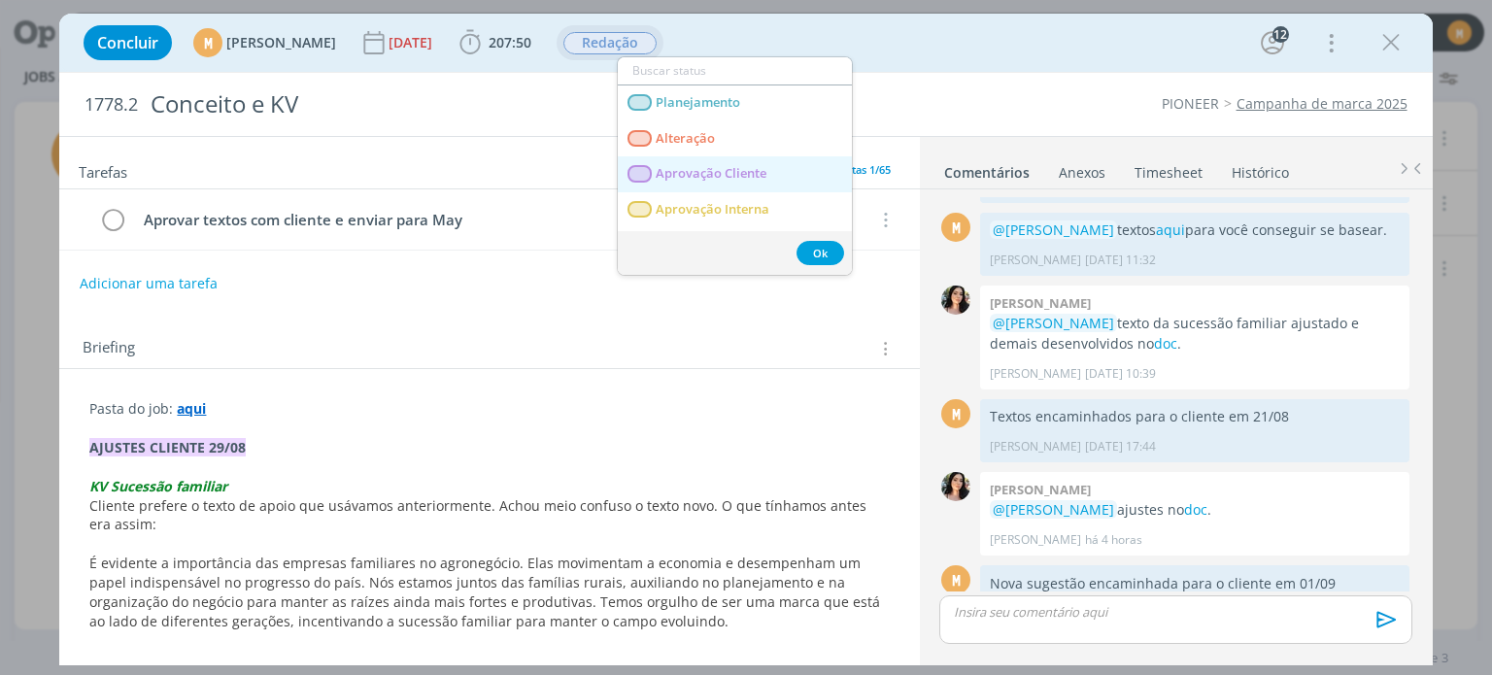
click at [691, 169] on span "Aprovação Cliente" at bounding box center [712, 174] width 111 height 16
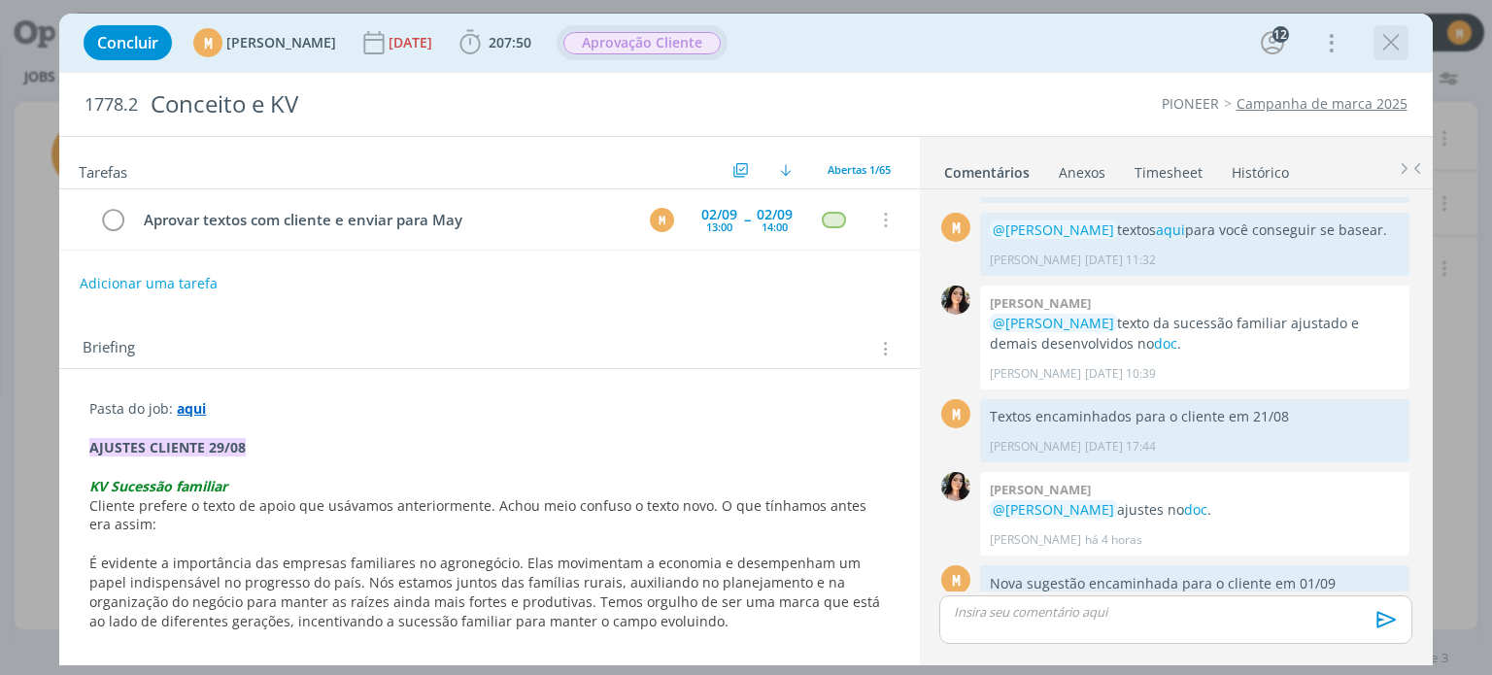
click at [1388, 46] on icon "dialog" at bounding box center [1390, 42] width 29 height 29
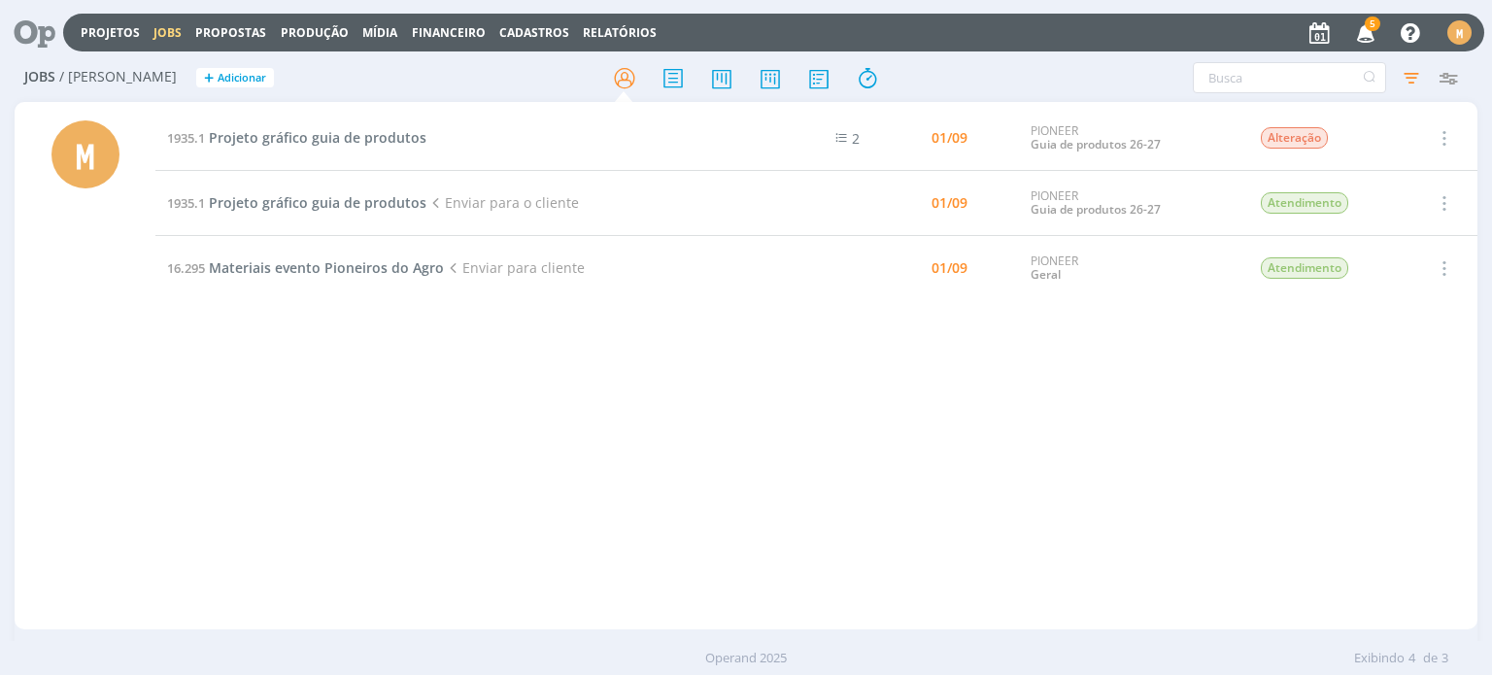
click at [38, 50] on icon at bounding box center [28, 33] width 40 height 38
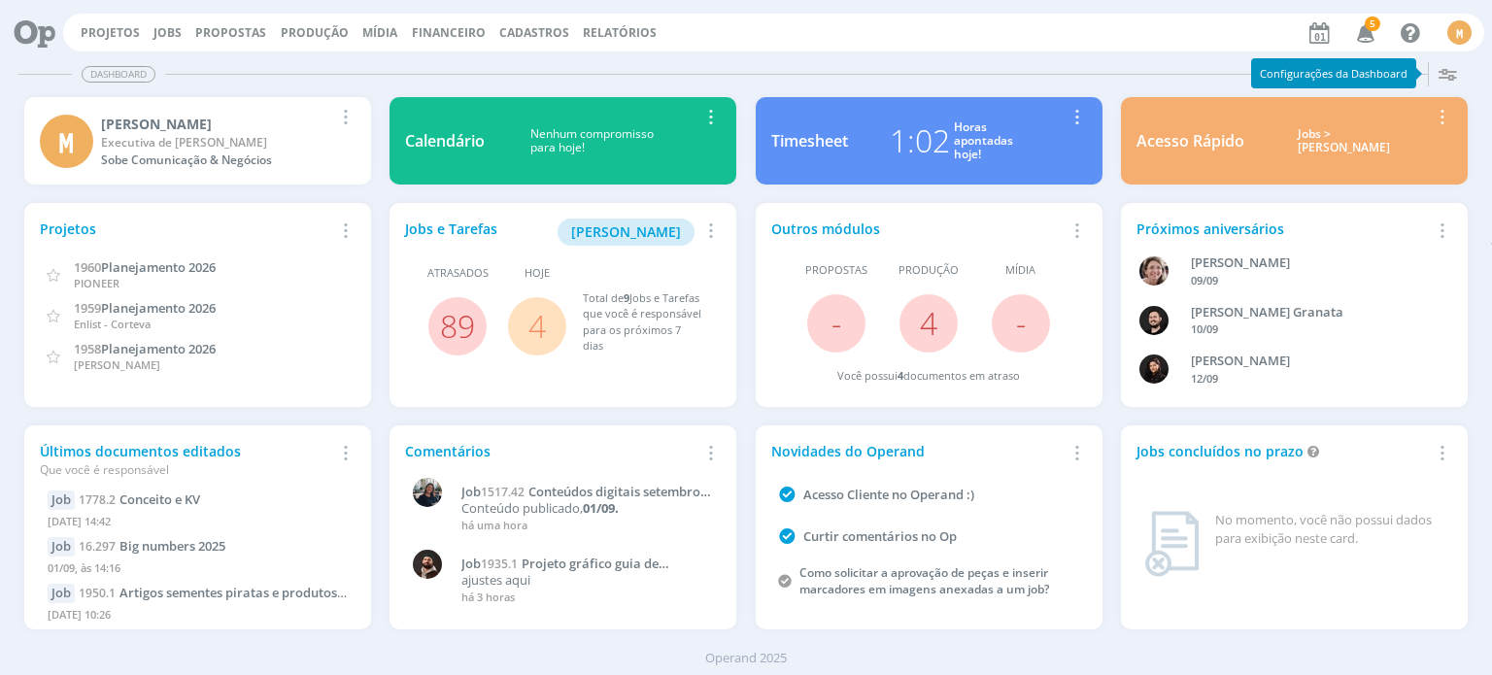
click at [533, 337] on link "4" at bounding box center [536, 326] width 17 height 42
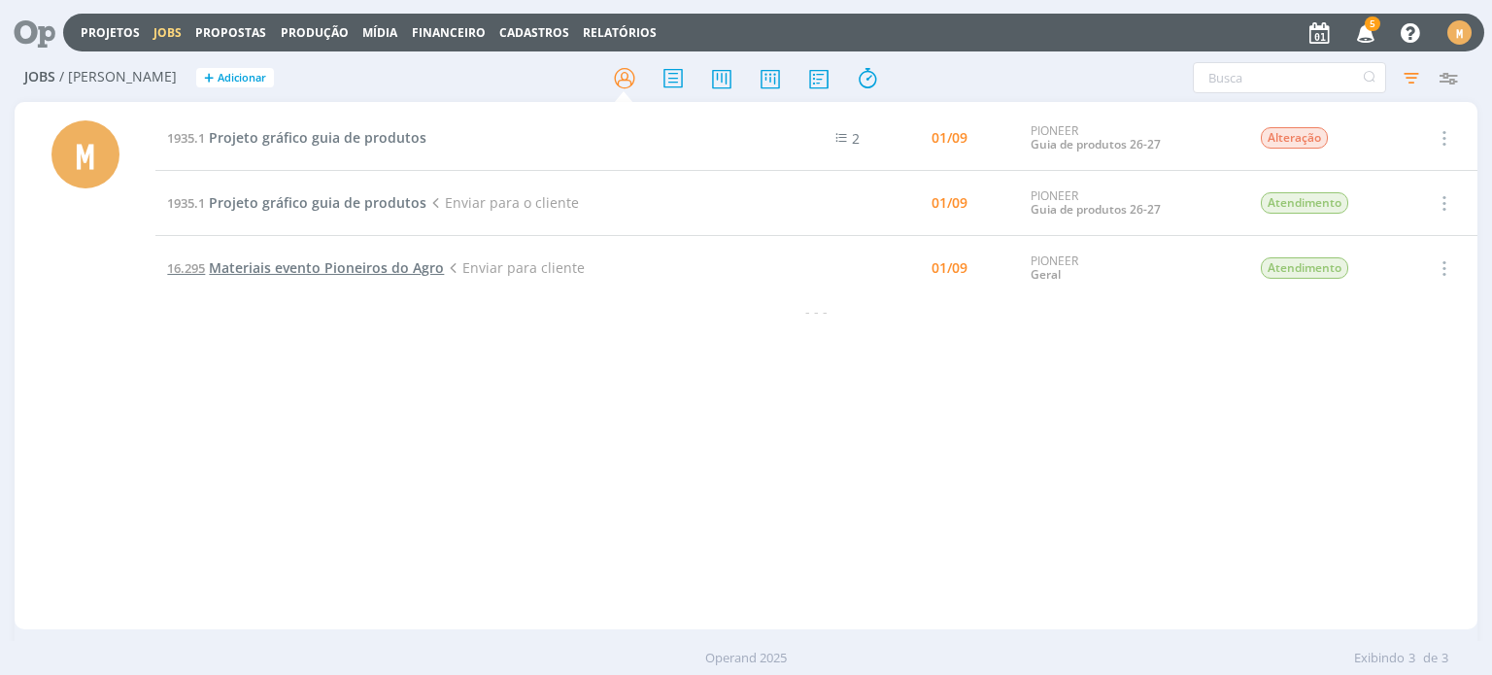
click at [343, 273] on span "Materiais evento Pioneiros do Agro" at bounding box center [326, 267] width 235 height 18
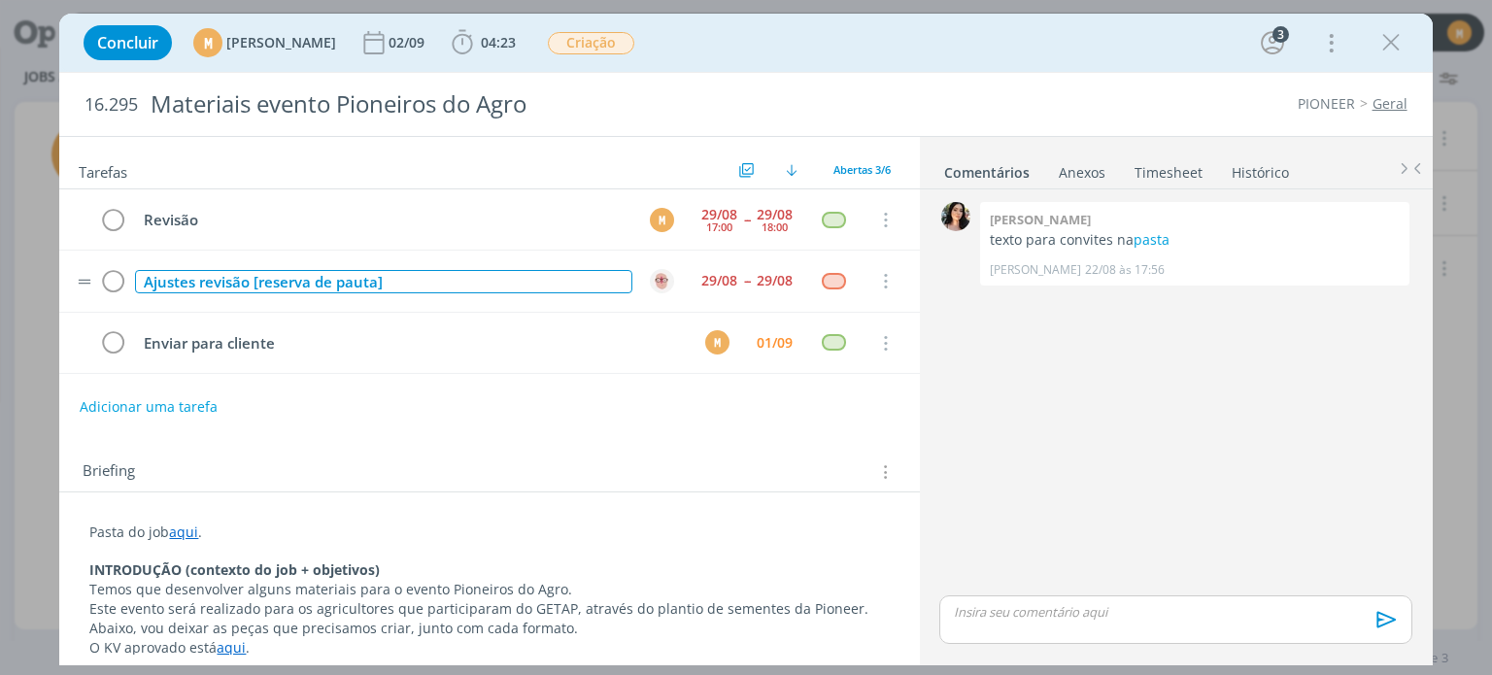
click at [423, 279] on div "Ajustes revisão [reserva de pauta]" at bounding box center [383, 282] width 496 height 24
drag, startPoint x: 392, startPoint y: 288, endPoint x: 88, endPoint y: 277, distance: 304.2
click at [88, 277] on tr "Ajustes revisão [reserva de pauta] 29/08 -- 29/08 Cancelar" at bounding box center [488, 281] width 859 height 61
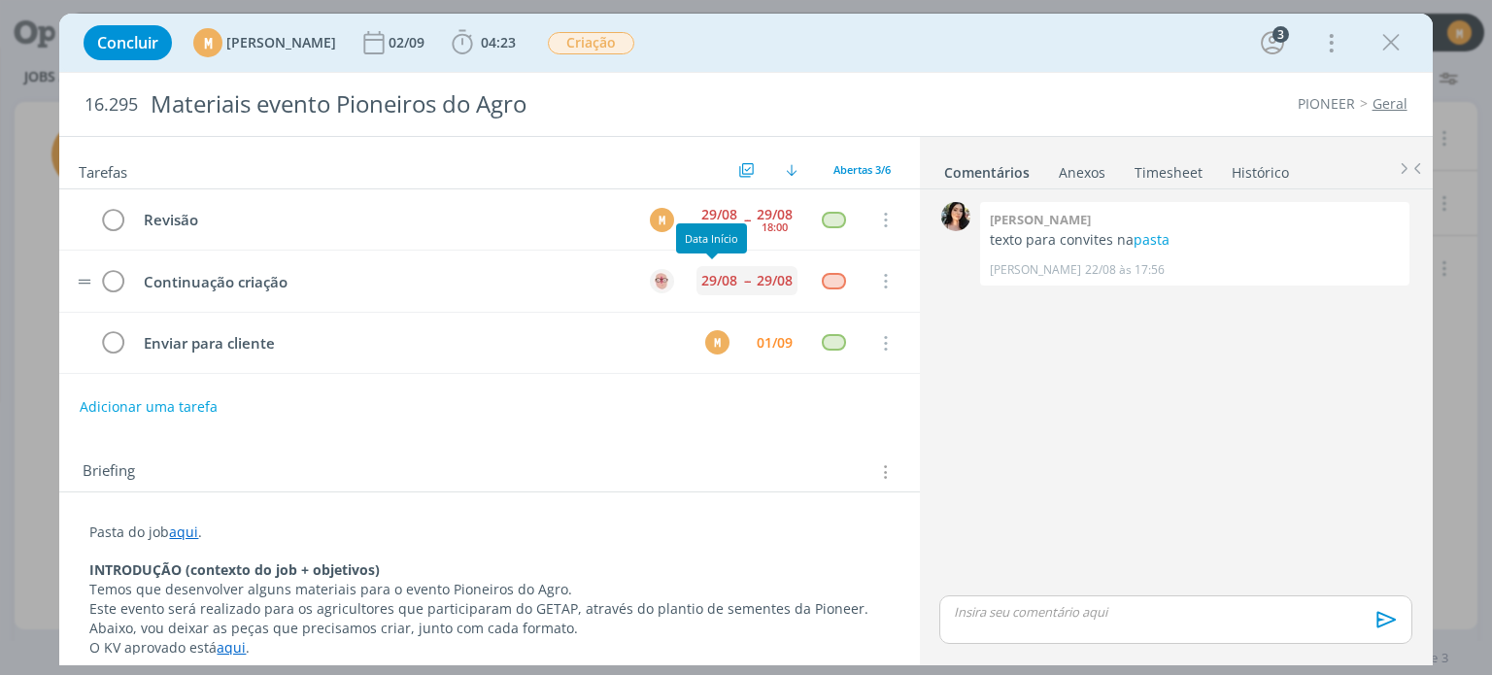
click at [724, 280] on div "29/08" at bounding box center [719, 281] width 36 height 14
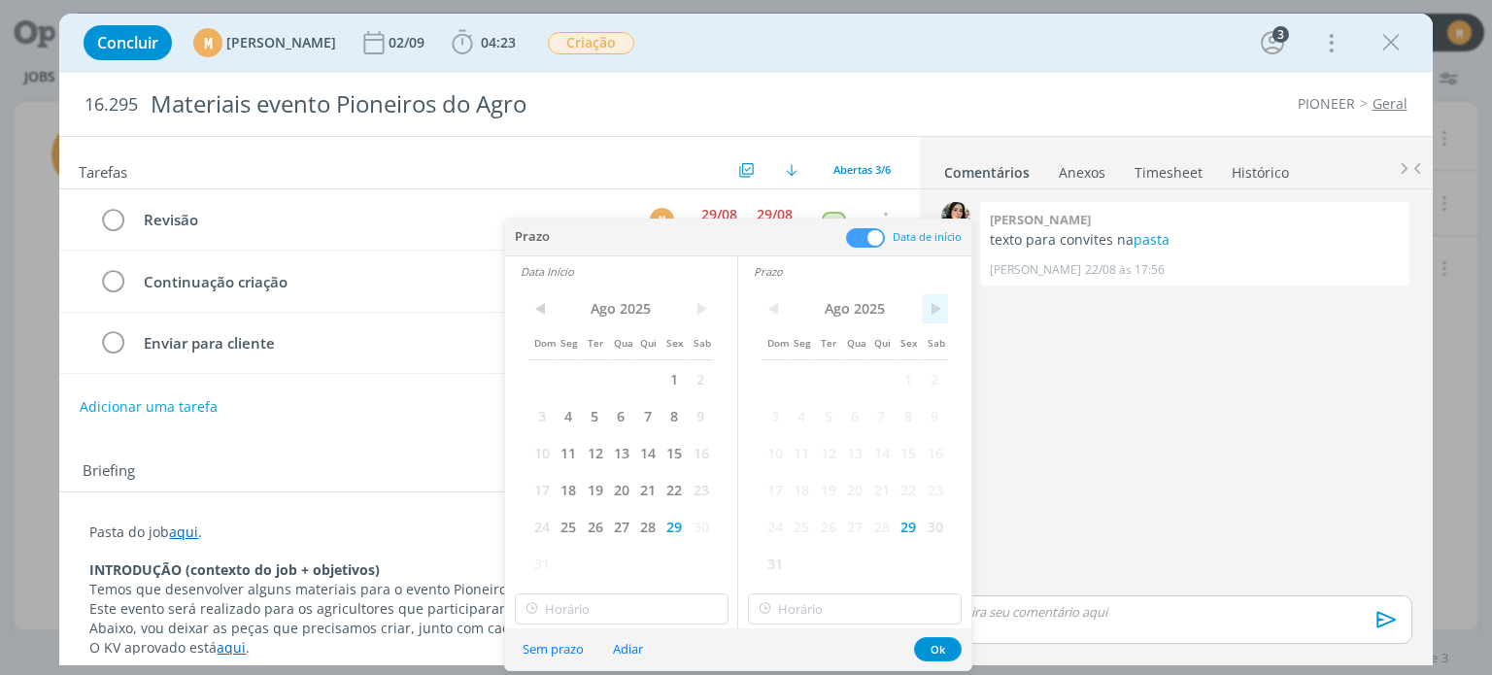
click at [935, 310] on span ">" at bounding box center [935, 308] width 26 height 29
click at [794, 386] on span "1" at bounding box center [801, 378] width 26 height 37
click at [672, 380] on span "1" at bounding box center [673, 378] width 26 height 37
click at [645, 601] on input "15:00" at bounding box center [622, 608] width 214 height 31
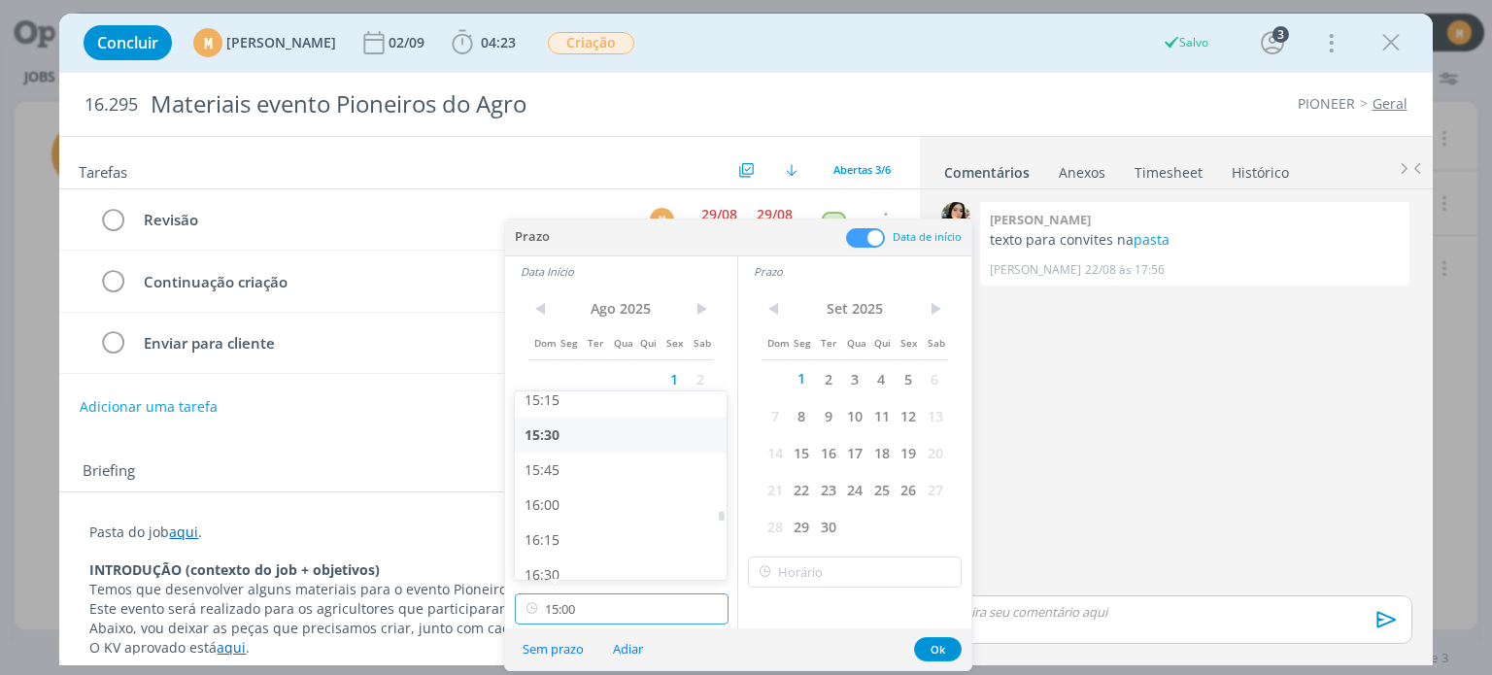
scroll to position [2144, 0]
click at [640, 507] on div "16:00" at bounding box center [624, 502] width 218 height 35
type input "16:00"
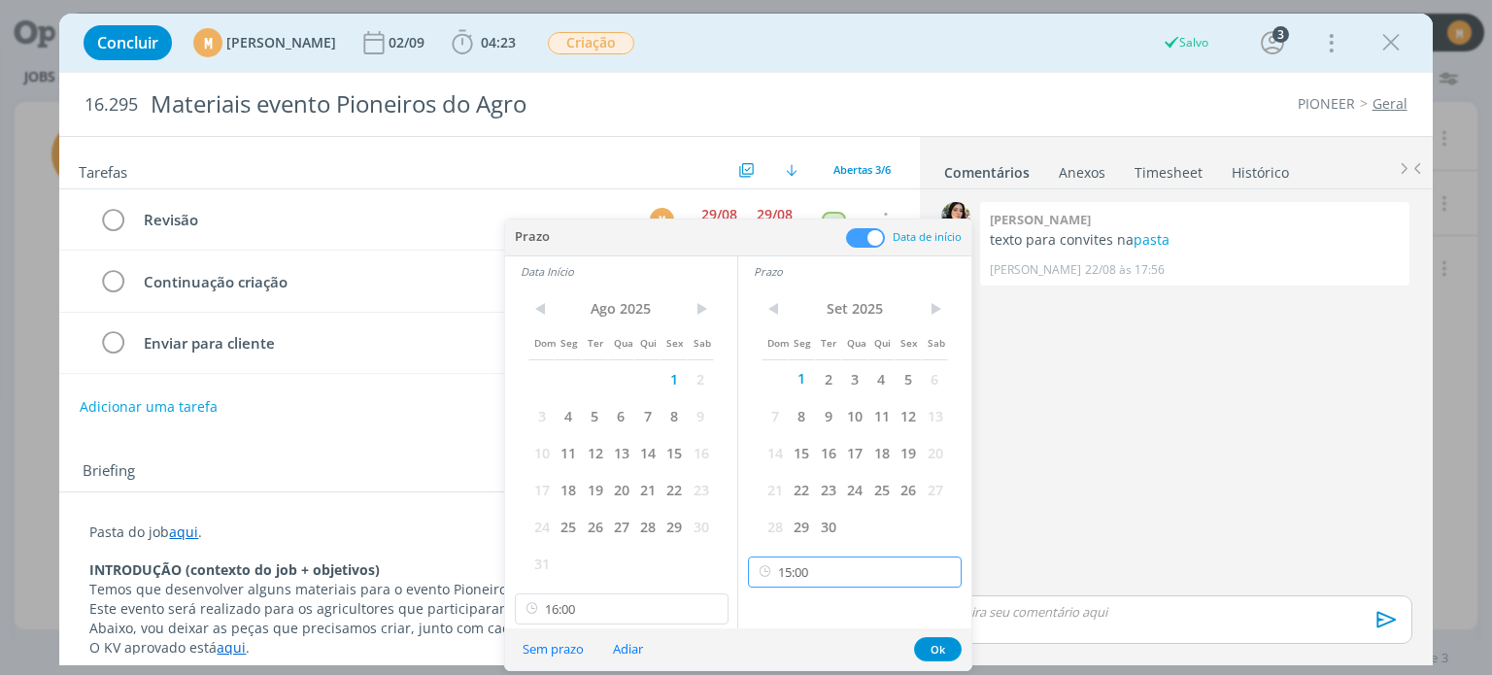
click at [855, 566] on input "15:00" at bounding box center [855, 571] width 214 height 31
click at [805, 452] on div "18:00" at bounding box center [858, 453] width 218 height 35
type input "18:00"
click at [946, 643] on button "Ok" at bounding box center [938, 649] width 48 height 24
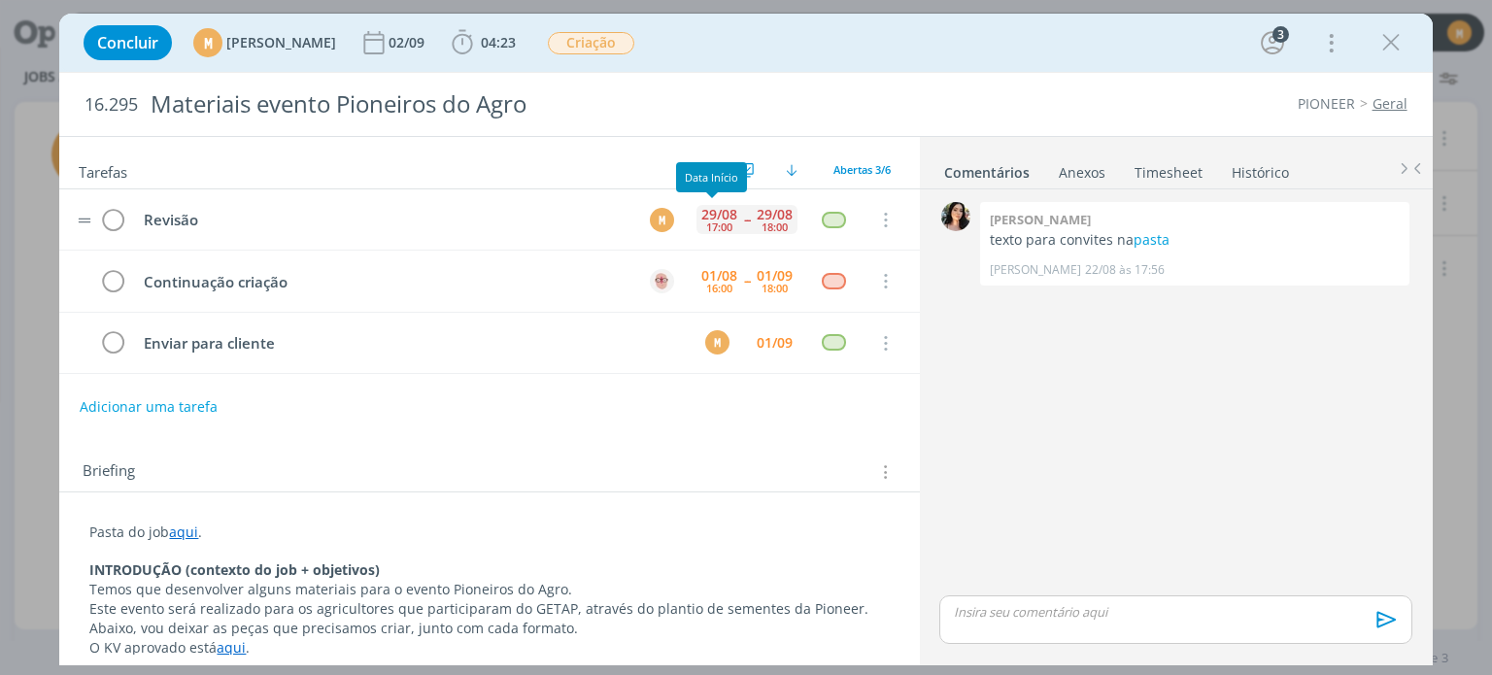
click at [716, 222] on div "17:00" at bounding box center [719, 226] width 26 height 11
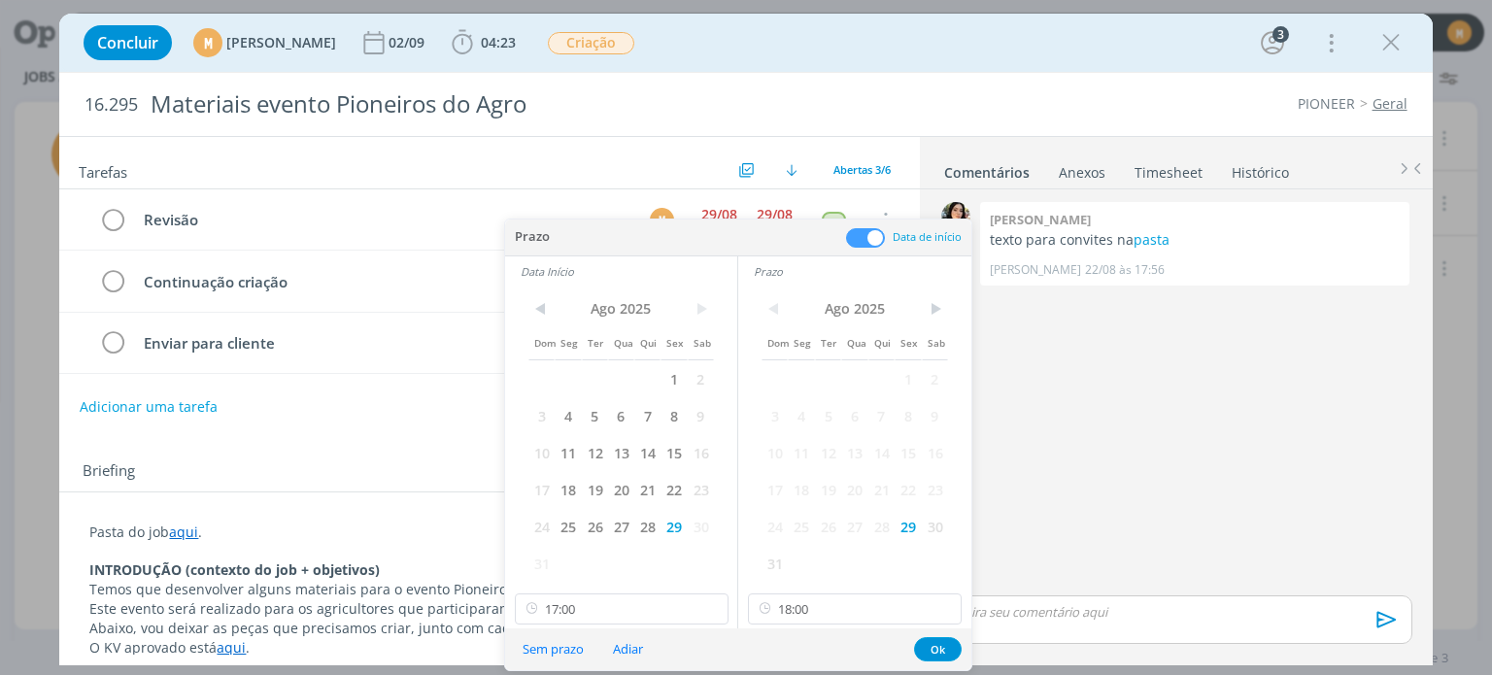
click at [447, 412] on div "Adicionar uma tarefa" at bounding box center [488, 406] width 859 height 35
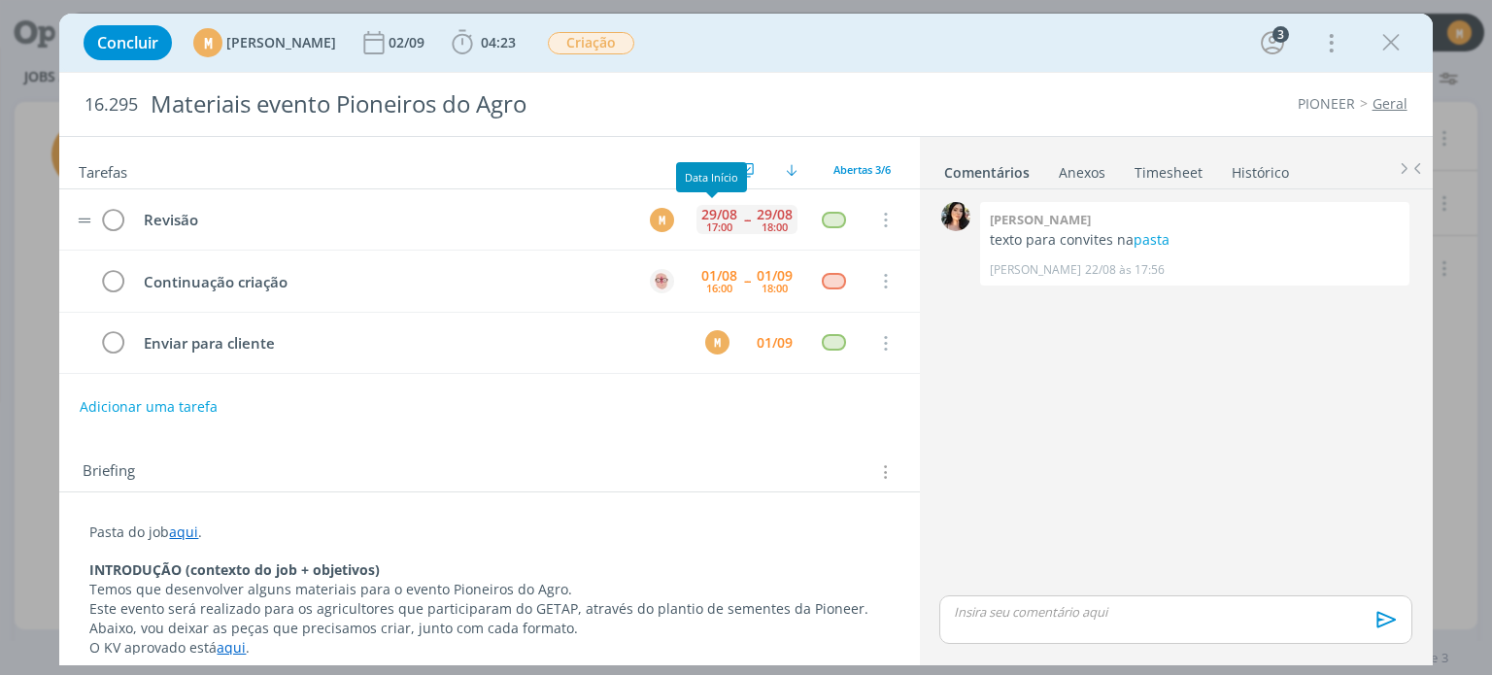
click at [707, 209] on div "29/08" at bounding box center [719, 215] width 36 height 14
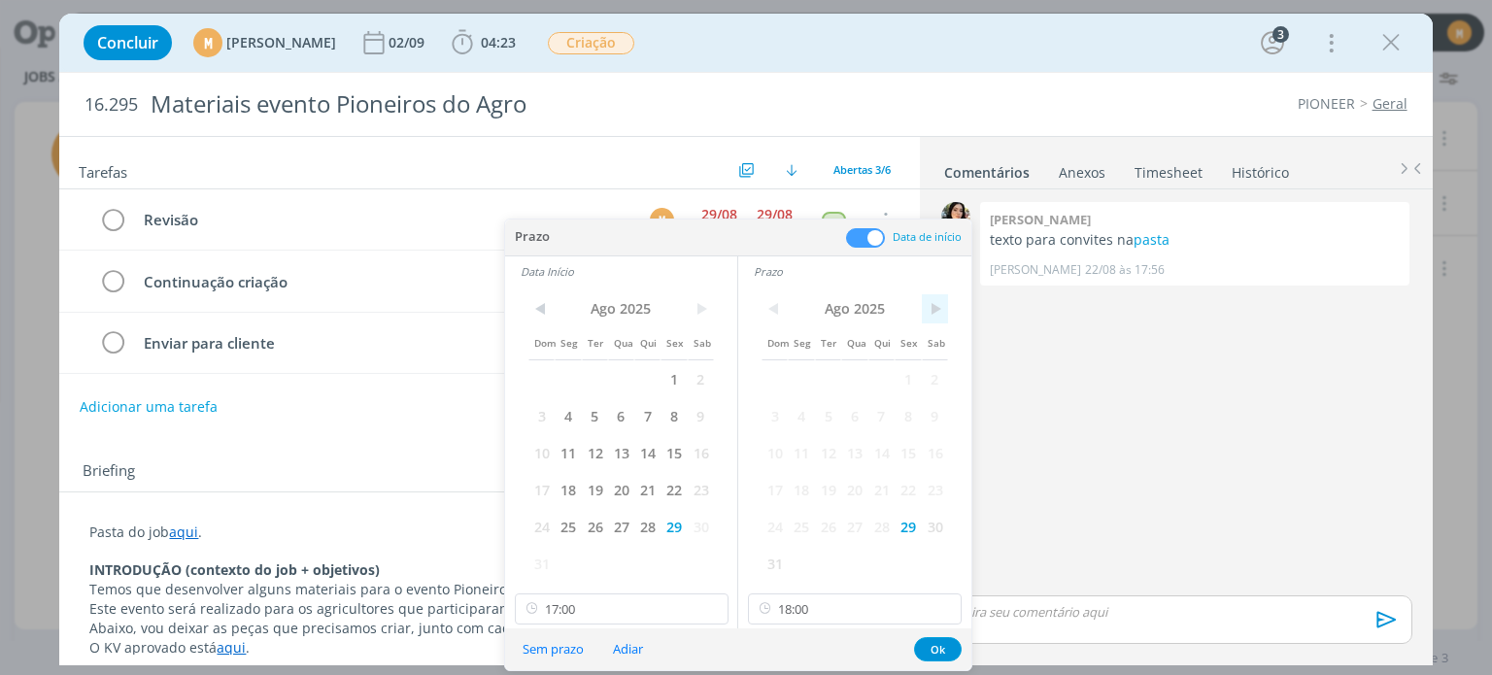
click at [936, 313] on span ">" at bounding box center [935, 308] width 26 height 29
click at [813, 378] on span "1" at bounding box center [801, 378] width 26 height 37
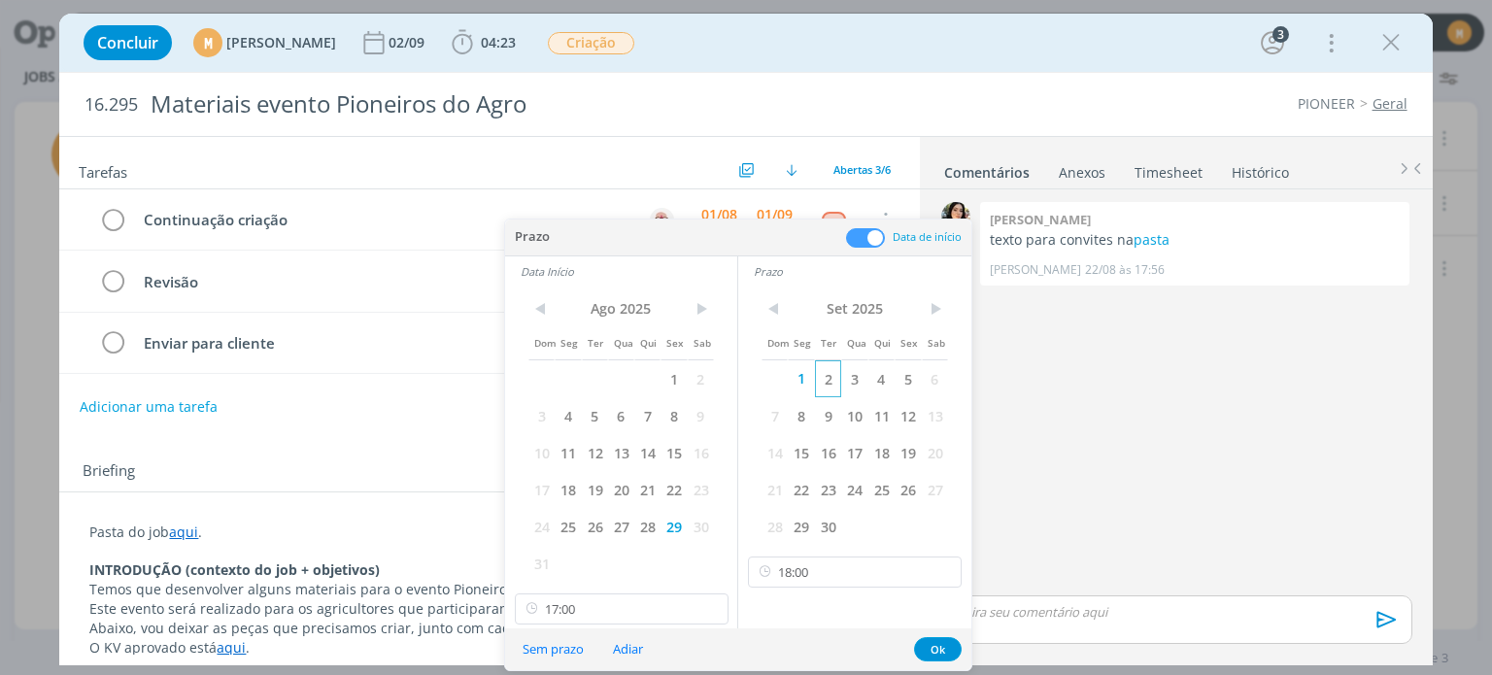
click at [824, 376] on span "2" at bounding box center [828, 378] width 26 height 37
click at [707, 311] on span ">" at bounding box center [701, 308] width 26 height 29
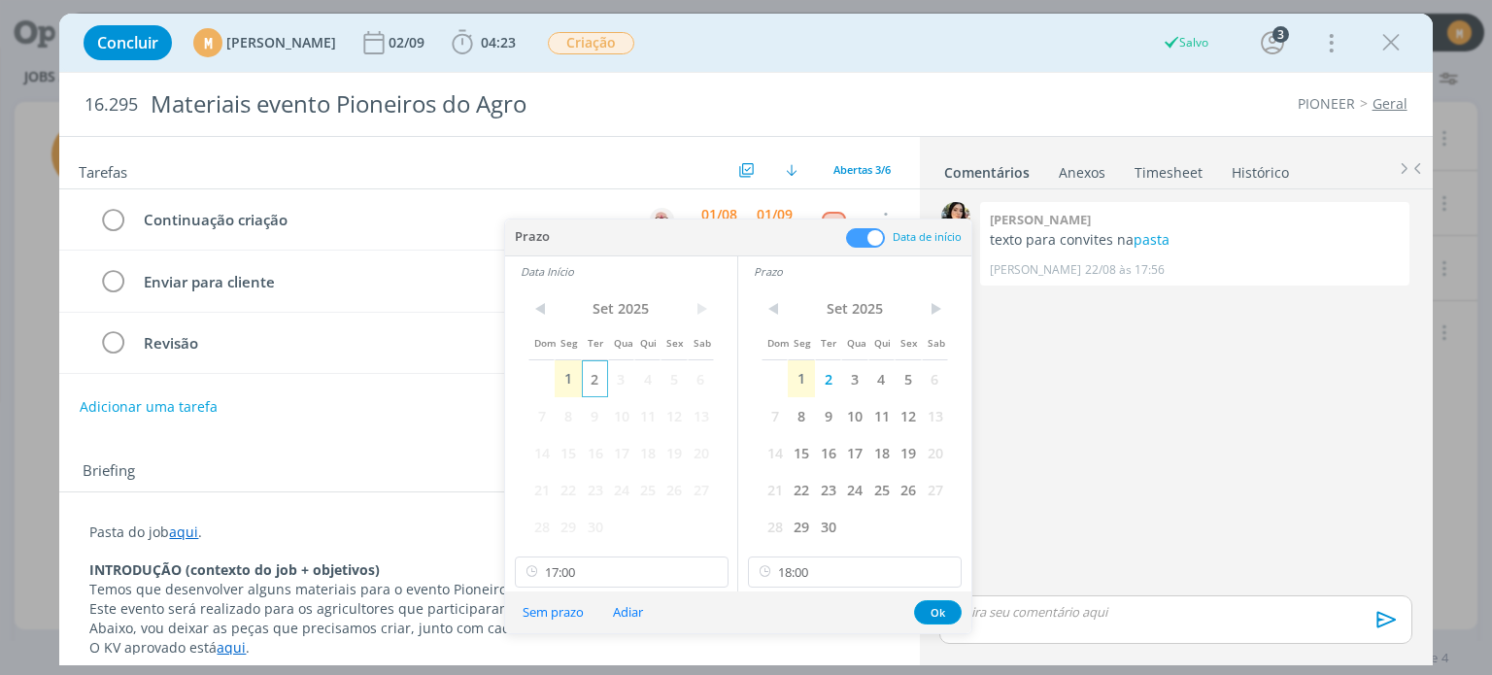
click at [598, 379] on span "2" at bounding box center [595, 378] width 26 height 37
click at [826, 383] on span "2" at bounding box center [828, 378] width 26 height 37
click at [591, 562] on input "17:00" at bounding box center [622, 571] width 214 height 31
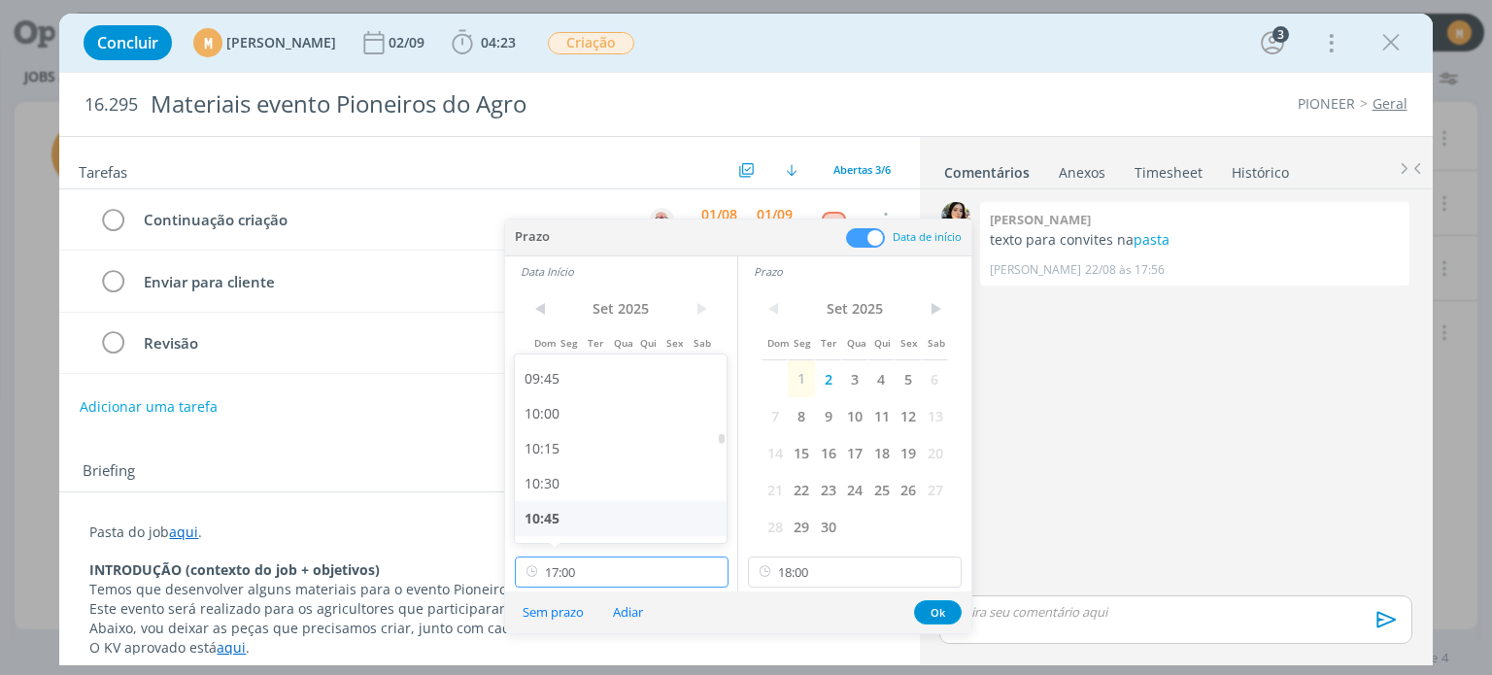
scroll to position [1356, 0]
click at [575, 421] on div "10:00" at bounding box center [624, 414] width 218 height 35
type input "10:00"
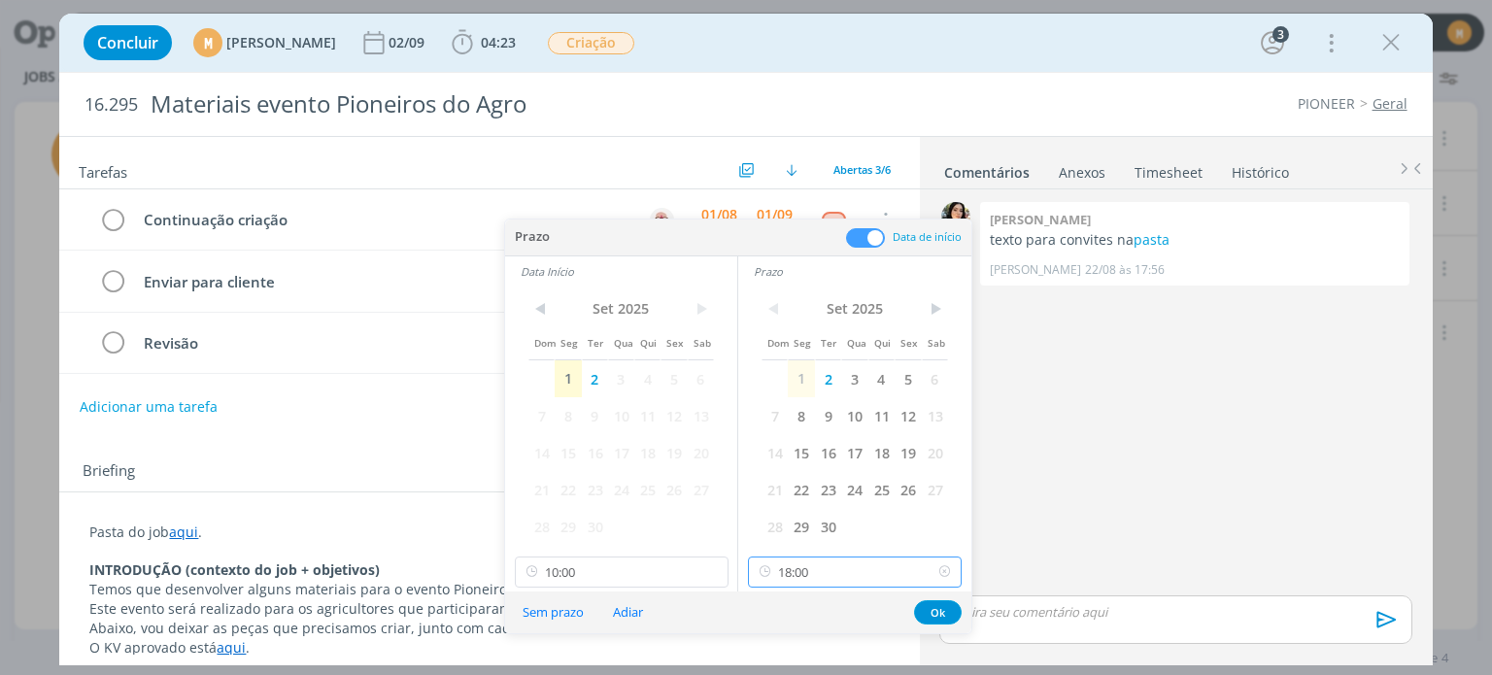
click at [833, 585] on input "18:00" at bounding box center [855, 571] width 214 height 31
click at [786, 497] on div "11:00" at bounding box center [858, 511] width 218 height 35
type input "11:00"
click at [928, 604] on button "Ok" at bounding box center [938, 612] width 48 height 24
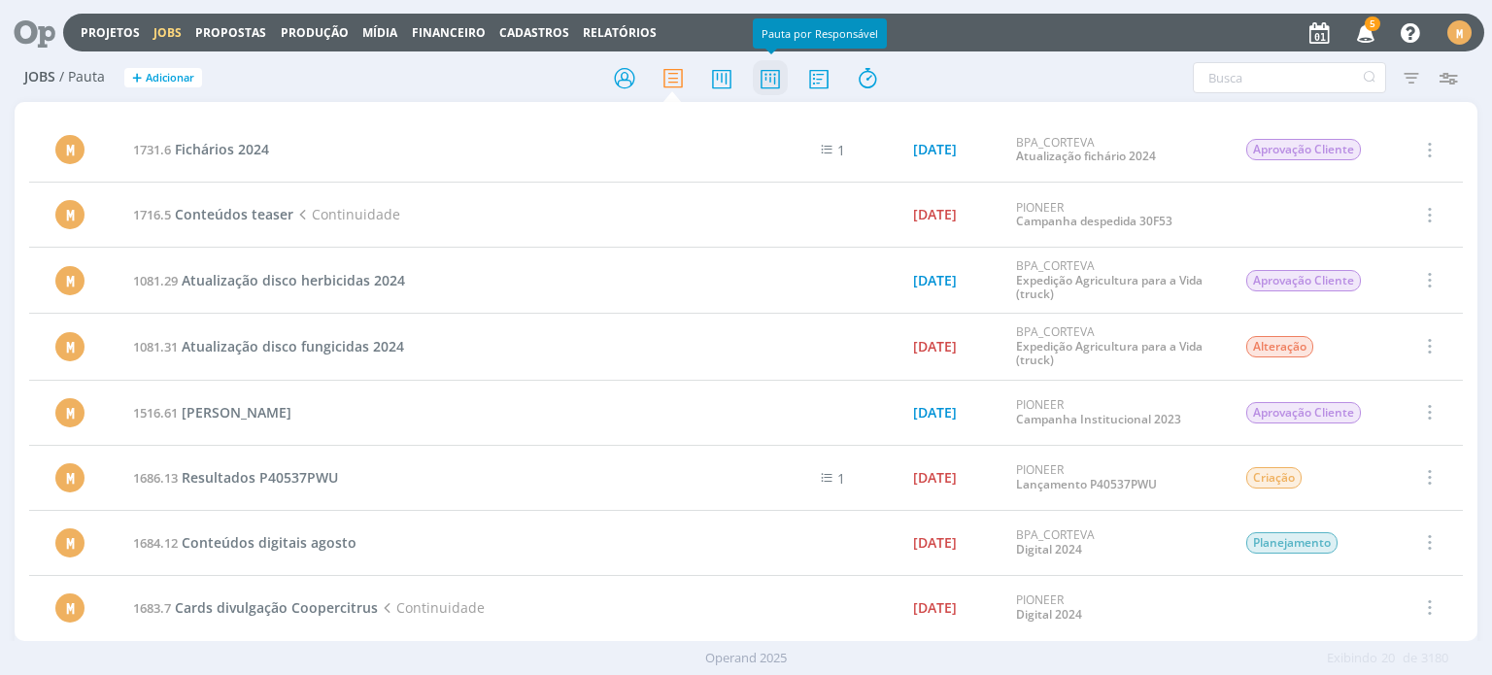
click at [761, 72] on icon at bounding box center [770, 78] width 35 height 38
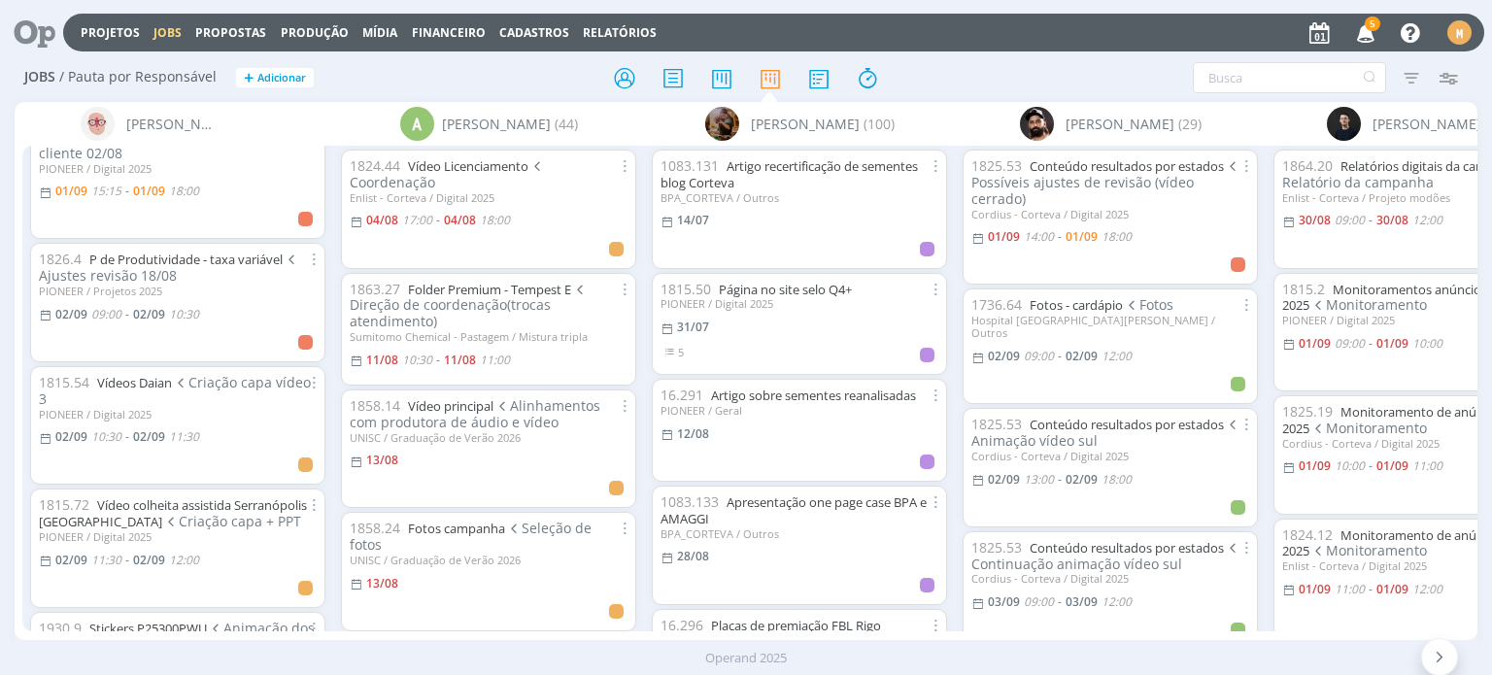
scroll to position [168, 0]
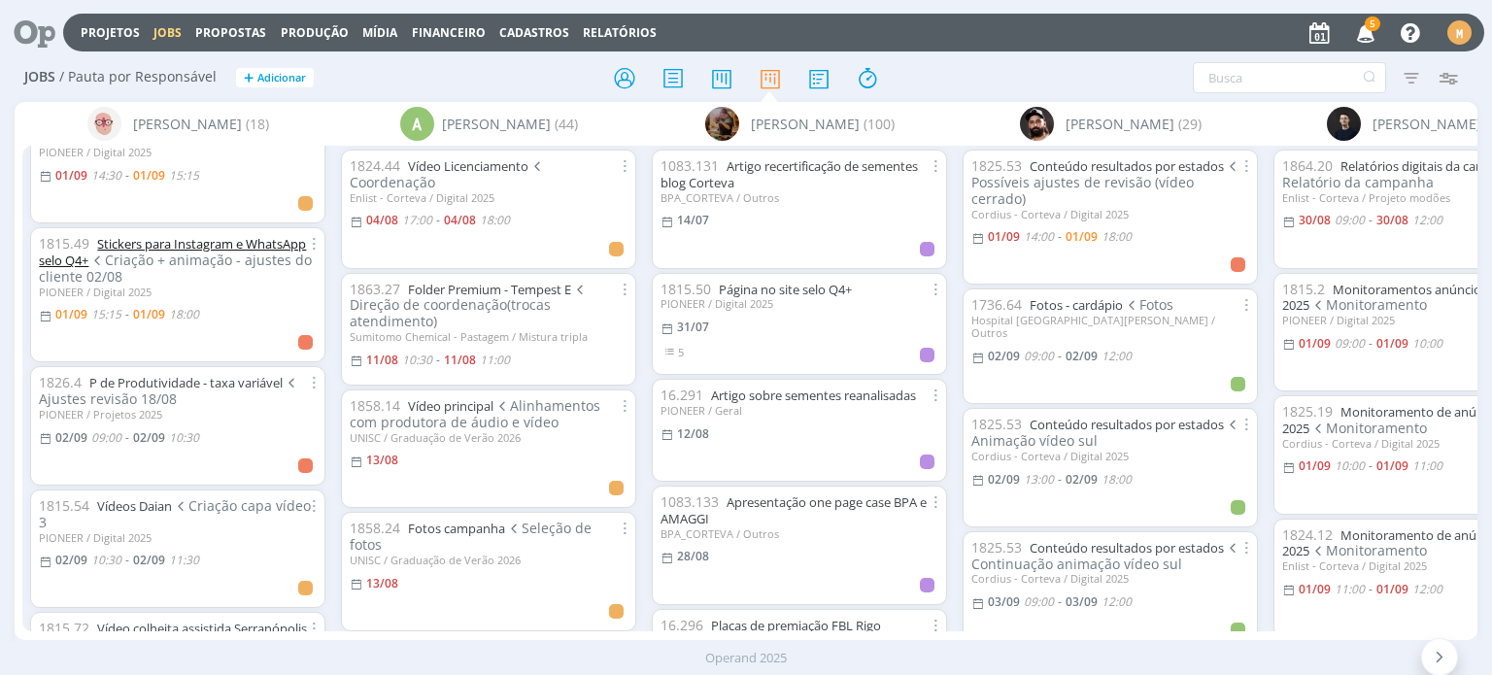
click at [155, 244] on link "Stickers para Instagram e WhatsApp selo Q4+" at bounding box center [172, 252] width 267 height 34
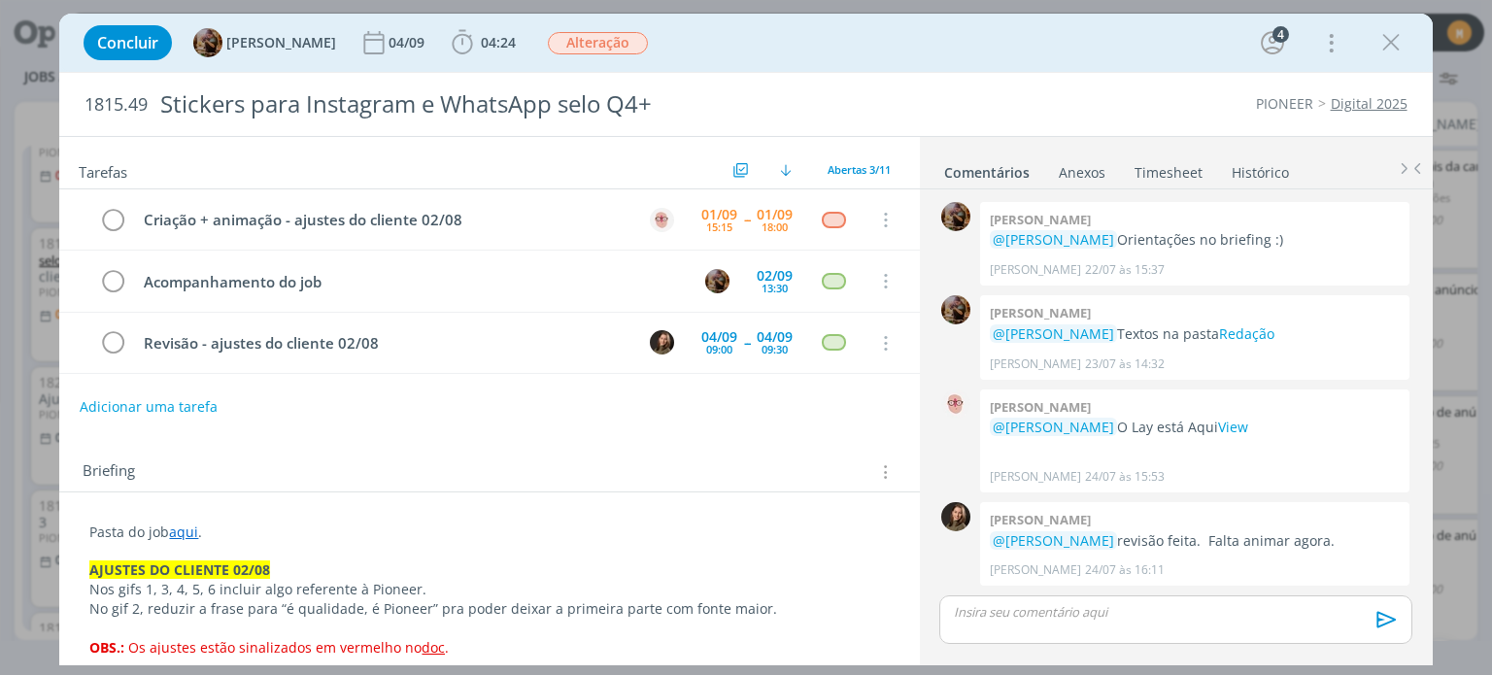
scroll to position [811, 0]
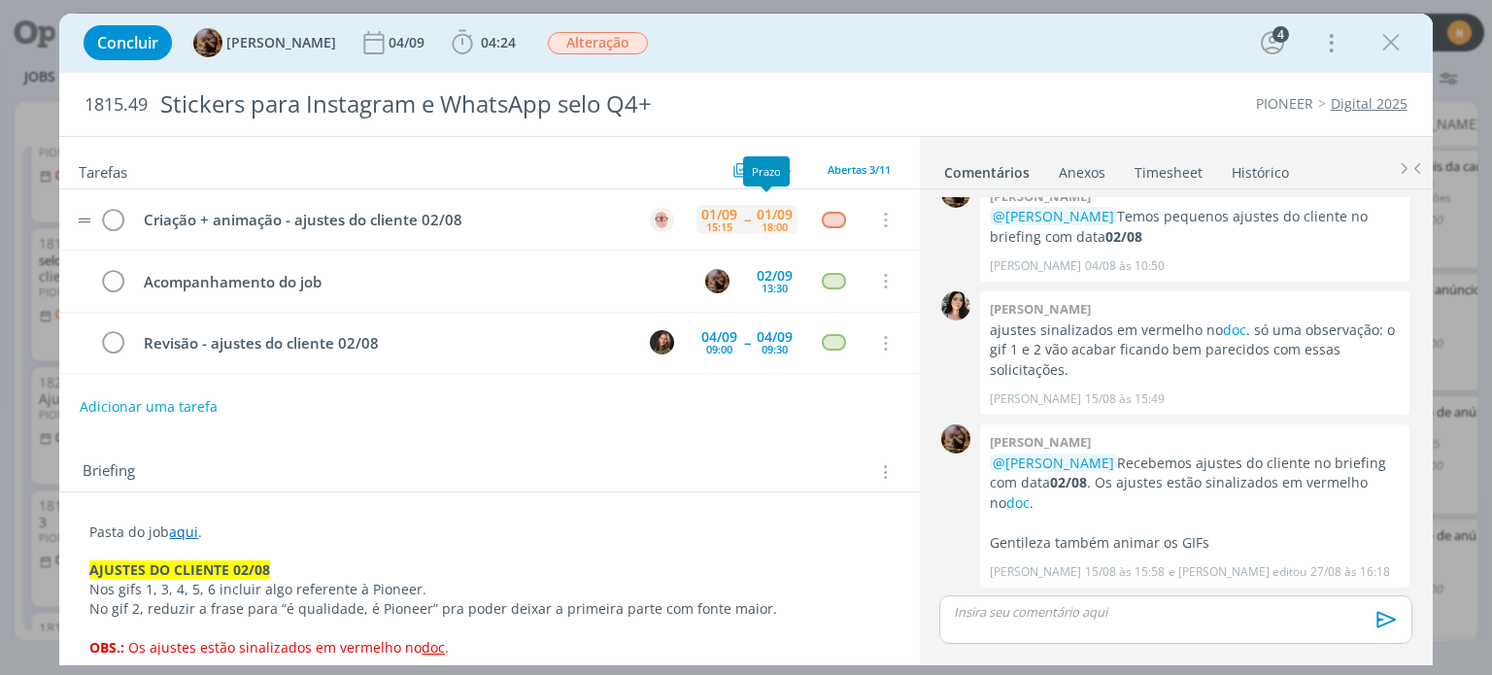
click at [761, 223] on div "18:00" at bounding box center [774, 226] width 26 height 11
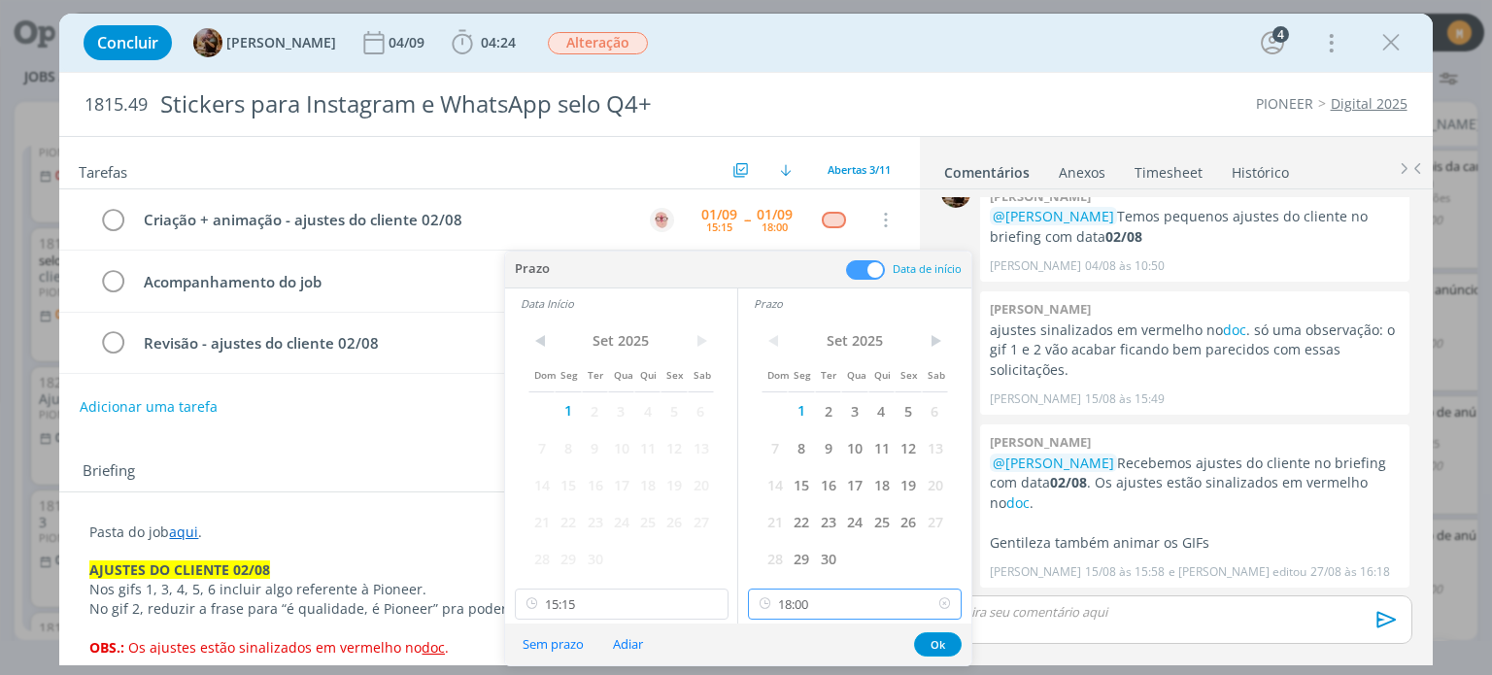
click at [823, 603] on input "18:00" at bounding box center [855, 604] width 214 height 31
click at [777, 468] on div "16:00" at bounding box center [858, 466] width 218 height 35
type input "16:00"
click at [929, 642] on button "Ok" at bounding box center [938, 644] width 48 height 24
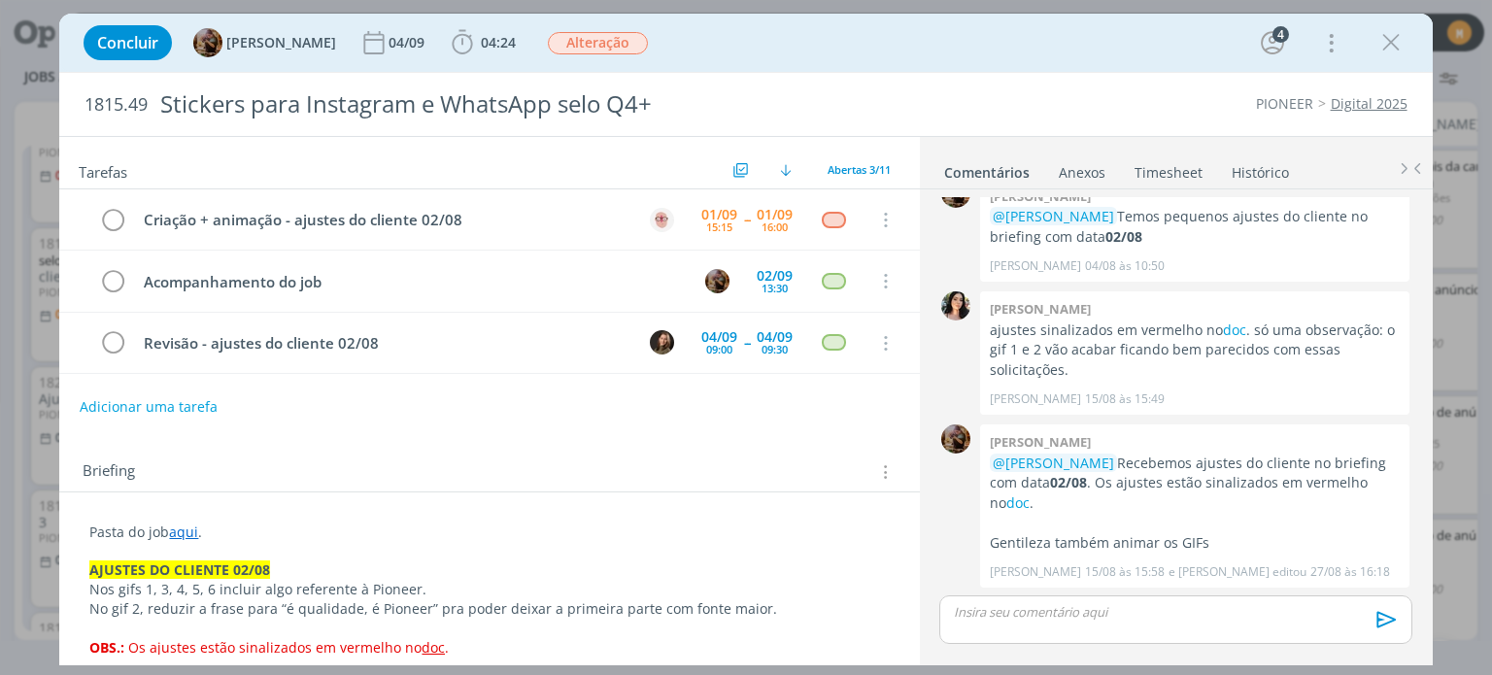
drag, startPoint x: 1392, startPoint y: 42, endPoint x: 1336, endPoint y: 3, distance: 67.6
click at [1394, 42] on icon "dialog" at bounding box center [1390, 42] width 29 height 29
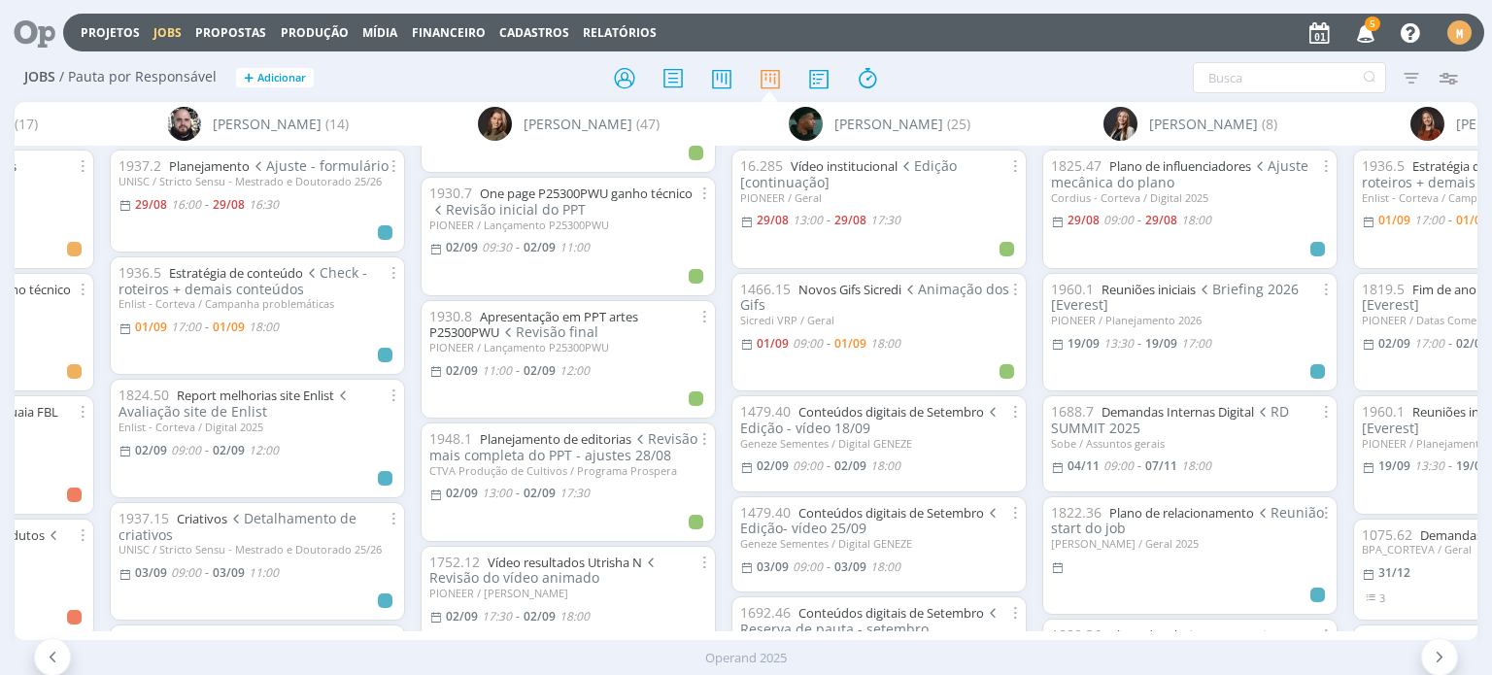
scroll to position [680, 0]
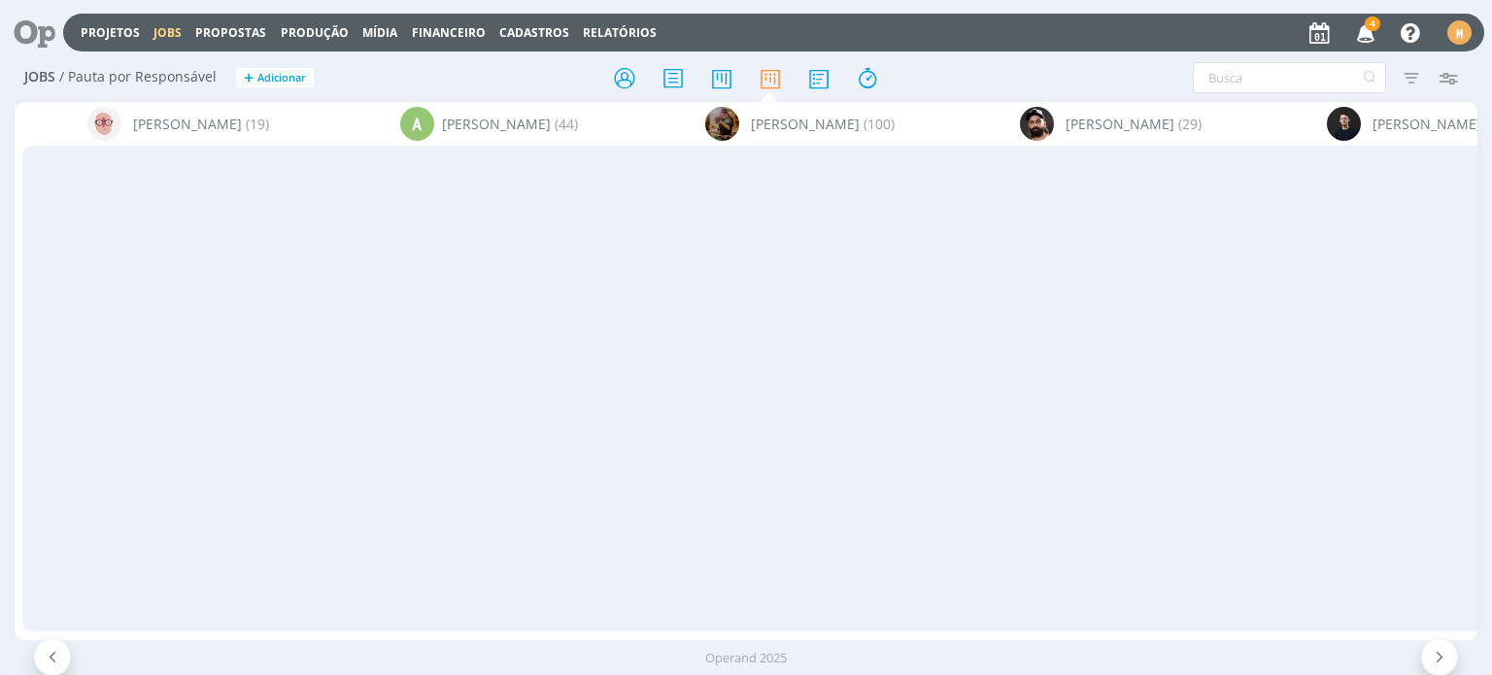
scroll to position [680, 0]
